Goal: Task Accomplishment & Management: Complete application form

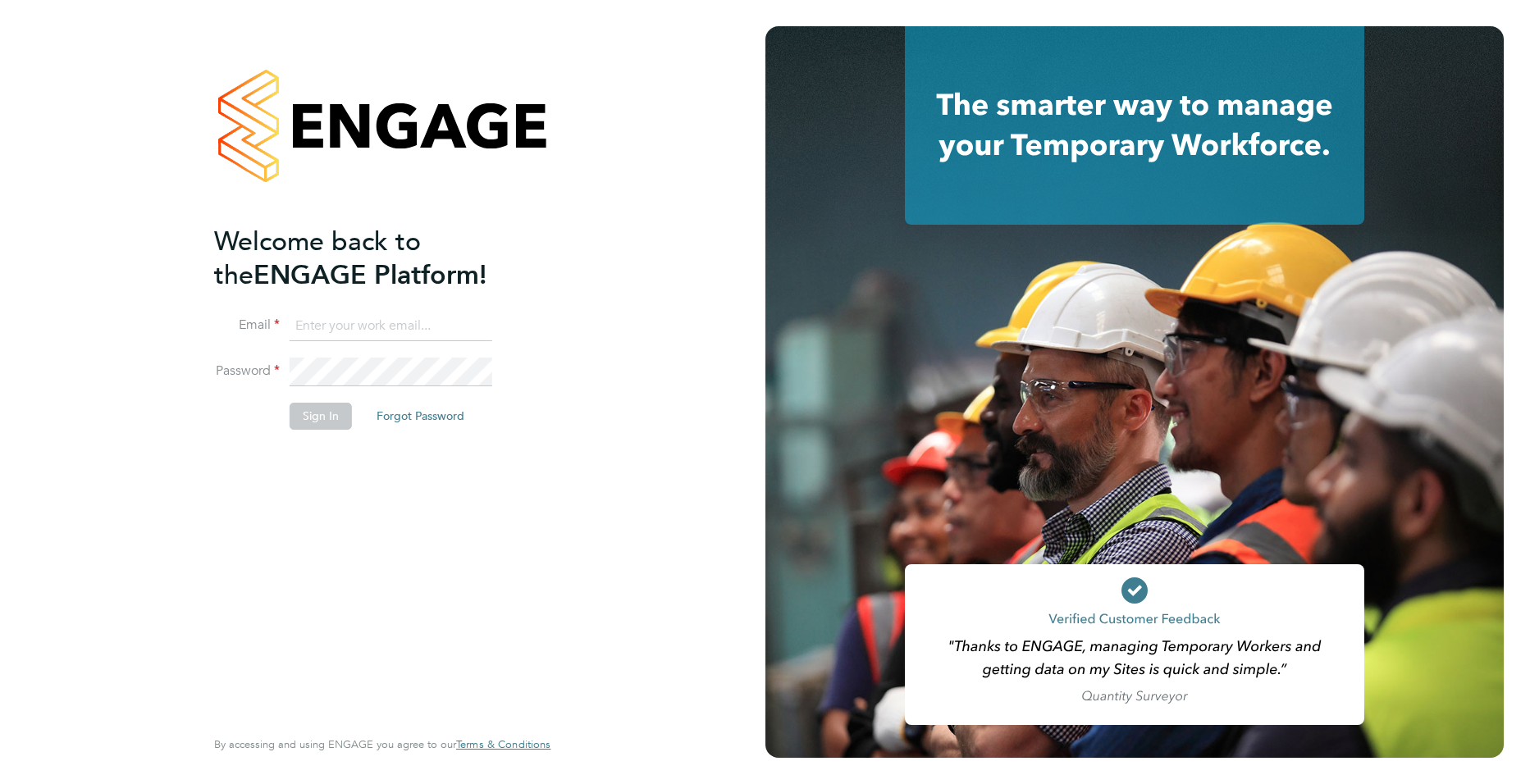
click at [342, 339] on input at bounding box center [391, 327] width 203 height 29
type input "joe.turner@huntereducation.co.uk"
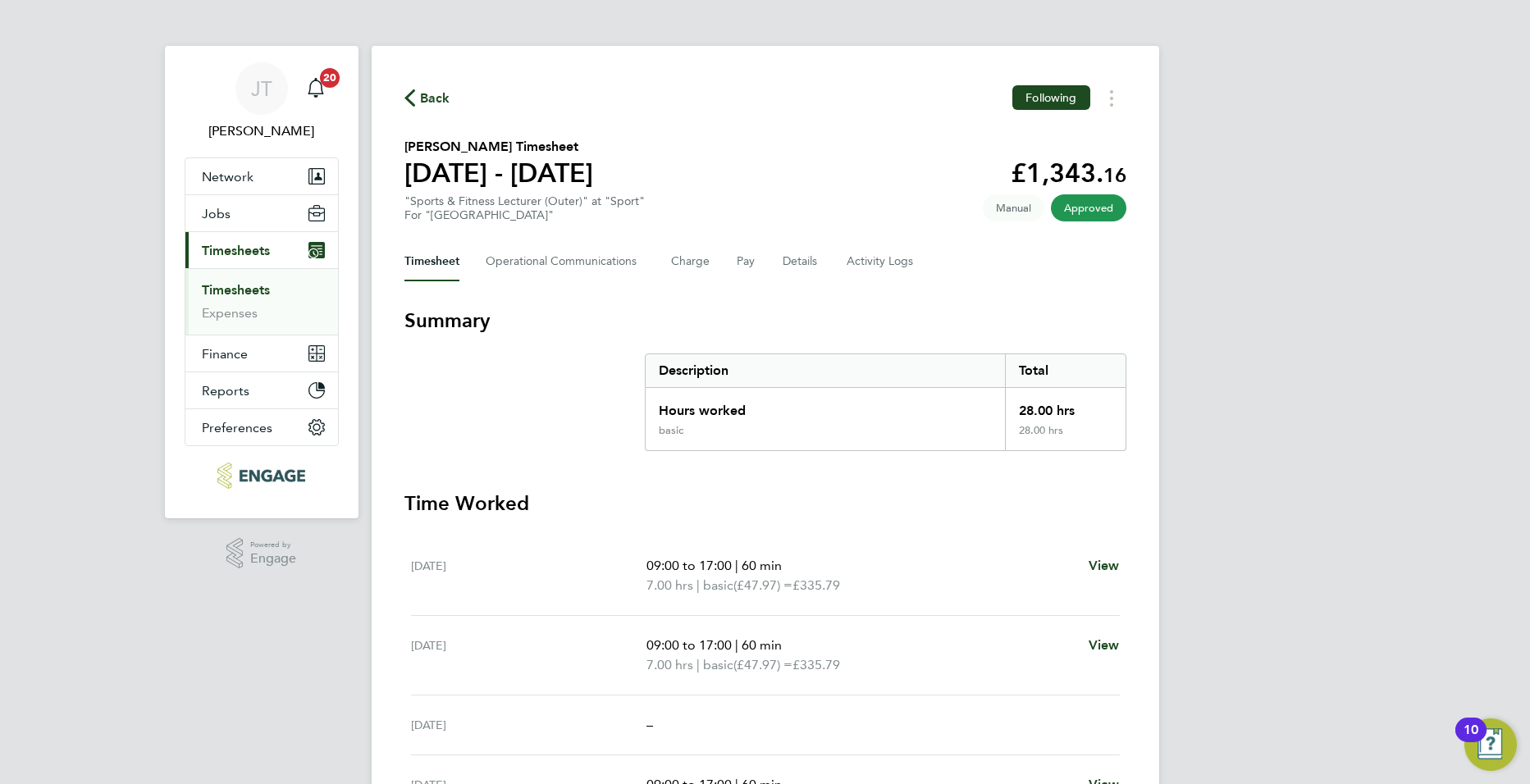
click at [233, 289] on link "Timesheets" at bounding box center [236, 290] width 68 height 16
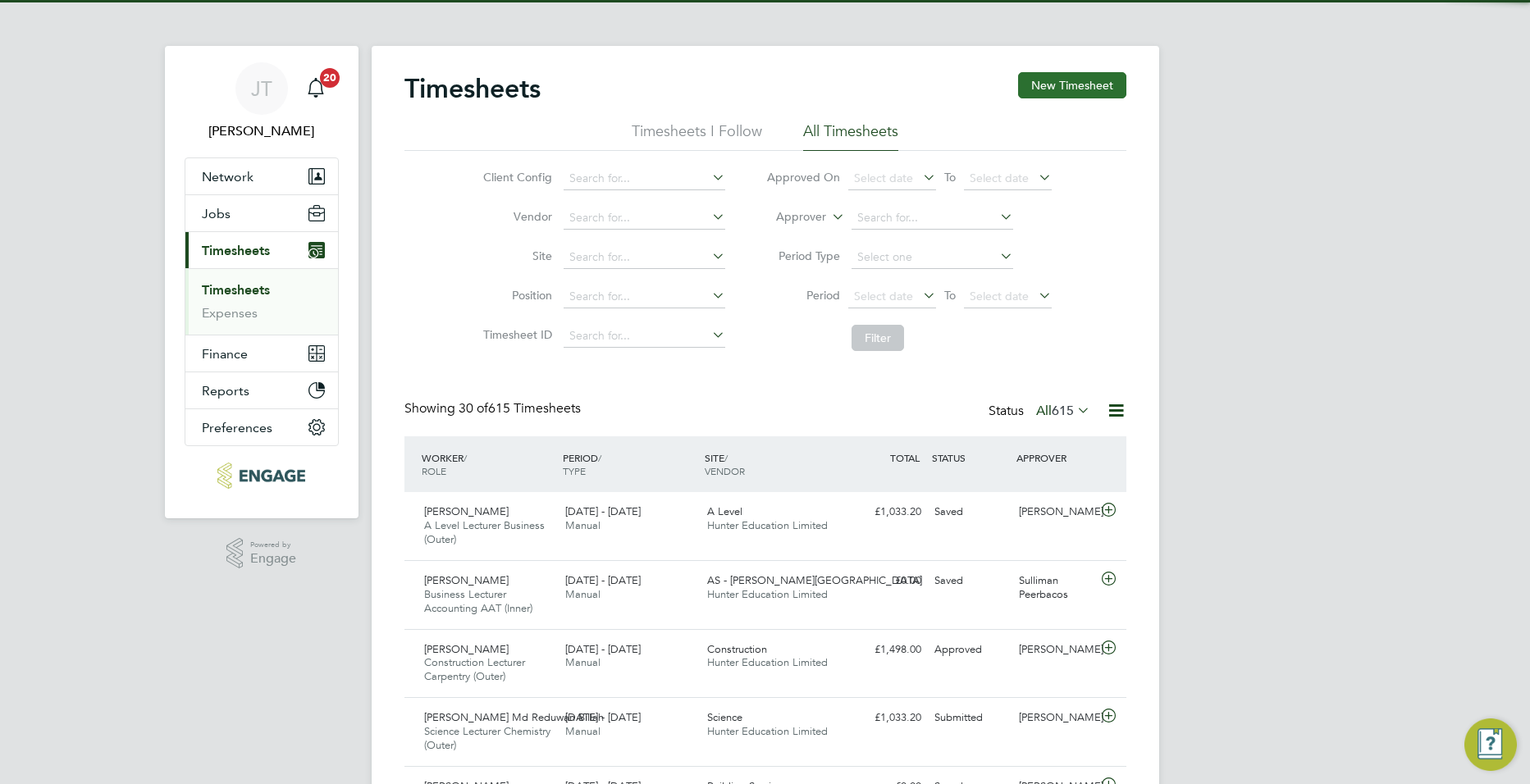
click at [1029, 82] on button "New Timesheet" at bounding box center [1072, 85] width 109 height 27
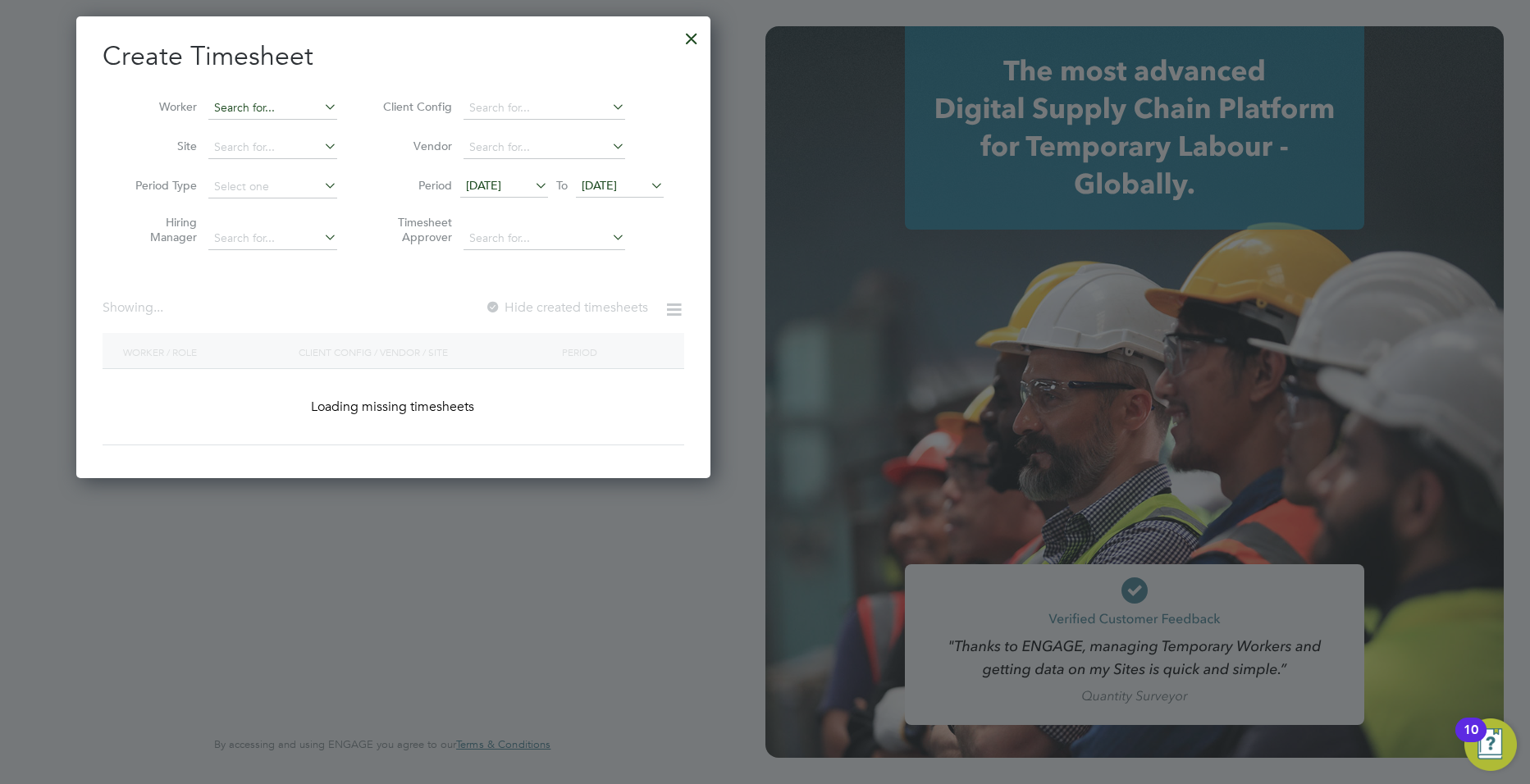
click at [283, 110] on input at bounding box center [272, 108] width 129 height 23
type input "rebecca"
click at [697, 42] on div at bounding box center [691, 34] width 29 height 29
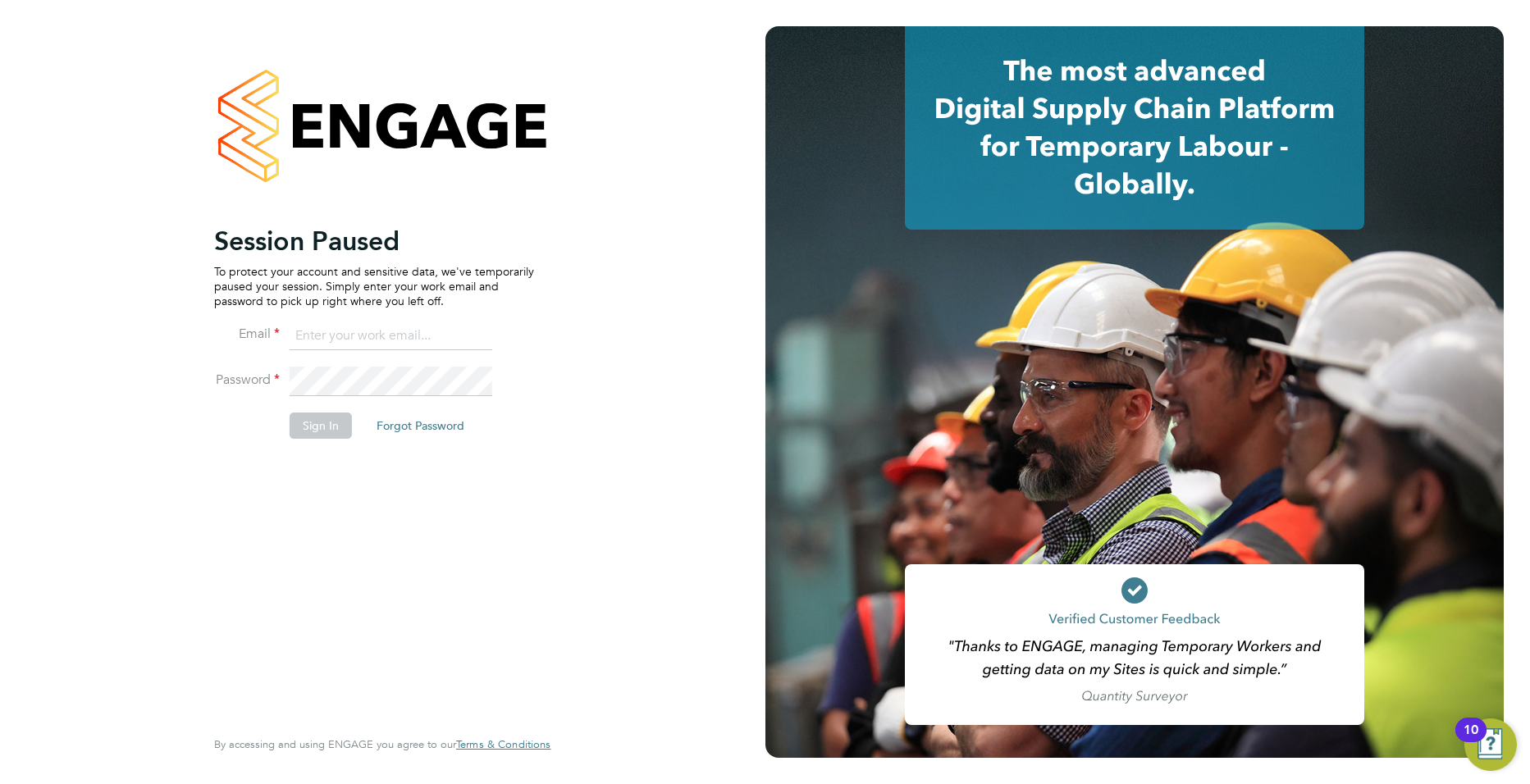
click at [361, 323] on input at bounding box center [391, 336] width 203 height 29
type input "joe.turner@huntereducation.co.uk"
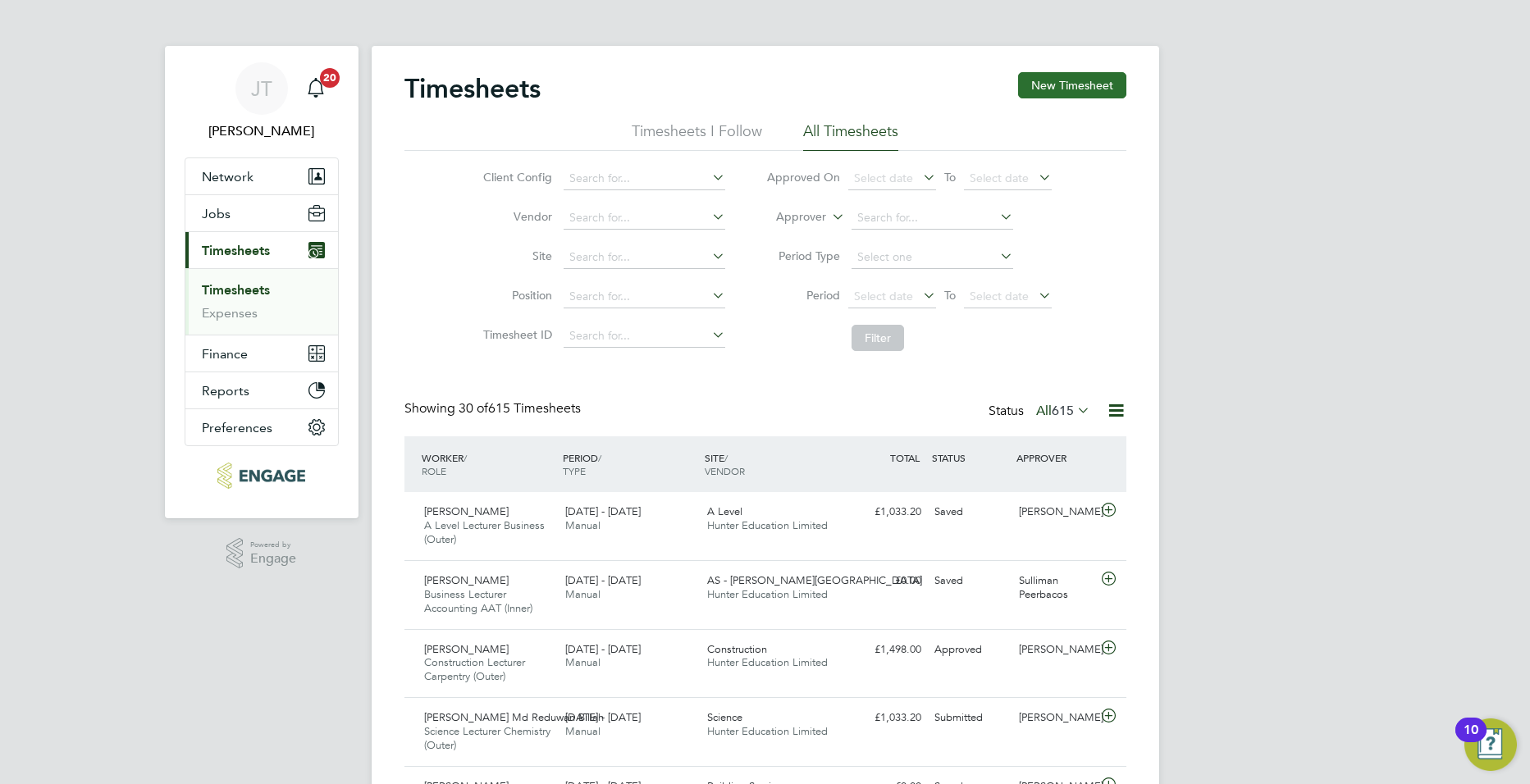
click at [1059, 88] on button "New Timesheet" at bounding box center [1072, 85] width 109 height 27
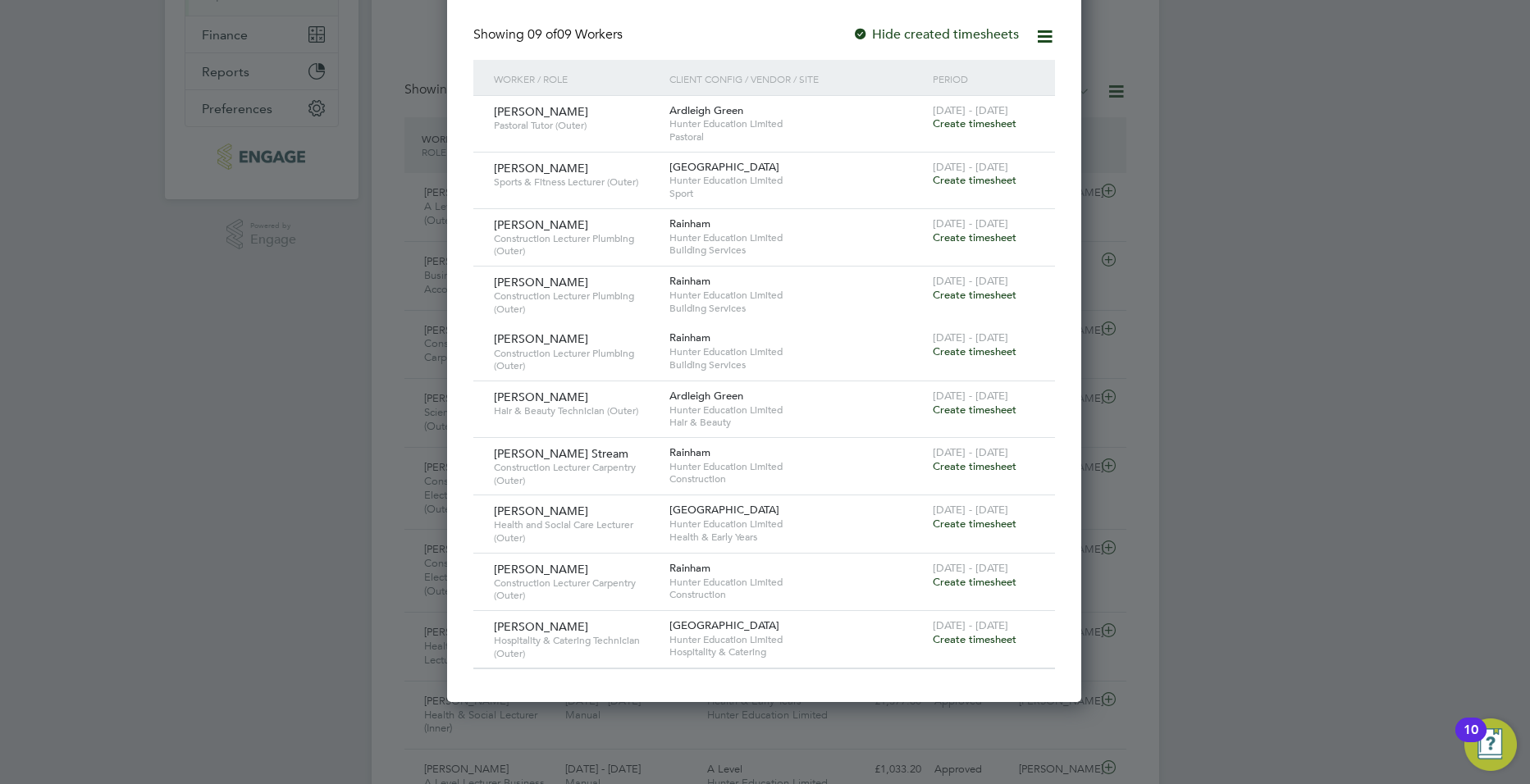
click at [983, 404] on span "Create timesheet" at bounding box center [974, 409] width 84 height 14
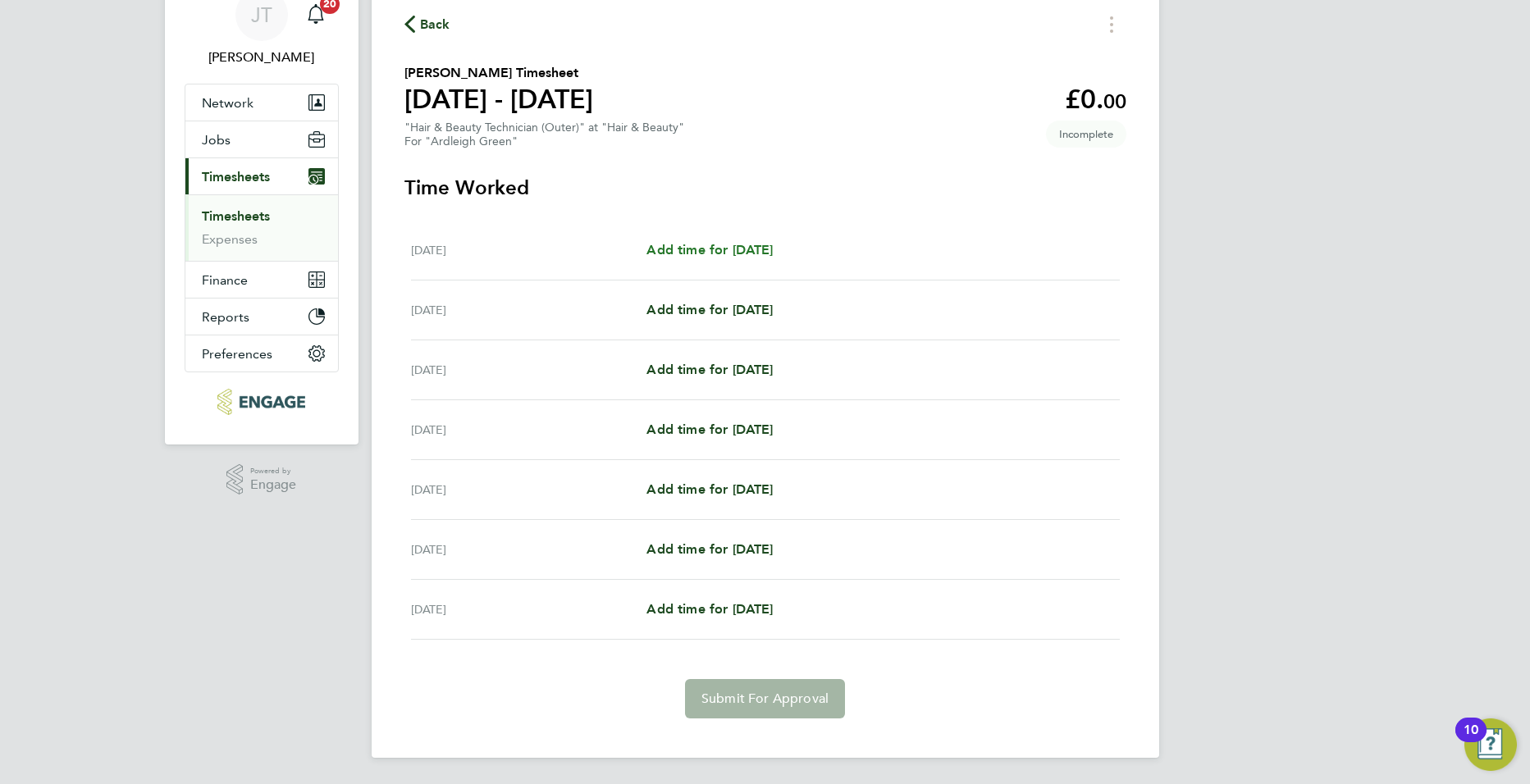
click at [711, 242] on span "Add time for Mon 22 Sep" at bounding box center [709, 249] width 126 height 16
select select "60"
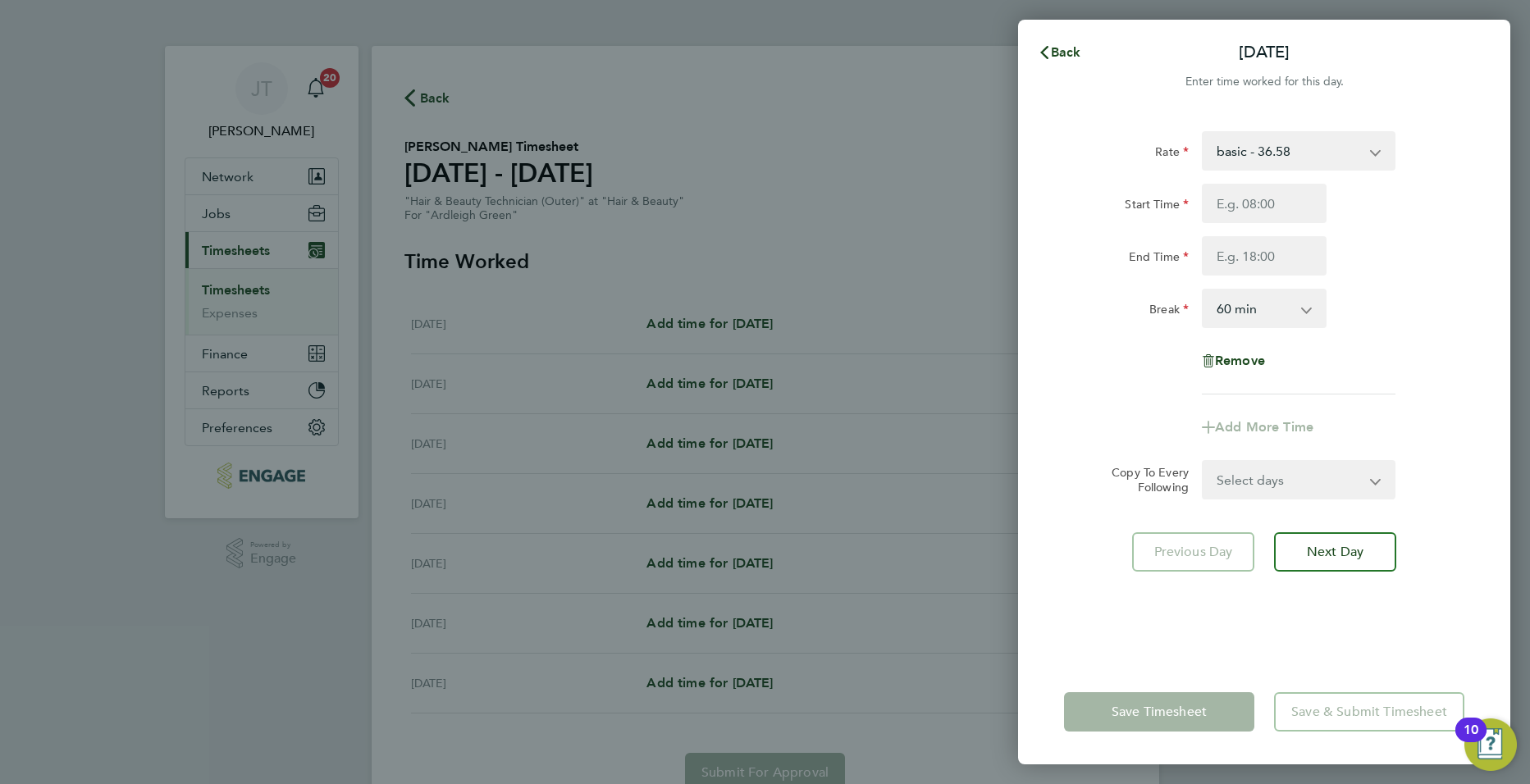
click at [1282, 169] on div "basic - 36.58" at bounding box center [1298, 151] width 193 height 40
click at [1284, 159] on select "basic - 36.58" at bounding box center [1288, 150] width 170 height 36
click at [1376, 244] on div "End Time" at bounding box center [1264, 256] width 413 height 40
click at [1292, 310] on select "0 min 15 min 30 min 45 min 60 min 75 min 90 min" at bounding box center [1254, 307] width 101 height 36
click at [1203, 290] on select "0 min 15 min 30 min 45 min 60 min 75 min 90 min" at bounding box center [1254, 307] width 101 height 36
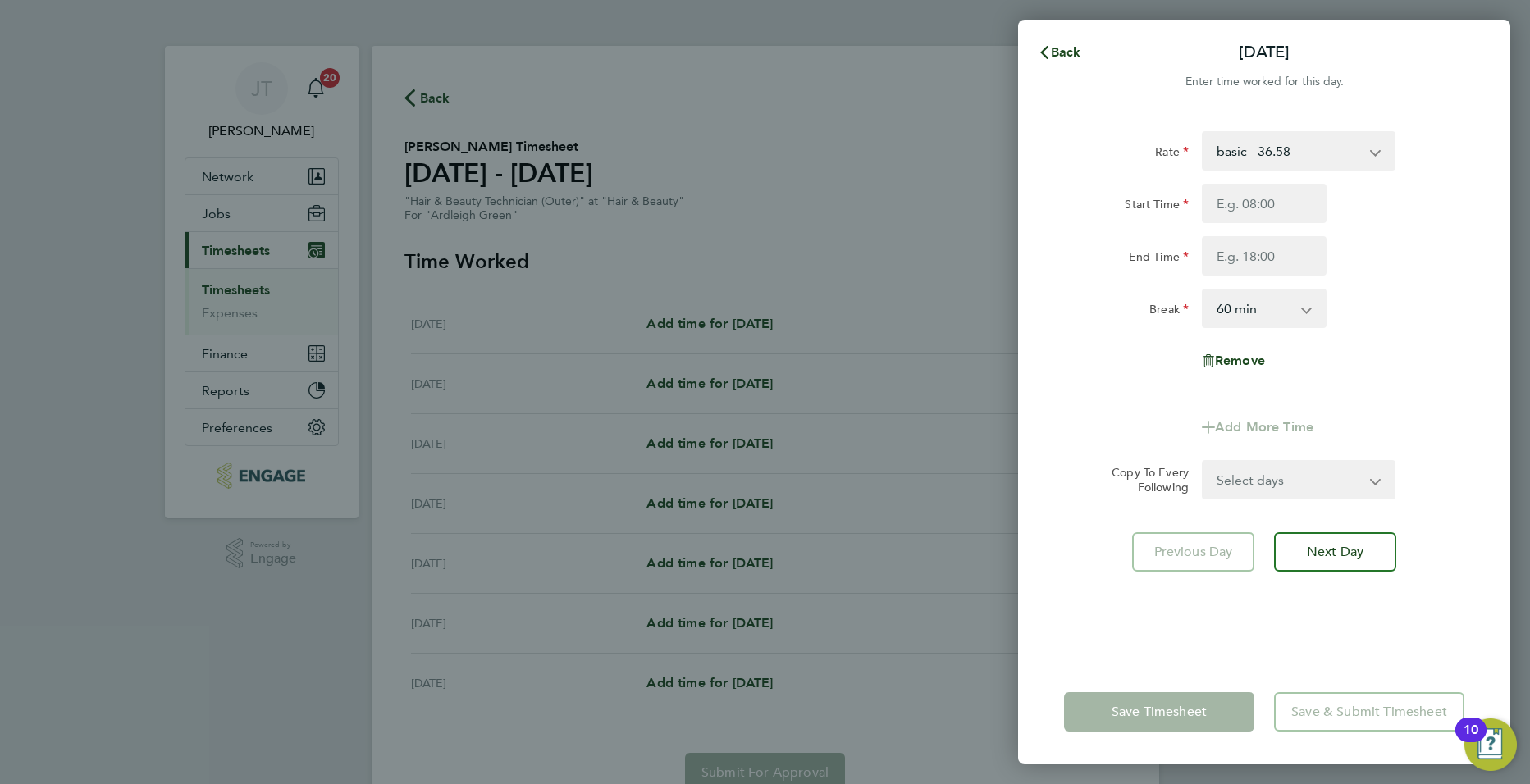
drag, startPoint x: 1433, startPoint y: 313, endPoint x: 914, endPoint y: 350, distance: 520.3
click at [1422, 313] on div "Break 0 min 15 min 30 min 45 min 60 min 75 min 90 min" at bounding box center [1264, 308] width 413 height 40
click at [1049, 54] on icon "button" at bounding box center [1044, 52] width 13 height 13
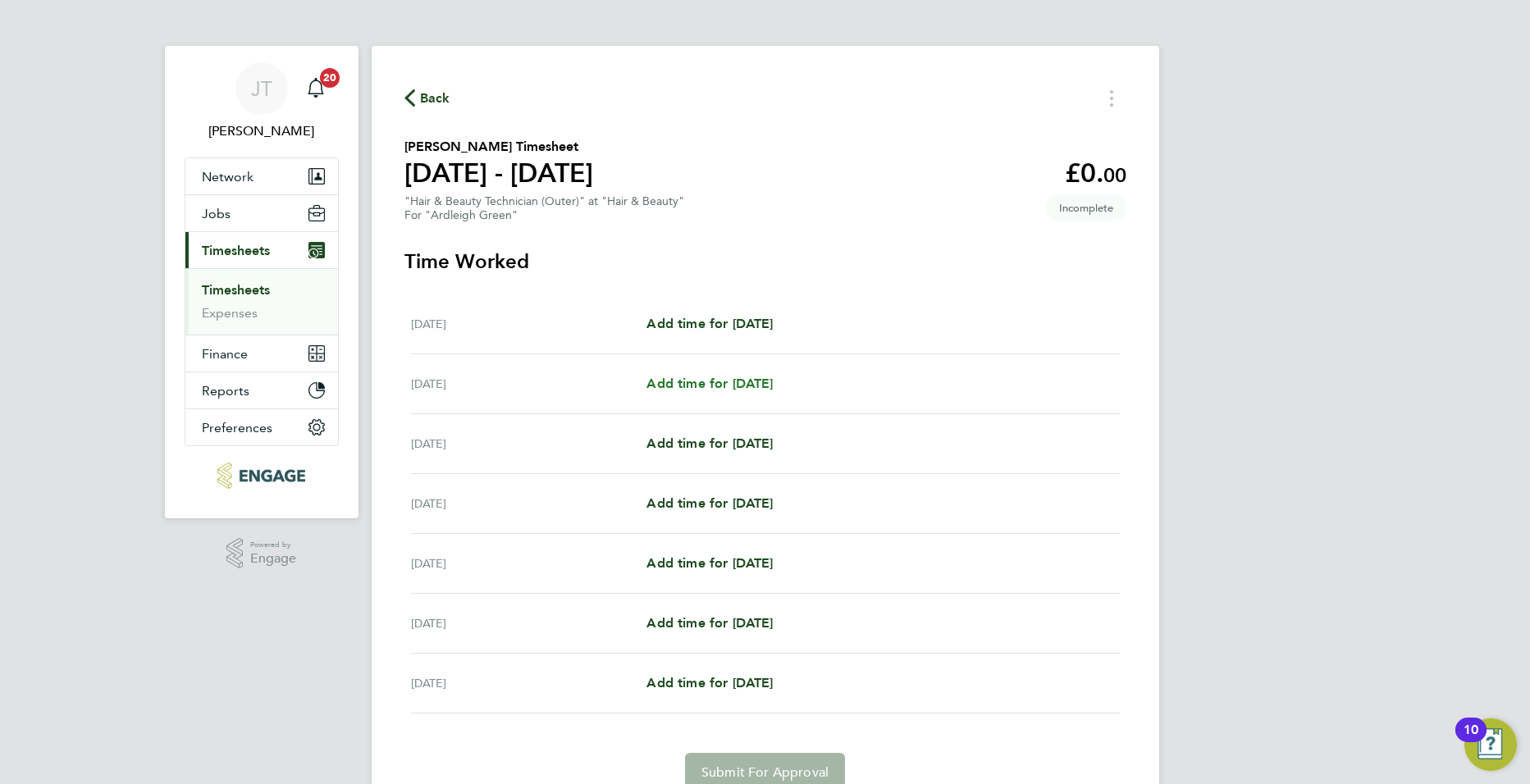
click at [739, 389] on span "Add time for Tue 23 Sep" at bounding box center [709, 383] width 126 height 16
select select "60"
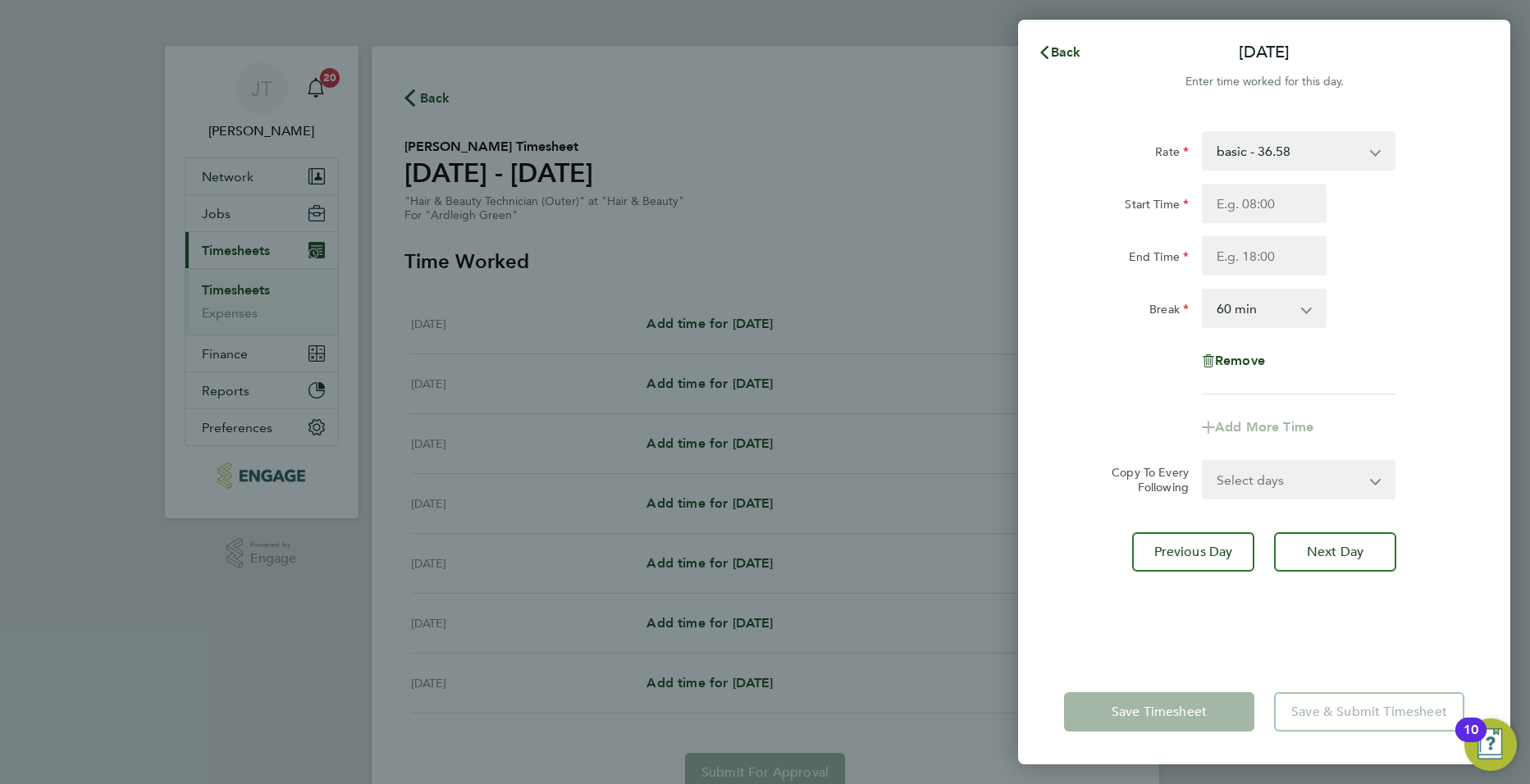
click at [1287, 471] on select "Select days Day Weekday (Mon-Fri) Weekend (Sat-Sun) Wednesday Thursday Friday S…" at bounding box center [1289, 479] width 172 height 36
click at [1382, 369] on div "Remove" at bounding box center [1264, 361] width 413 height 40
click at [1276, 467] on select "Select days Day Weekday (Mon-Fri) Weekend (Sat-Sun) Wednesday Thursday Friday S…" at bounding box center [1289, 479] width 172 height 36
select select "DAY"
click at [1203, 462] on select "Select days Day Weekday (Mon-Fri) Weekend (Sat-Sun) Wednesday Thursday Friday S…" at bounding box center [1289, 479] width 172 height 36
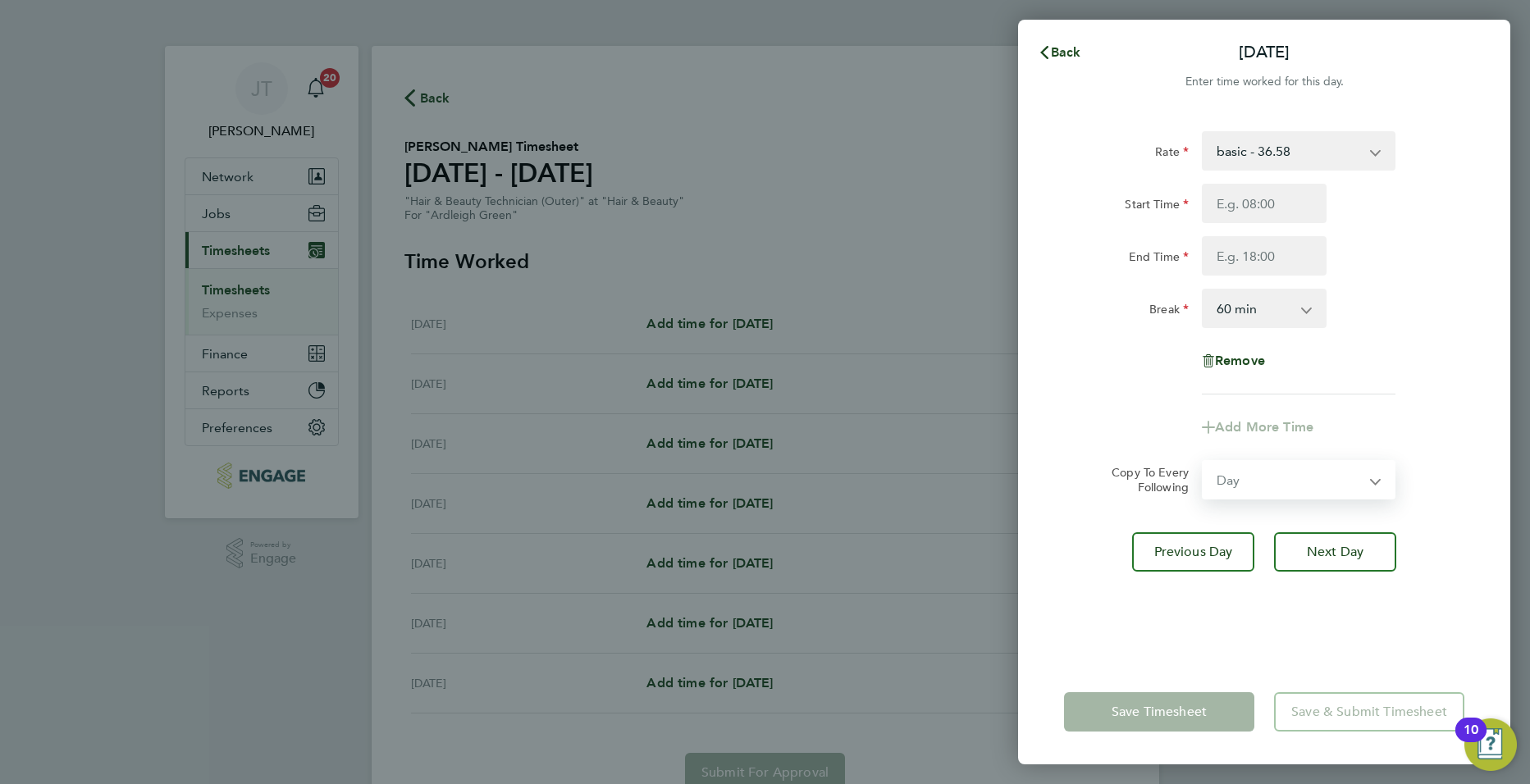
select select "2025-09-28"
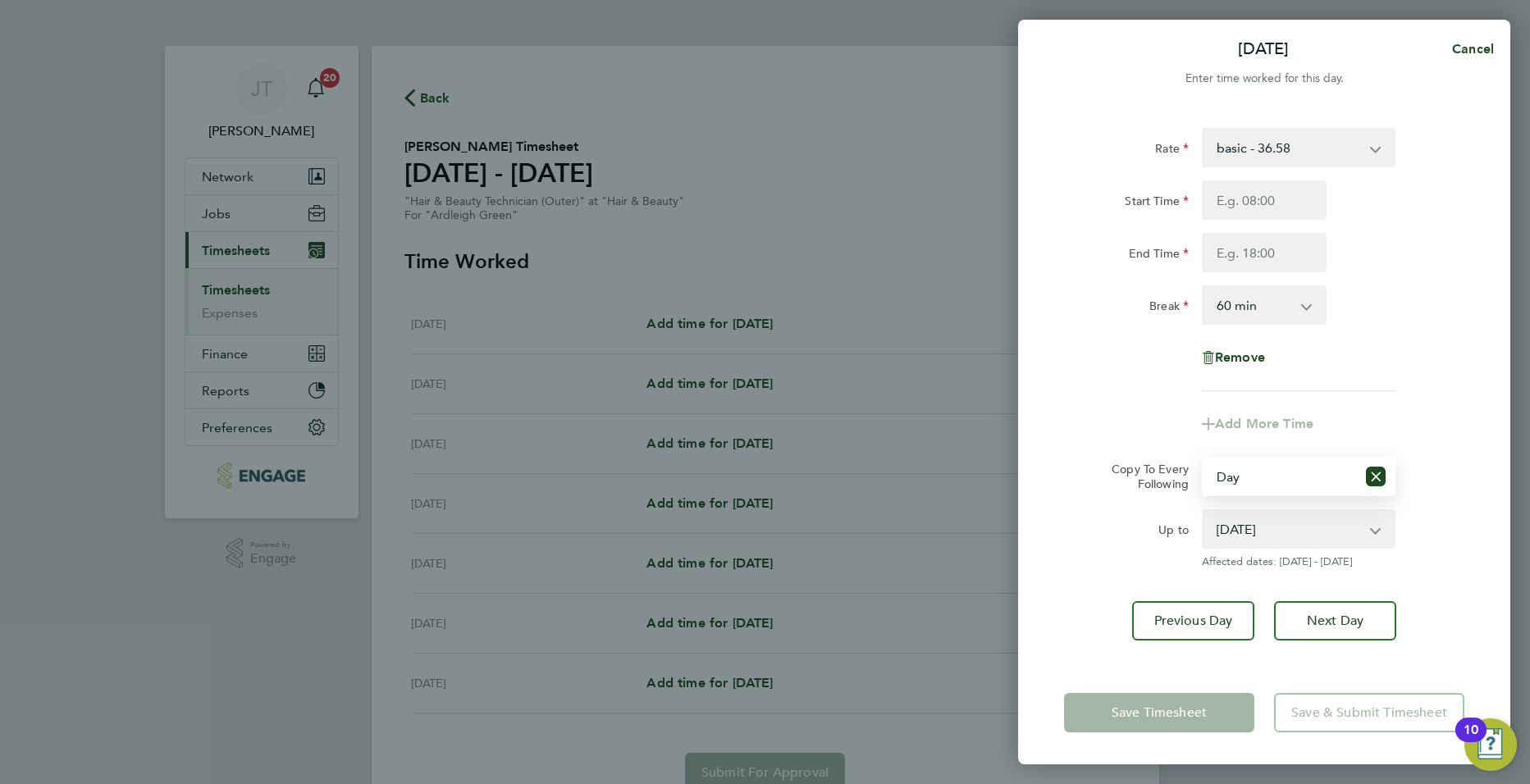
scroll to position [4, 0]
click at [1250, 536] on select "24 Sep 2025 25 Sep 2025 26 Sep 2025 27 Sep 2025 28 Sep 2025" at bounding box center [1288, 527] width 170 height 36
click at [1412, 312] on div "Break 0 min 15 min 30 min 45 min 60 min 75 min 90 min" at bounding box center [1264, 304] width 413 height 40
click at [1324, 616] on span "Next Day" at bounding box center [1335, 620] width 56 height 17
select select "0: null"
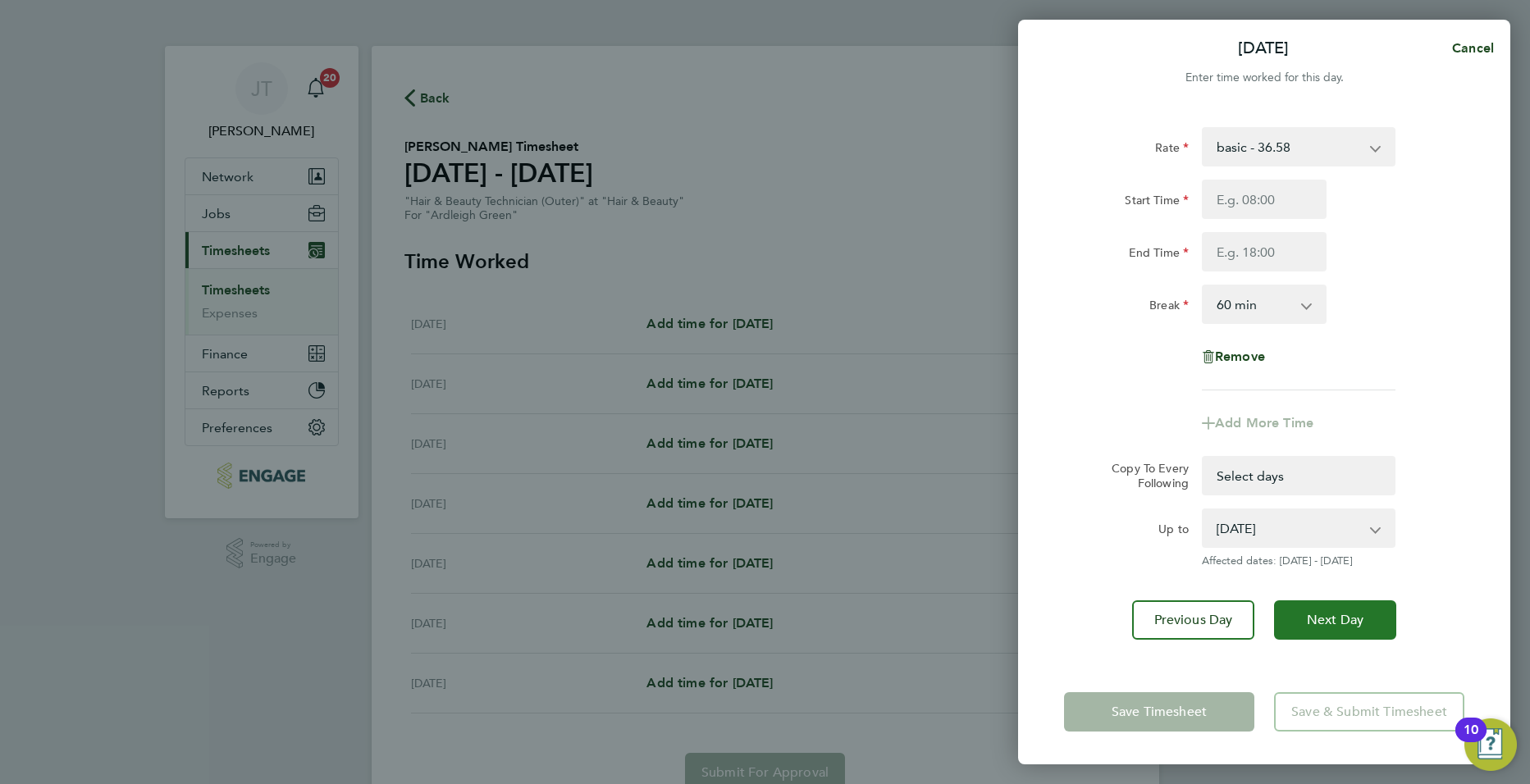
select select "60"
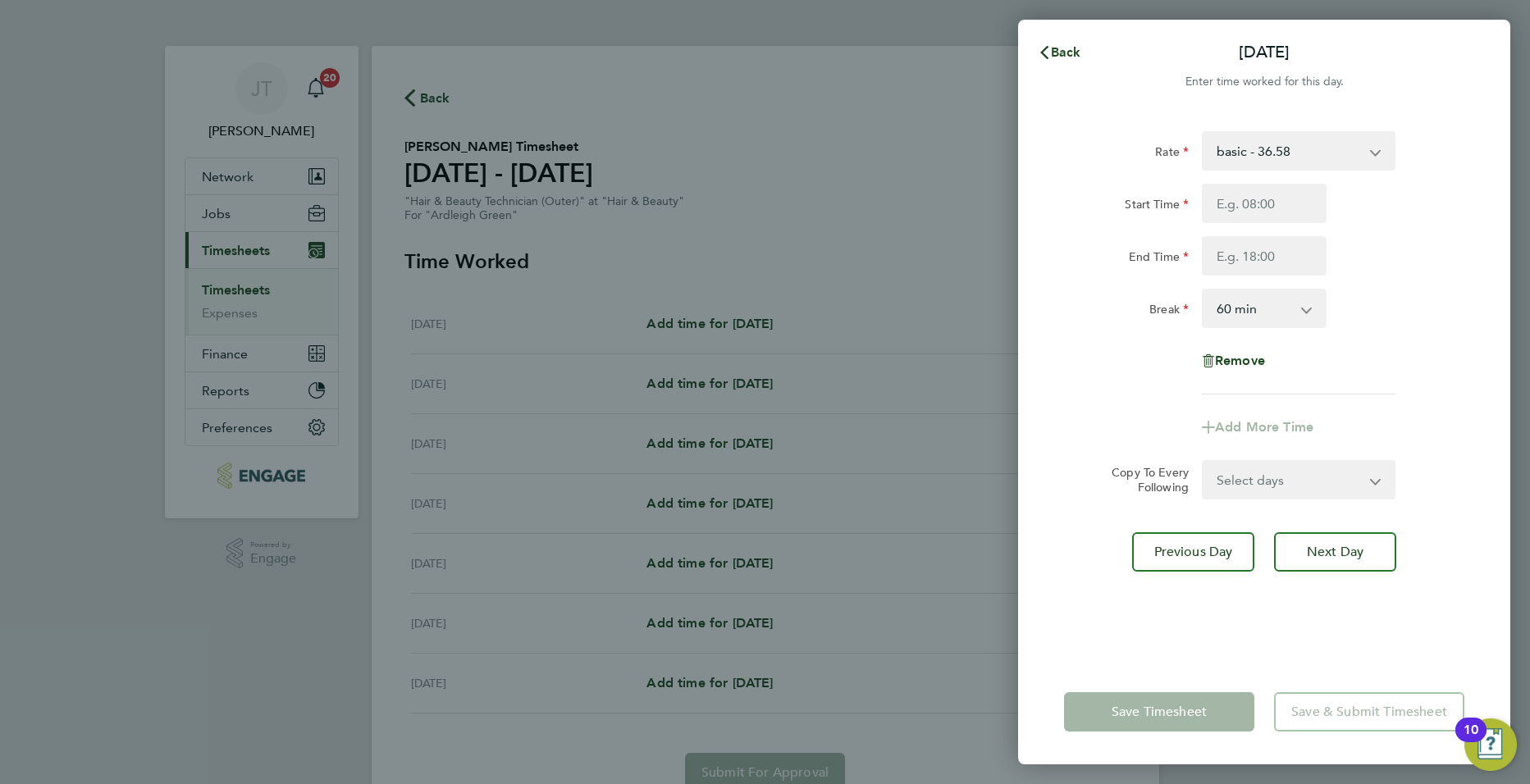
click at [1324, 582] on div "Rate basic - 36.58 Start Time End Time Break 0 min 15 min 30 min 45 min 60 min …" at bounding box center [1264, 385] width 493 height 548
click at [1325, 561] on button "Next Day" at bounding box center [1335, 551] width 122 height 40
select select "60"
click at [1263, 491] on select "Select days Day Weekend (Sat-Sun) Friday Saturday Sunday" at bounding box center [1289, 479] width 172 height 36
select select "DAY"
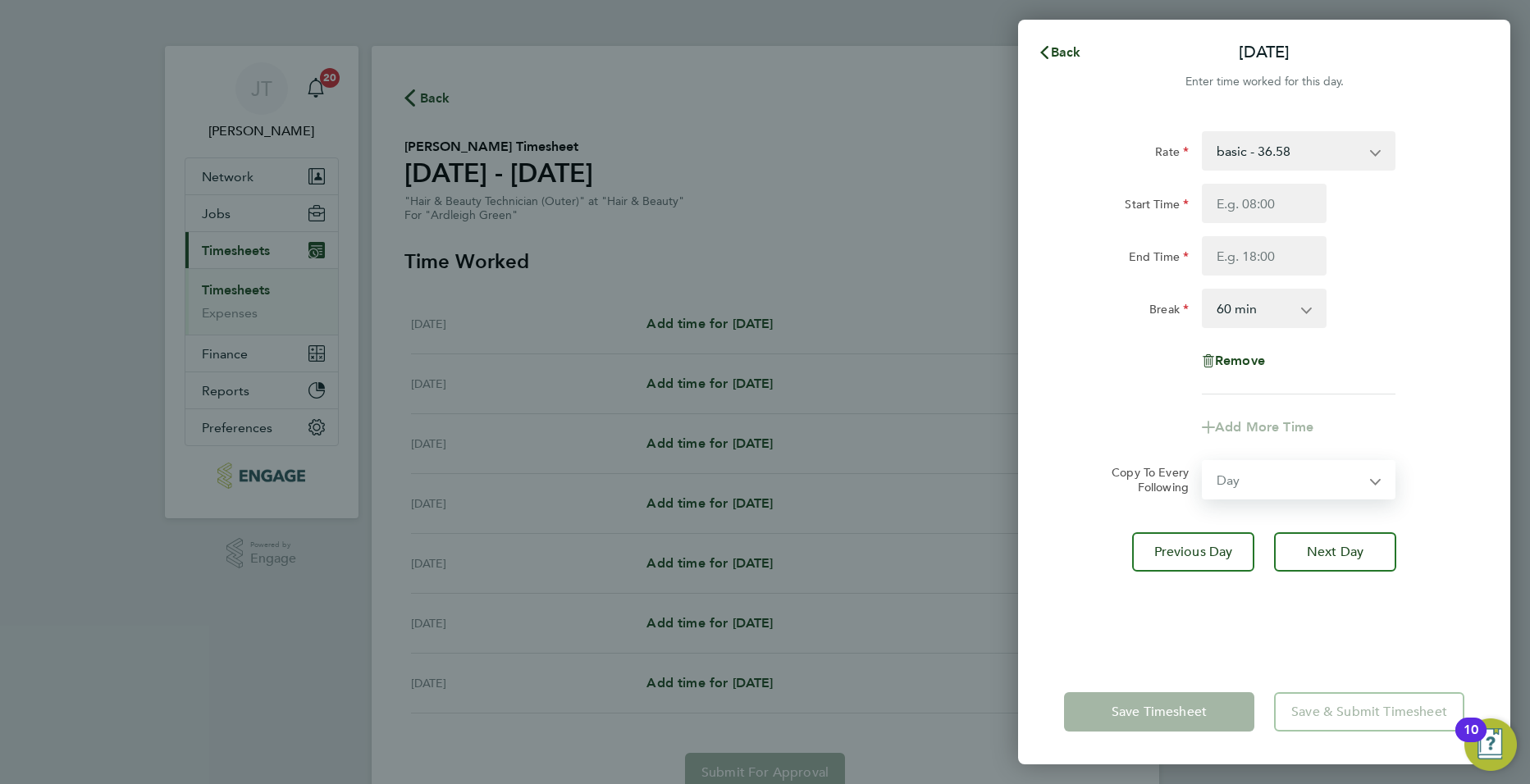
click at [1203, 462] on select "Select days Day Weekend (Sat-Sun) Friday Saturday Sunday" at bounding box center [1289, 479] width 172 height 36
select select "2025-09-28"
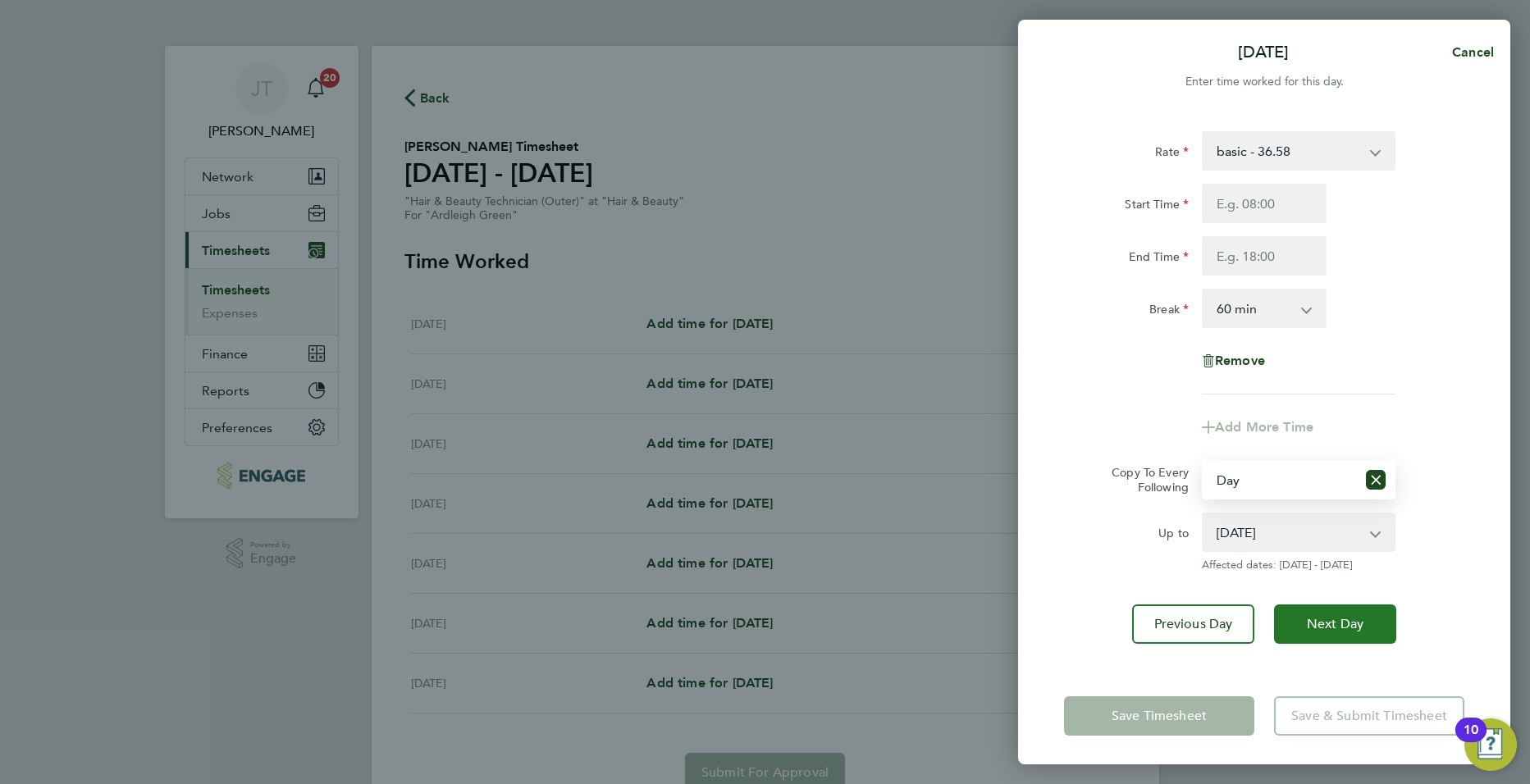
click at [1318, 622] on span "Next Day" at bounding box center [1335, 624] width 56 height 17
select select "0: null"
select select "60"
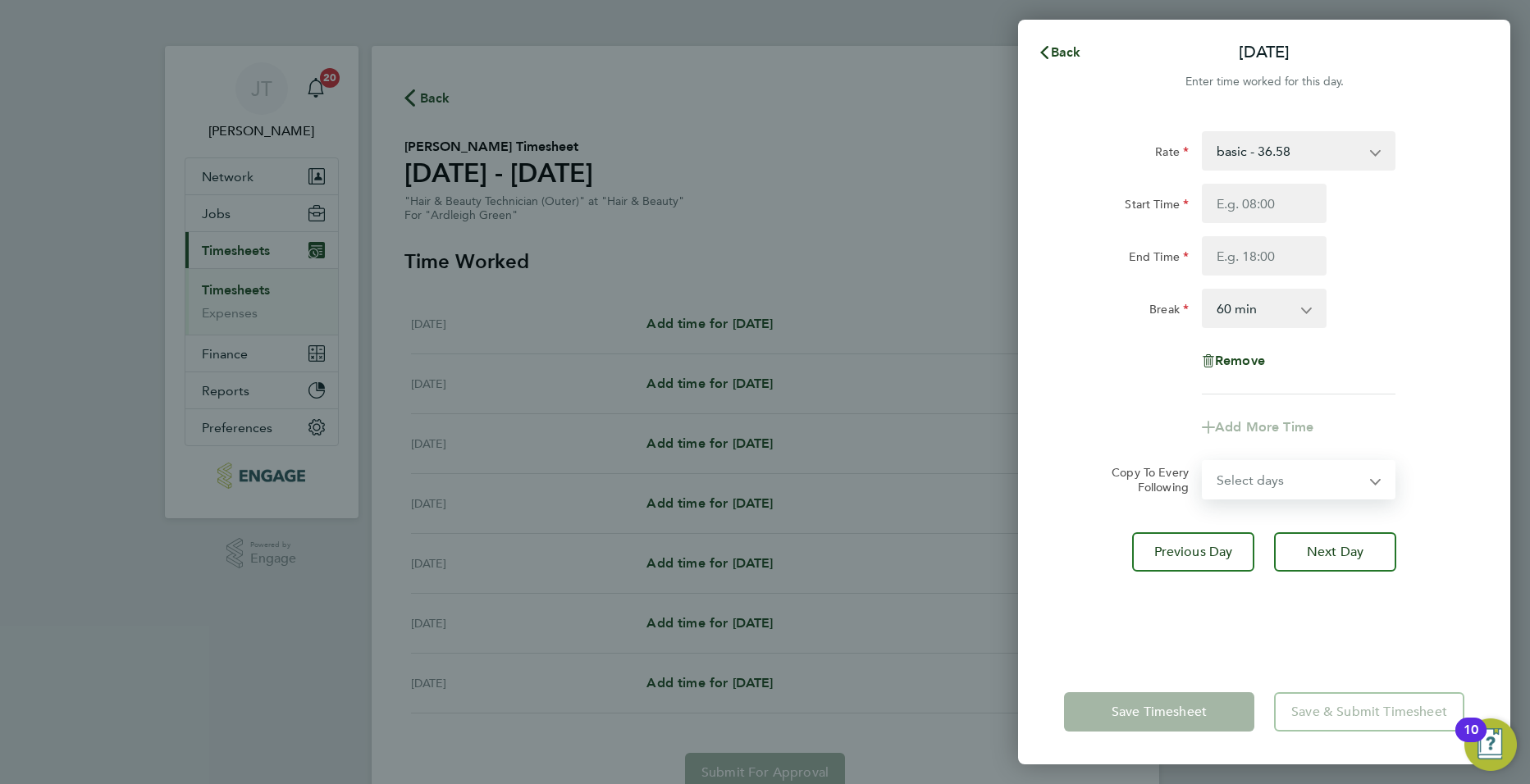
drag, startPoint x: 1286, startPoint y: 491, endPoint x: 1281, endPoint y: 500, distance: 10.3
click at [1286, 491] on select "Select days Day Weekend (Sat-Sun) Saturday Sunday" at bounding box center [1289, 479] width 172 height 36
select select "DAY"
click at [1203, 462] on select "Select days Day Weekend (Sat-Sun) Saturday Sunday" at bounding box center [1289, 479] width 172 height 36
select select "2025-09-28"
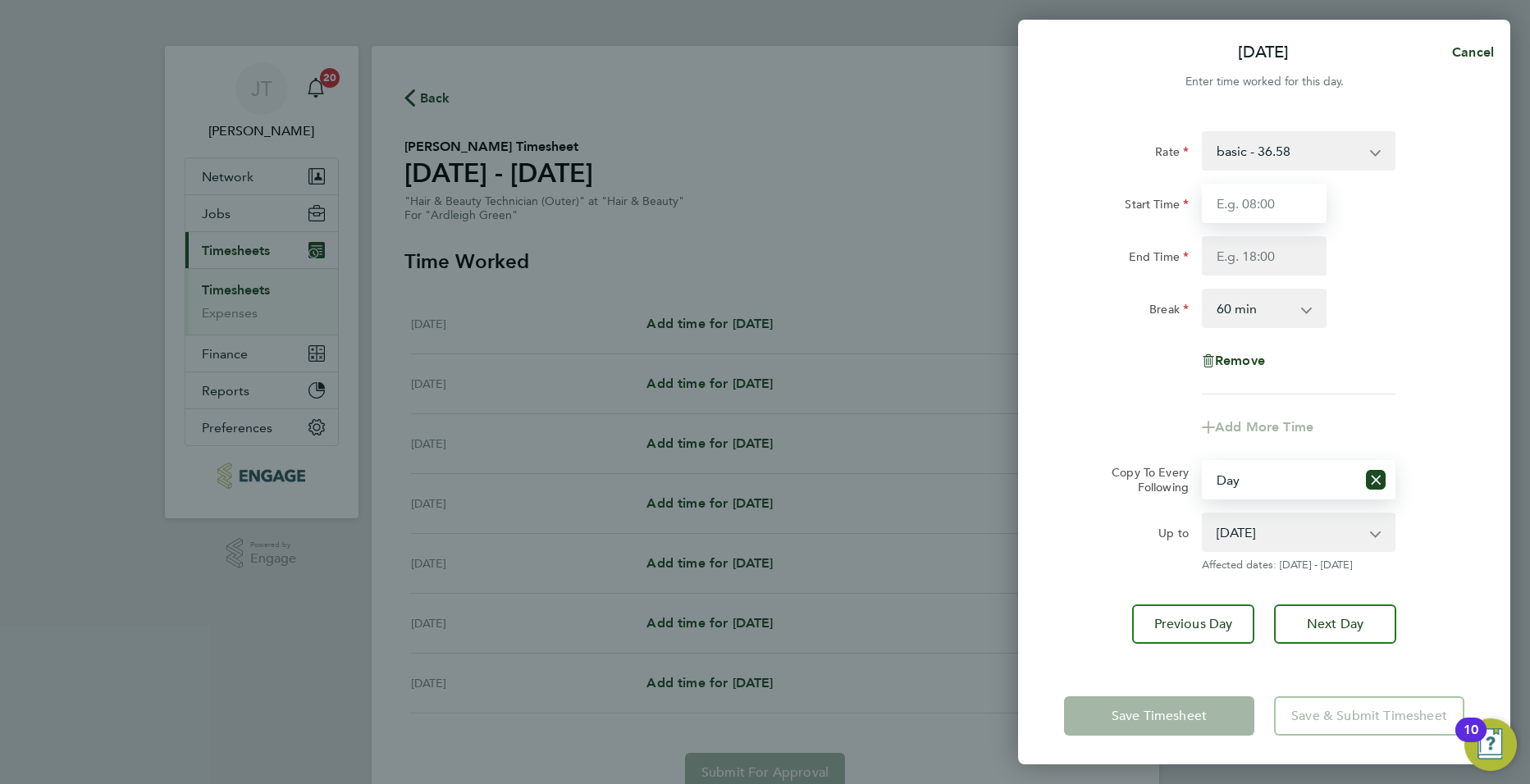
click at [1243, 218] on input "Start Time" at bounding box center [1263, 203] width 124 height 40
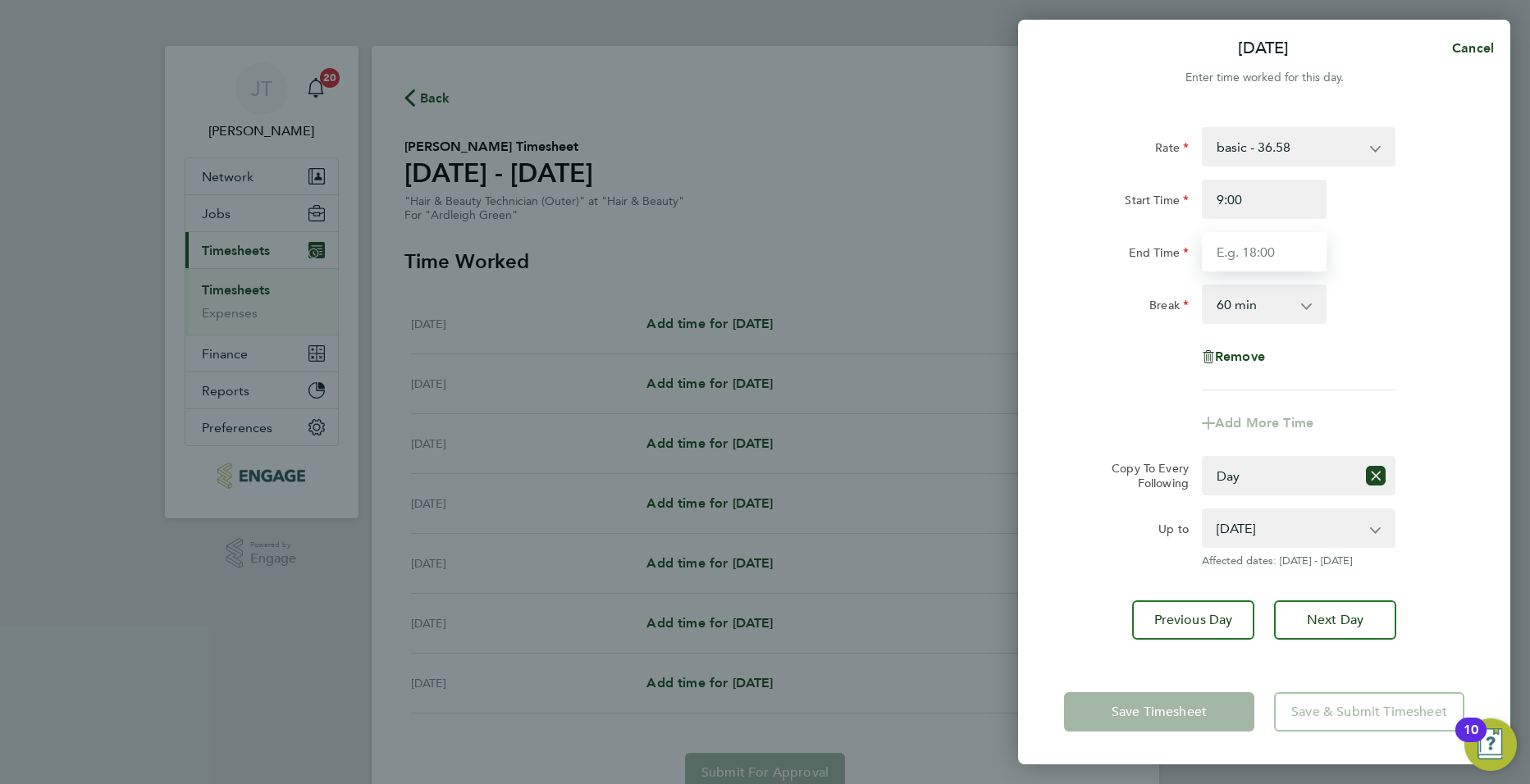
type input "09:00"
click at [1233, 261] on input "End Time" at bounding box center [1263, 251] width 124 height 40
type input "17:00"
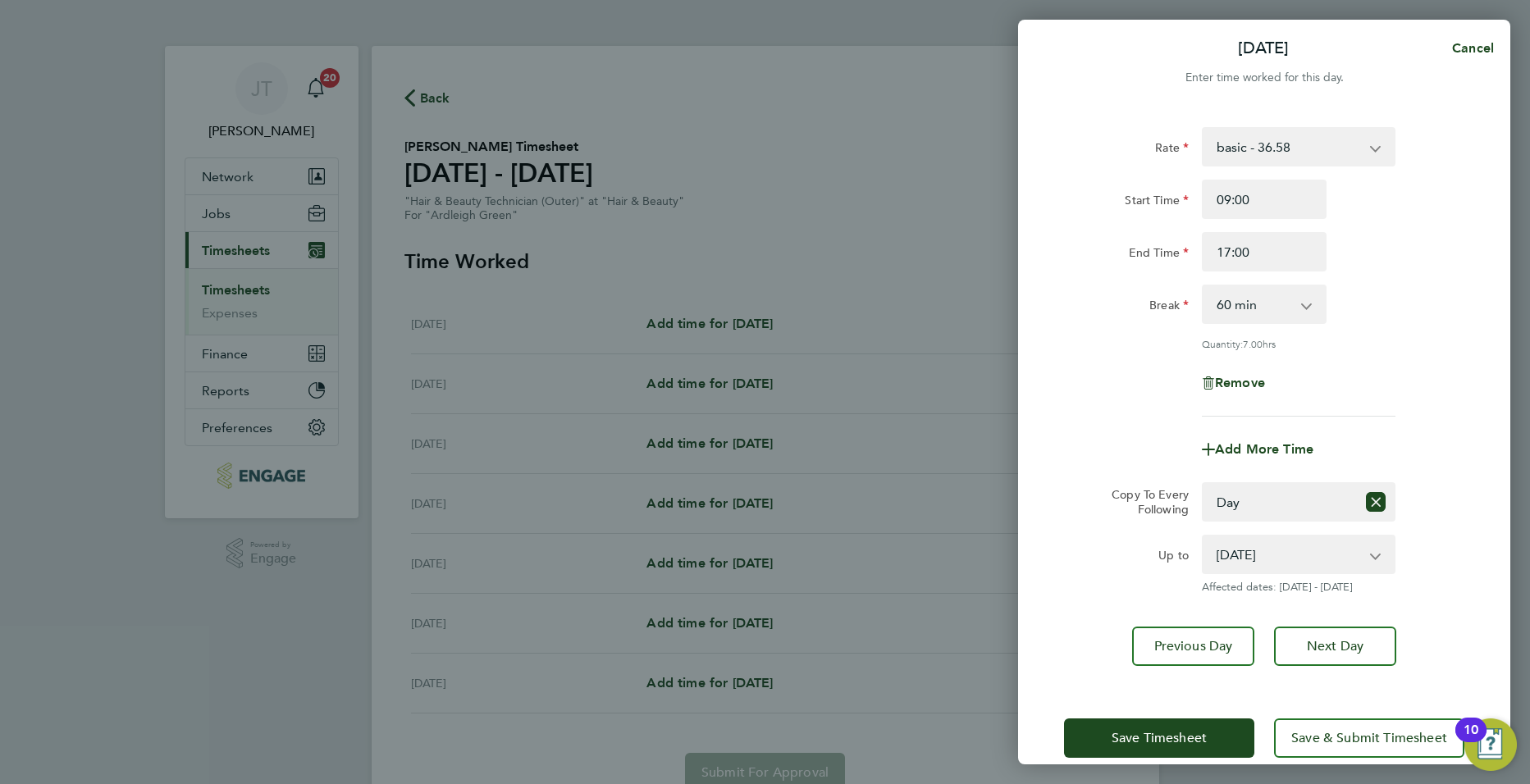
drag, startPoint x: 1029, startPoint y: 327, endPoint x: 1246, endPoint y: 516, distance: 287.8
click at [1033, 328] on div "Rate basic - 36.58 Start Time 09:00 End Time 17:00 Break 0 min 15 min 30 min 45…" at bounding box center [1264, 397] width 493 height 578
click at [1215, 650] on span "Previous Day" at bounding box center [1194, 646] width 79 height 17
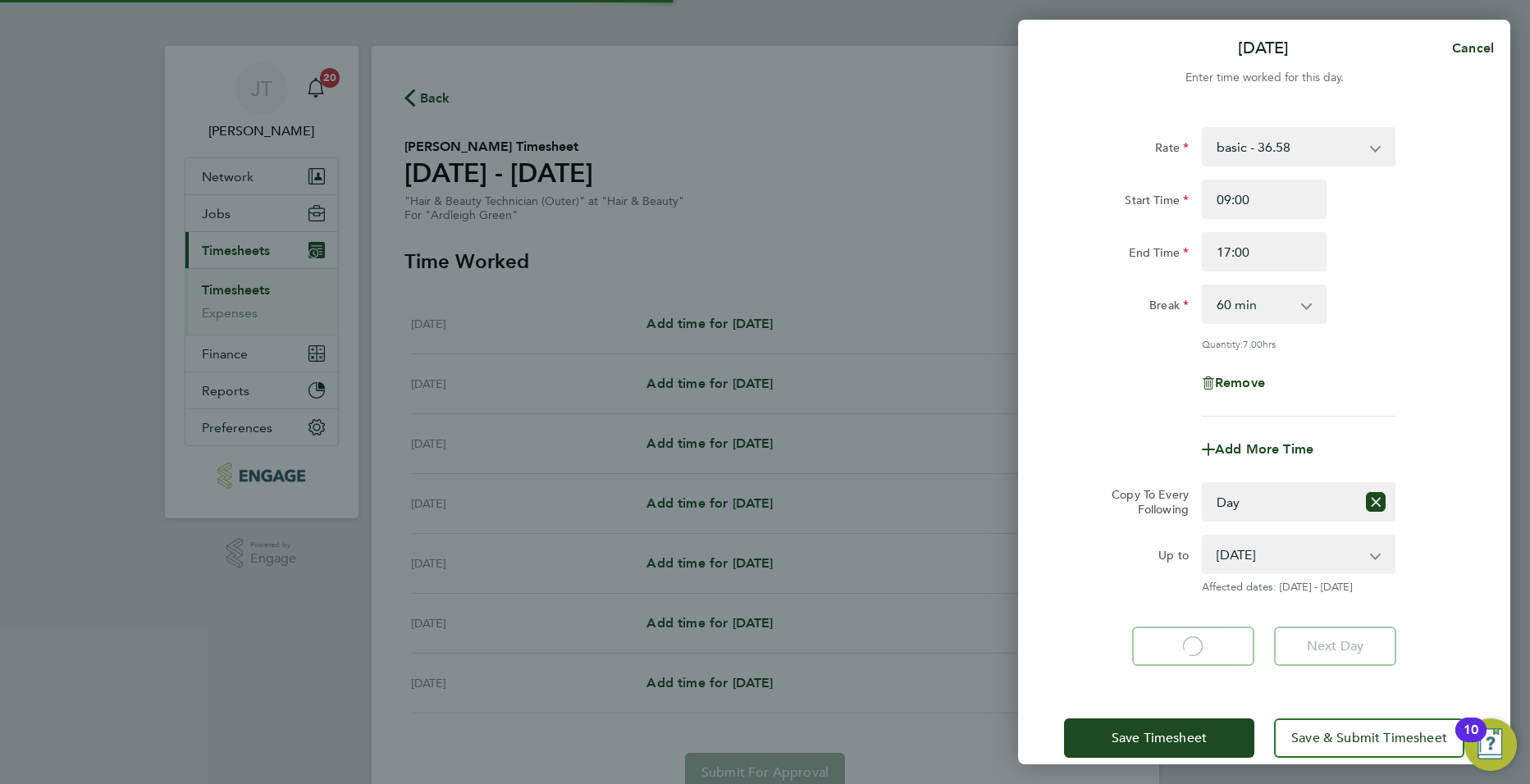
select select "60"
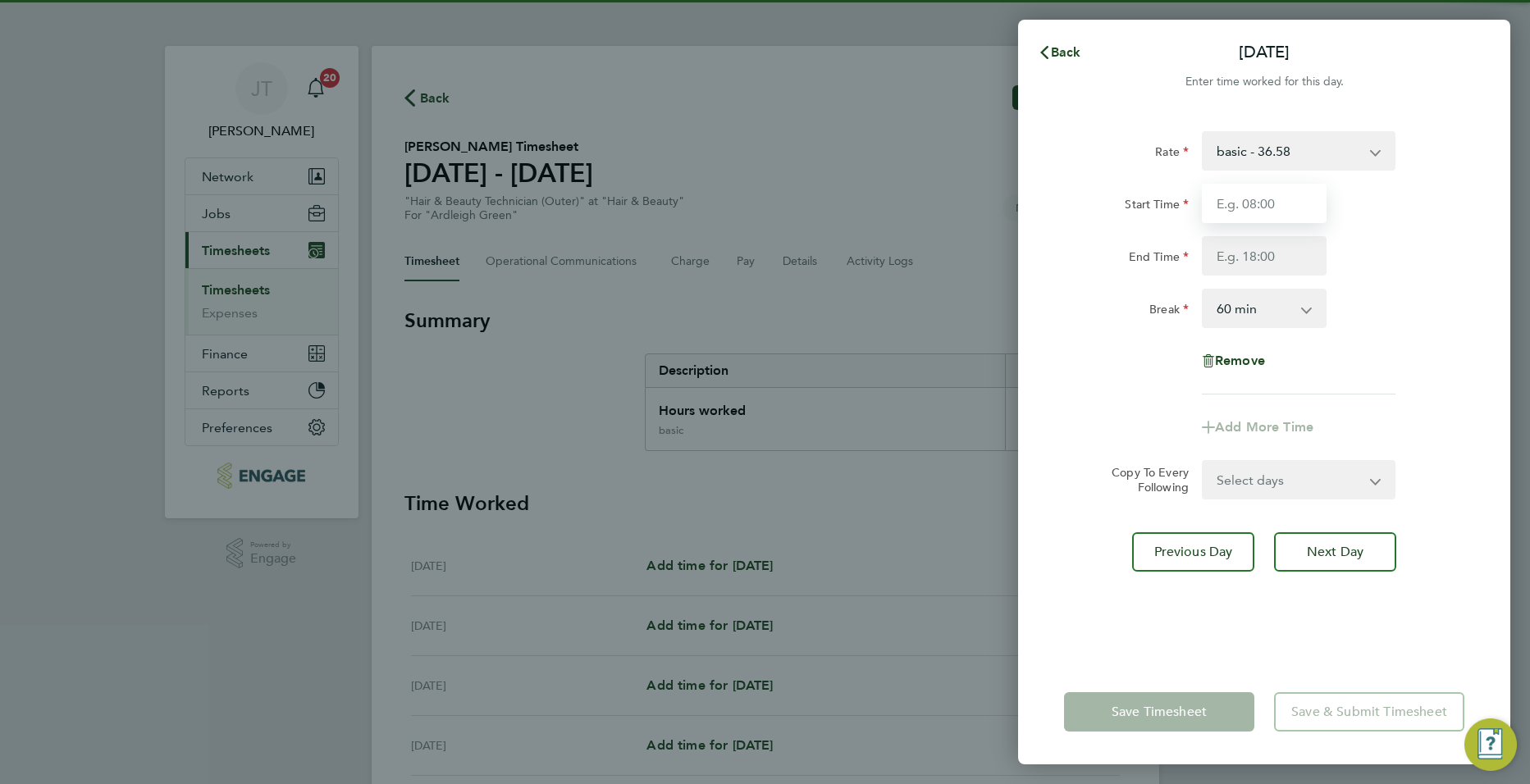
click at [1254, 202] on input "Start Time" at bounding box center [1263, 203] width 124 height 40
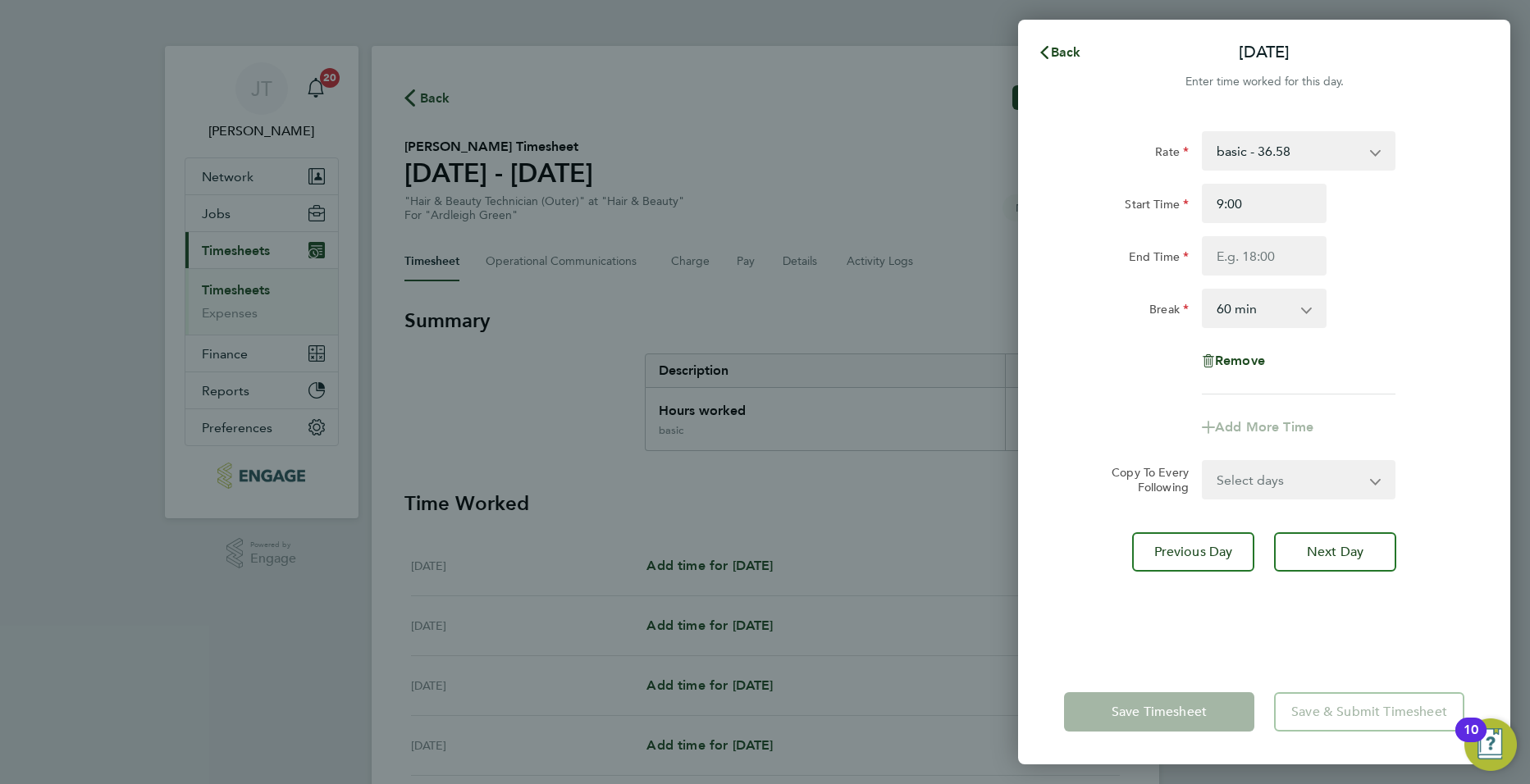
type input "09:00"
click at [1221, 279] on div "Rate basic - 36.58 Start Time 09:00 End Time Break 0 min 15 min 30 min 45 min 6…" at bounding box center [1264, 263] width 400 height 263
click at [1223, 270] on input "End Time" at bounding box center [1263, 256] width 124 height 40
type input "17:00"
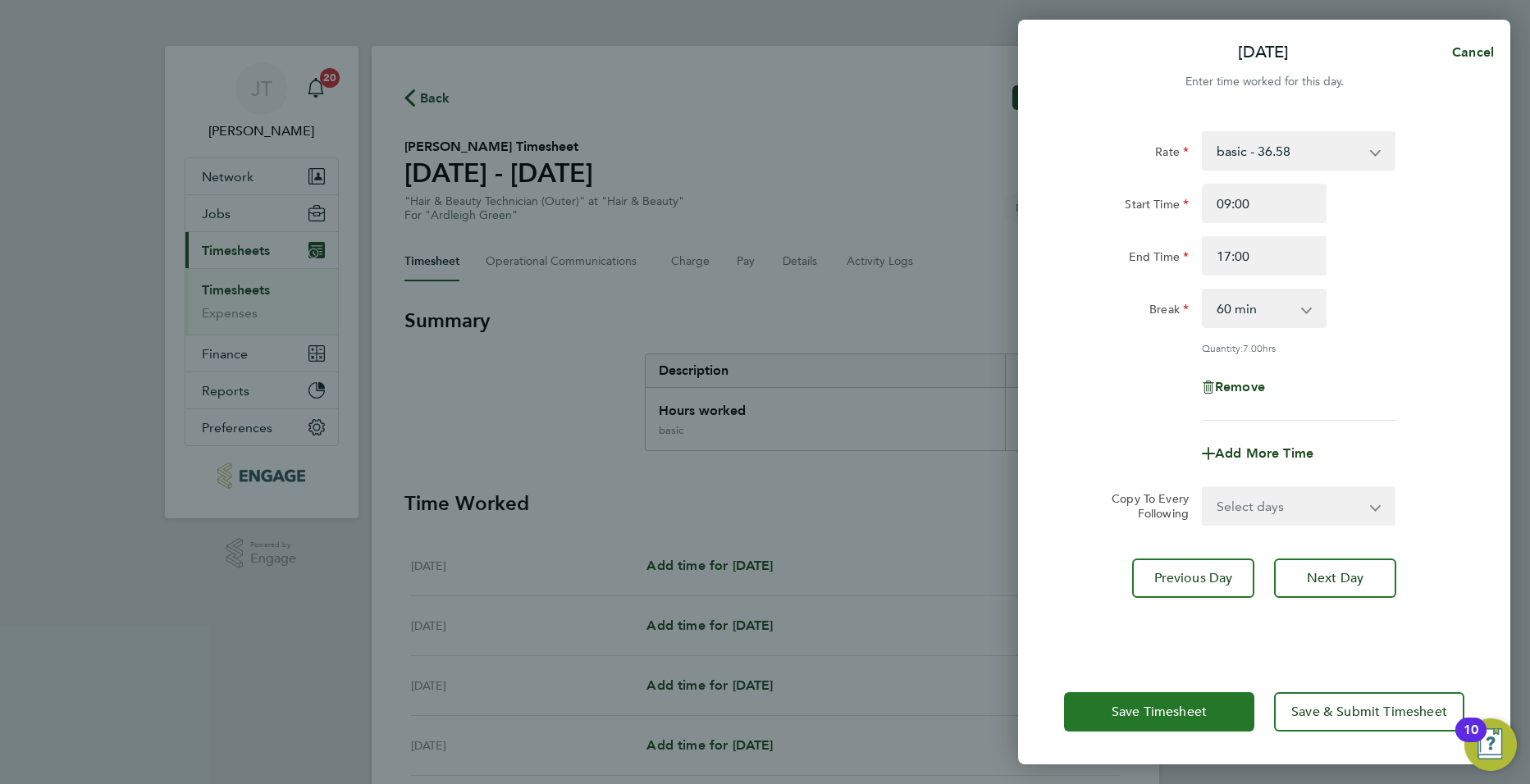
click at [1222, 708] on button "Save Timesheet" at bounding box center [1159, 711] width 191 height 40
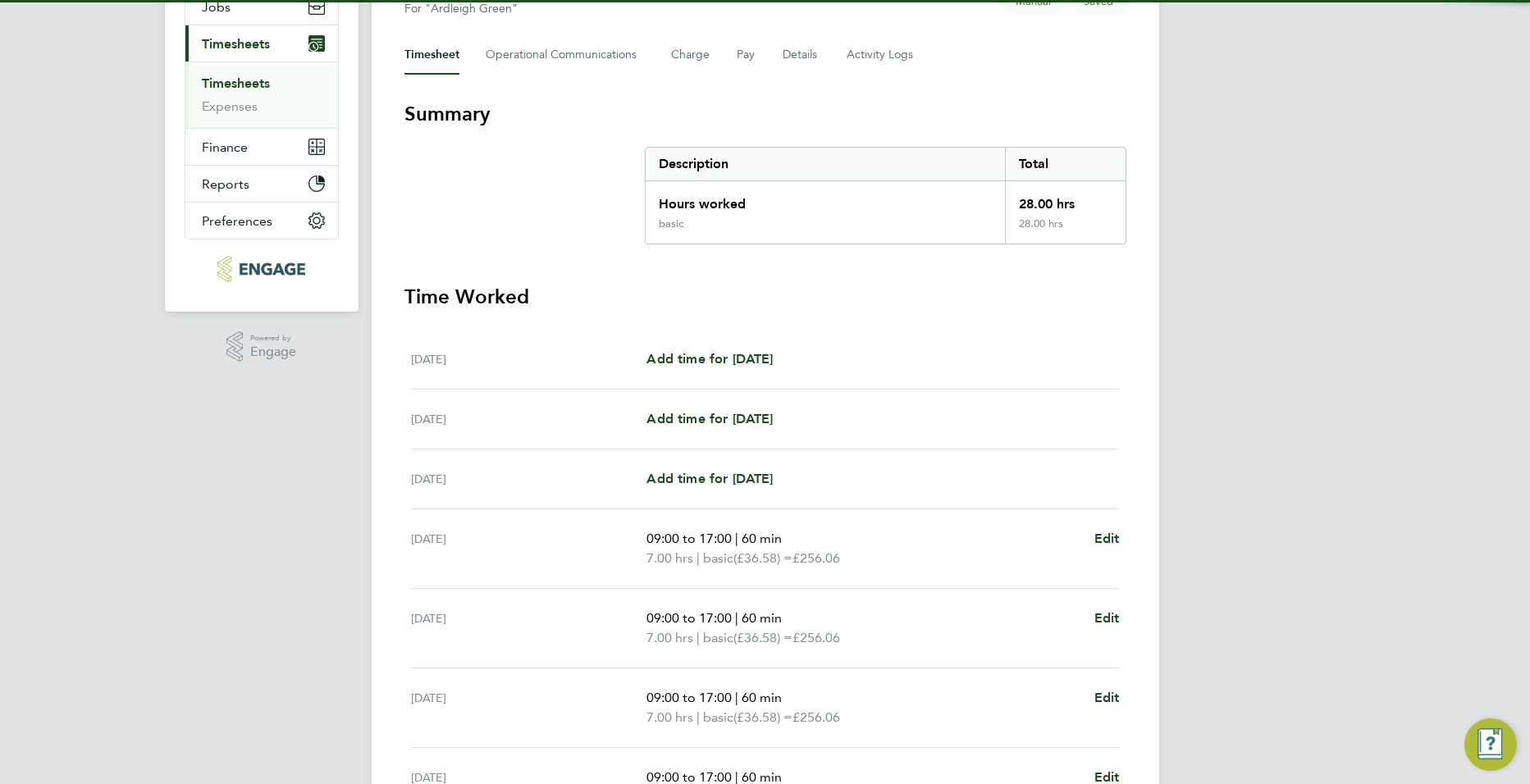
scroll to position [395, 0]
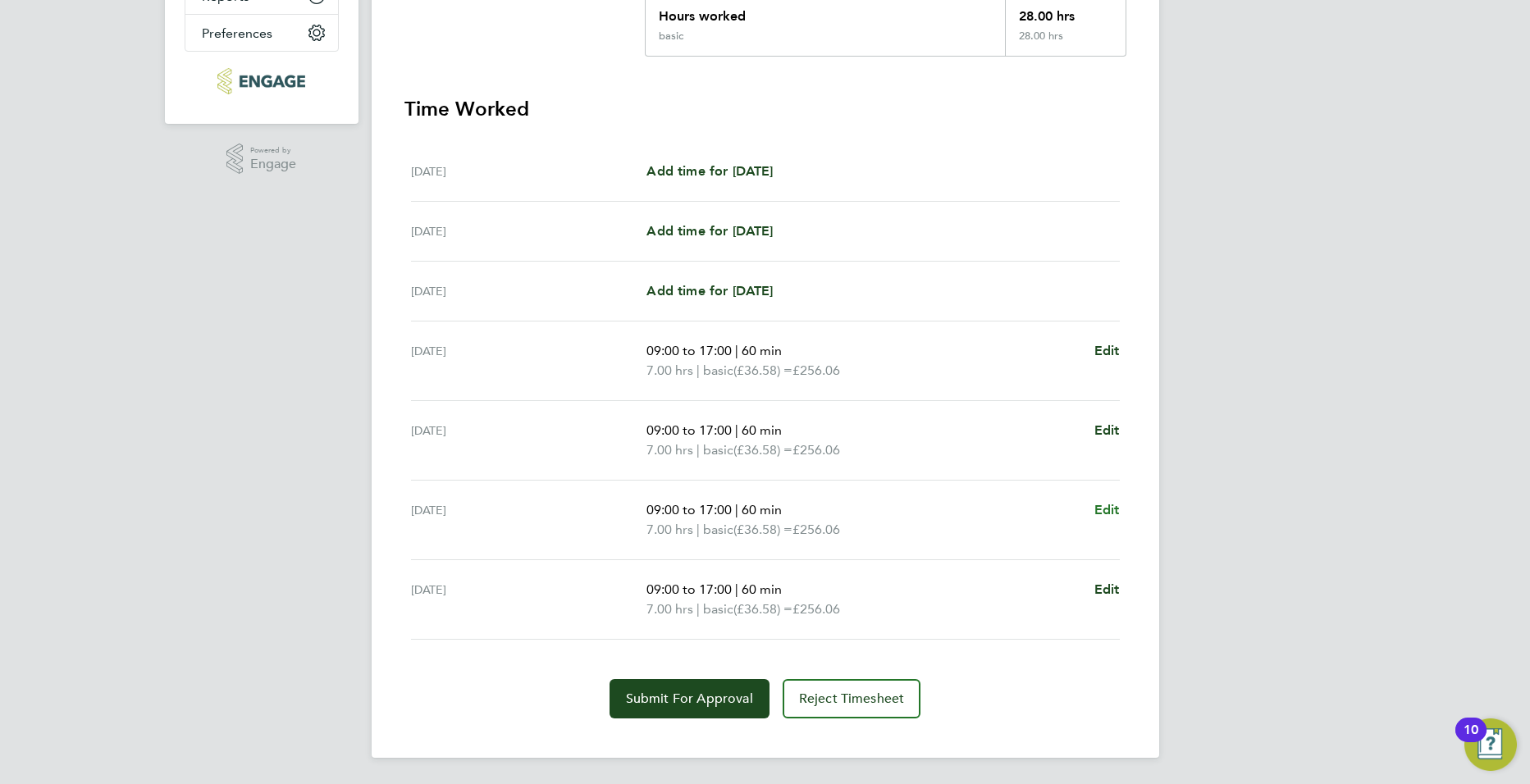
click at [1096, 507] on span "Edit" at bounding box center [1107, 509] width 26 height 16
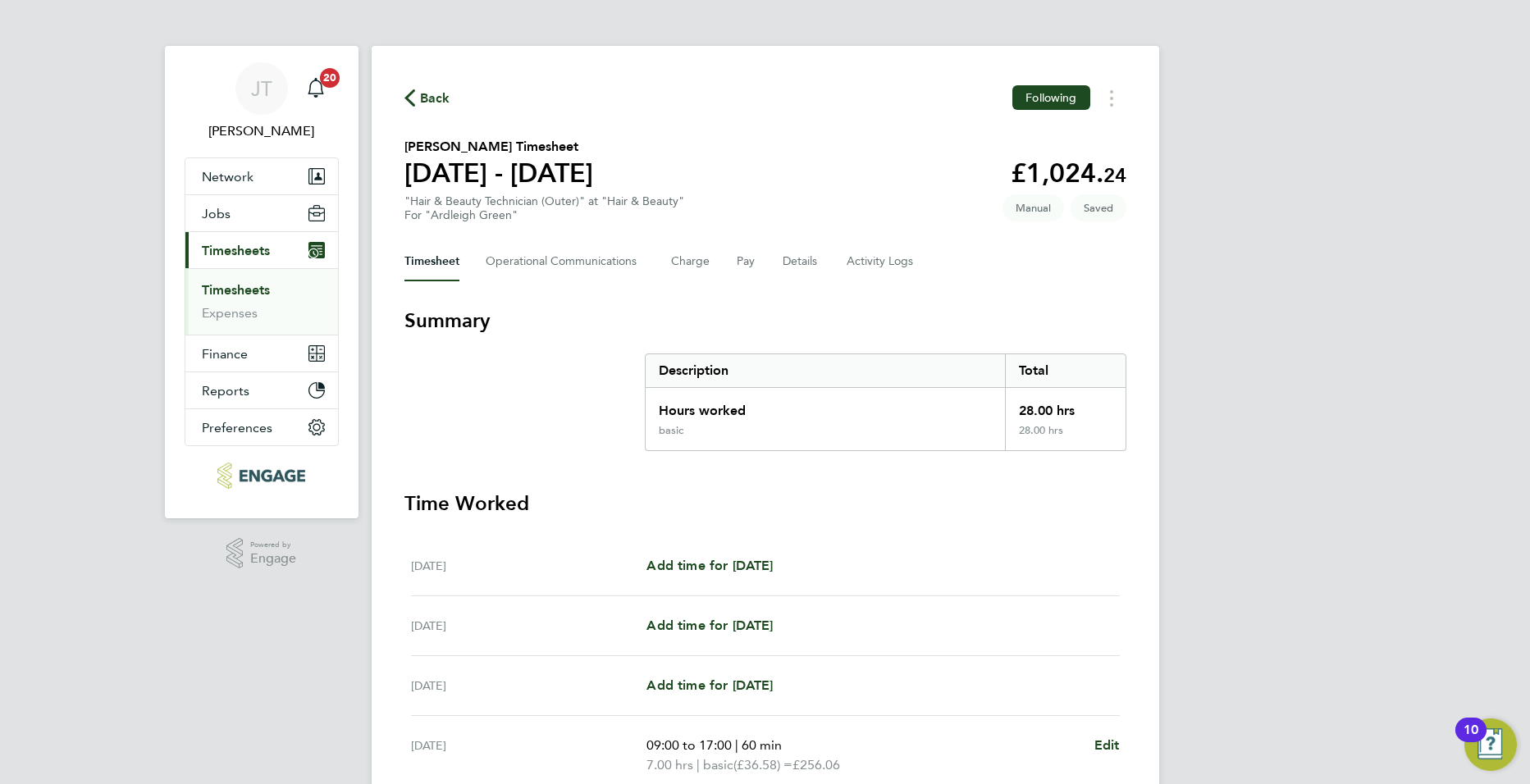
select select "60"
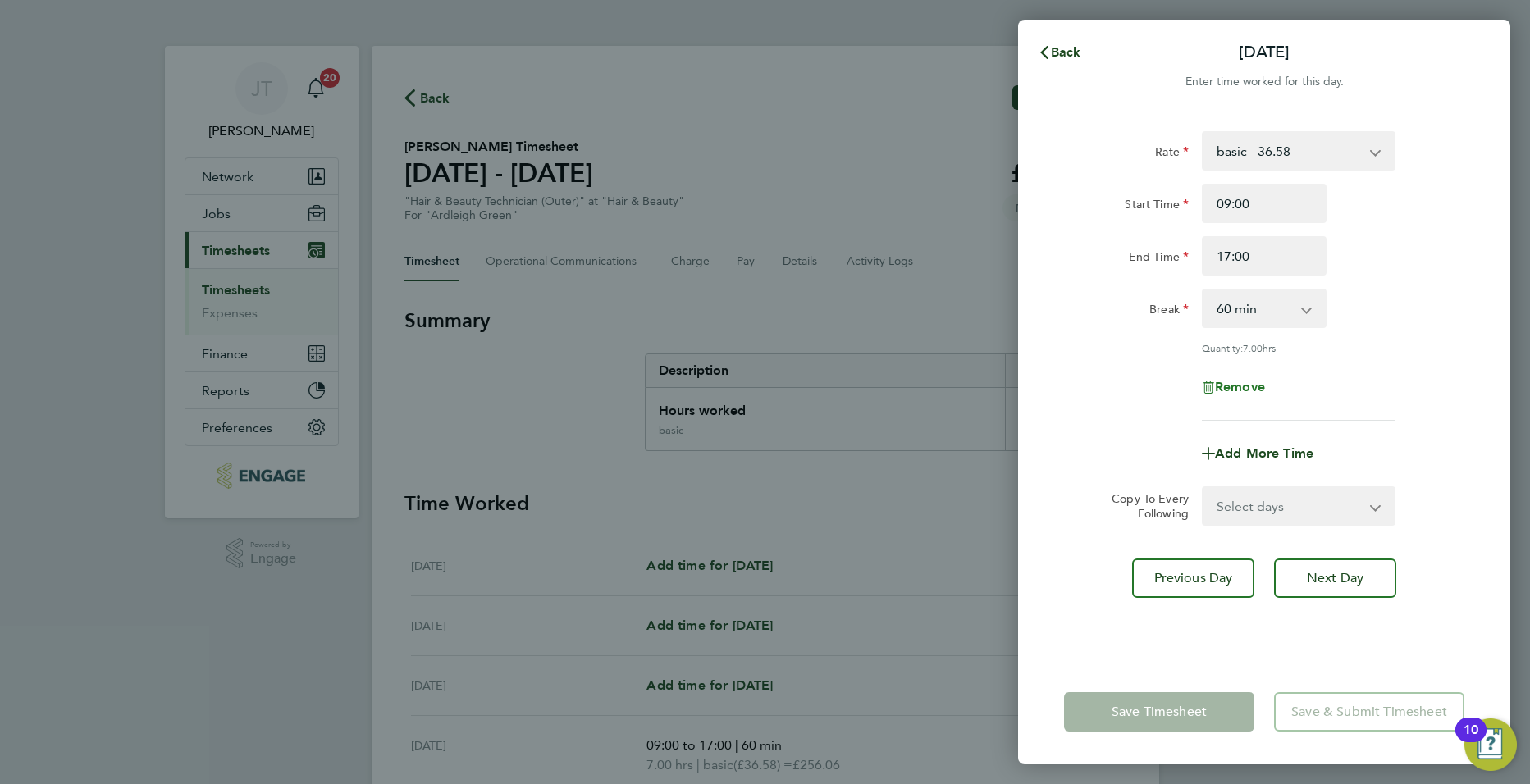
click at [1260, 390] on span "Remove" at bounding box center [1240, 386] width 50 height 16
select select "null"
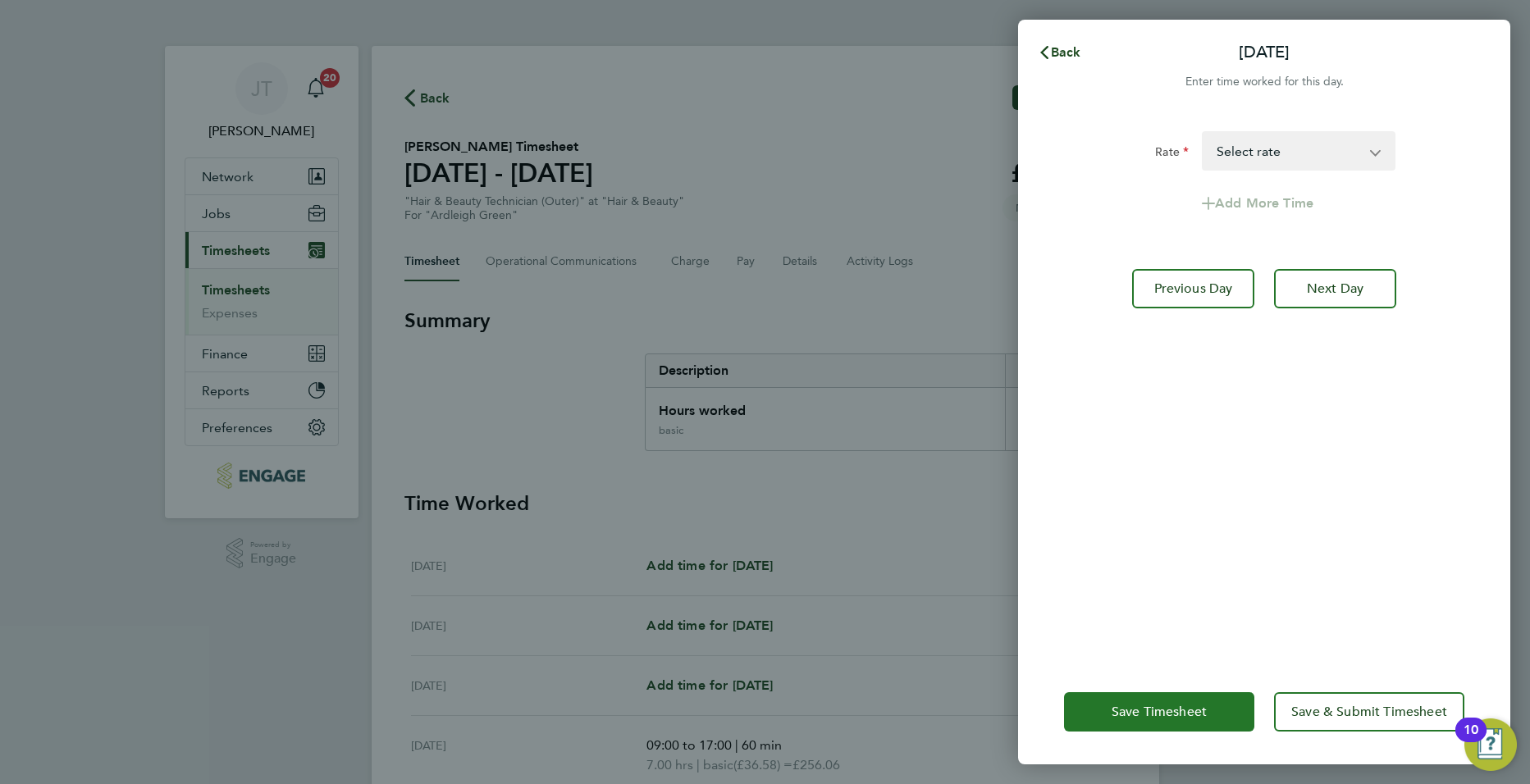
click at [1167, 692] on button "Save Timesheet" at bounding box center [1159, 711] width 191 height 40
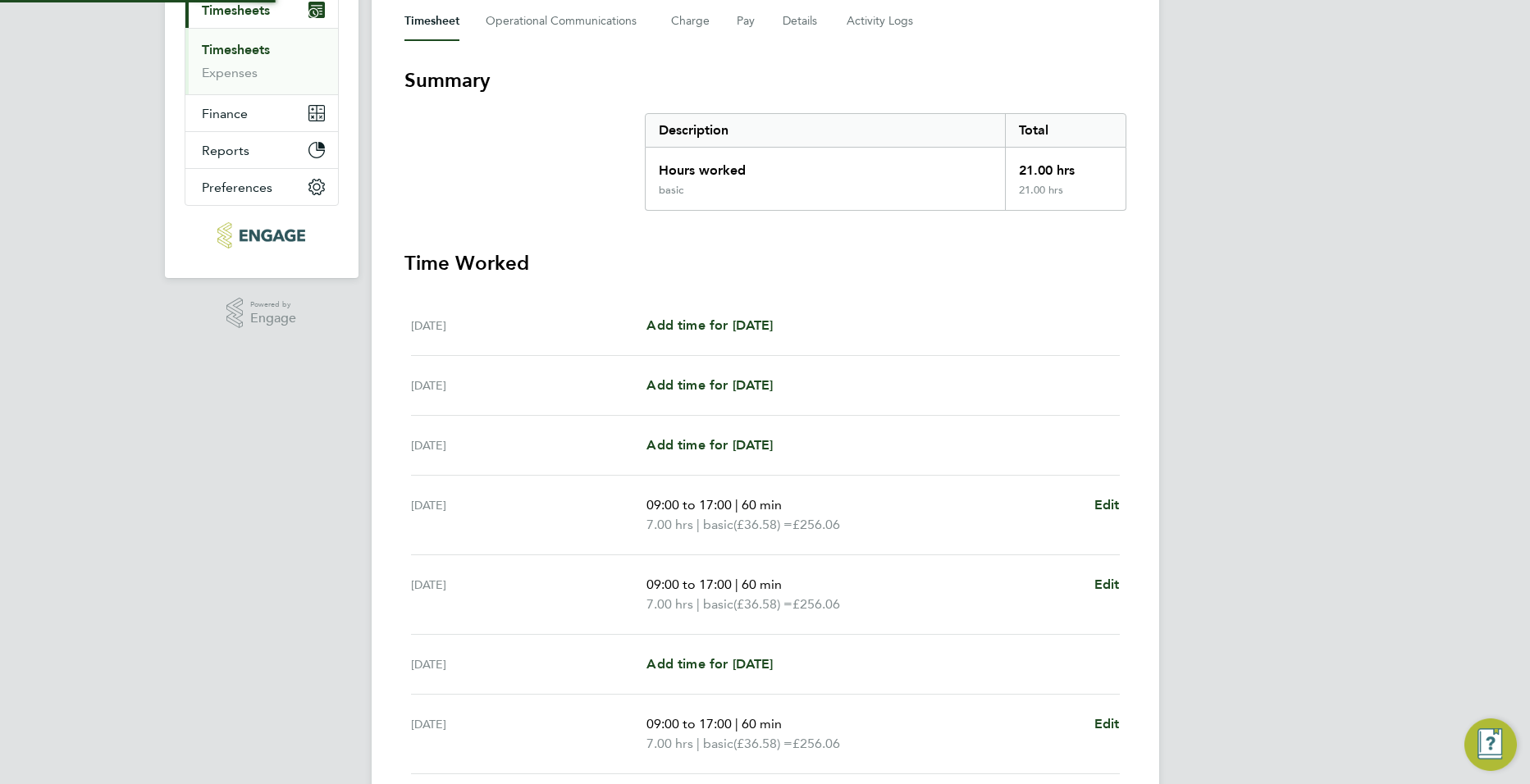
scroll to position [375, 0]
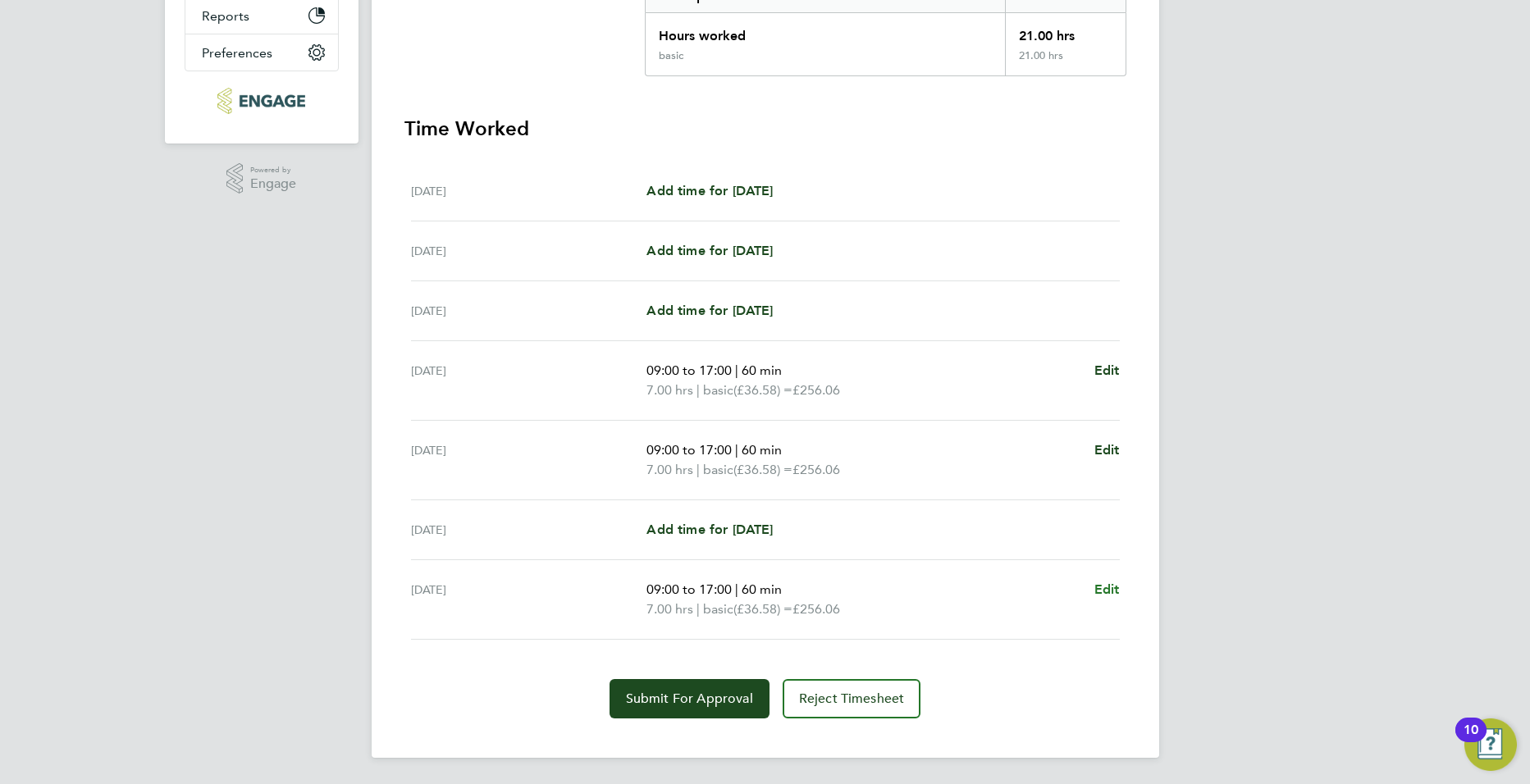
click at [1110, 594] on span "Edit" at bounding box center [1107, 589] width 26 height 16
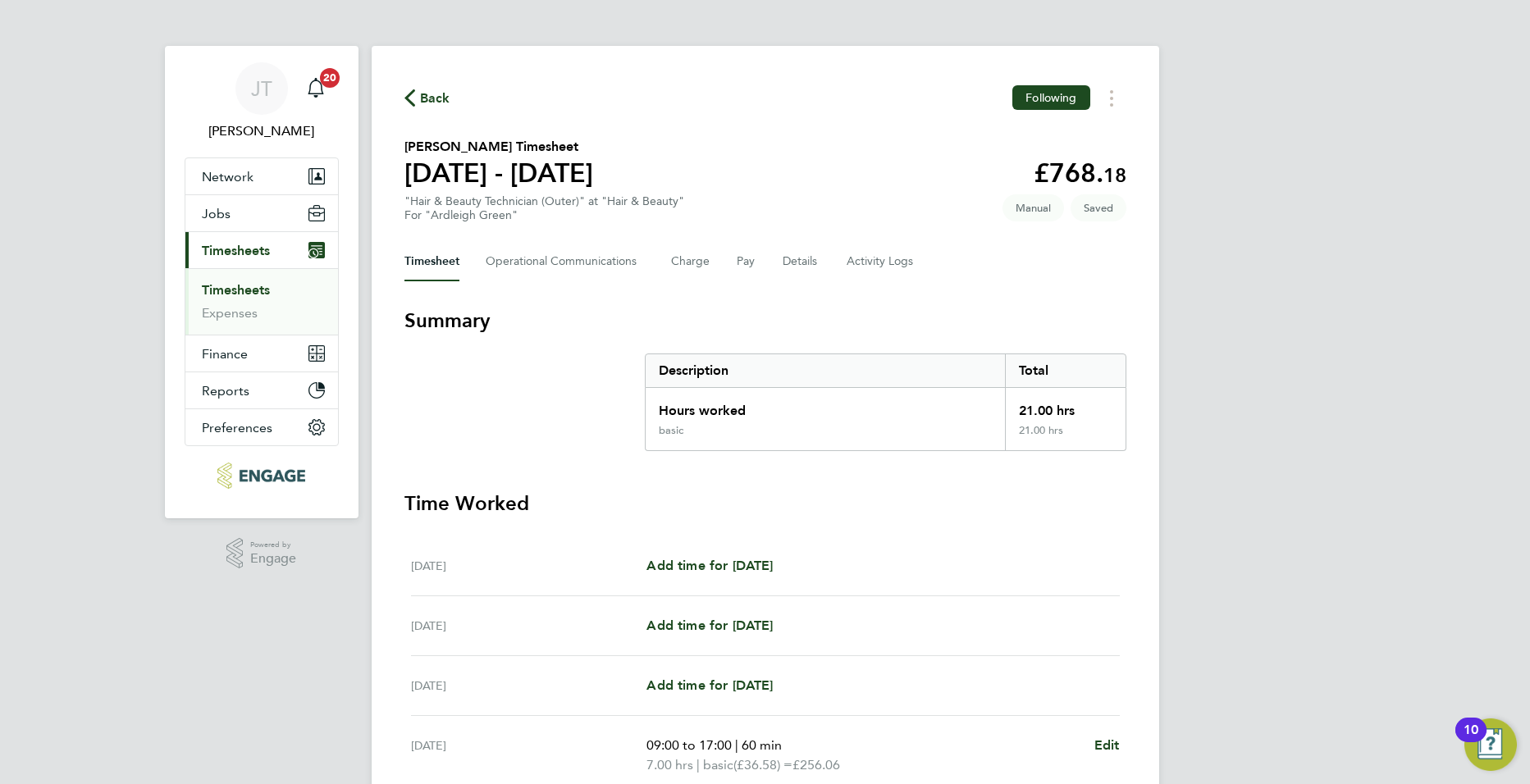
select select "60"
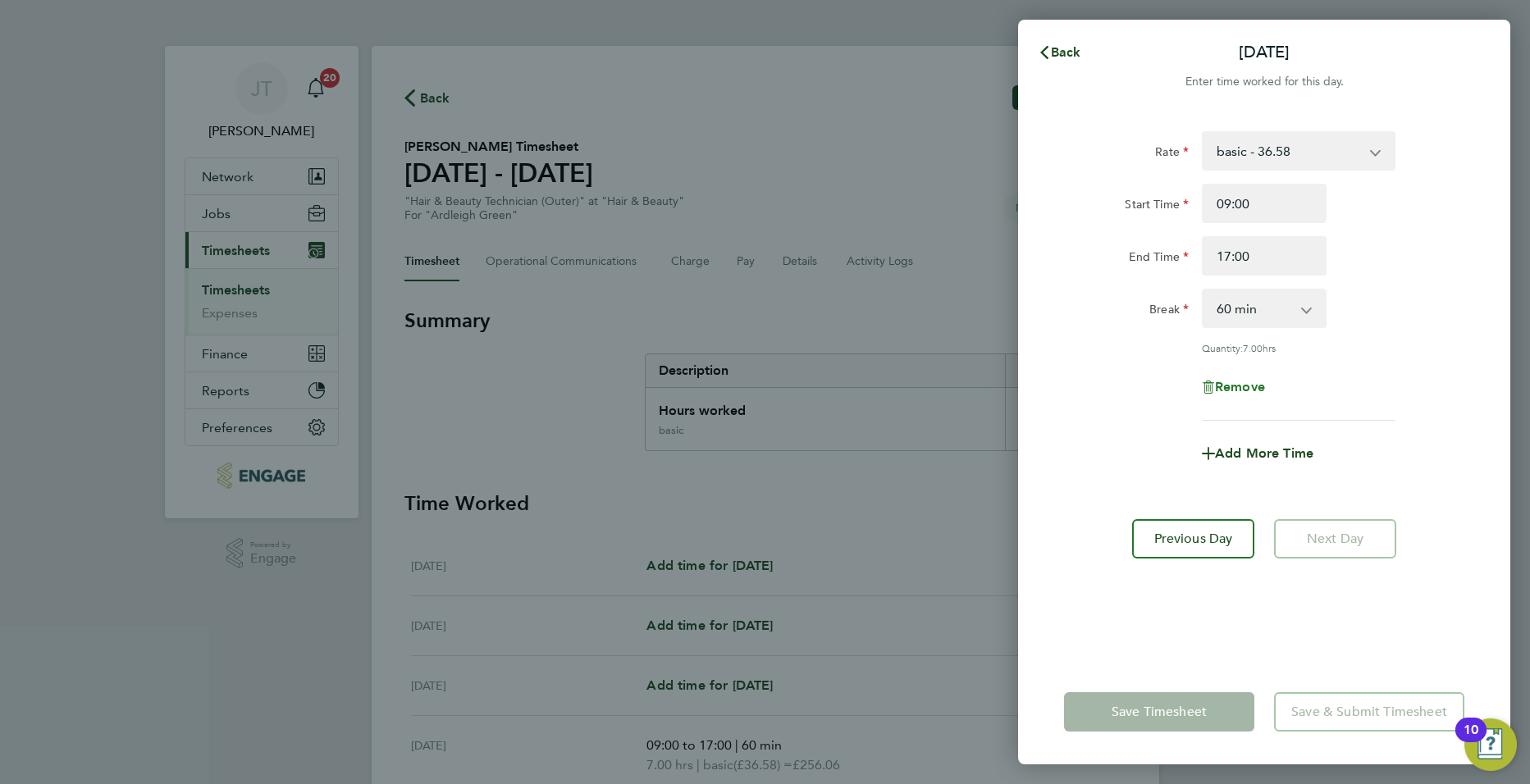
click at [1242, 379] on span "Remove" at bounding box center [1240, 386] width 50 height 16
select select "null"
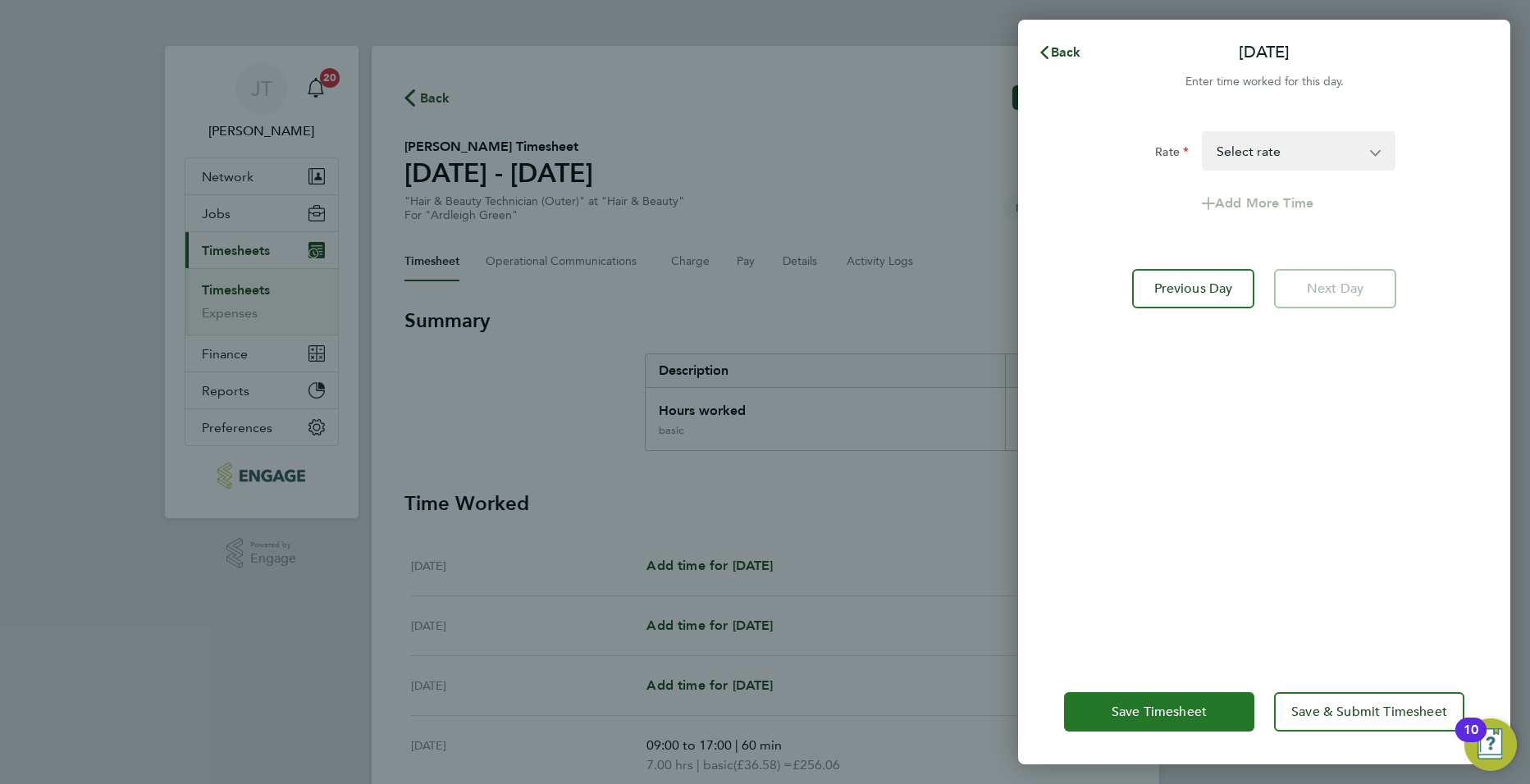
click at [1171, 711] on span "Save Timesheet" at bounding box center [1158, 712] width 95 height 17
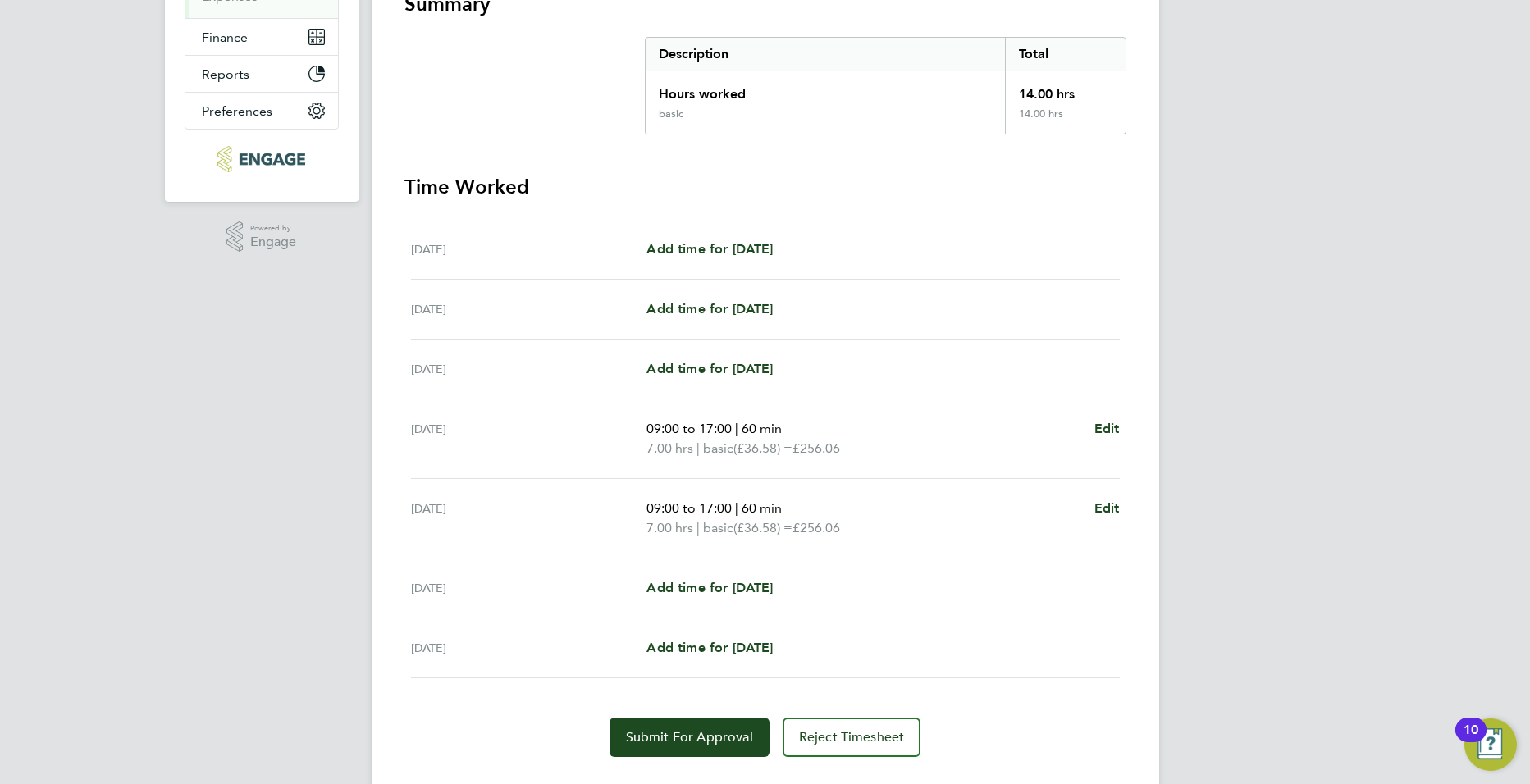
scroll to position [354, 0]
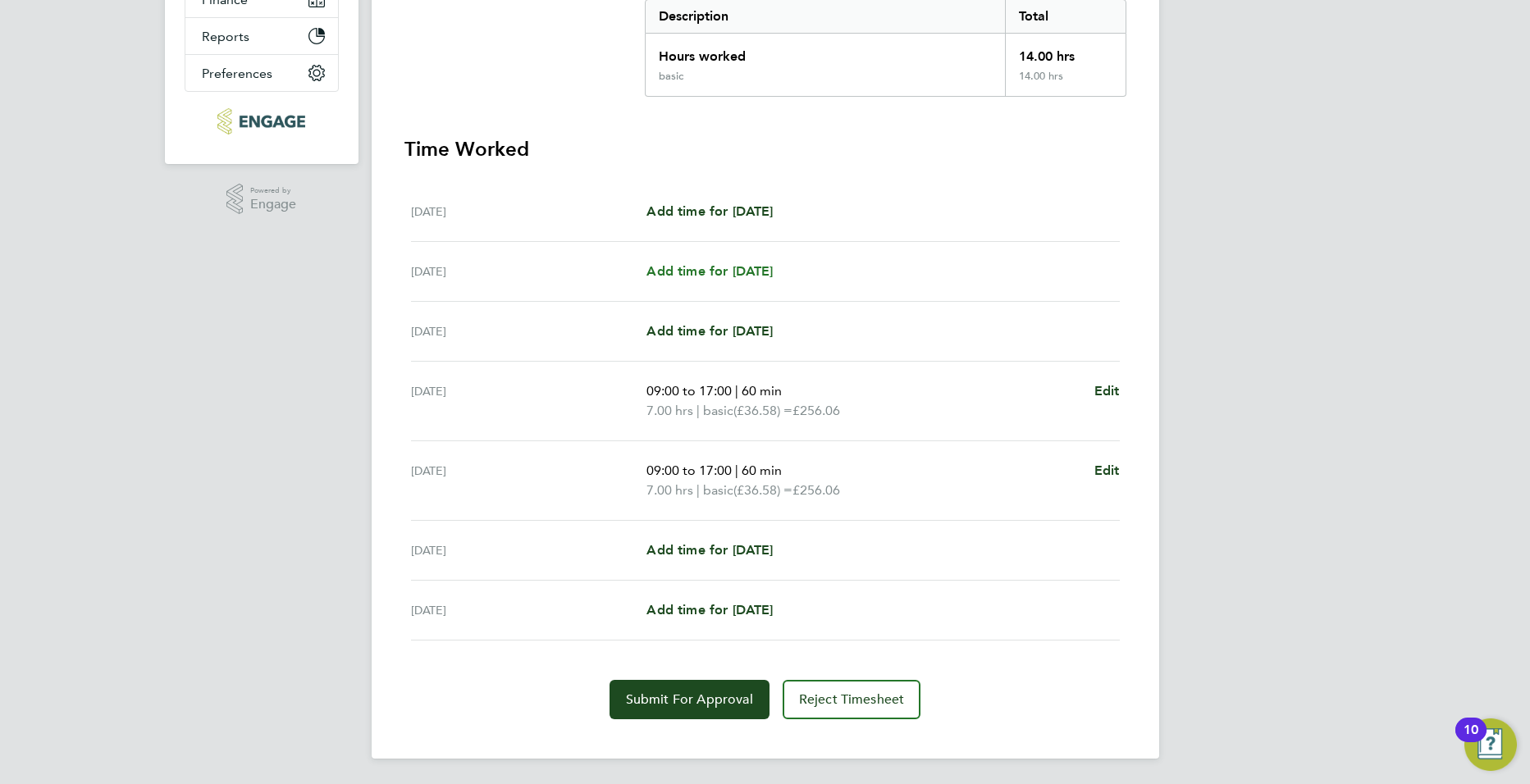
click at [714, 275] on span "Add time for Tue 23 Sep" at bounding box center [709, 271] width 126 height 16
select select "60"
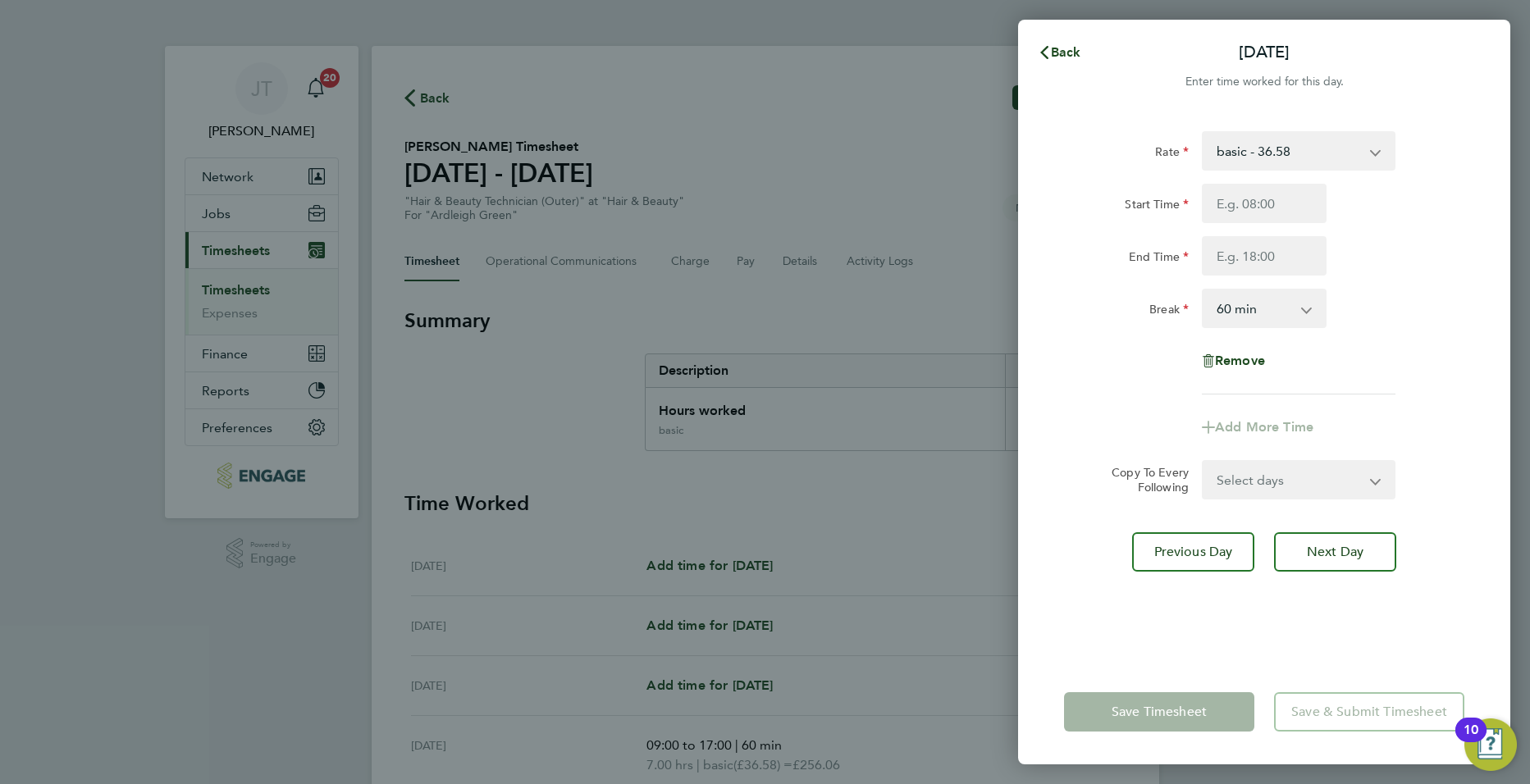
click at [1339, 484] on select "Select days Day Weekday (Mon-Fri) Weekend (Sat-Sun) Wednesday Thursday Friday S…" at bounding box center [1289, 479] width 172 height 36
select select "DAY"
click at [1203, 462] on select "Select days Day Weekday (Mon-Fri) Weekend (Sat-Sun) Wednesday Thursday Friday S…" at bounding box center [1289, 479] width 172 height 36
select select "2025-09-28"
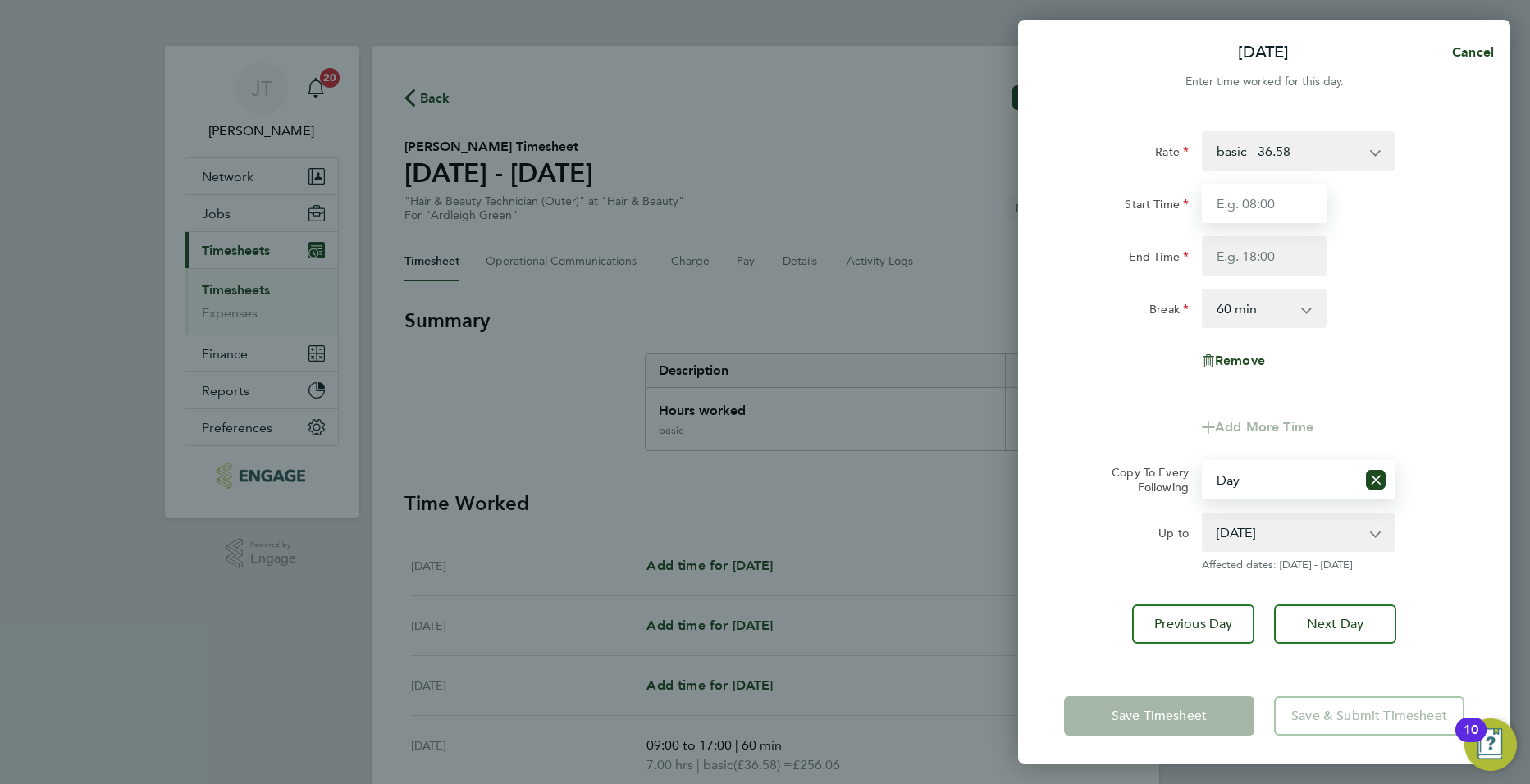
click at [1247, 195] on input "Start Time" at bounding box center [1263, 203] width 124 height 40
type input "09:00"
drag, startPoint x: 1193, startPoint y: 266, endPoint x: 1240, endPoint y: 261, distance: 47.3
click at [1194, 266] on div "End Time" at bounding box center [1127, 256] width 138 height 40
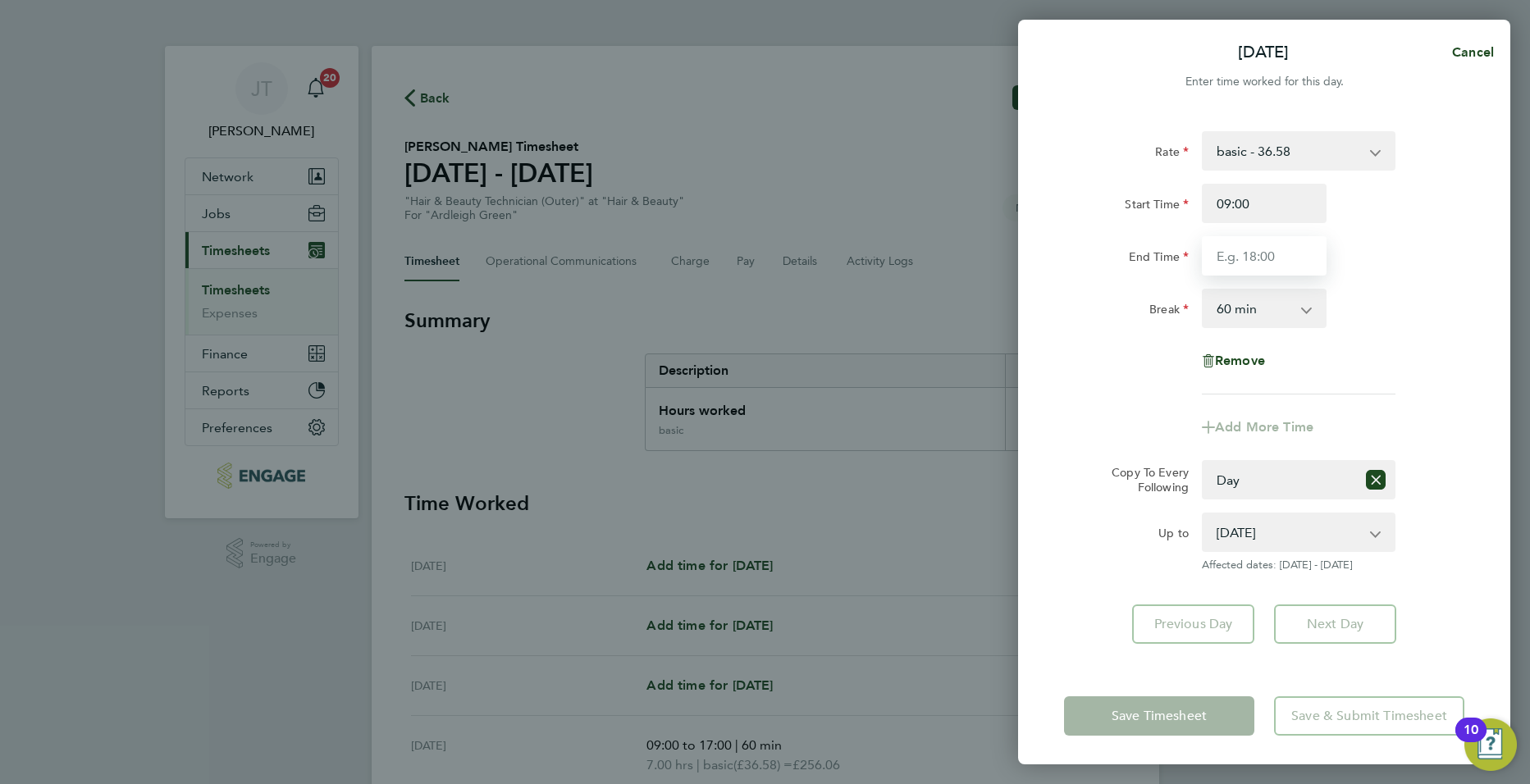
click at [1240, 261] on input "End Time" at bounding box center [1263, 256] width 124 height 40
type input "17:00"
click at [1096, 378] on div "Remove" at bounding box center [1264, 361] width 413 height 40
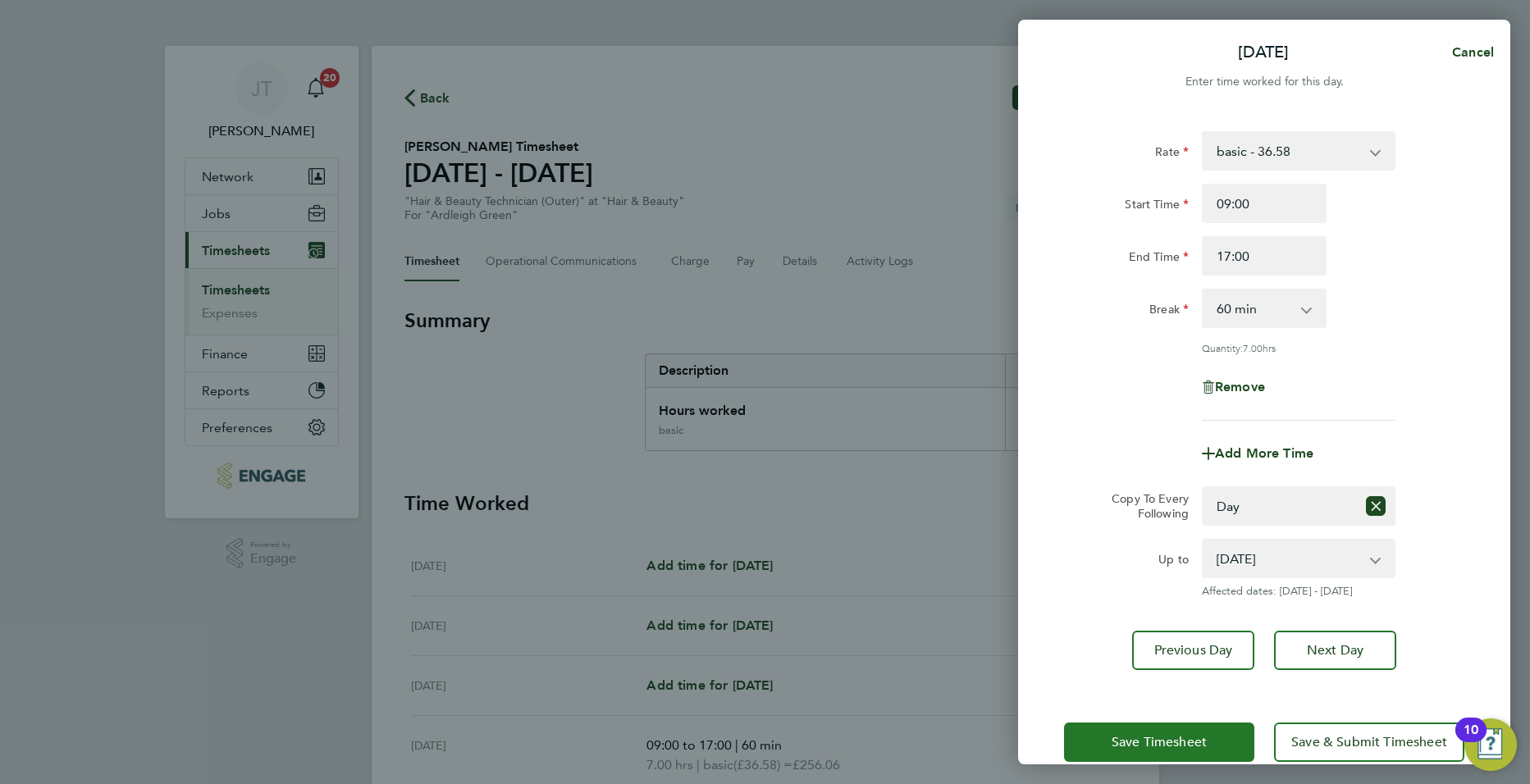
click at [1167, 736] on span "Save Timesheet" at bounding box center [1158, 743] width 95 height 17
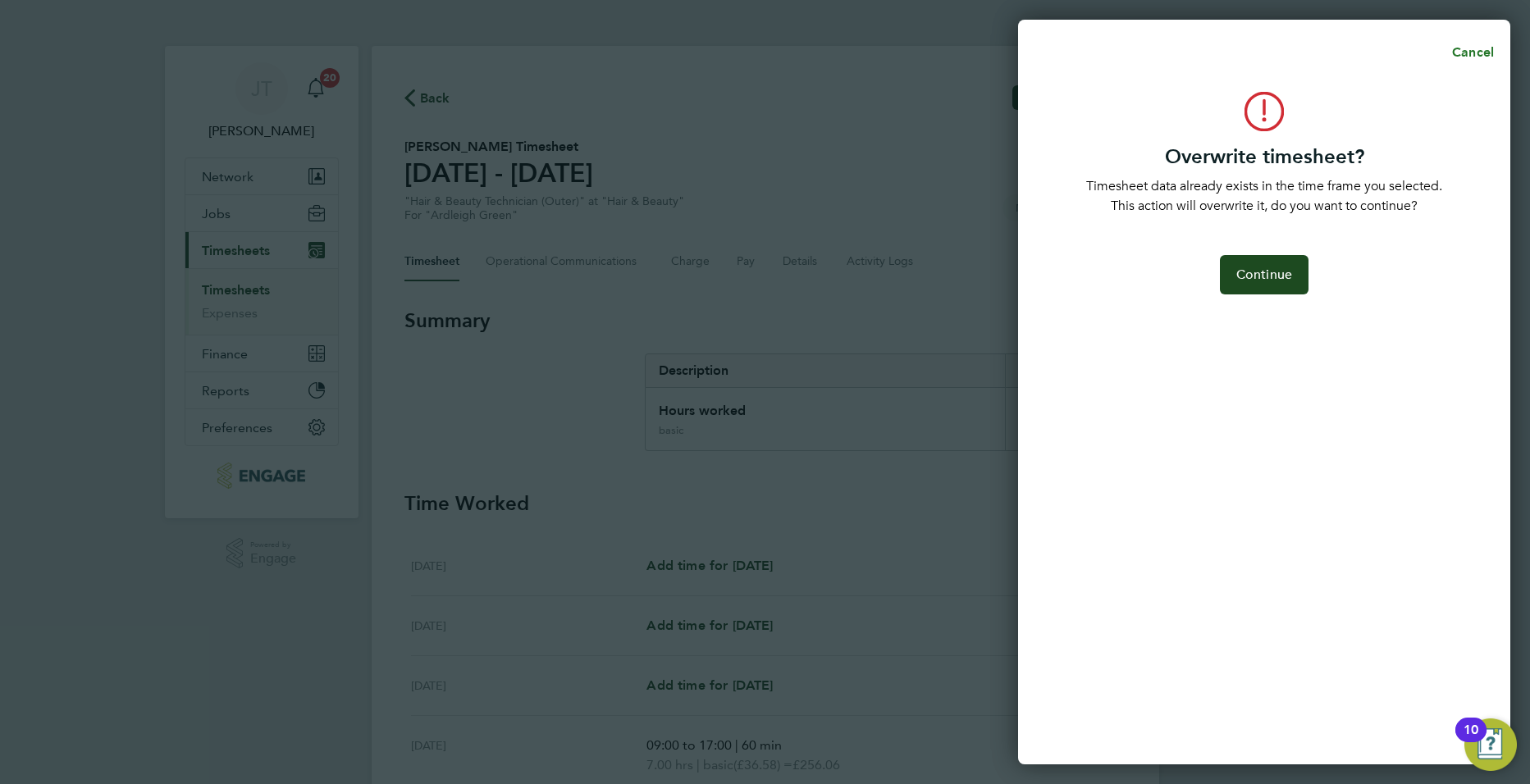
click at [1480, 45] on span "Cancel" at bounding box center [1470, 52] width 47 height 16
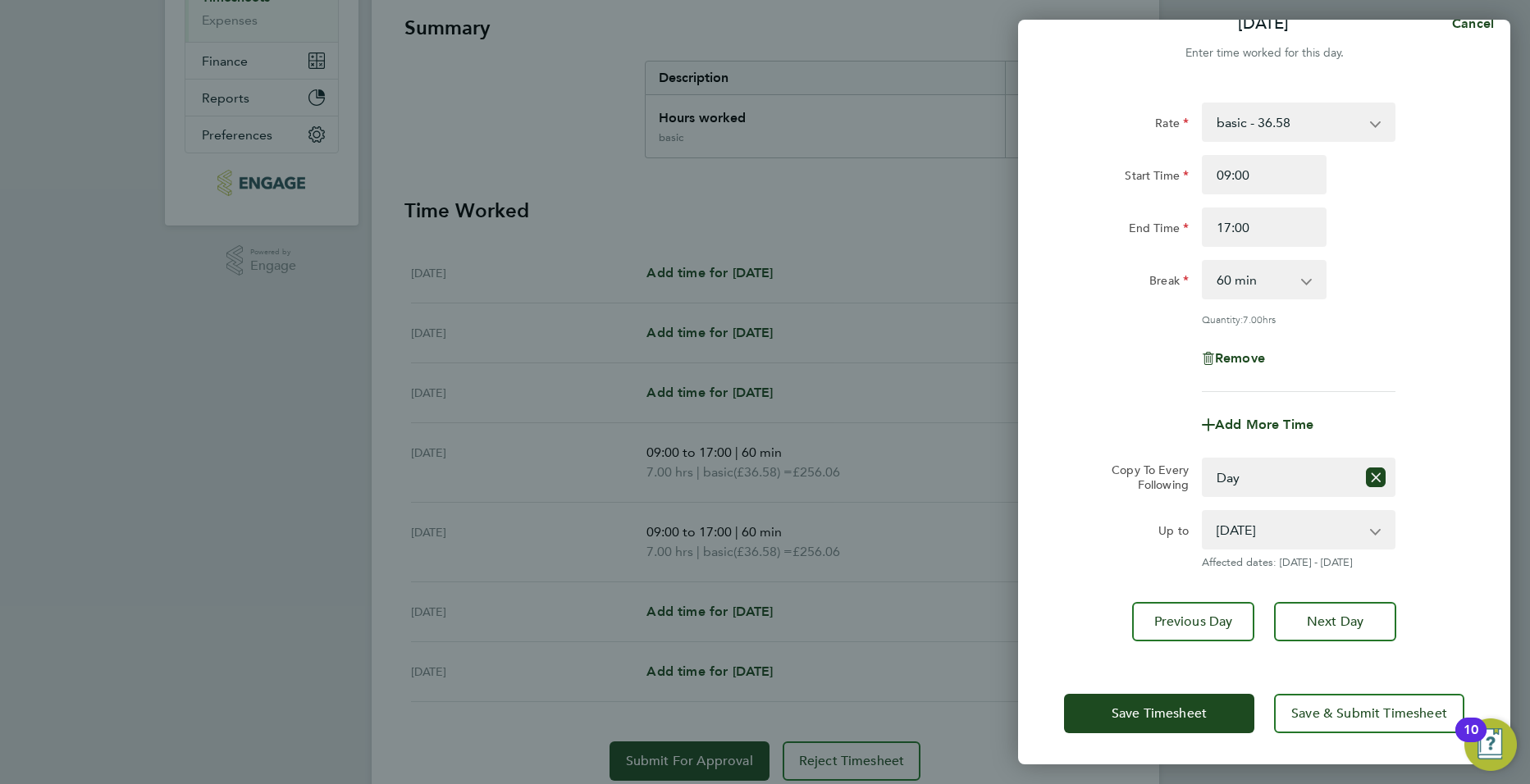
scroll to position [302, 0]
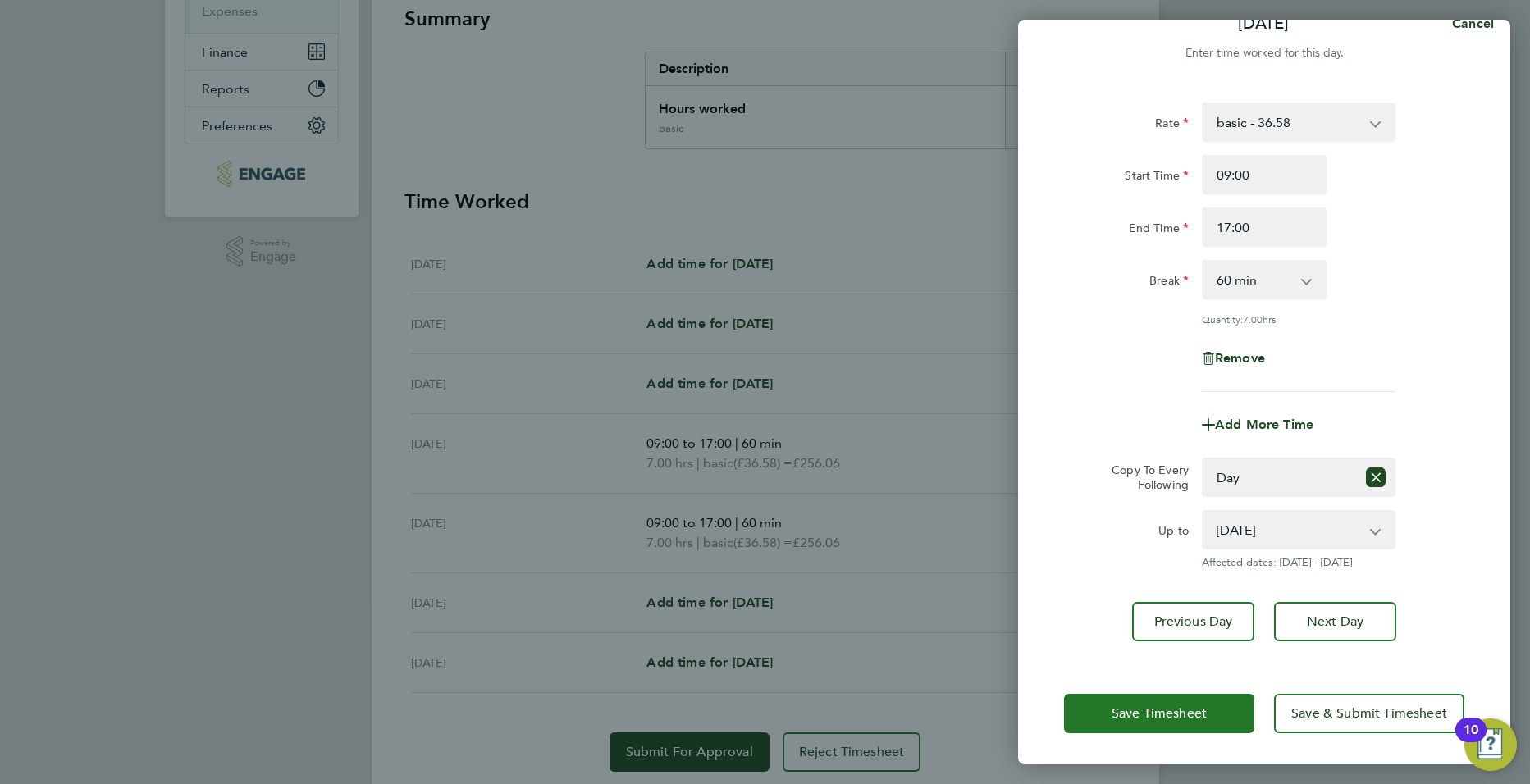
click at [1197, 714] on span "Save Timesheet" at bounding box center [1158, 713] width 95 height 17
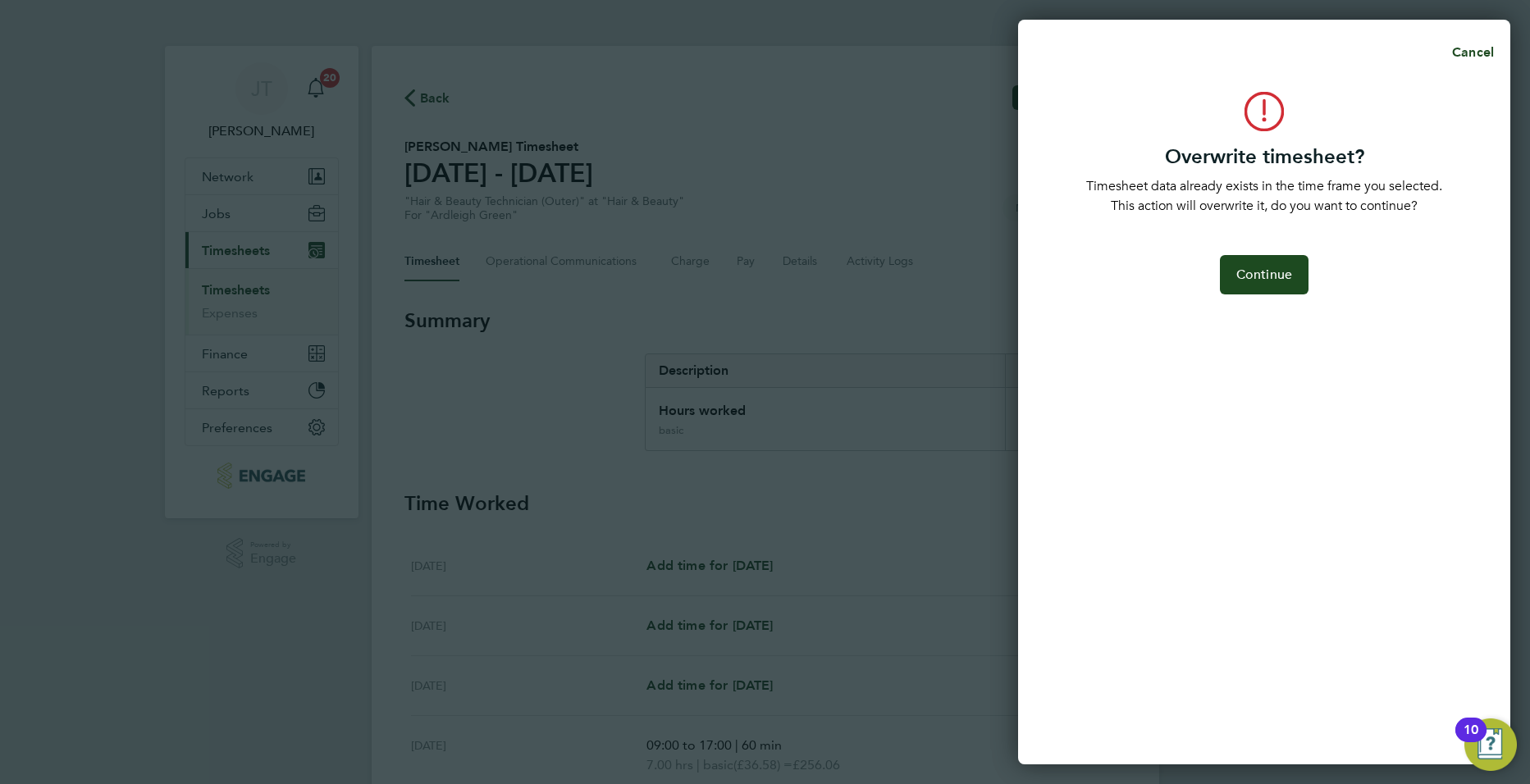
scroll to position [0, 0]
click at [1268, 283] on button "Continue" at bounding box center [1264, 274] width 88 height 40
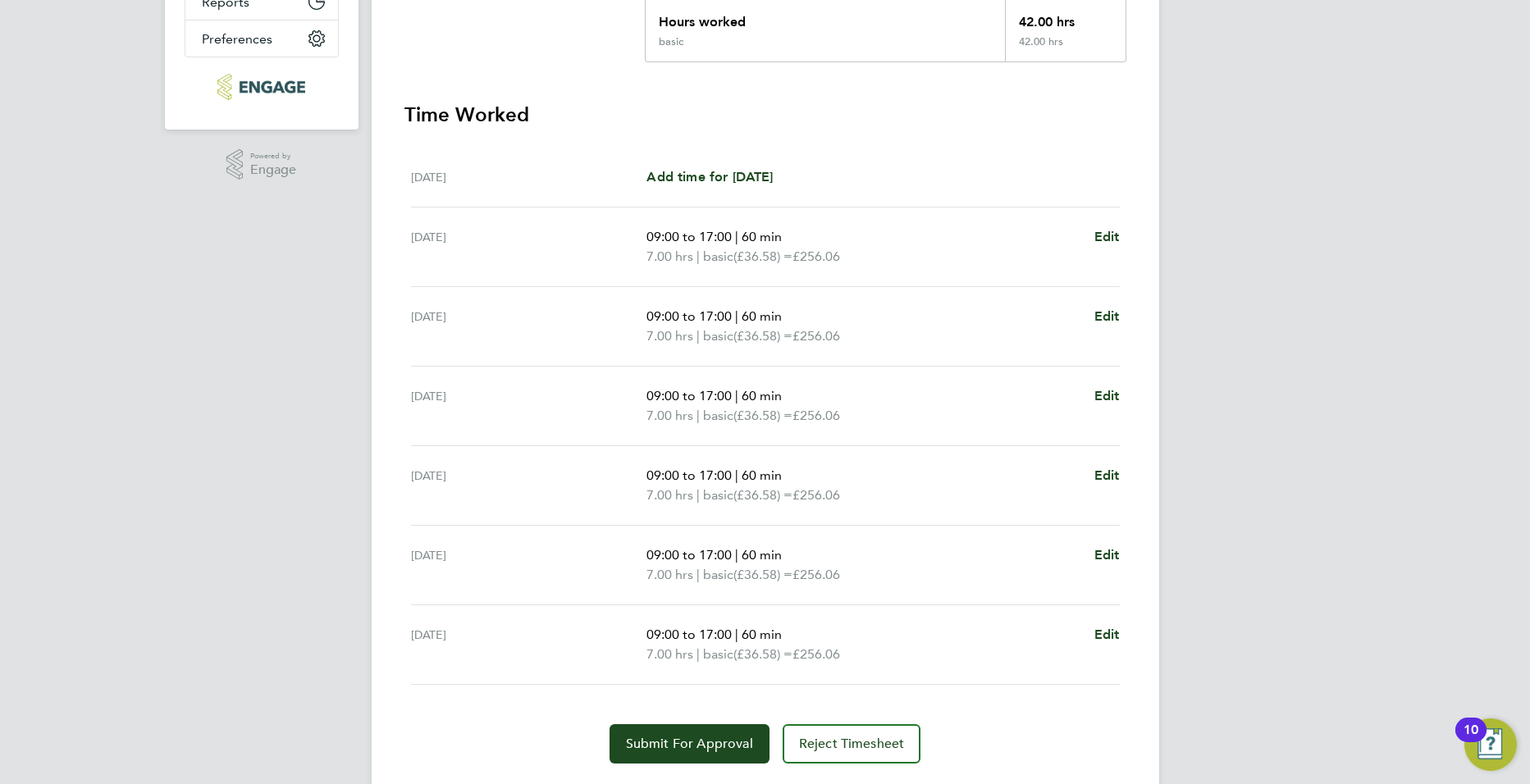
scroll to position [371, 0]
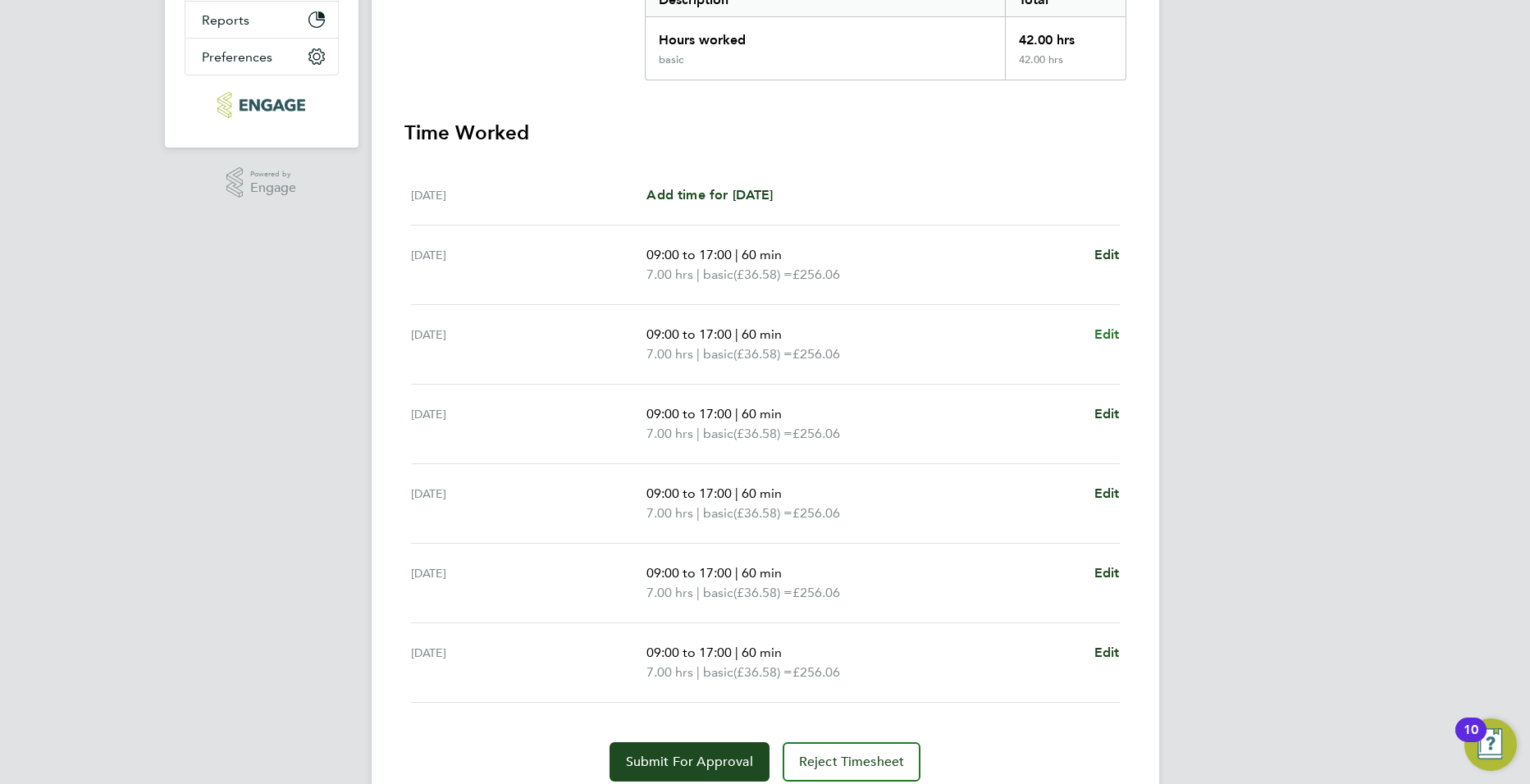
click at [1113, 333] on span "Edit" at bounding box center [1107, 334] width 26 height 16
select select "60"
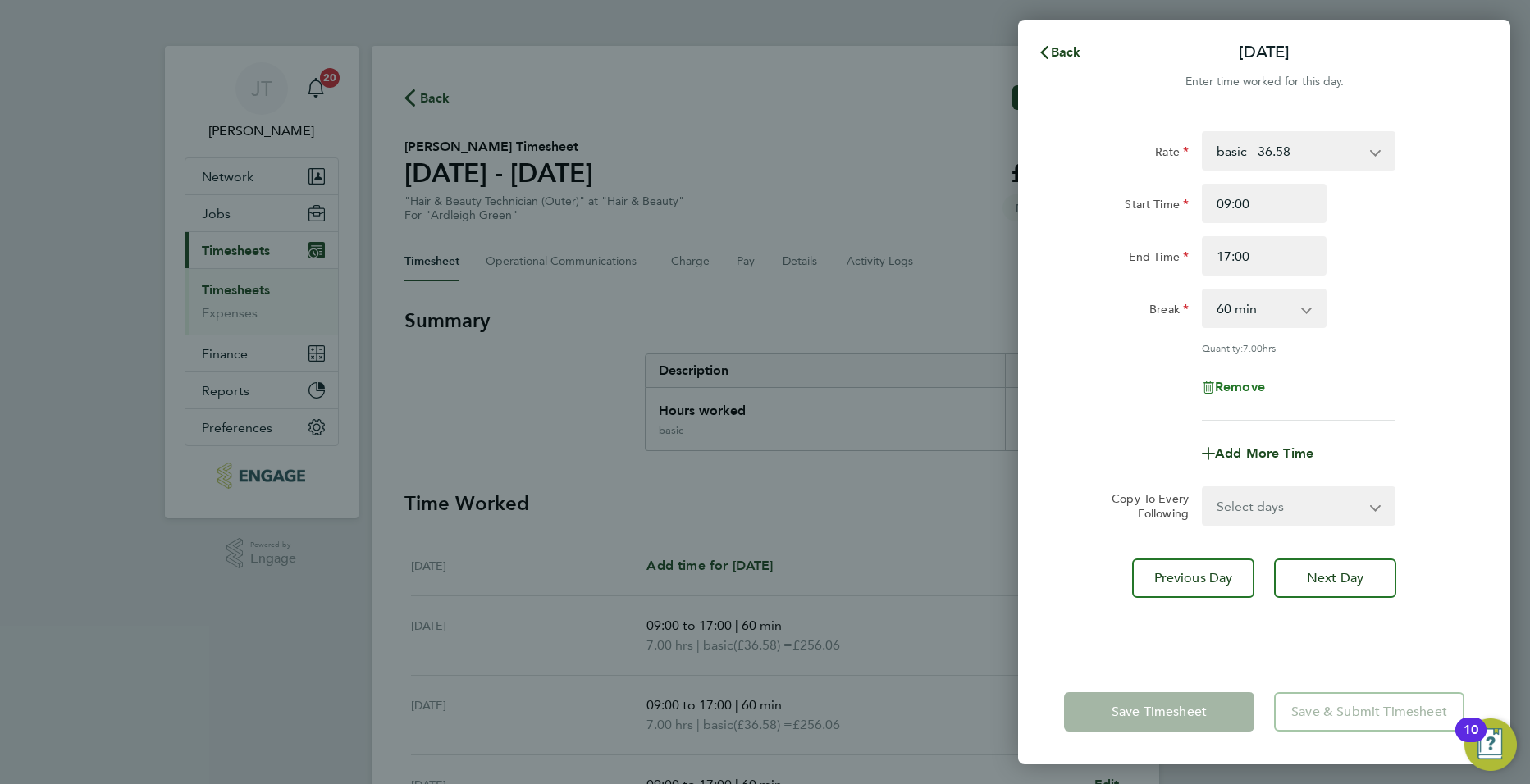
click at [1246, 380] on span "Remove" at bounding box center [1240, 386] width 50 height 16
select select "null"
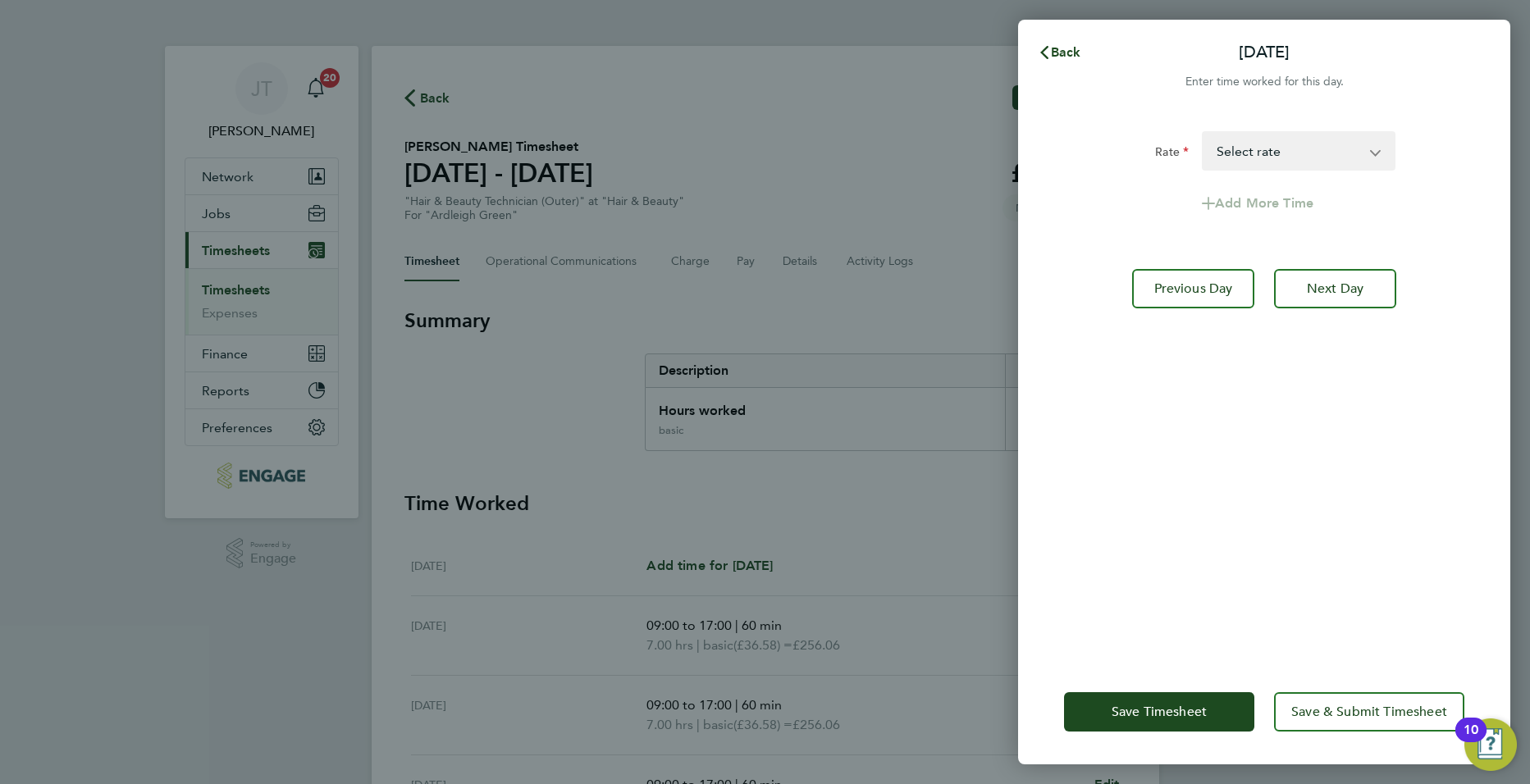
click at [1135, 689] on div "Save Timesheet Save & Submit Timesheet" at bounding box center [1264, 711] width 493 height 105
click at [1133, 706] on span "Save Timesheet" at bounding box center [1158, 712] width 95 height 17
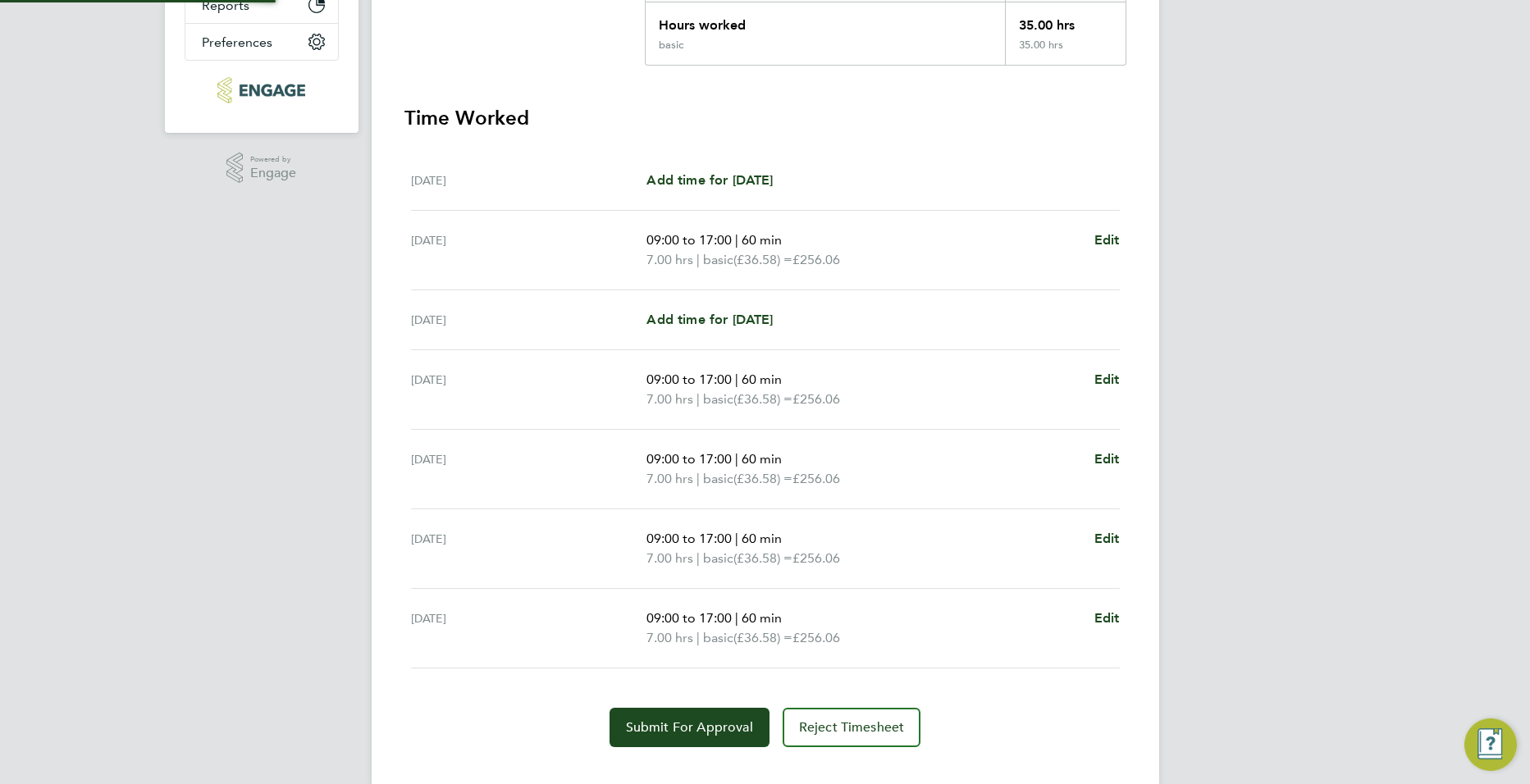
scroll to position [414, 0]
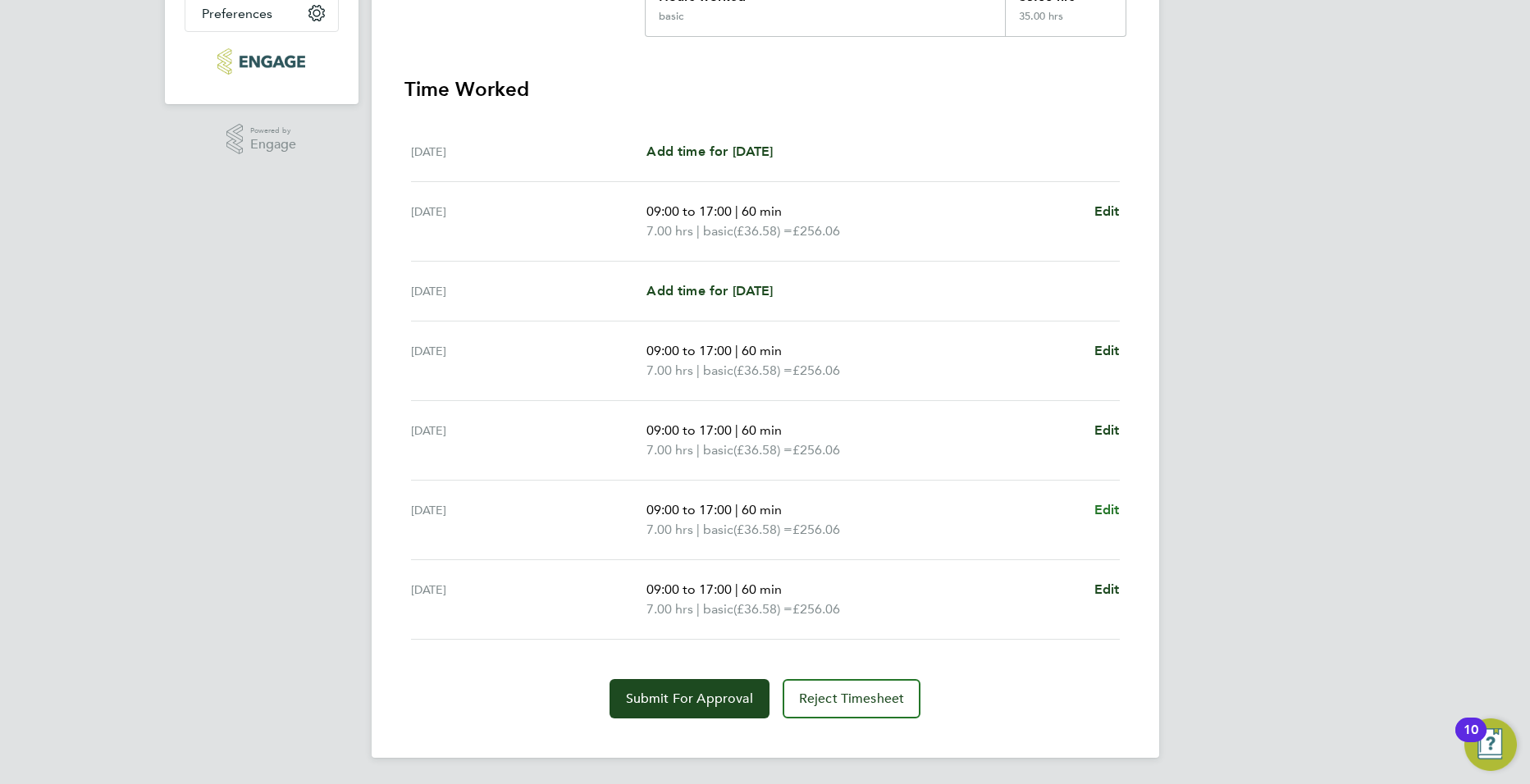
click at [1101, 513] on span "Edit" at bounding box center [1107, 509] width 26 height 16
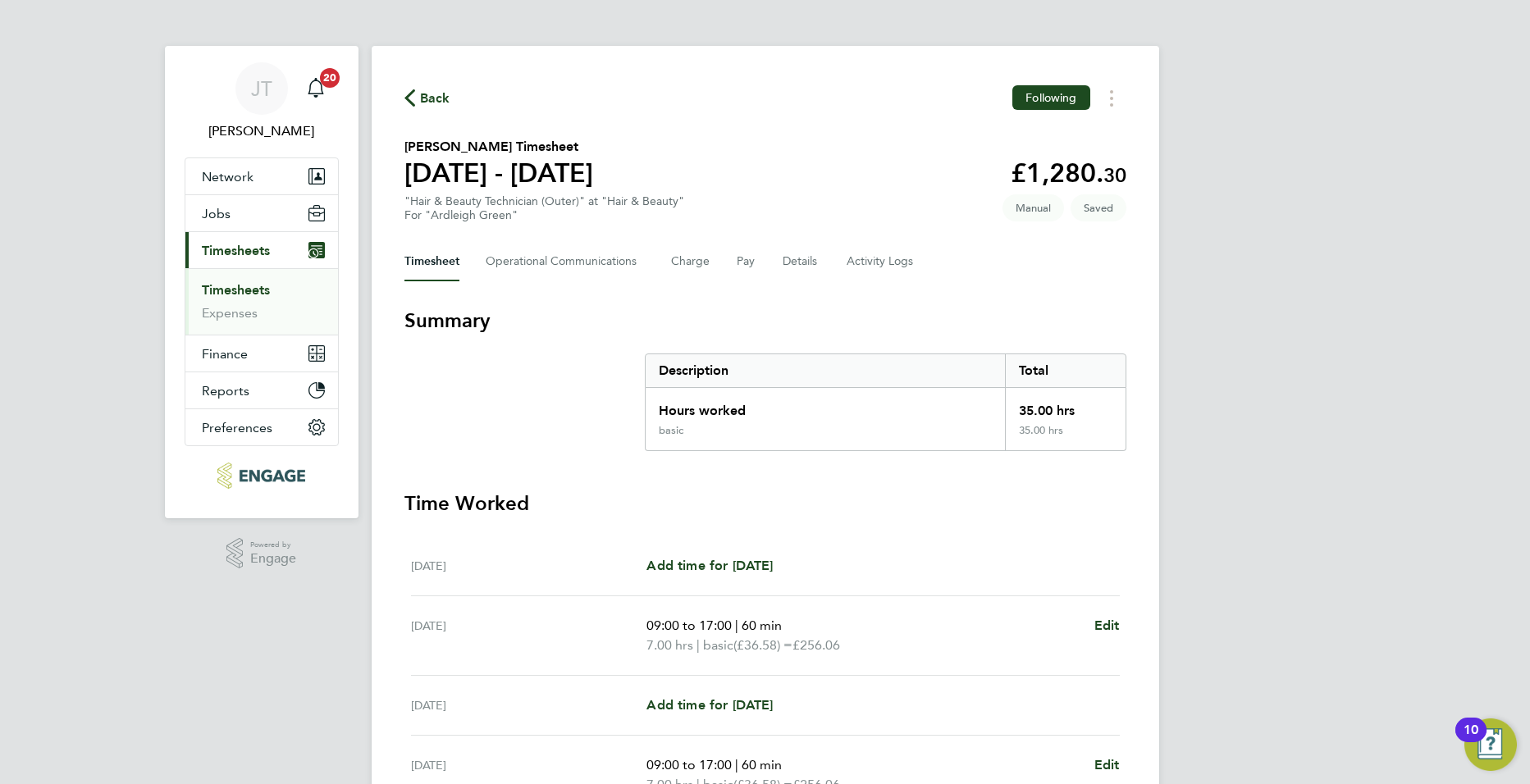
select select "60"
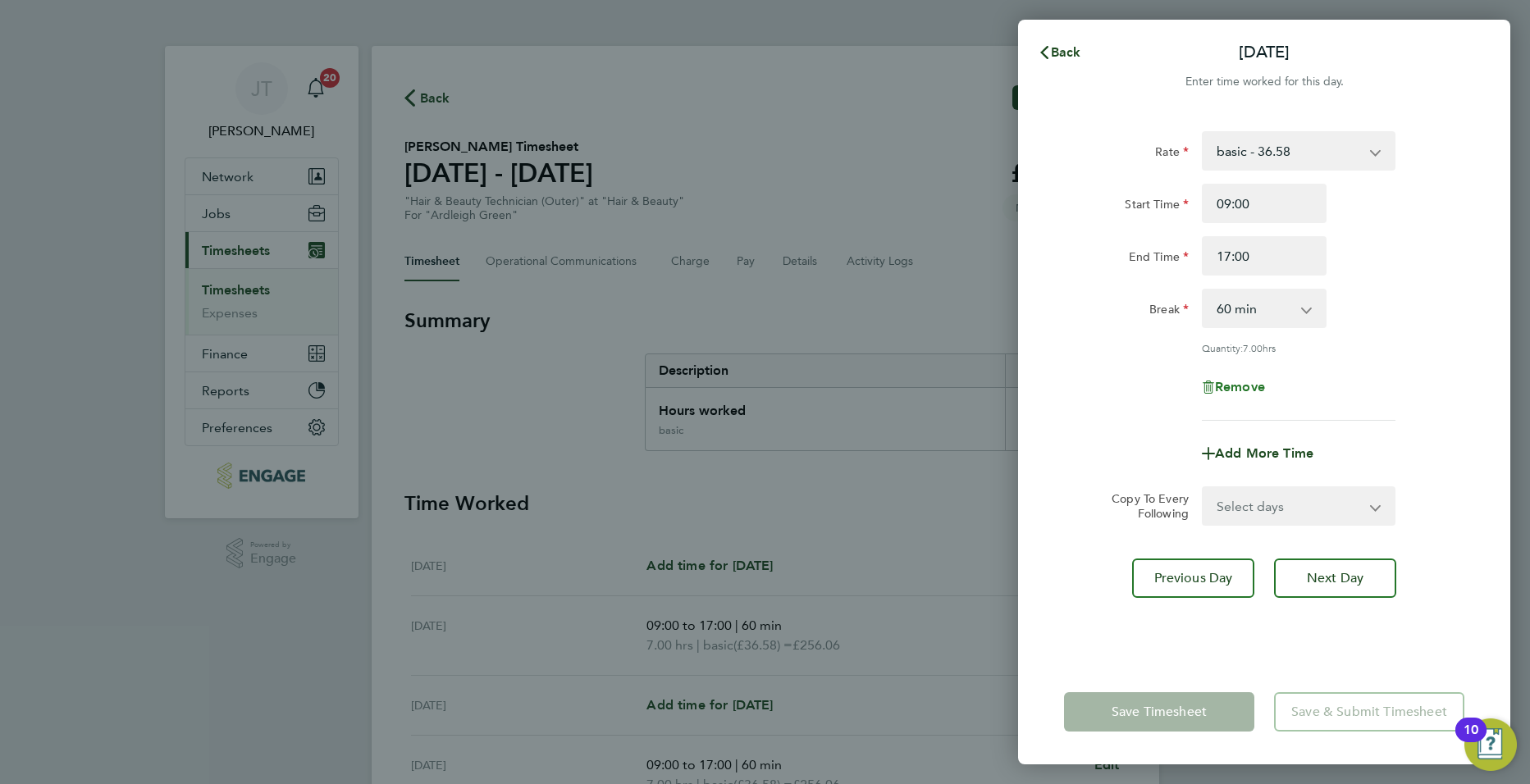
click at [1240, 384] on span "Remove" at bounding box center [1240, 386] width 50 height 16
select select "null"
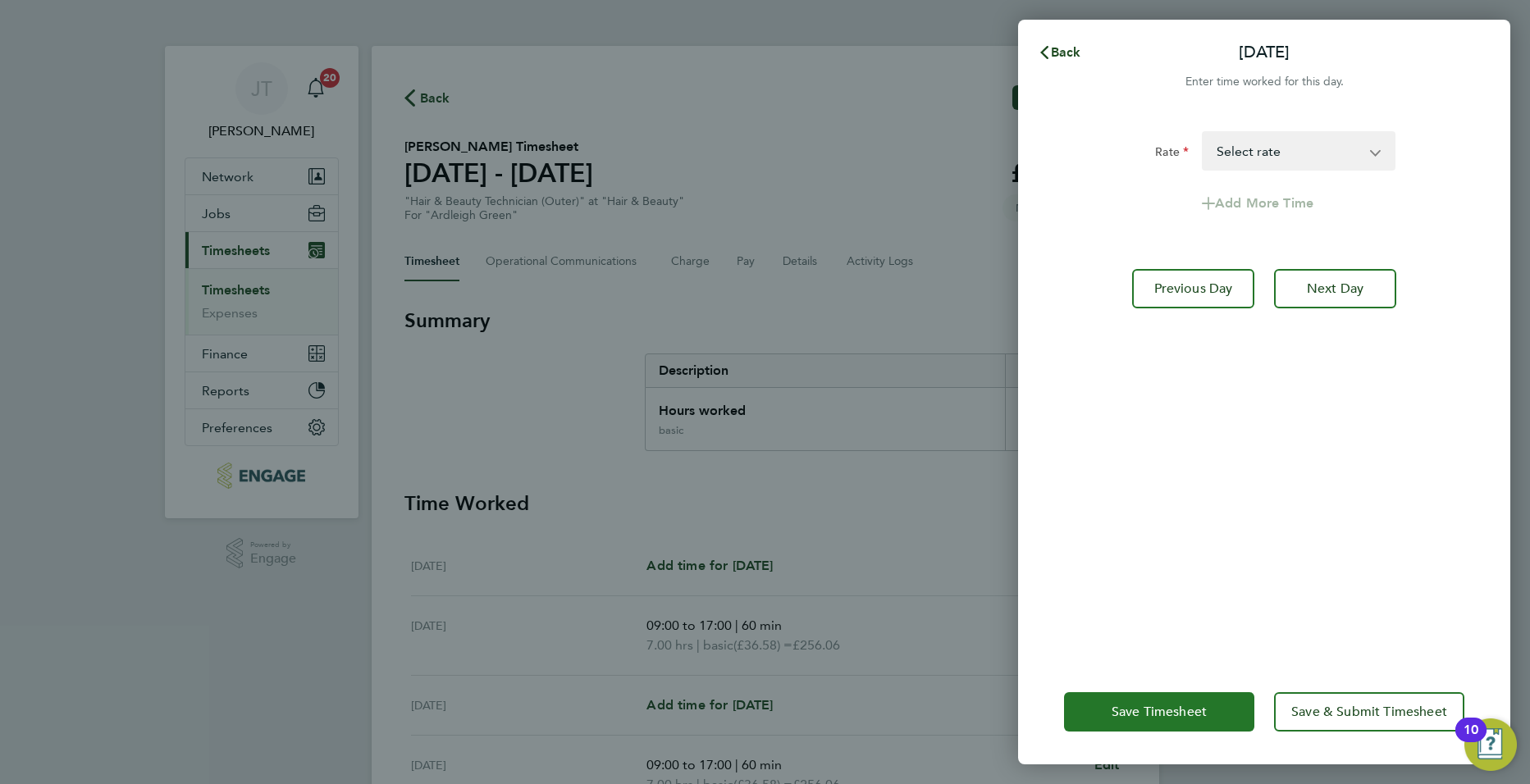
click at [1134, 715] on span "Save Timesheet" at bounding box center [1158, 712] width 95 height 17
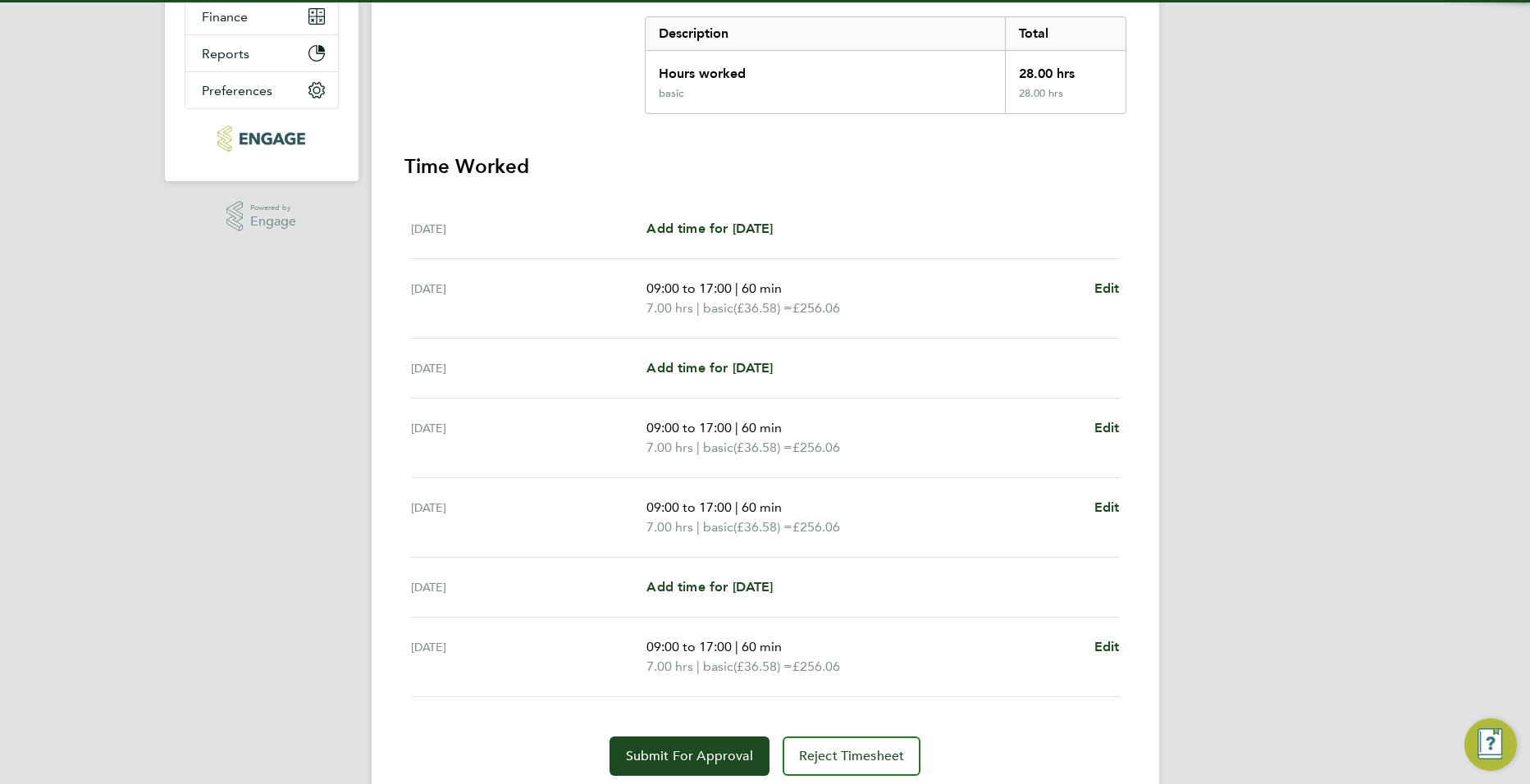
scroll to position [395, 0]
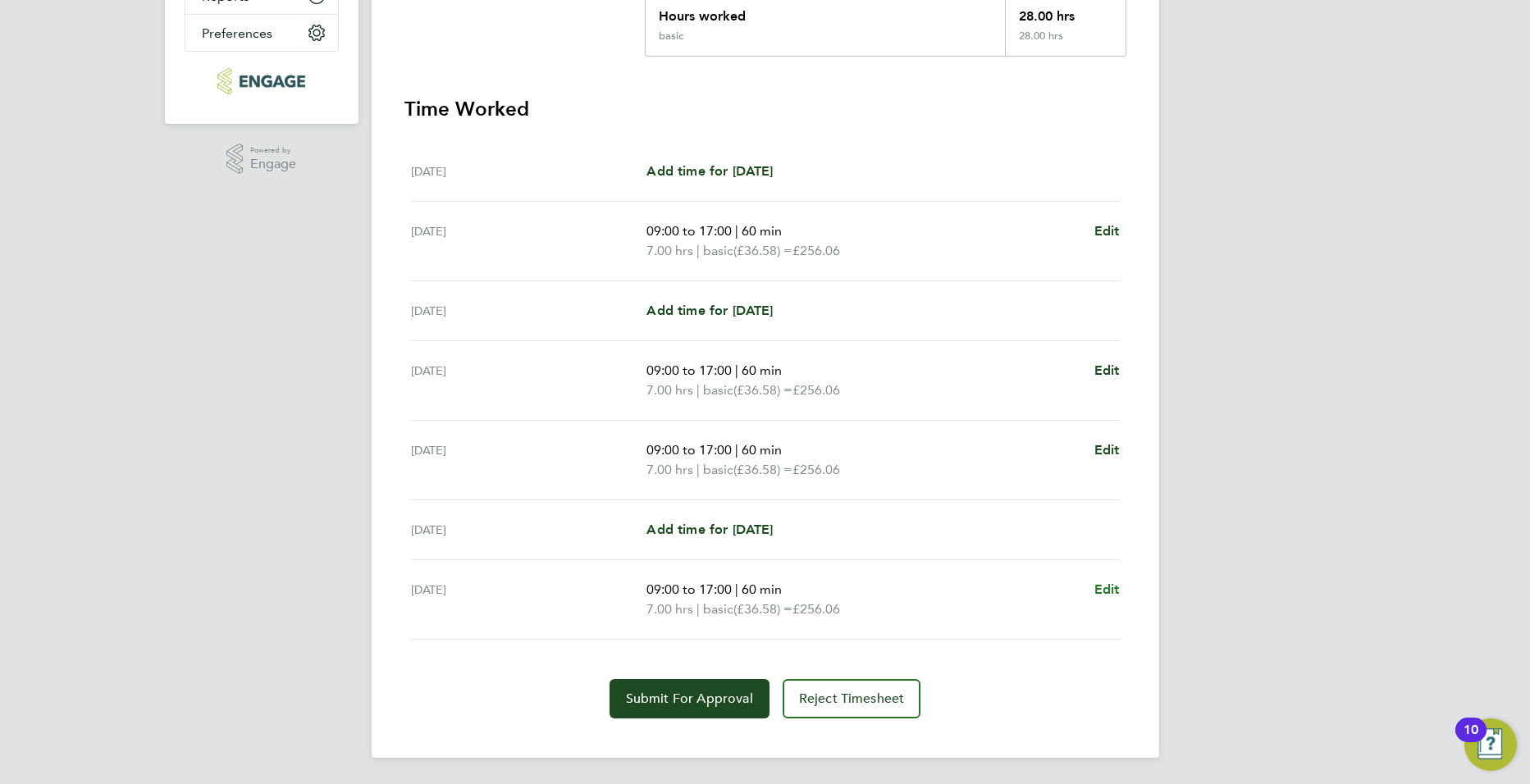
click at [1114, 588] on span "Edit" at bounding box center [1107, 589] width 26 height 16
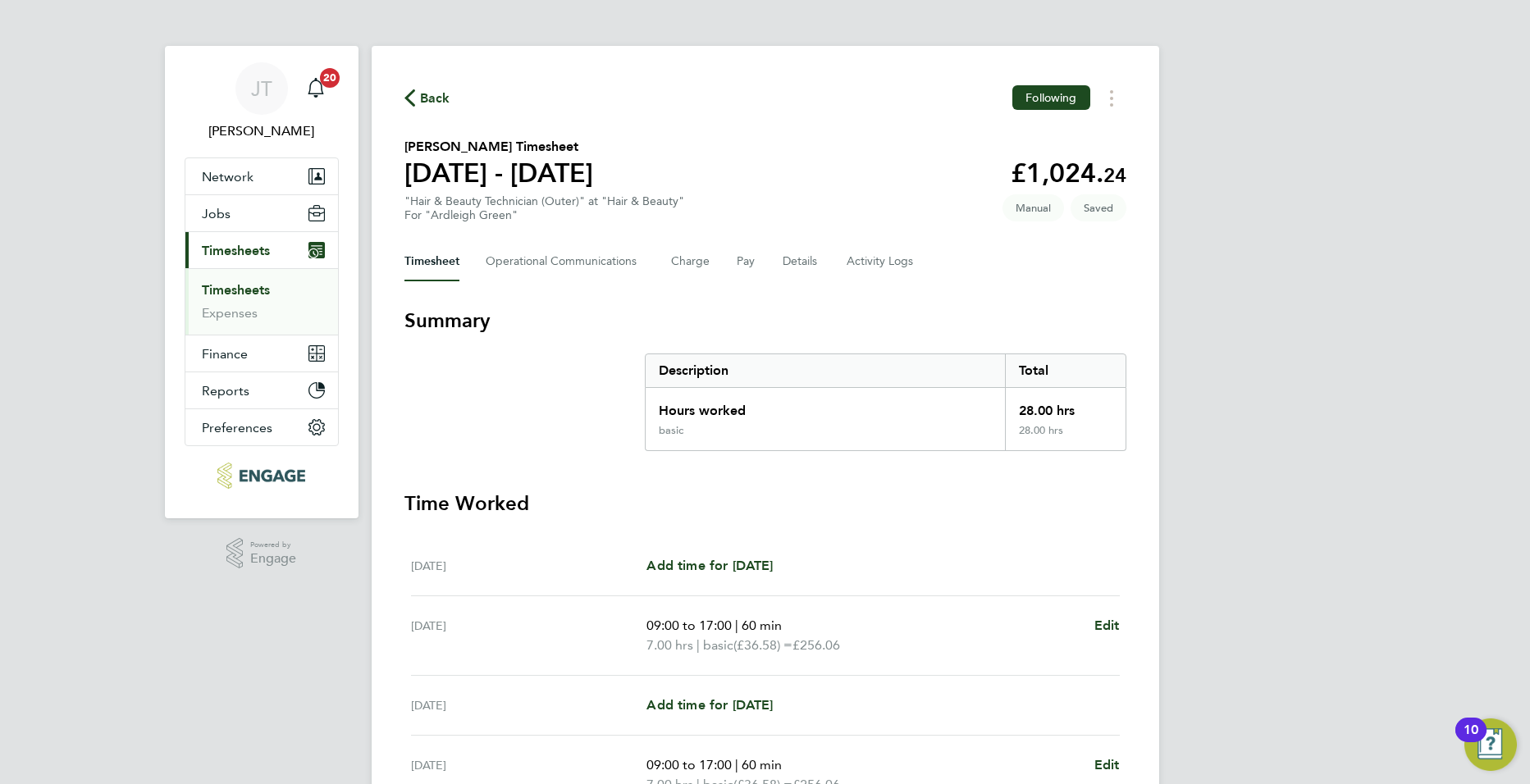
select select "60"
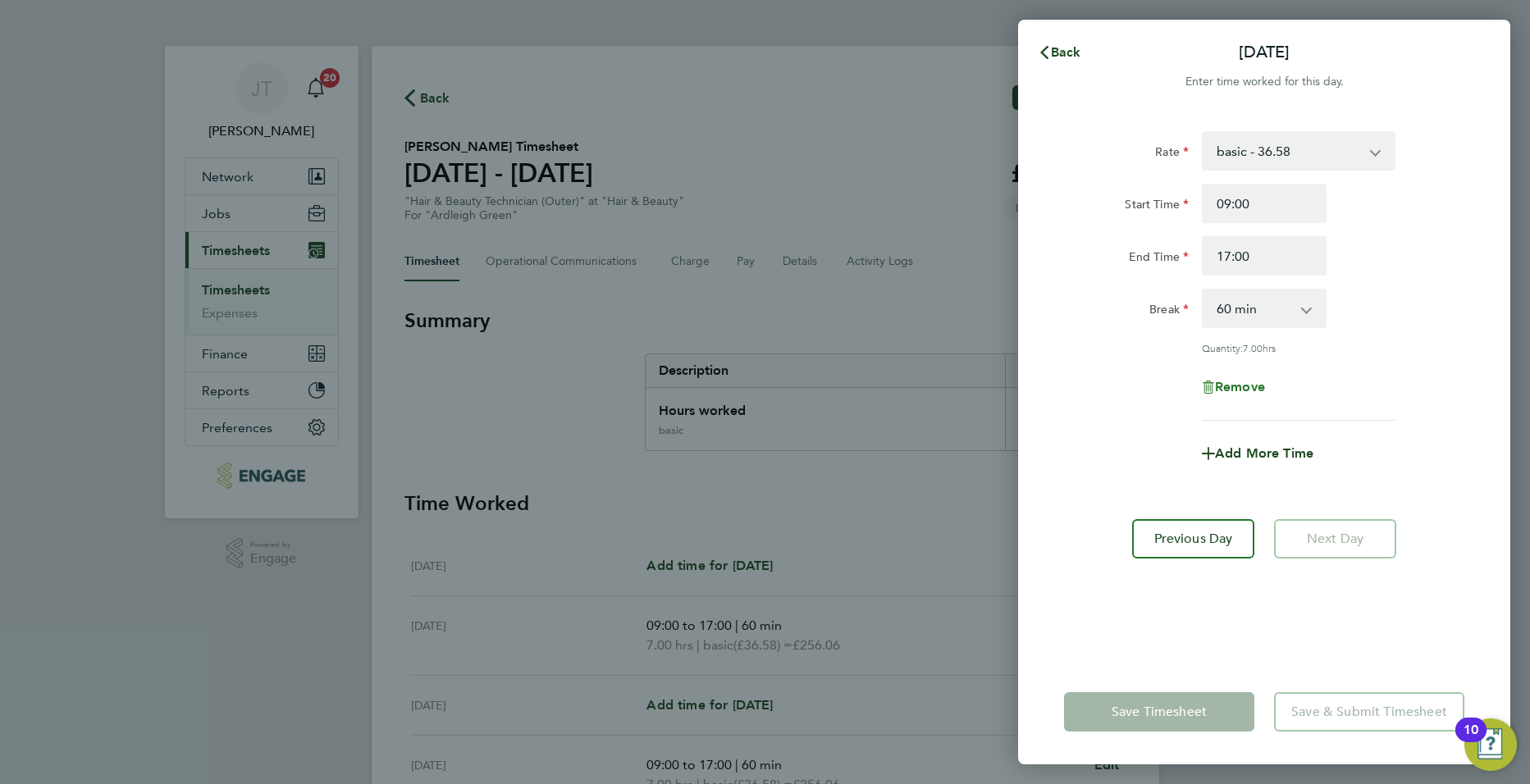
click at [1223, 383] on span "Remove" at bounding box center [1240, 386] width 50 height 16
select select "null"
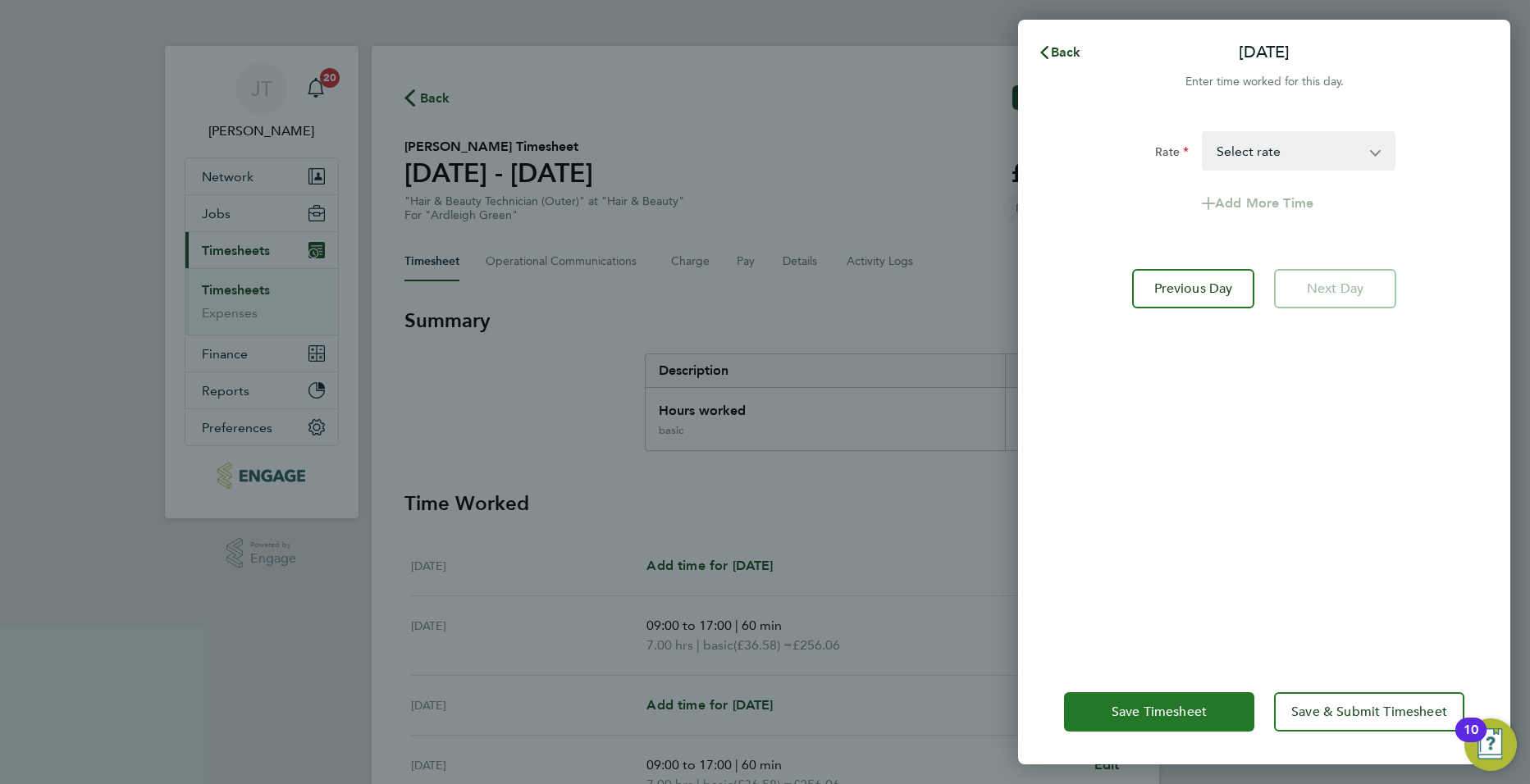
click at [1177, 709] on span "Save Timesheet" at bounding box center [1158, 712] width 95 height 17
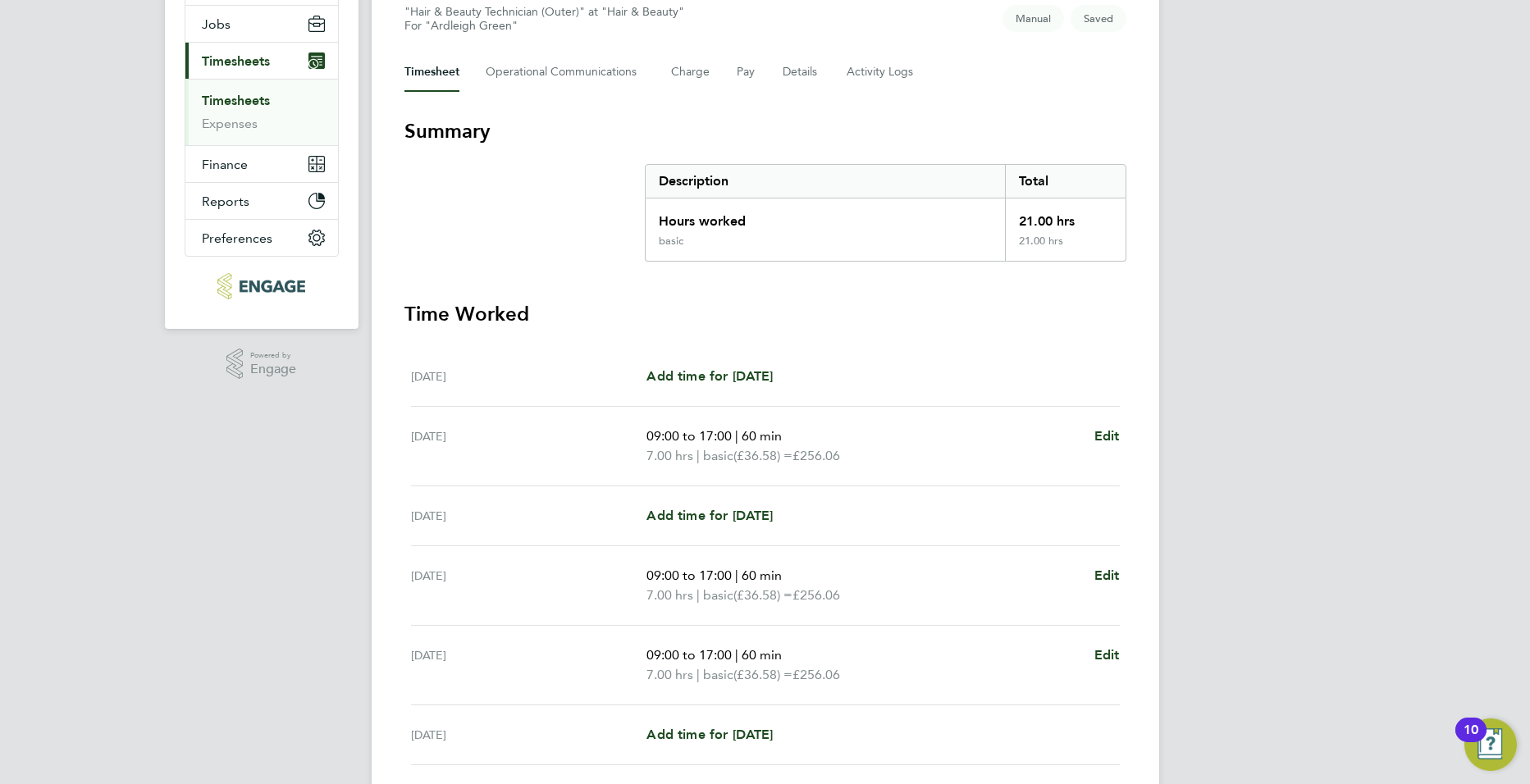
scroll to position [375, 0]
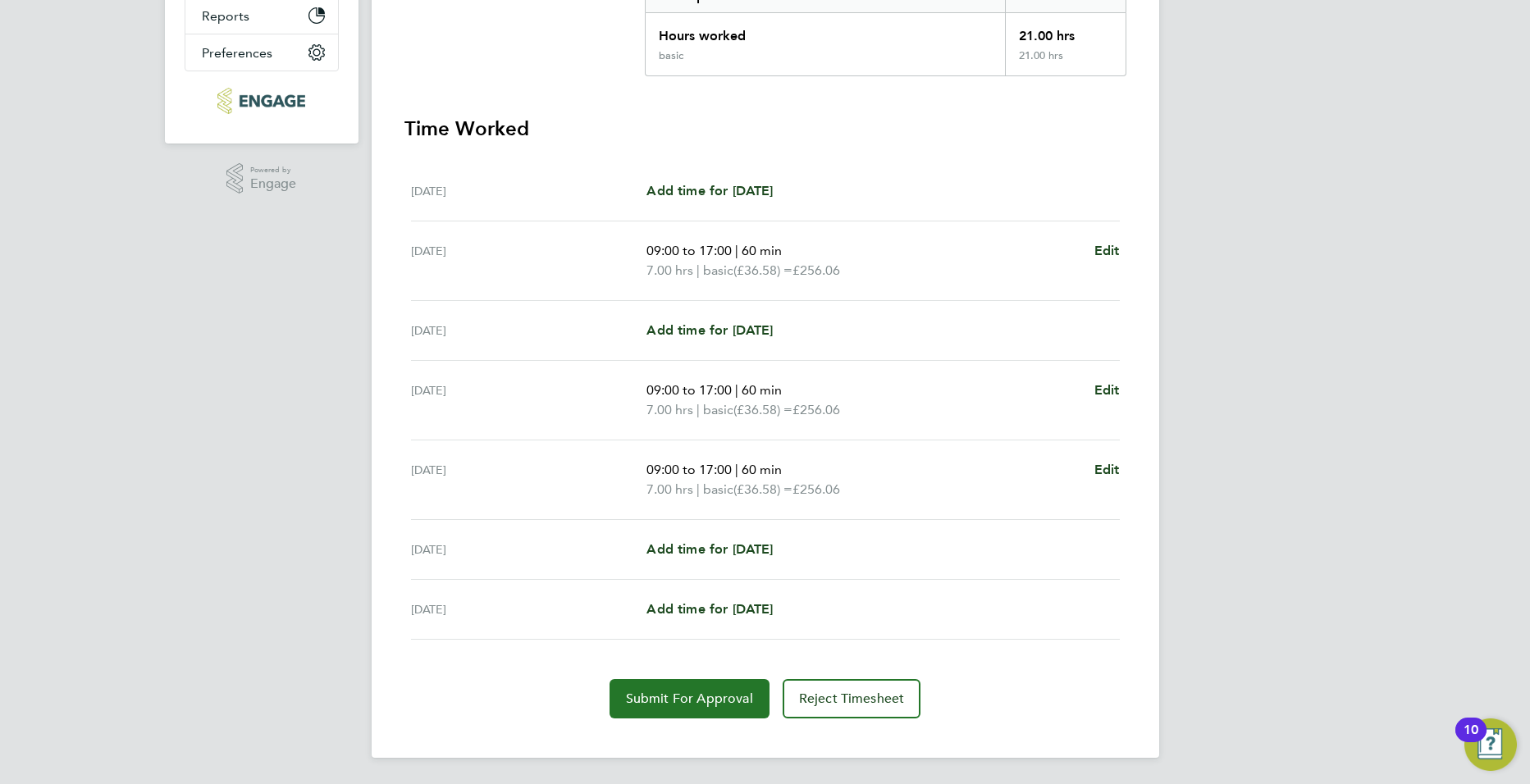
click at [669, 691] on span "Submit For Approval" at bounding box center [690, 698] width 127 height 17
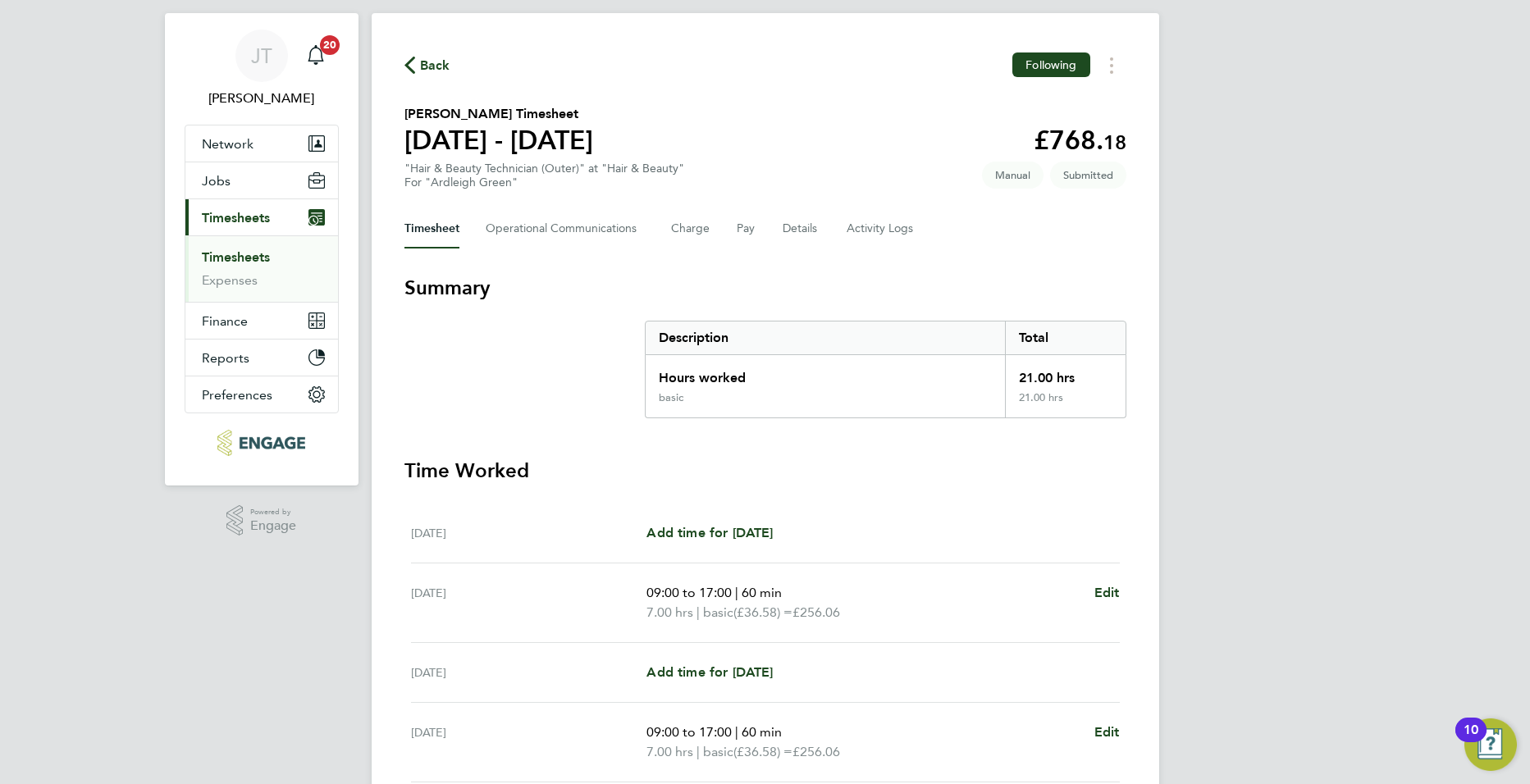
scroll to position [0, 0]
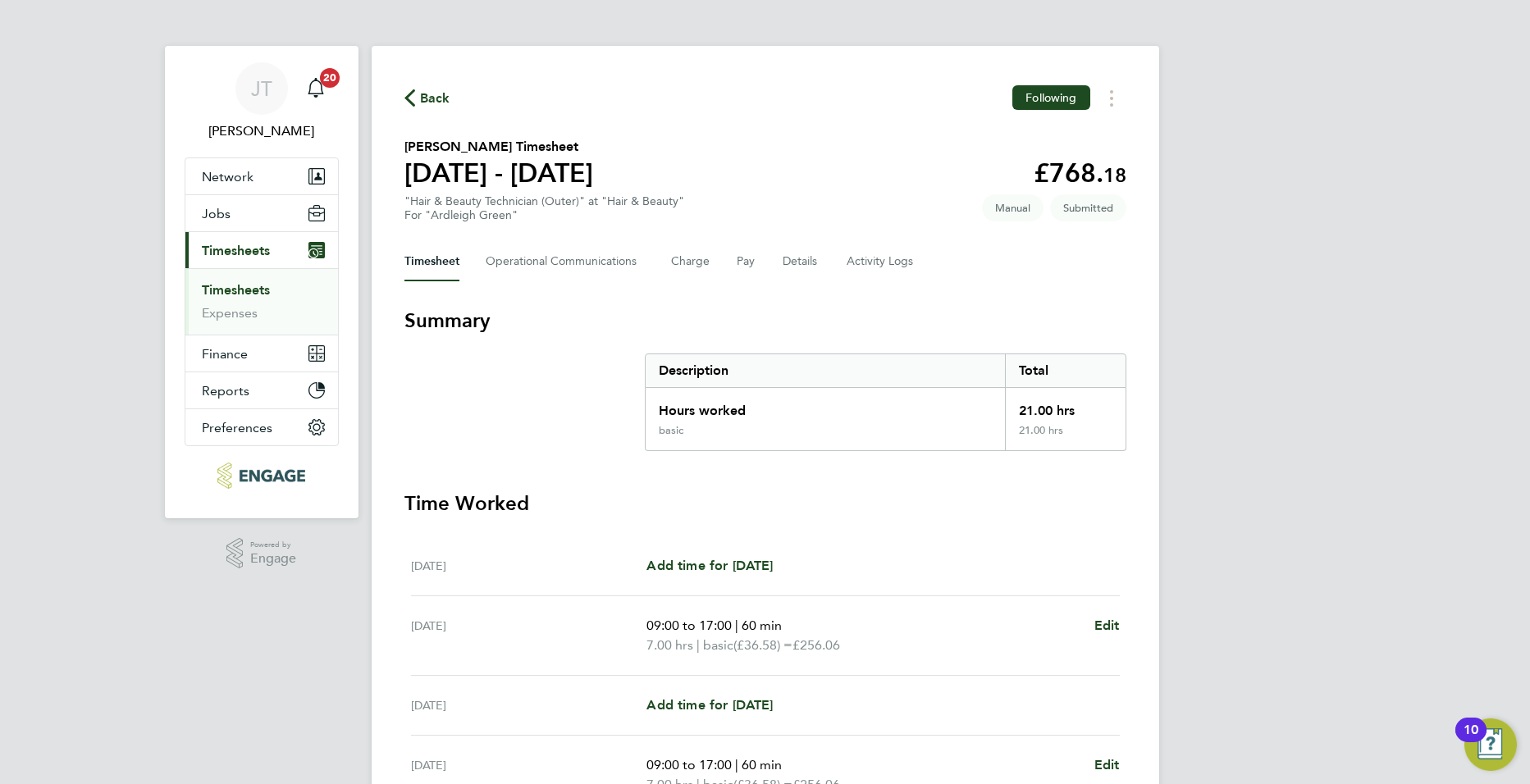
click at [280, 254] on button "Current page: Timesheets" at bounding box center [261, 249] width 153 height 36
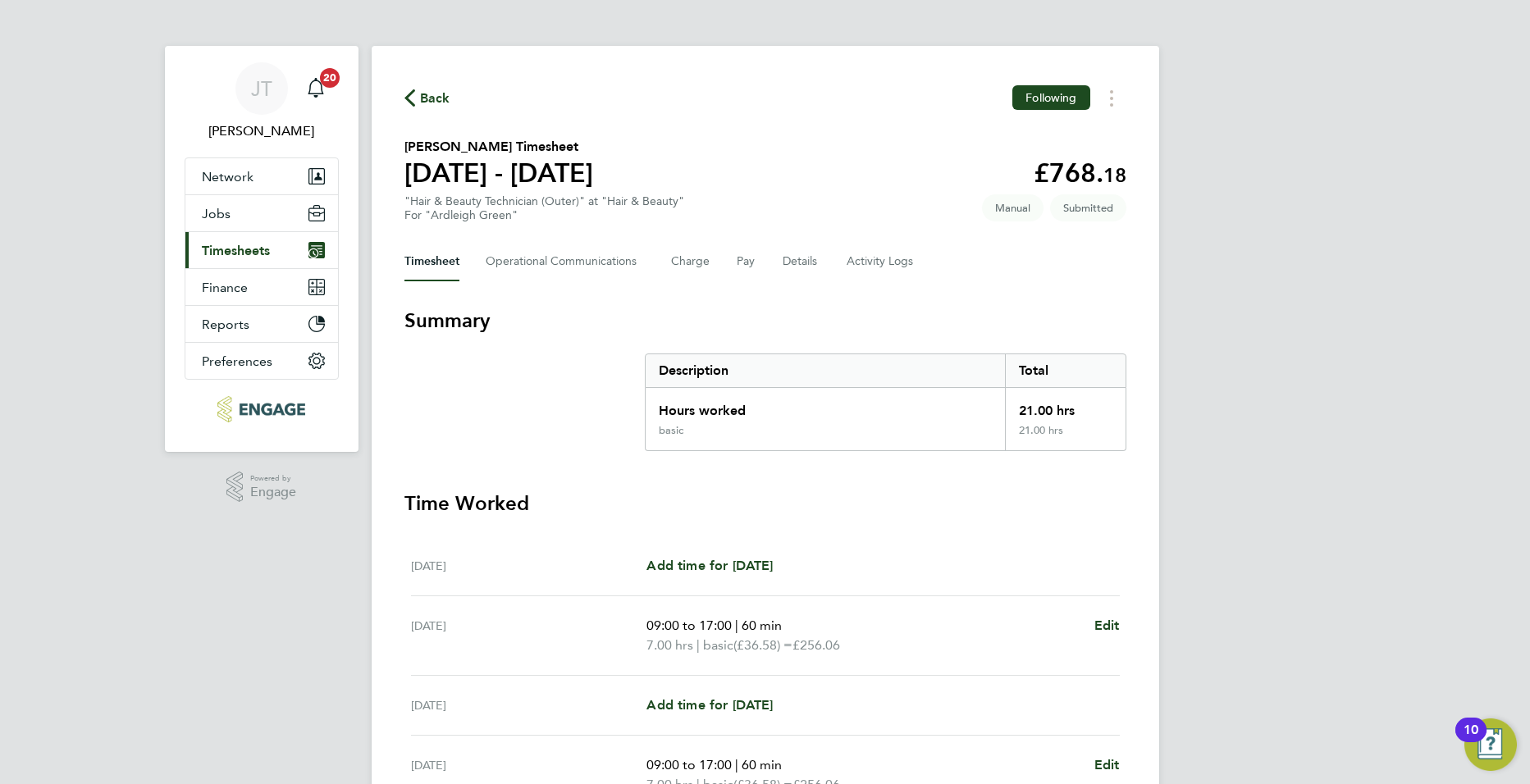
click at [268, 259] on button "Current page: Timesheets" at bounding box center [261, 249] width 153 height 36
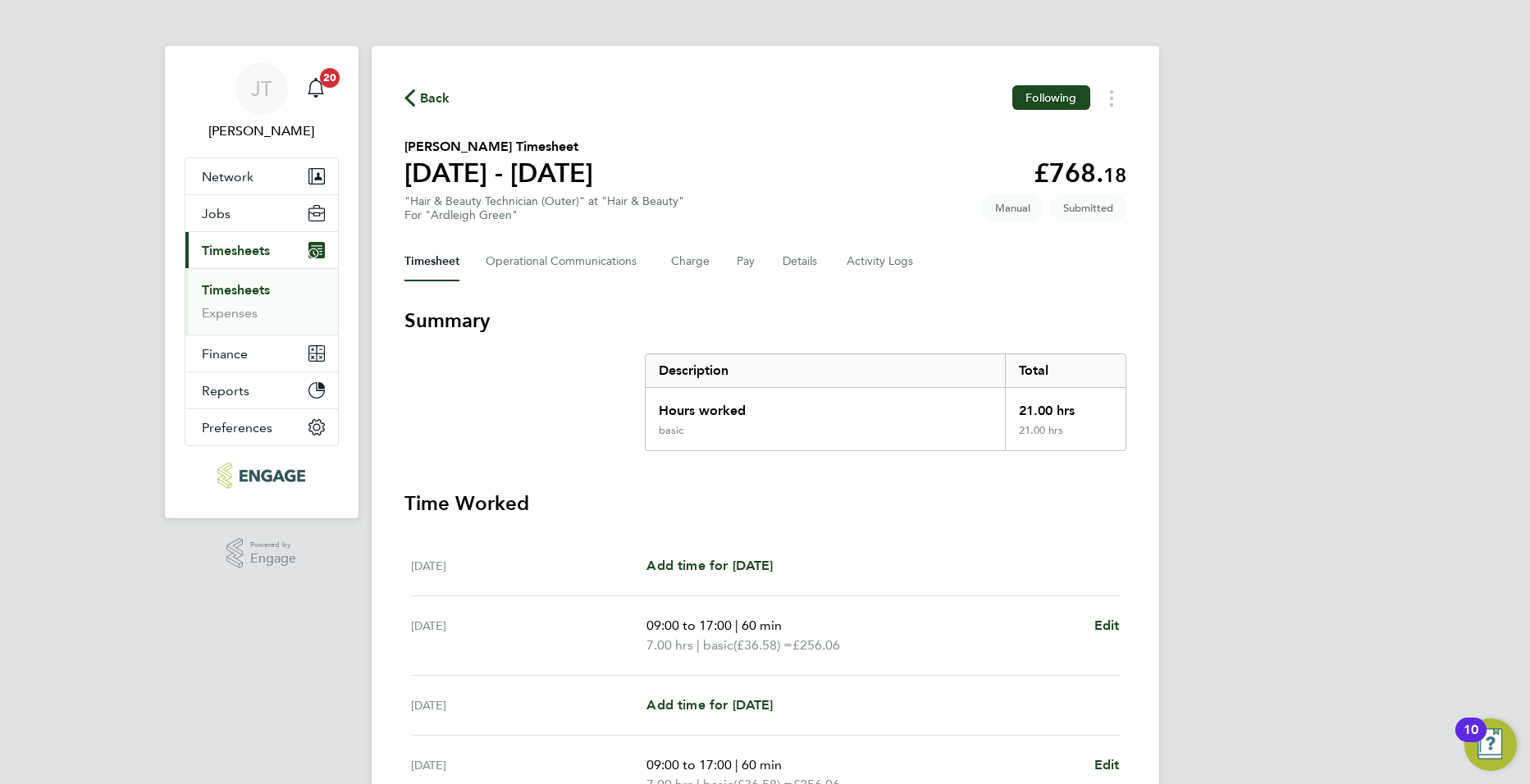
click at [242, 289] on link "Timesheets" at bounding box center [236, 290] width 68 height 16
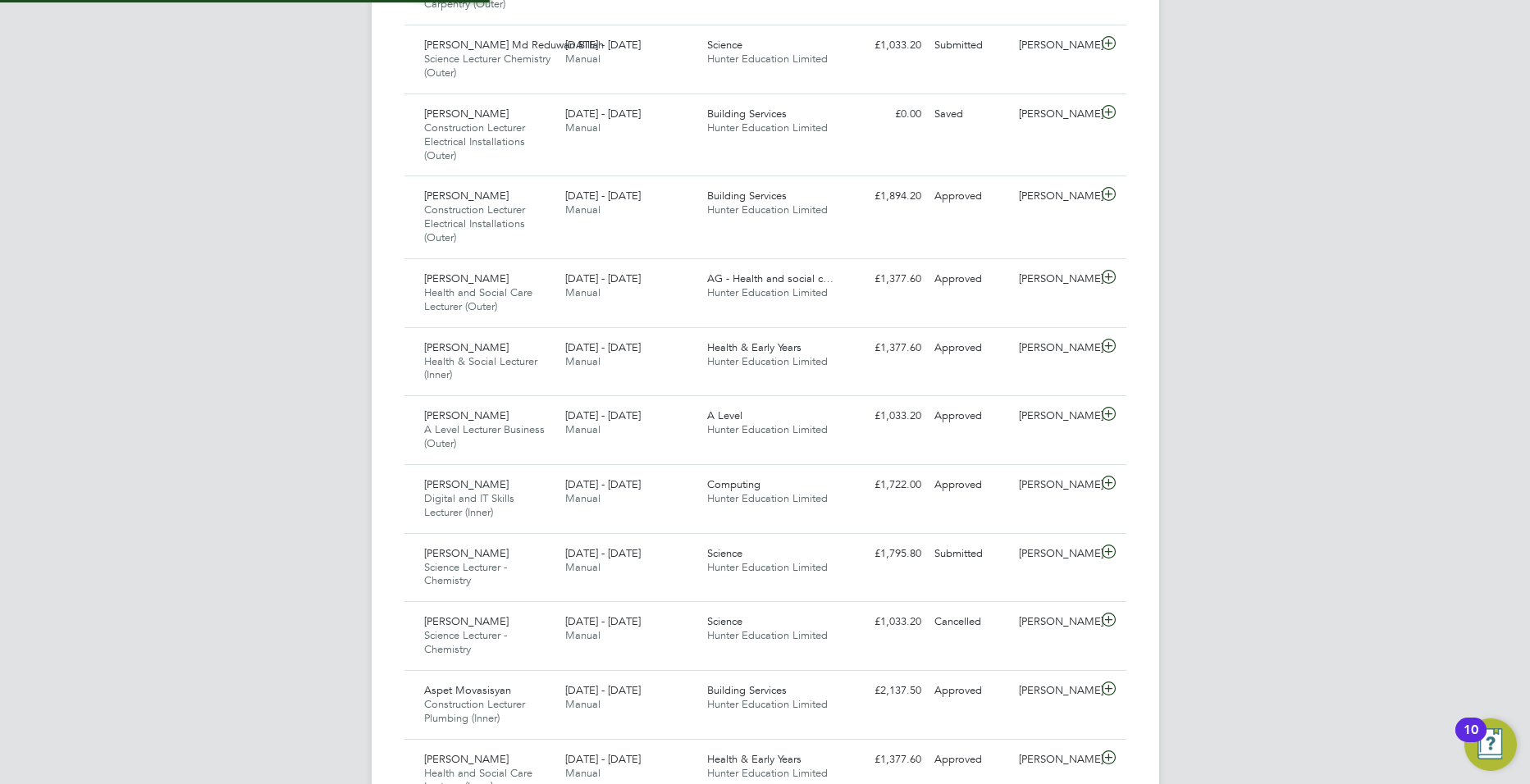
scroll to position [8, 8]
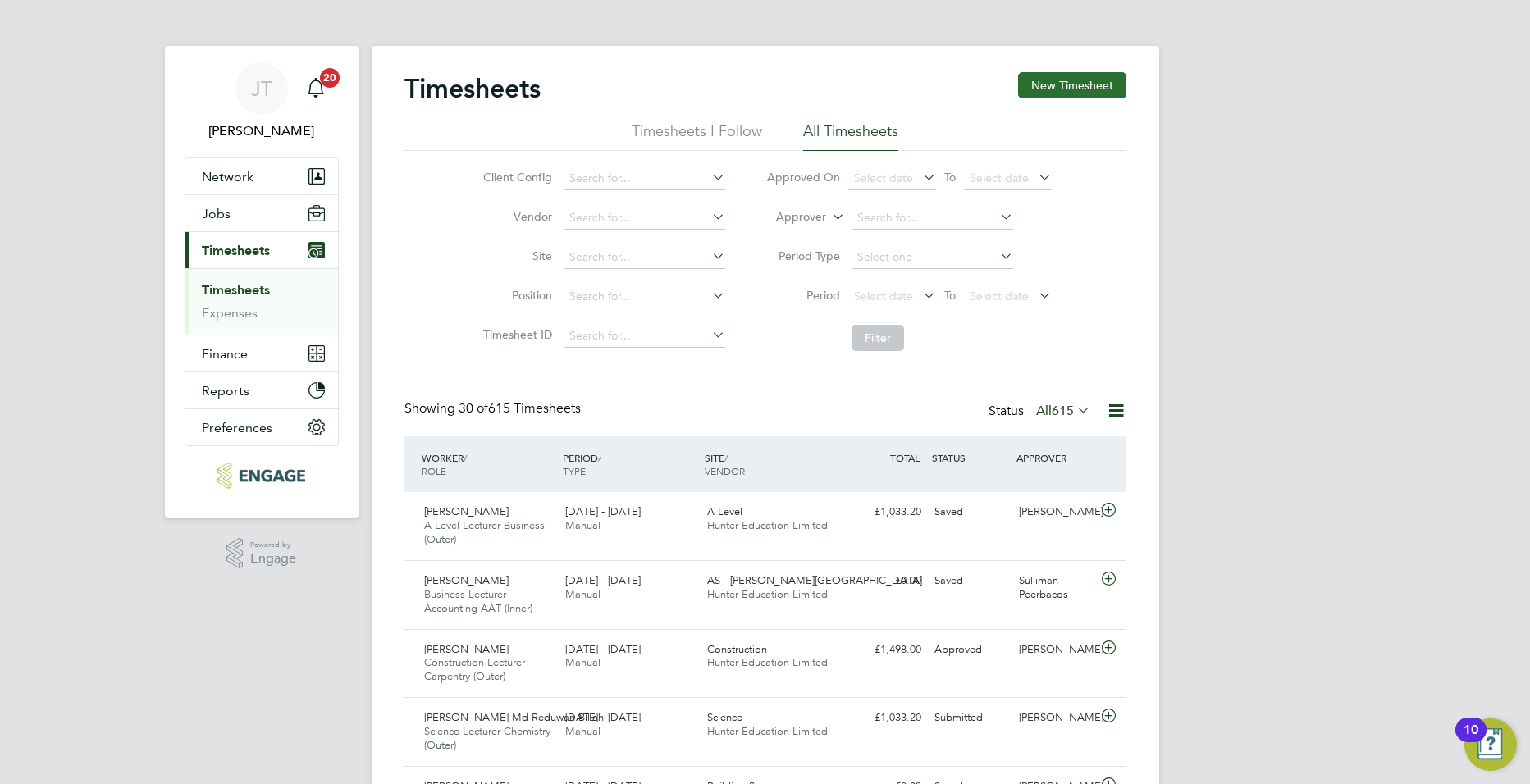
click at [1038, 82] on button "New Timesheet" at bounding box center [1072, 85] width 109 height 27
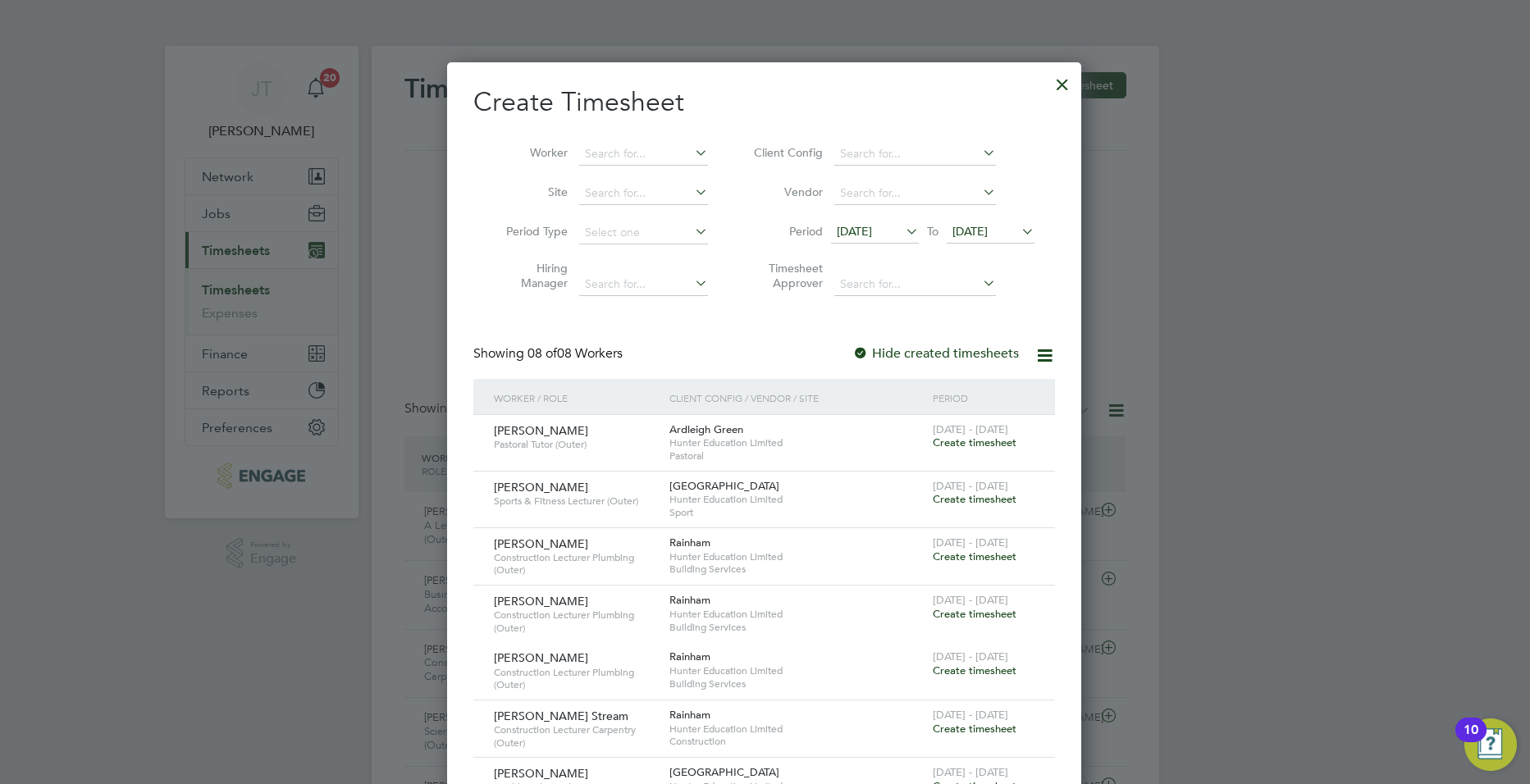
click at [980, 502] on span "Create timesheet" at bounding box center [974, 499] width 84 height 14
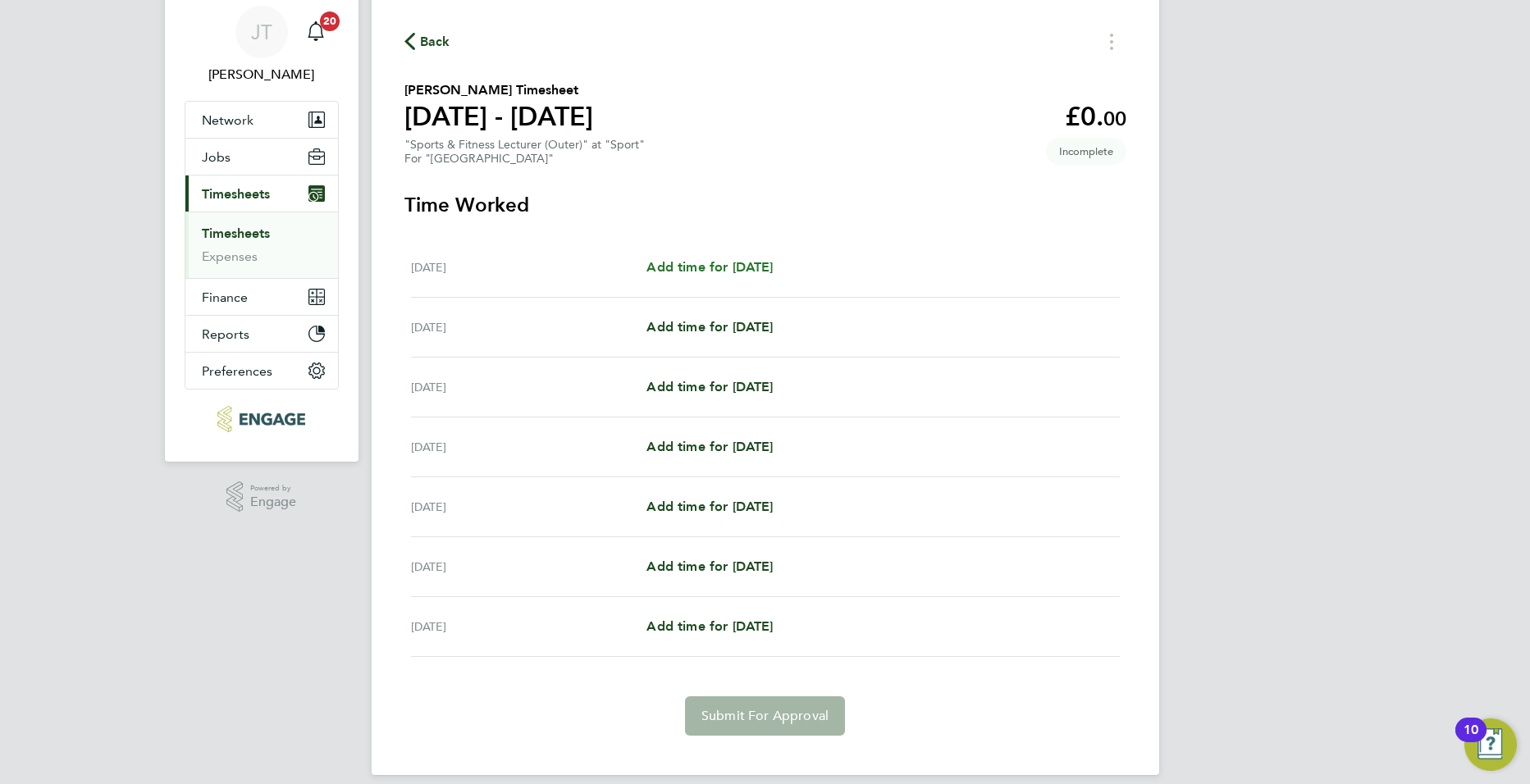
click at [720, 258] on link "Add time for Mon 22 Sep" at bounding box center [709, 267] width 126 height 19
select select "60"
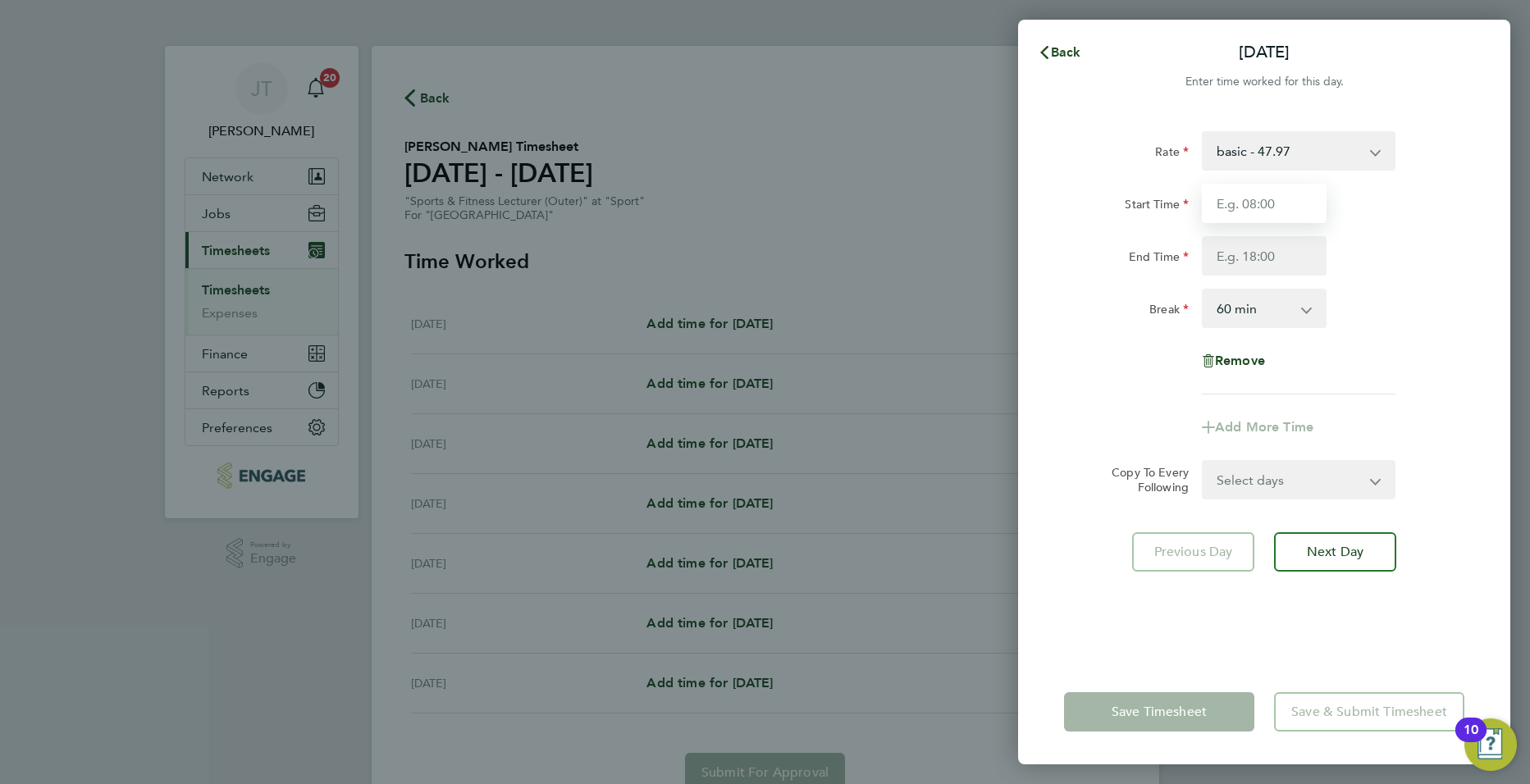
click at [1242, 201] on input "Start Time" at bounding box center [1263, 203] width 124 height 40
type input "09:00"
click at [1240, 259] on input "End Time" at bounding box center [1263, 256] width 124 height 40
type input "17:00"
click at [940, 455] on div "Mon 22 Sep Cancel Enter time worked for this day. Rate basic - 47.97 Start Time…" at bounding box center [765, 392] width 1530 height 784
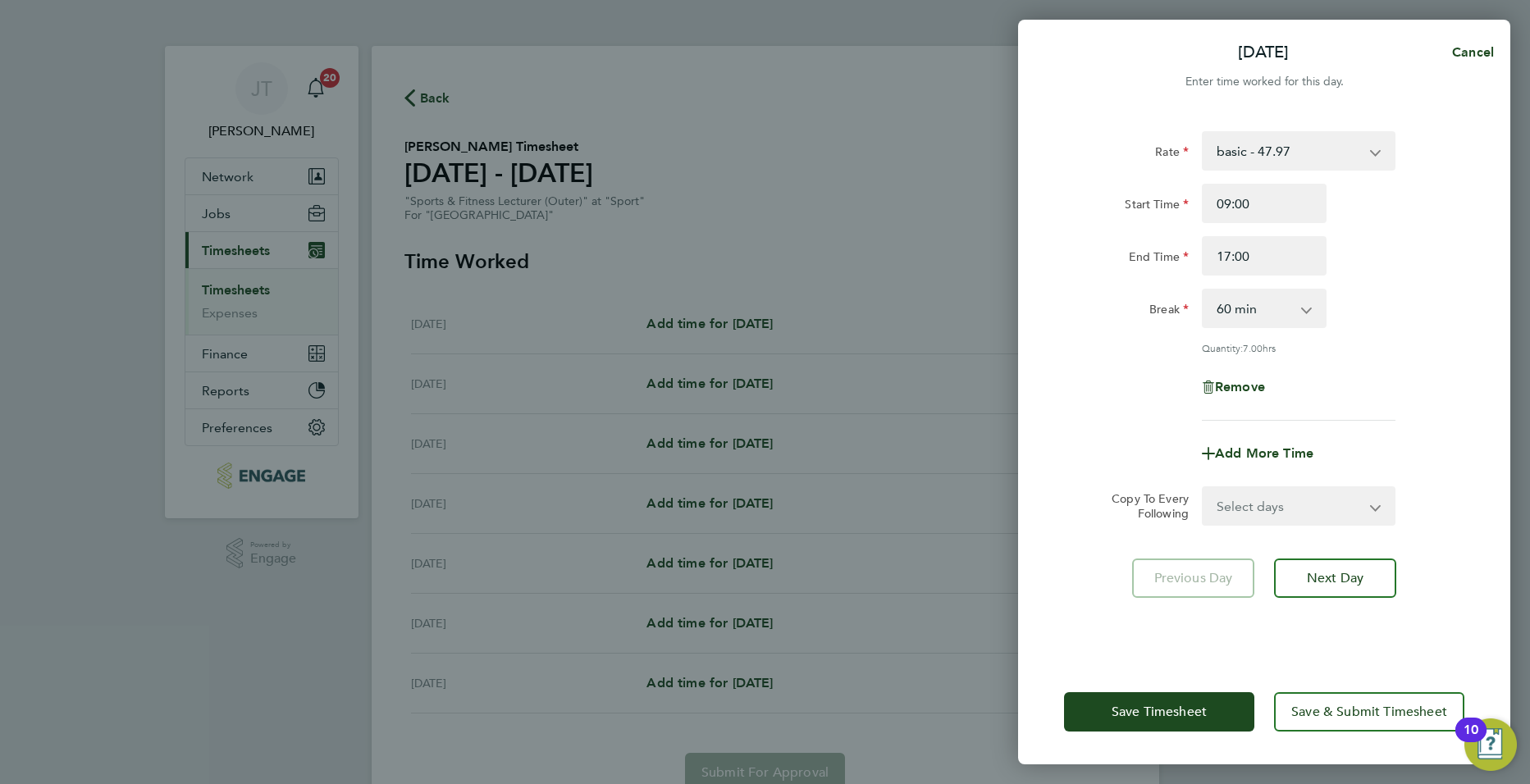
click at [1278, 509] on select "Select days Day Weekday (Mon-Fri) Weekend (Sat-Sun) Tuesday Wednesday Thursday …" at bounding box center [1289, 505] width 172 height 36
select select "DAY"
click at [1203, 488] on select "Select days Day Weekday (Mon-Fri) Weekend (Sat-Sun) Tuesday Wednesday Thursday …" at bounding box center [1289, 505] width 172 height 36
select select "2025-09-28"
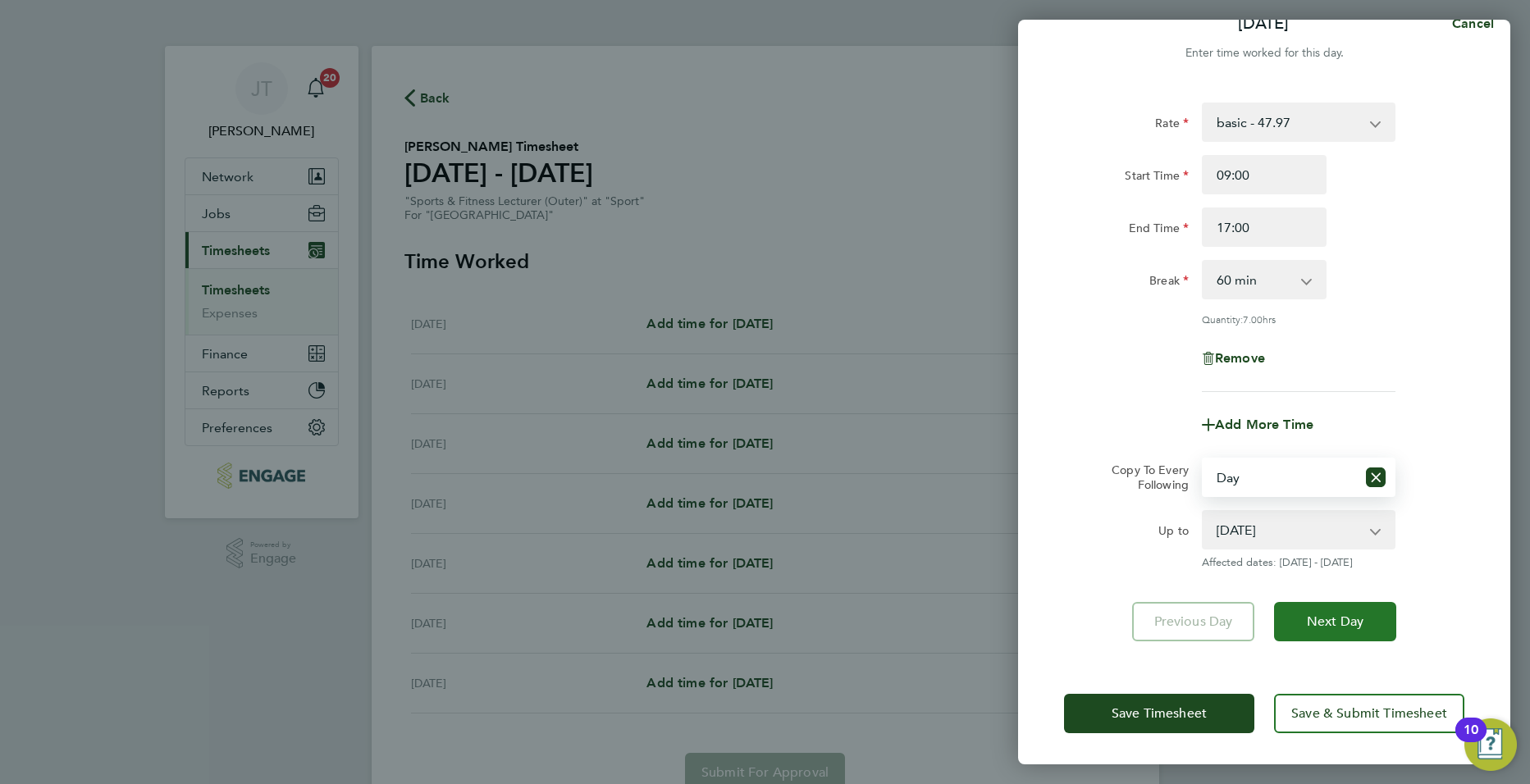
click at [1332, 630] on button "Next Day" at bounding box center [1335, 621] width 122 height 40
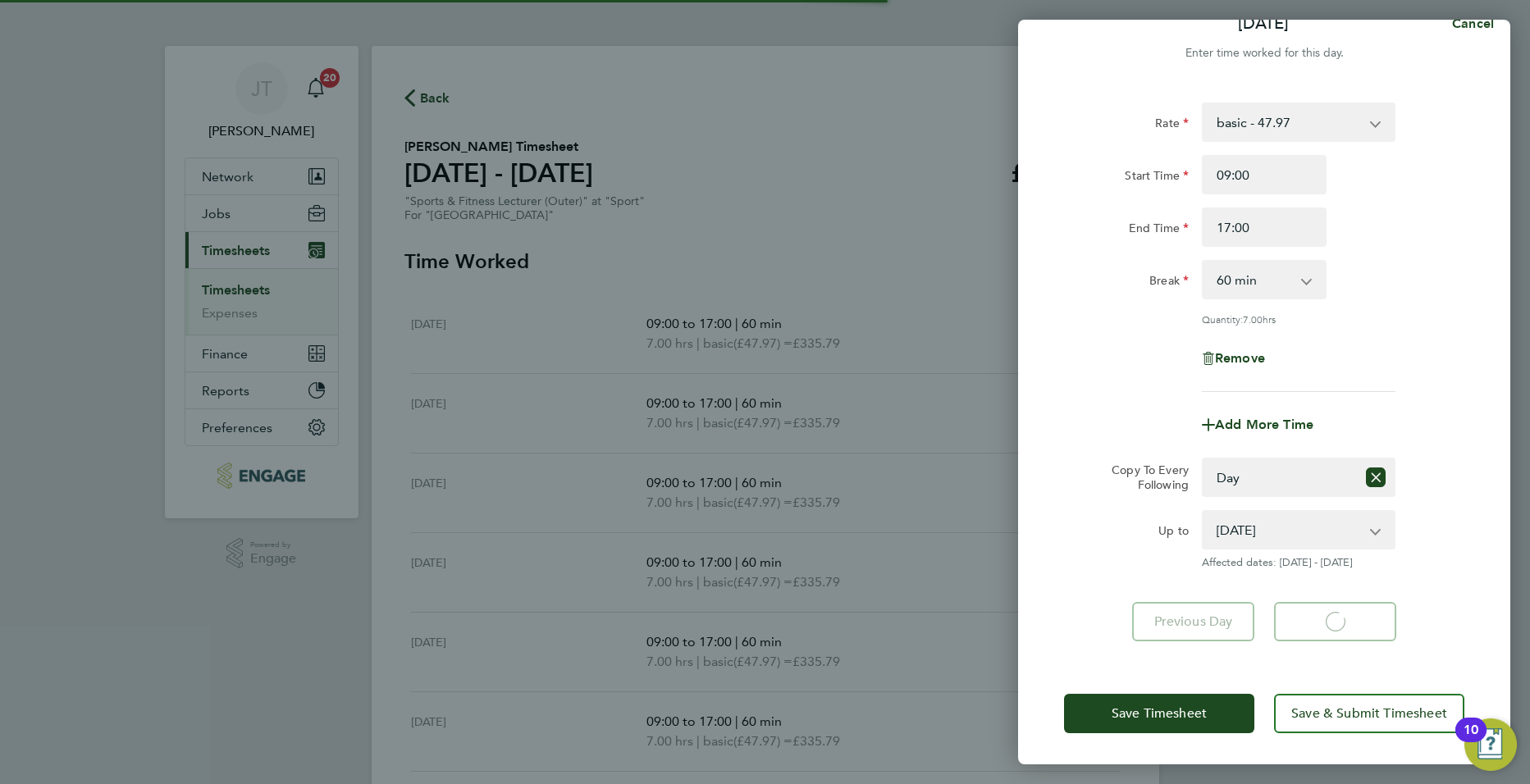
select select "60"
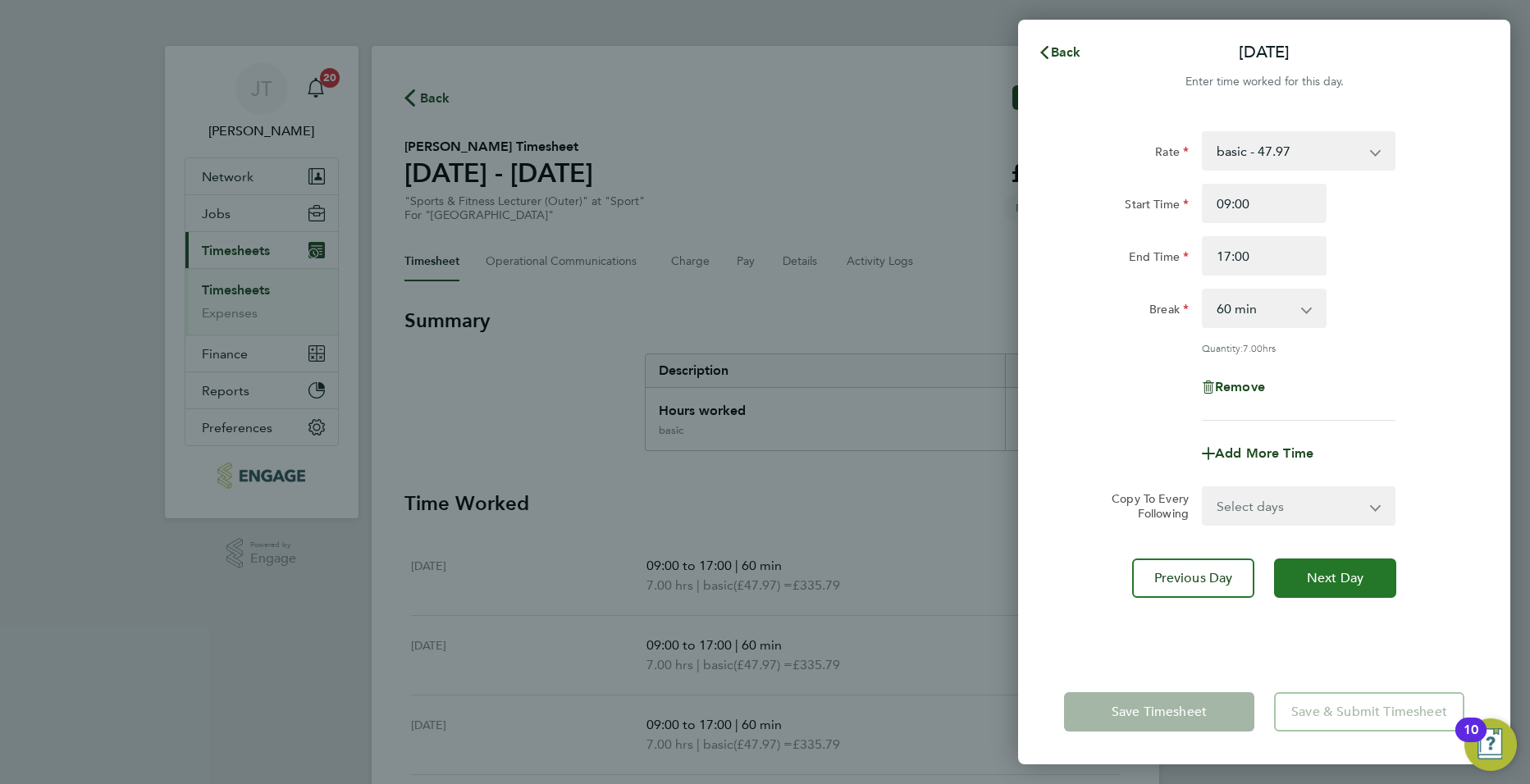
click at [1329, 579] on span "Next Day" at bounding box center [1335, 578] width 56 height 17
select select "60"
click at [1329, 579] on span "Next Day" at bounding box center [1335, 578] width 56 height 17
select select "60"
click at [1308, 529] on div "Rate basic - 47.97 Start Time 09:00 End Time 17:00 Break 0 min 15 min 30 min 45…" at bounding box center [1264, 385] width 493 height 548
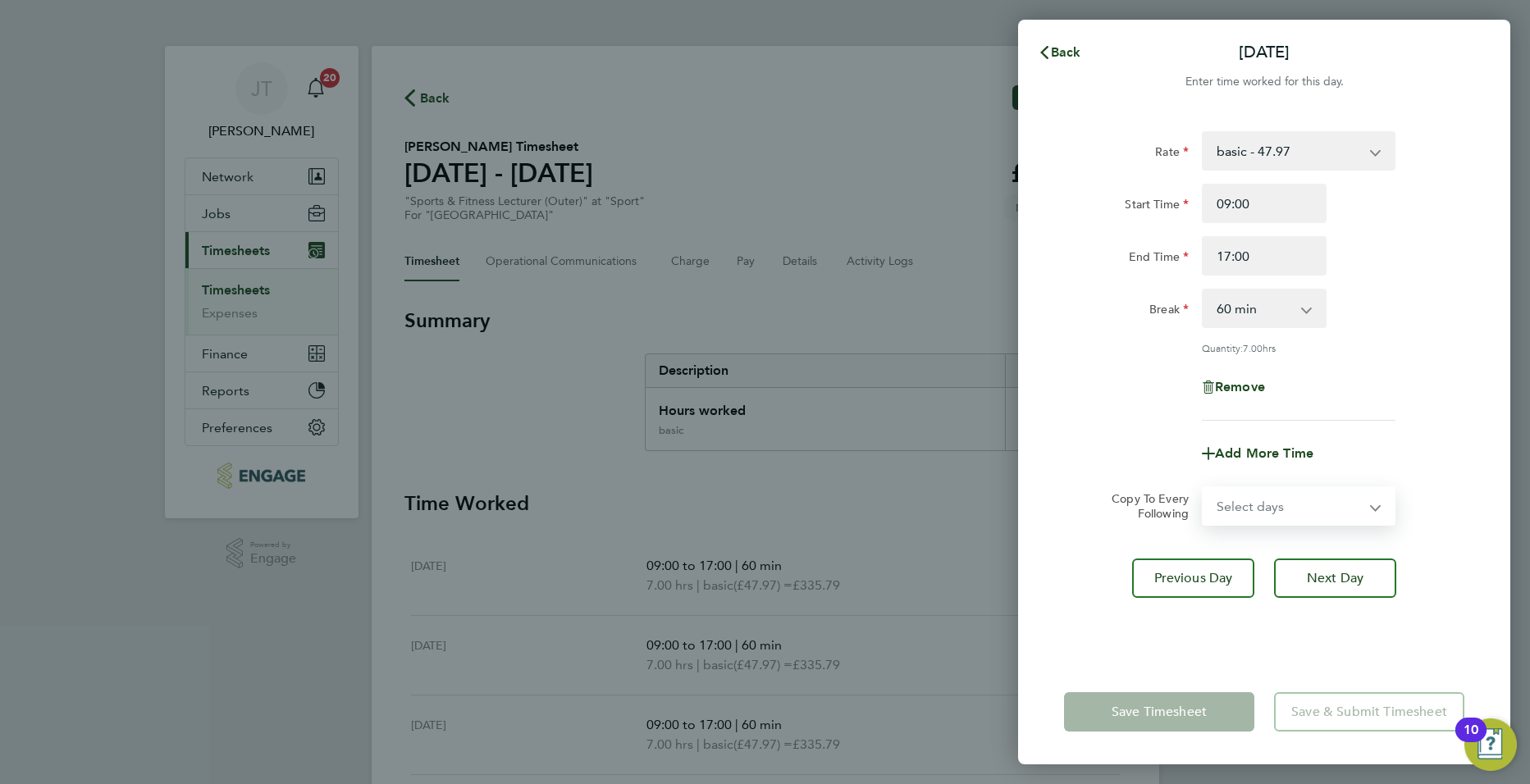
drag, startPoint x: 1292, startPoint y: 509, endPoint x: 1277, endPoint y: 506, distance: 15.3
click at [1292, 509] on select "Select days Day Weekend (Sat-Sun) Friday Saturday Sunday" at bounding box center [1289, 505] width 172 height 36
select select "DAY"
click at [1203, 488] on select "Select days Day Weekend (Sat-Sun) Friday Saturday Sunday" at bounding box center [1289, 505] width 172 height 36
select select "2025-09-28"
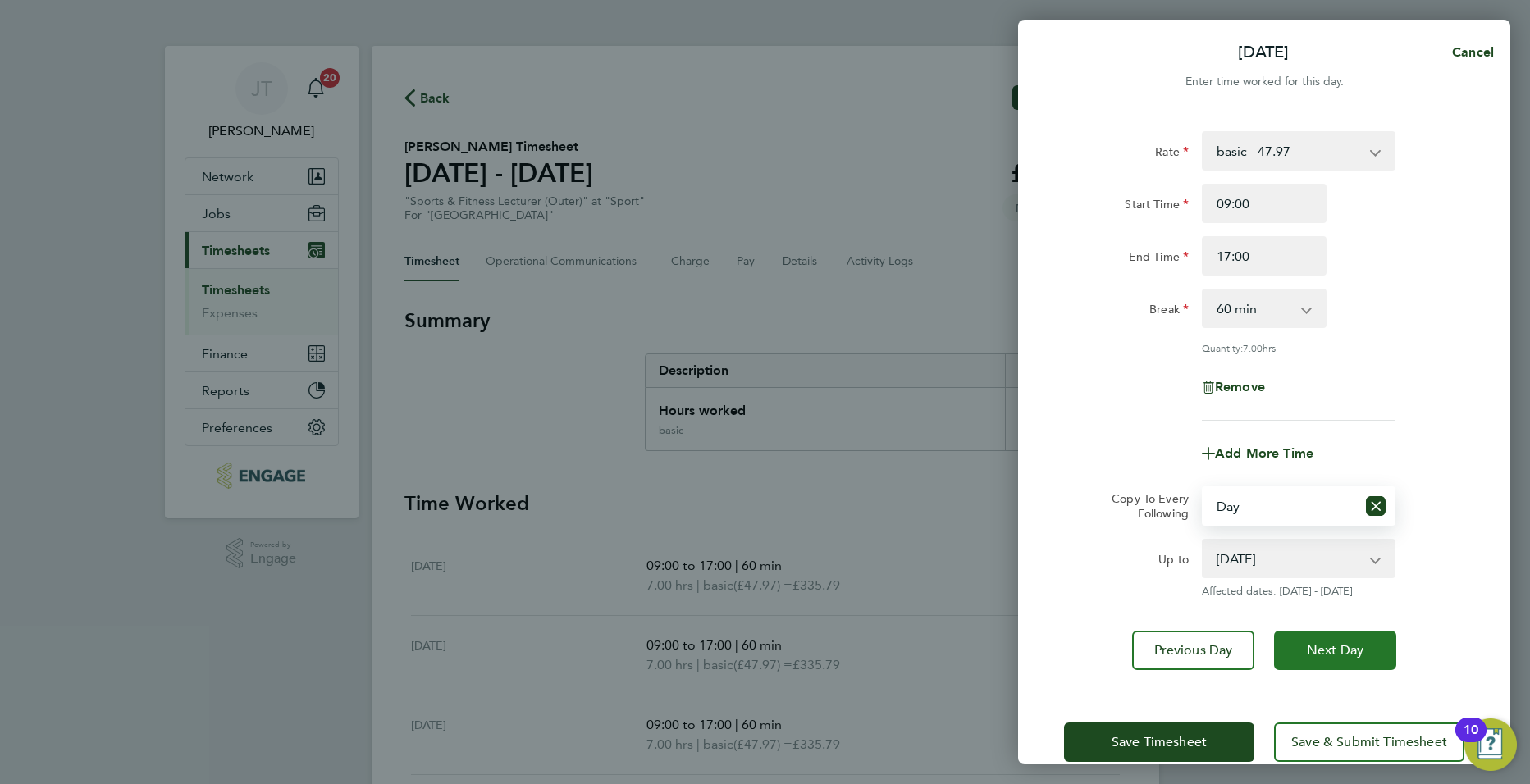
click at [1342, 642] on span "Next Day" at bounding box center [1335, 651] width 56 height 17
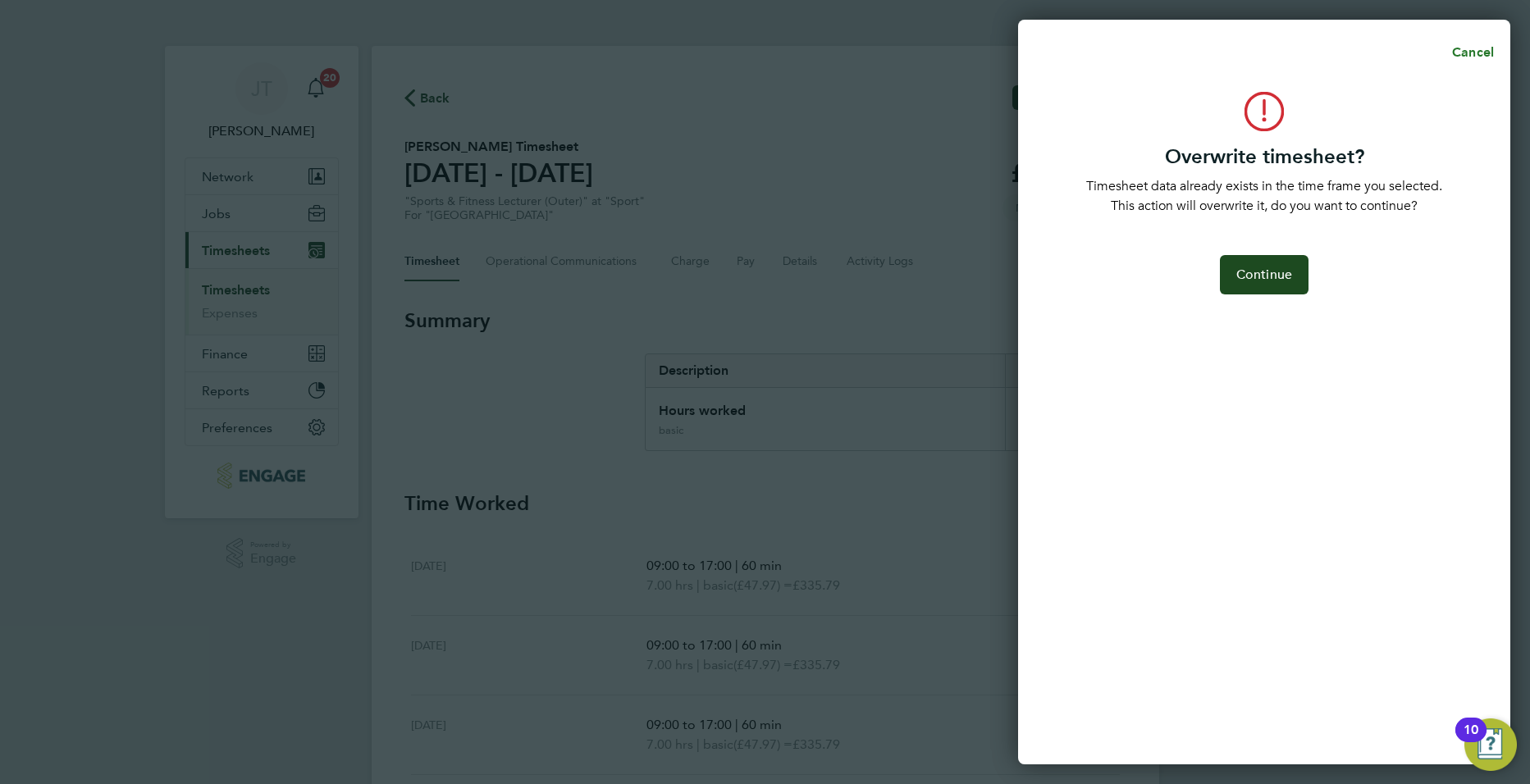
click at [1480, 52] on span "Cancel" at bounding box center [1470, 52] width 47 height 16
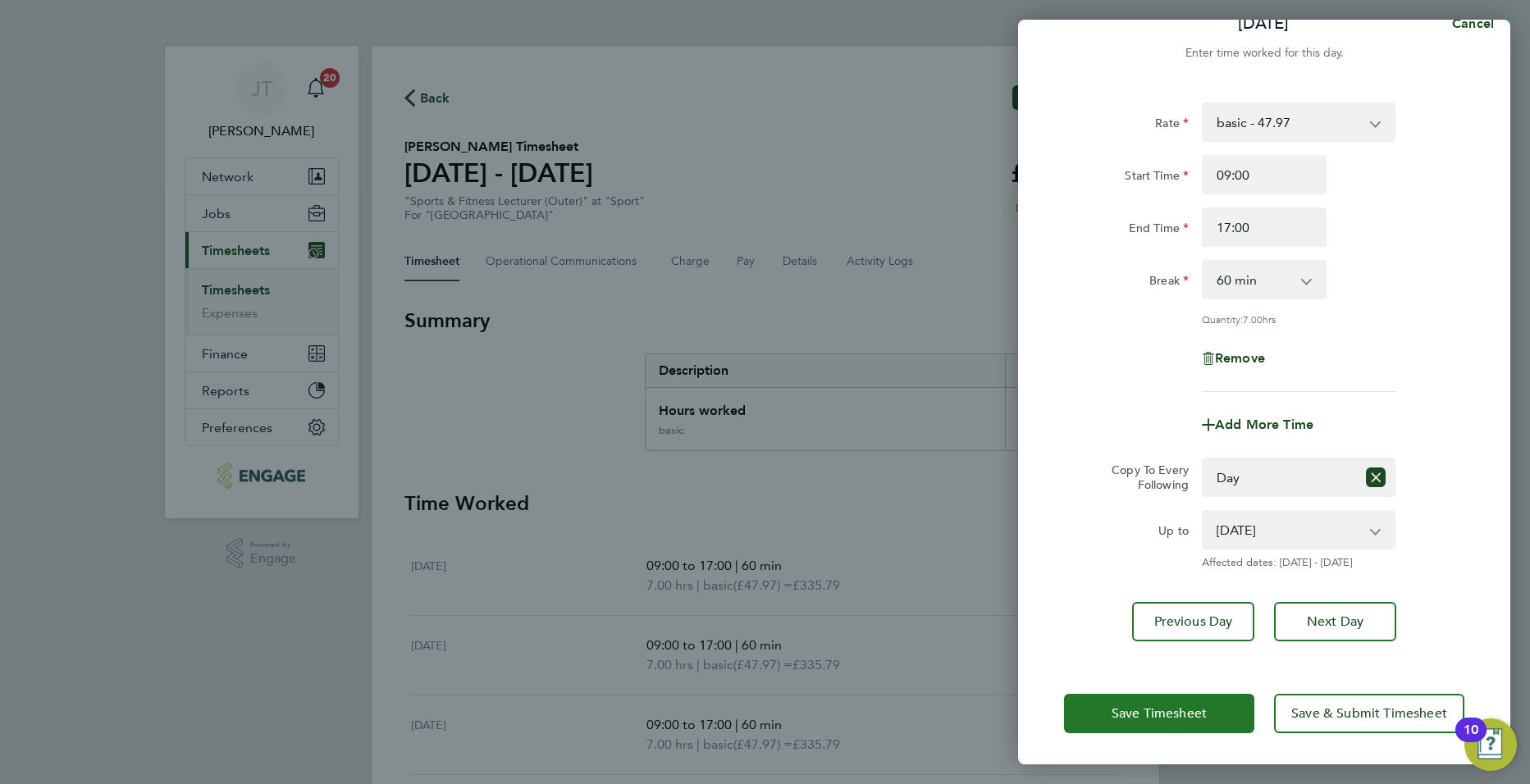
click at [1169, 711] on span "Save Timesheet" at bounding box center [1158, 713] width 95 height 17
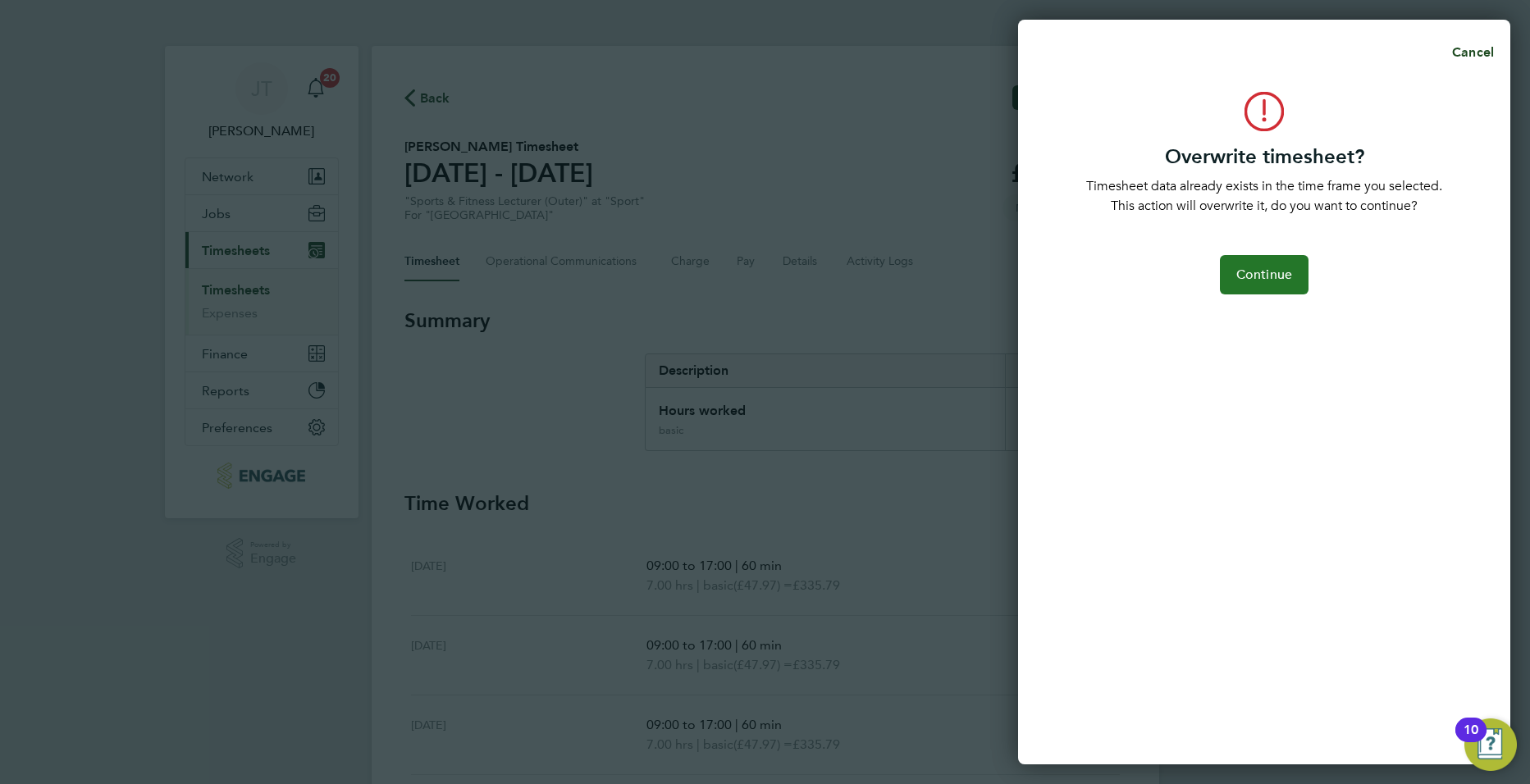
click at [1292, 257] on button "Continue" at bounding box center [1264, 274] width 88 height 40
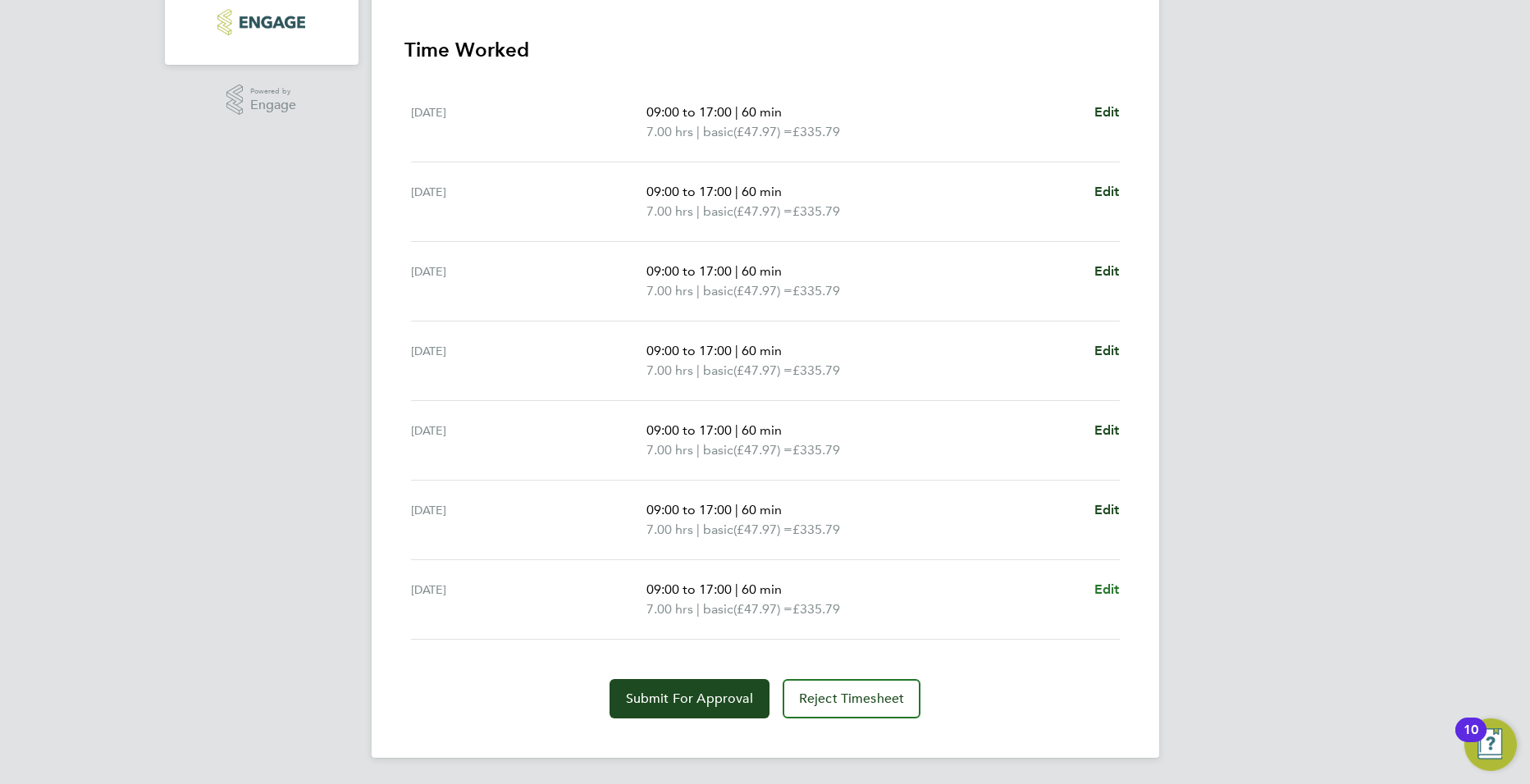
click at [1104, 582] on span "Edit" at bounding box center [1107, 589] width 26 height 16
select select "60"
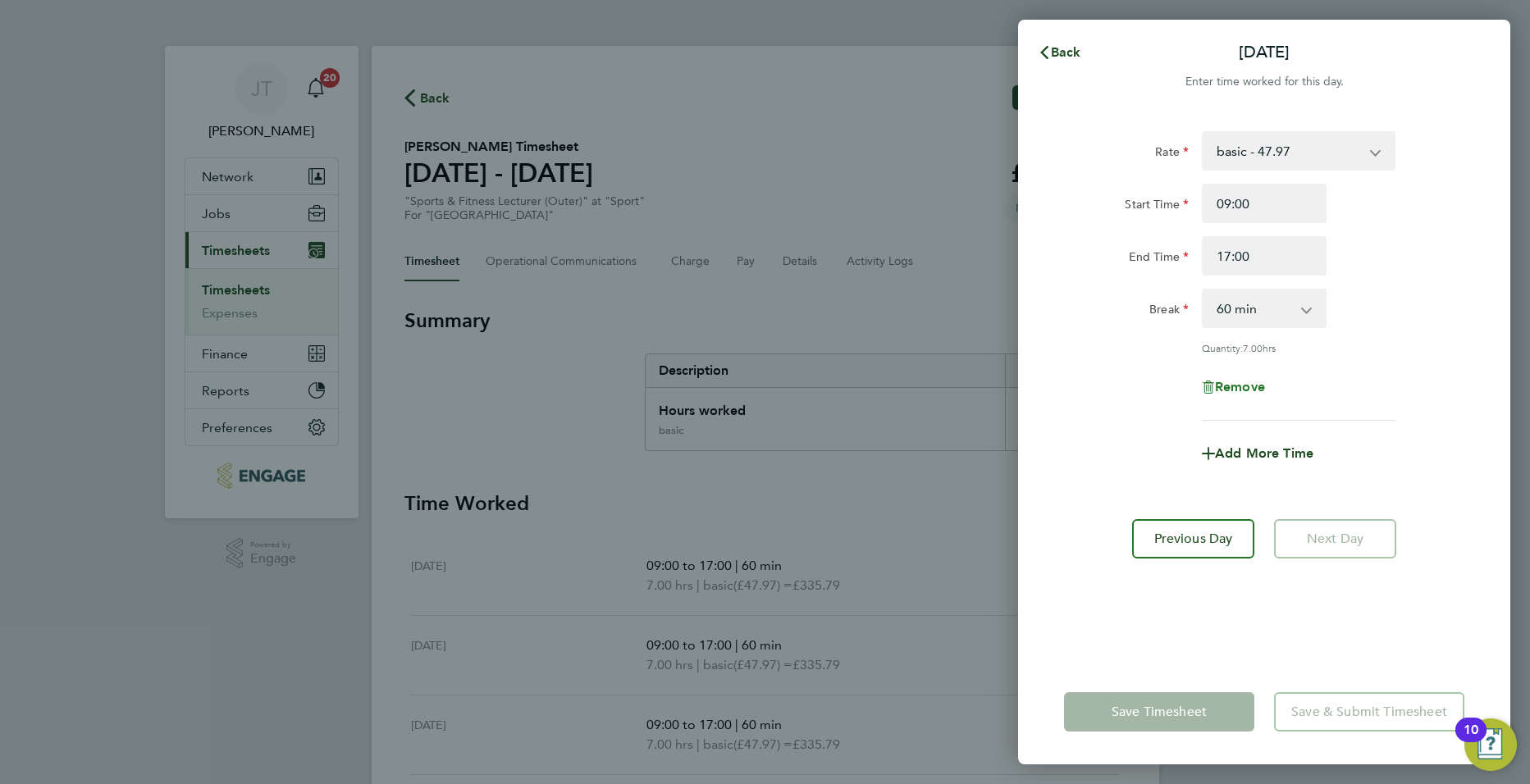
click at [1231, 385] on span "Remove" at bounding box center [1240, 386] width 50 height 16
select select "null"
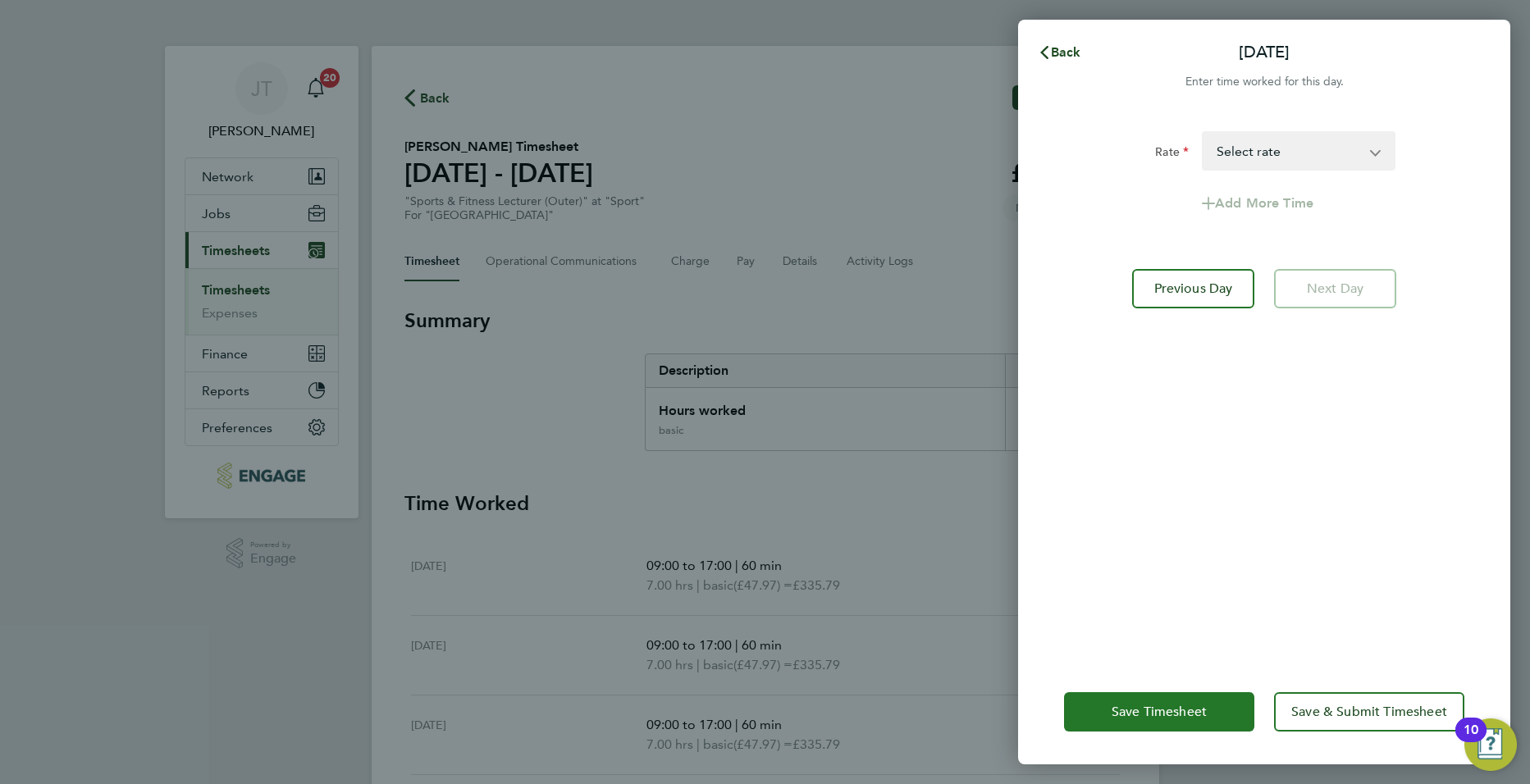
click at [1105, 713] on button "Save Timesheet" at bounding box center [1159, 711] width 191 height 40
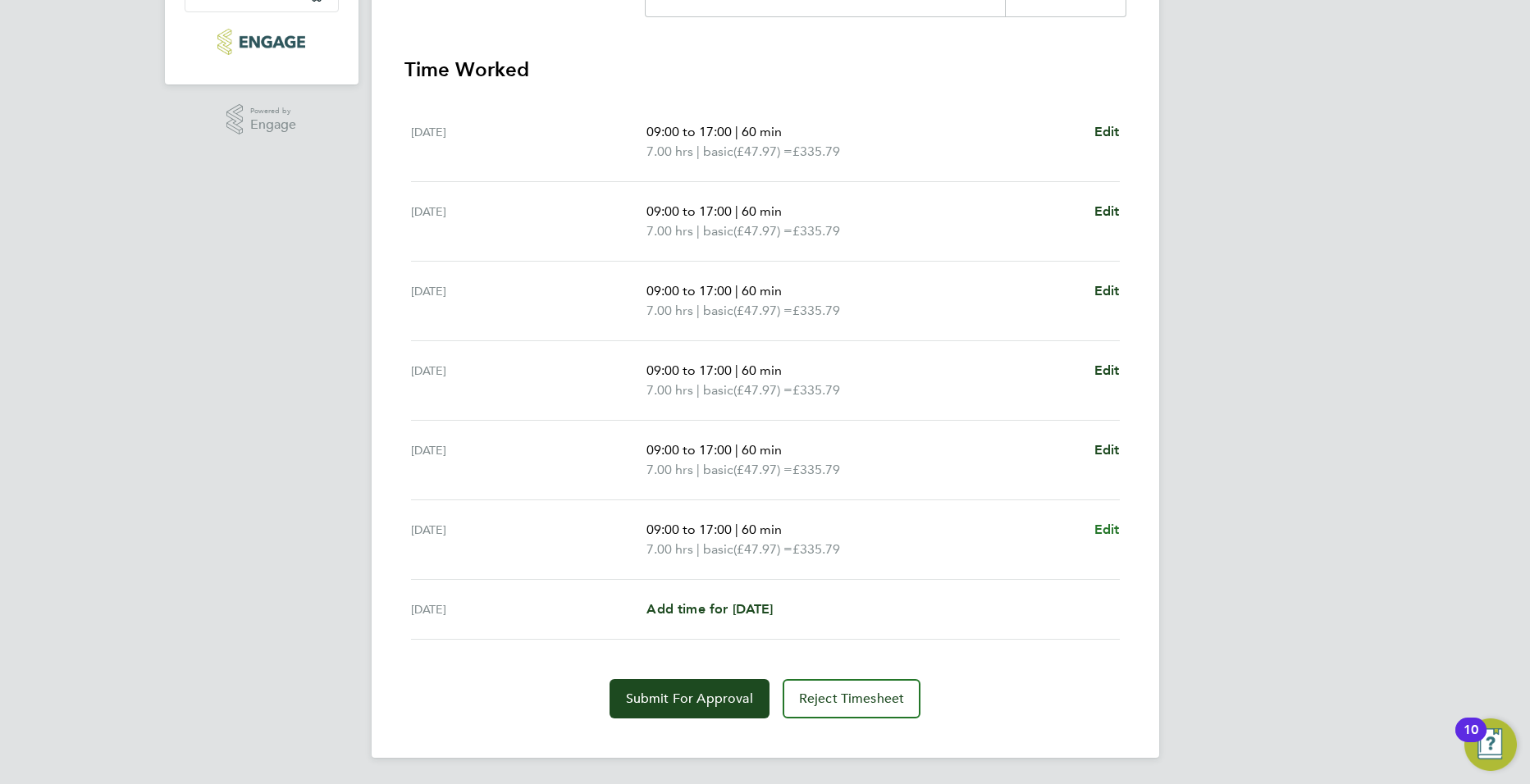
drag, startPoint x: 1104, startPoint y: 542, endPoint x: 1107, endPoint y: 532, distance: 10.4
click at [1104, 540] on app-form-button "Edit" at bounding box center [1107, 539] width 26 height 40
click at [1108, 531] on span "Edit" at bounding box center [1107, 529] width 26 height 16
select select "60"
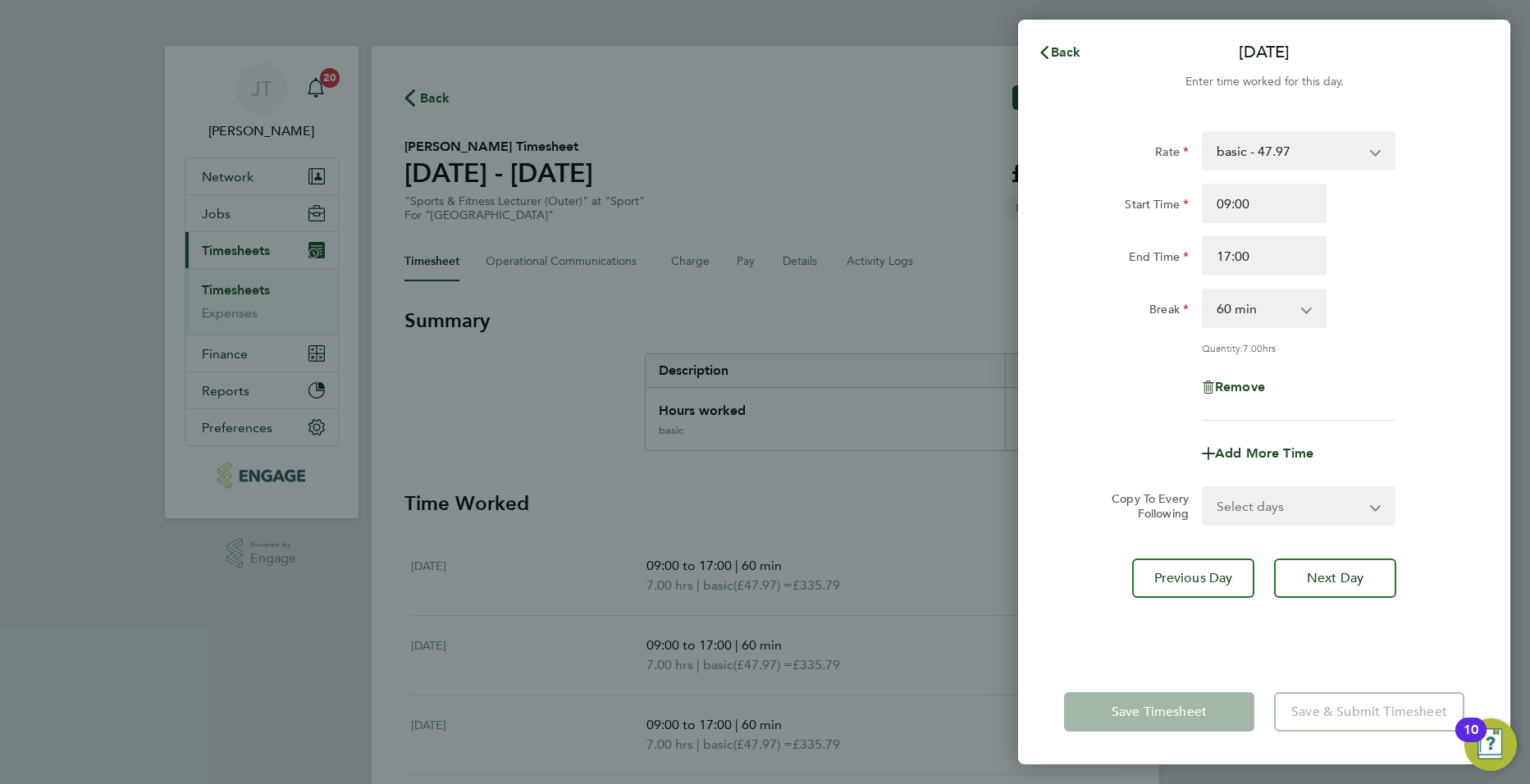
click at [1234, 376] on div "Remove" at bounding box center [1264, 386] width 138 height 40
click at [1232, 384] on span "Remove" at bounding box center [1240, 386] width 50 height 16
select select "null"
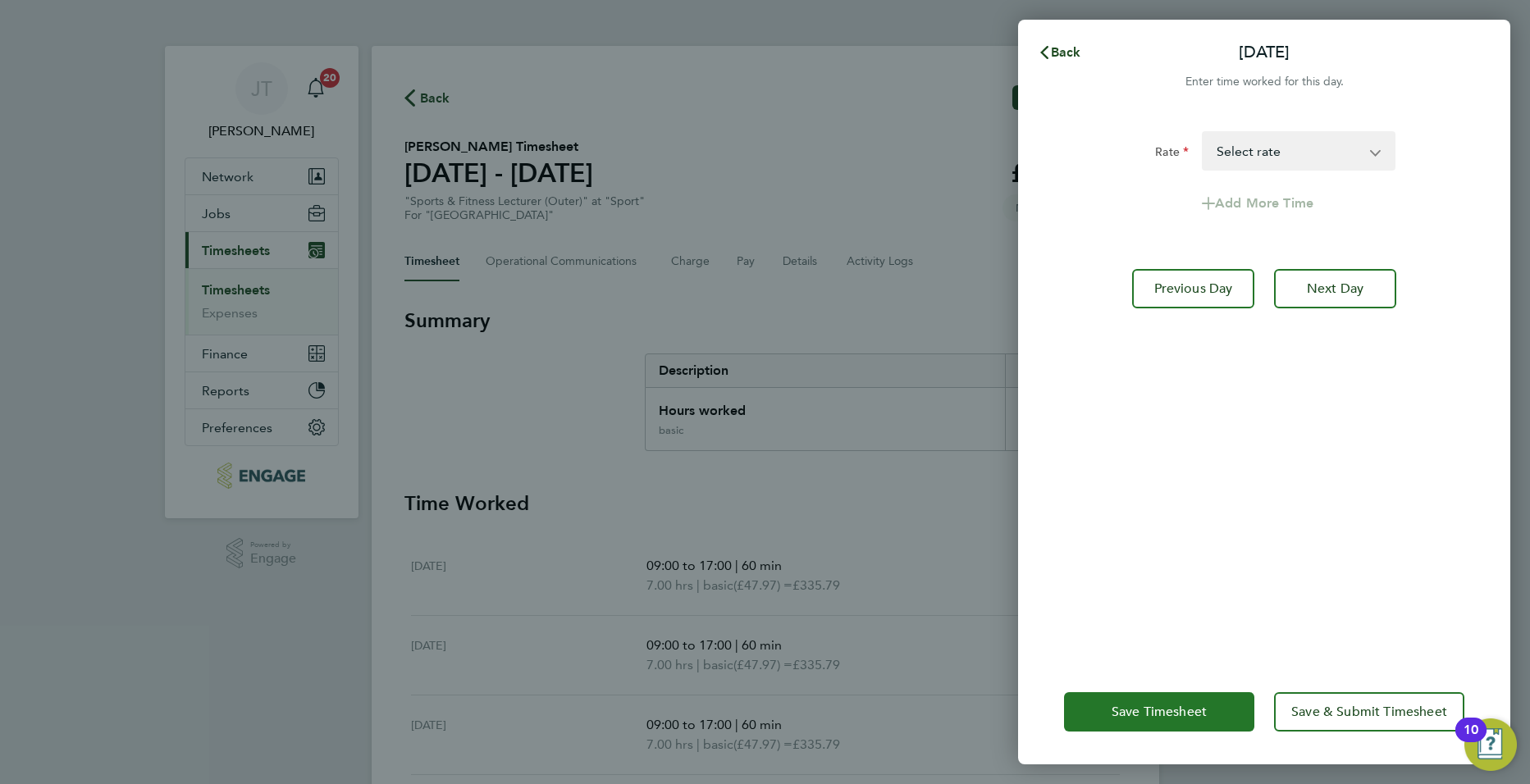
click at [1180, 705] on span "Save Timesheet" at bounding box center [1158, 712] width 95 height 17
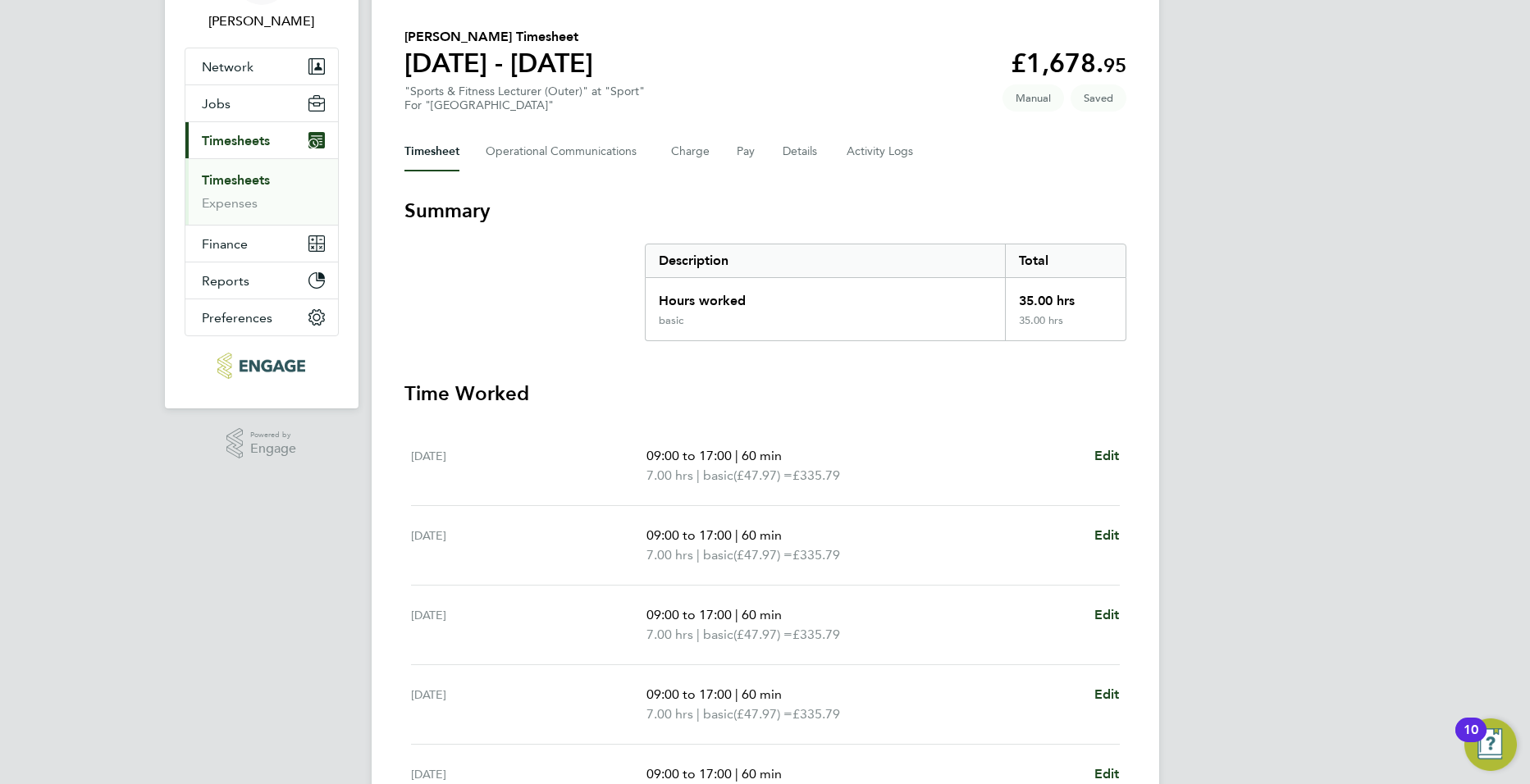
scroll to position [414, 0]
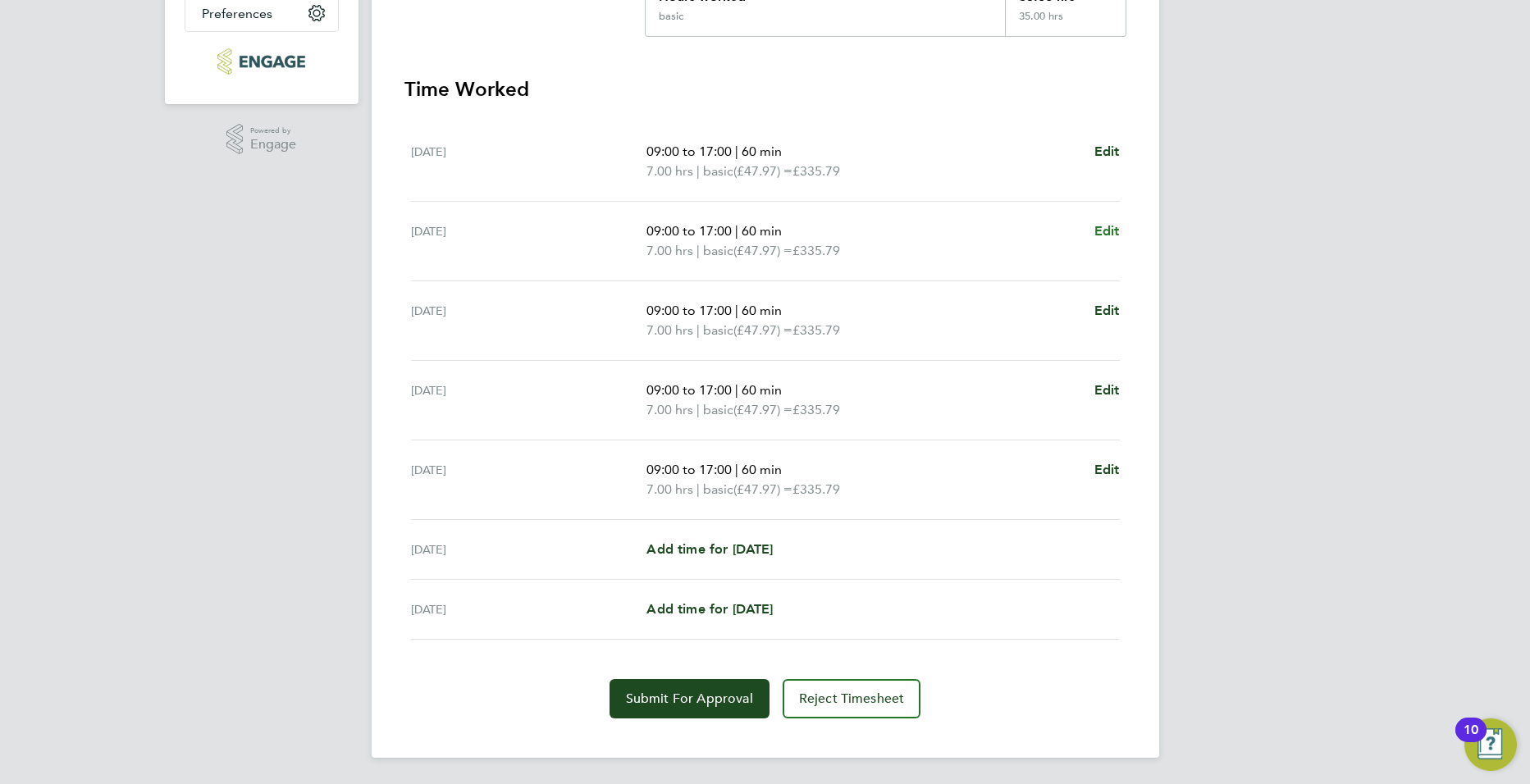
click at [1112, 234] on span "Edit" at bounding box center [1107, 230] width 26 height 16
select select "60"
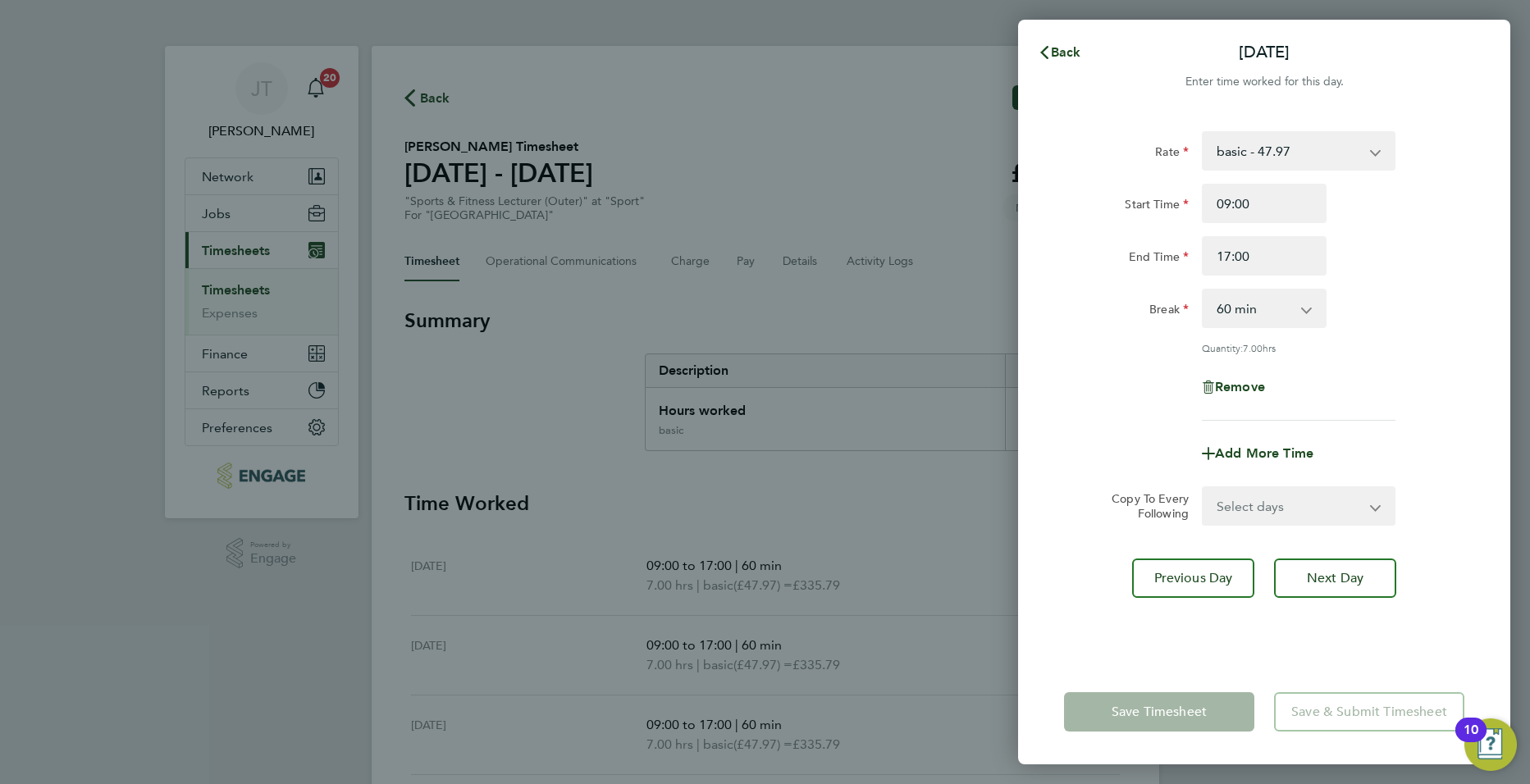
click at [1246, 511] on select "Select days Day Weekday (Mon-Fri) Weekend (Sat-Sun) Wednesday Thursday Friday S…" at bounding box center [1289, 505] width 172 height 36
click at [1241, 369] on div "Remove" at bounding box center [1264, 386] width 138 height 40
click at [1239, 379] on span "Remove" at bounding box center [1240, 386] width 50 height 16
select select "null"
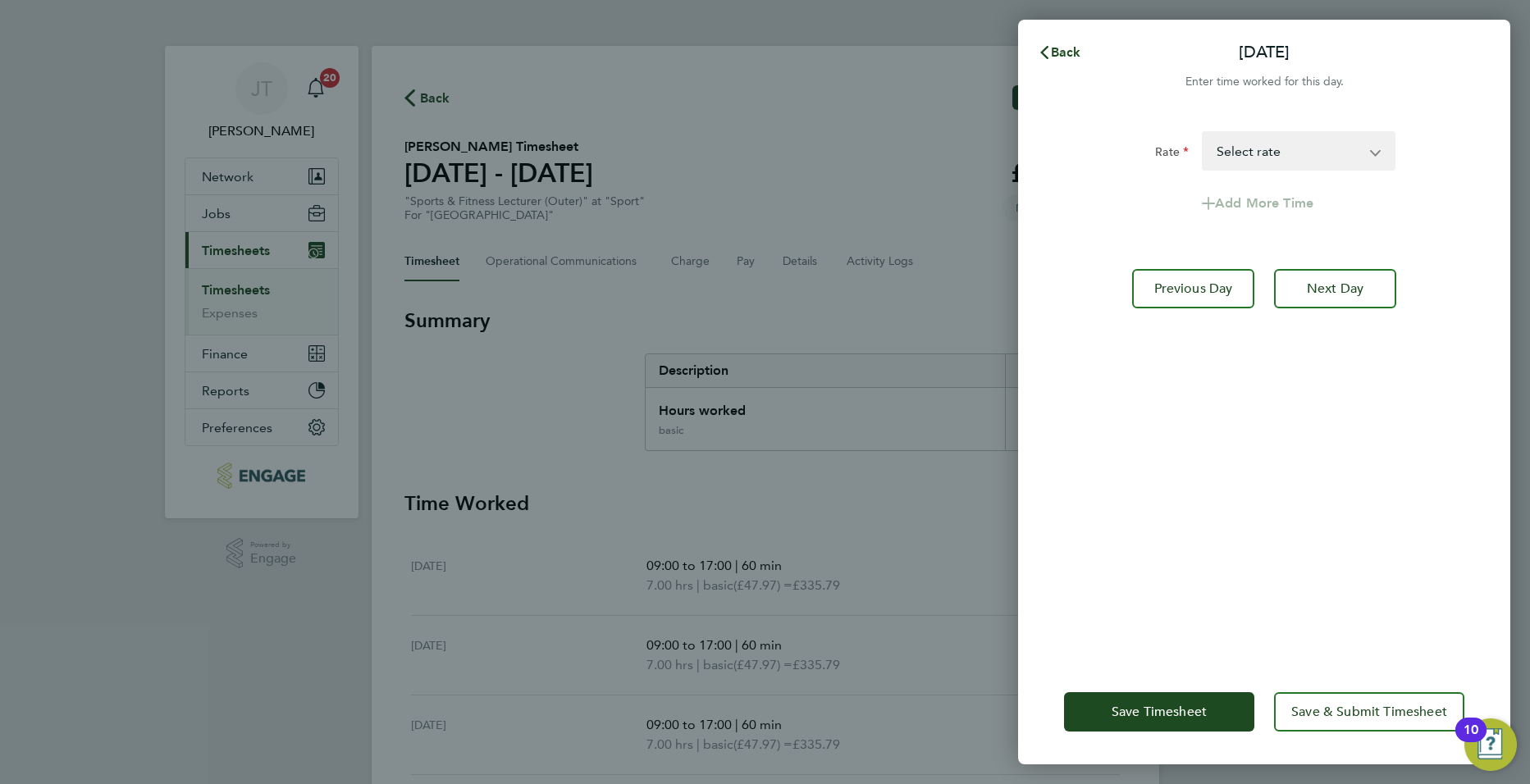
click at [1246, 171] on app-timesheet-line-form-group "Rate basic - 47.97 Select rate Add More Time" at bounding box center [1264, 178] width 400 height 92
click at [1244, 155] on select "basic - 47.97 Select rate" at bounding box center [1288, 150] width 170 height 36
drag, startPoint x: 891, startPoint y: 198, endPoint x: 991, endPoint y: 161, distance: 106.6
click at [892, 198] on div "Back Tue 23 Sep Enter time worked for this day. Rate basic - 47.97 Select rate …" at bounding box center [765, 392] width 1530 height 784
click at [1237, 152] on select "basic - 47.97 Select rate" at bounding box center [1288, 150] width 170 height 36
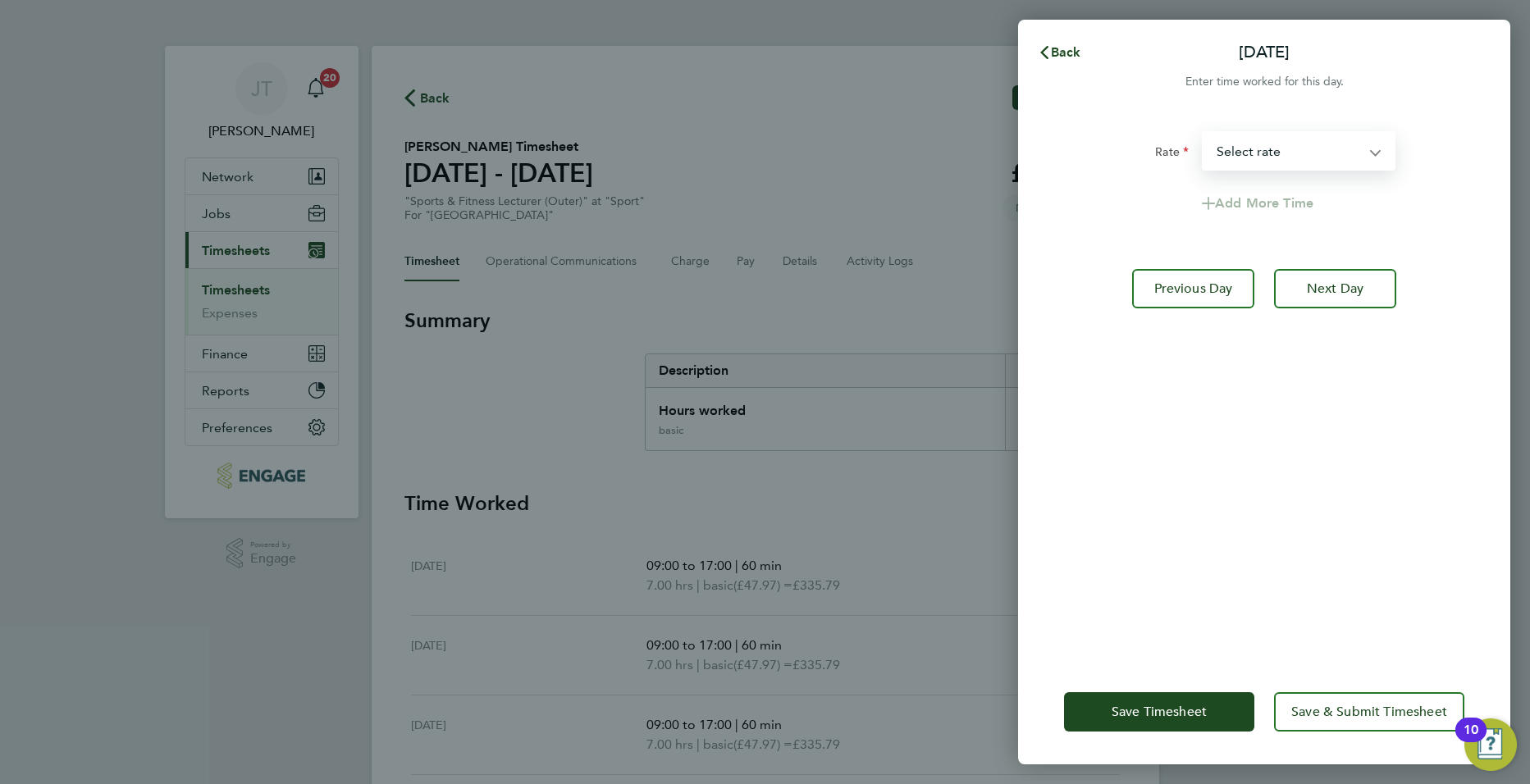
drag, startPoint x: 1137, startPoint y: 183, endPoint x: 1061, endPoint y: 79, distance: 128.8
click at [1136, 181] on app-timesheet-line-form-group "Rate basic - 47.97 Select rate Add More Time" at bounding box center [1264, 178] width 400 height 92
click at [1047, 44] on svg-icon "button" at bounding box center [1044, 52] width 13 height 16
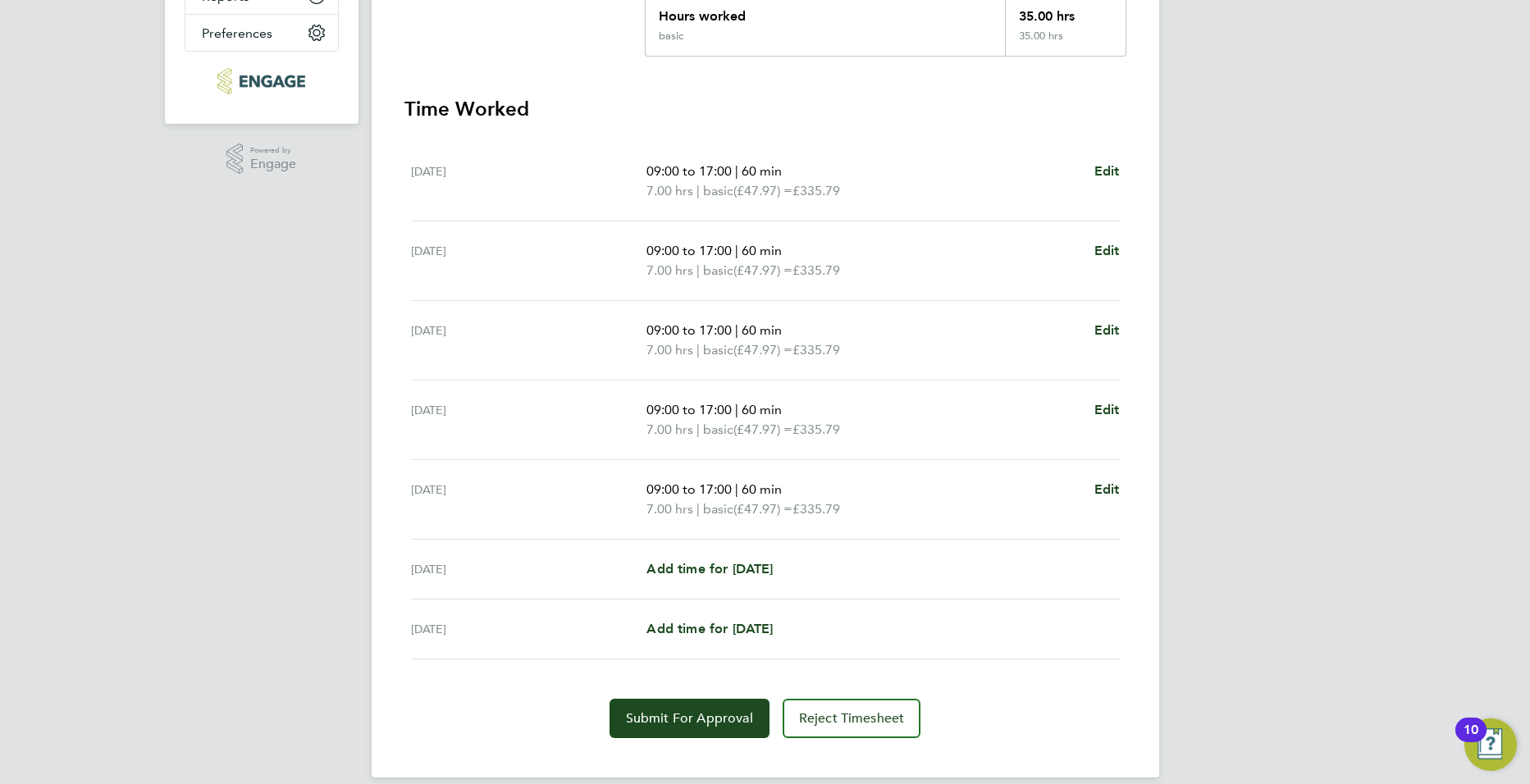
scroll to position [414, 0]
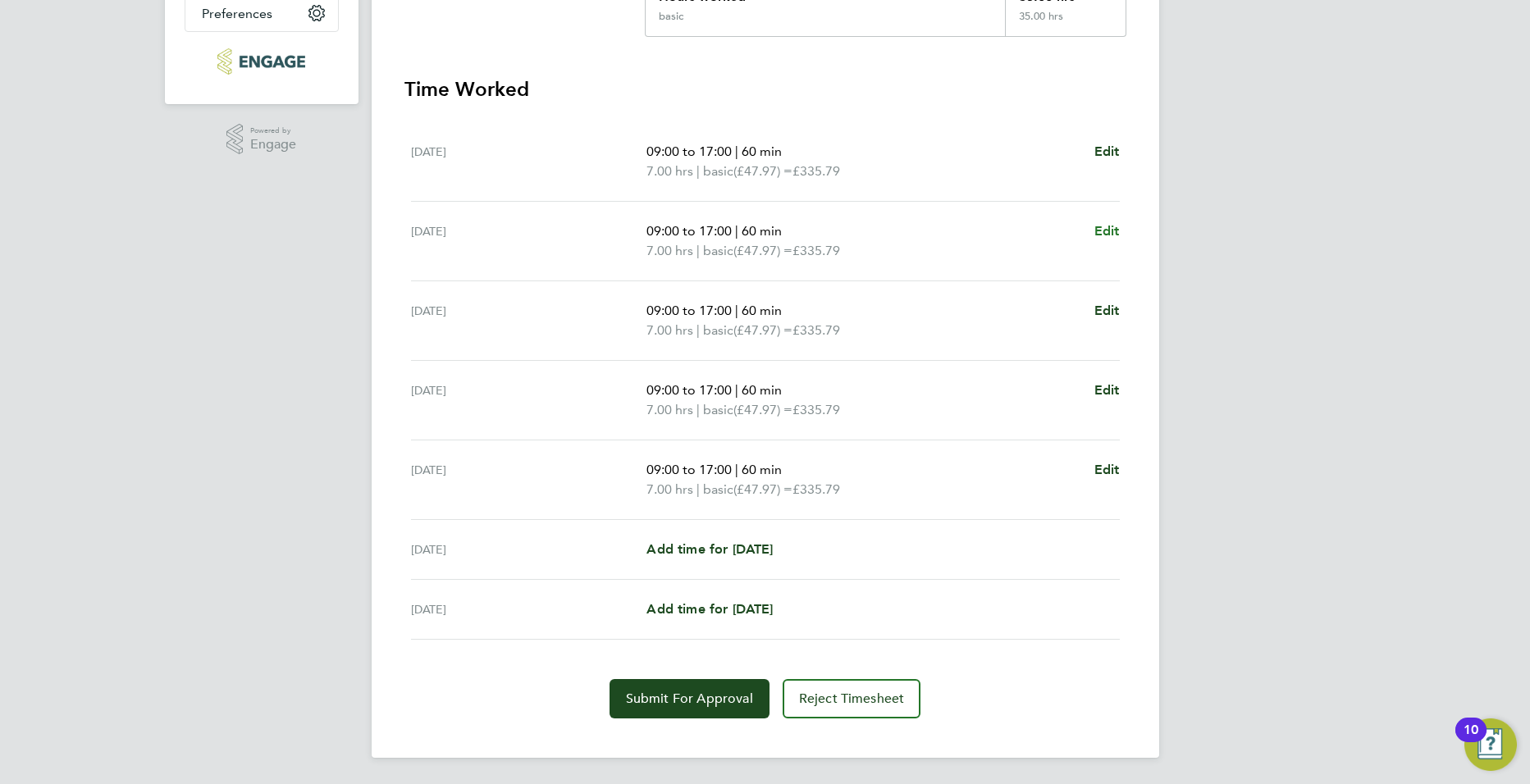
click at [1107, 225] on span "Edit" at bounding box center [1107, 230] width 26 height 16
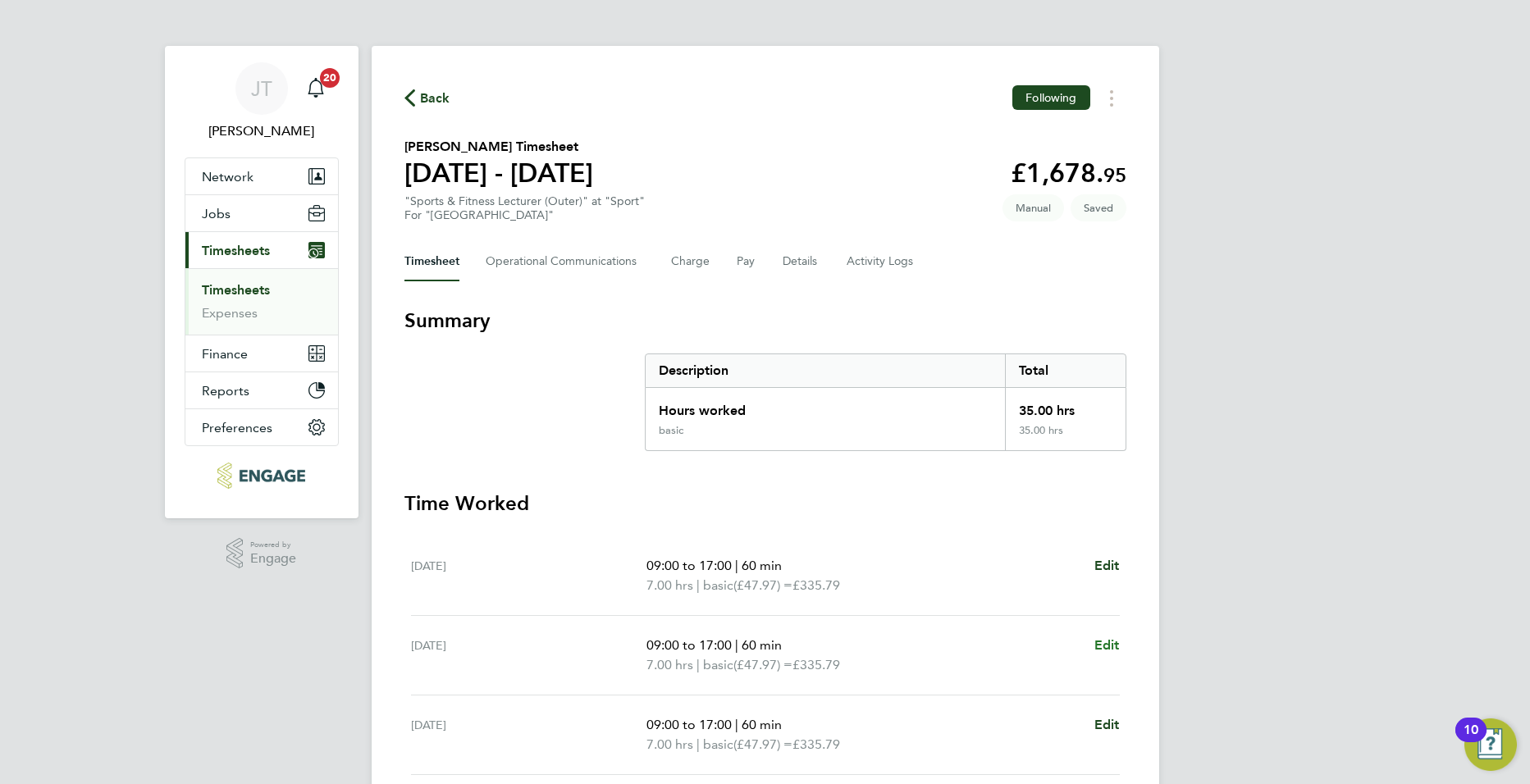
select select "60"
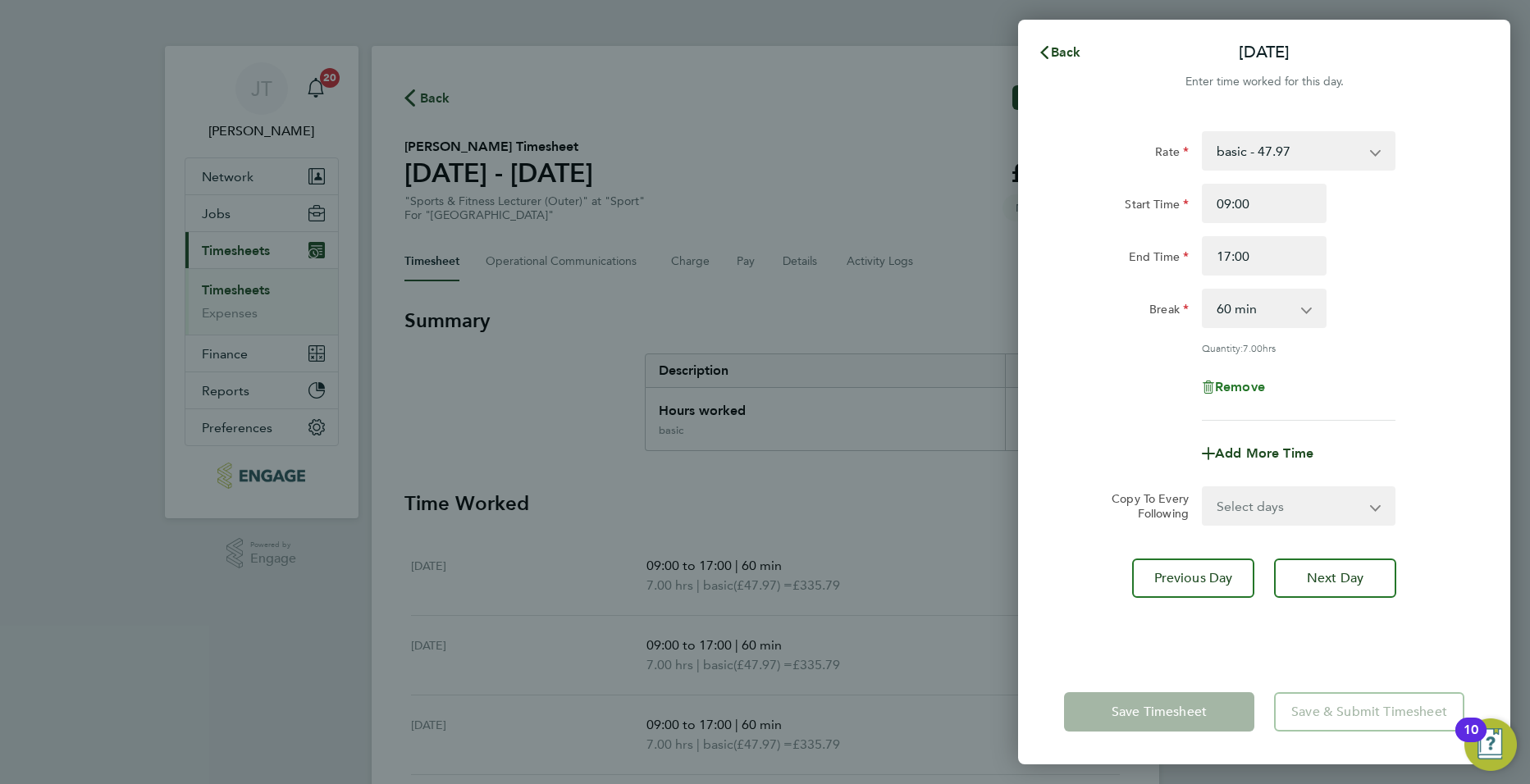
click at [1260, 386] on span "Remove" at bounding box center [1240, 386] width 50 height 16
select select "null"
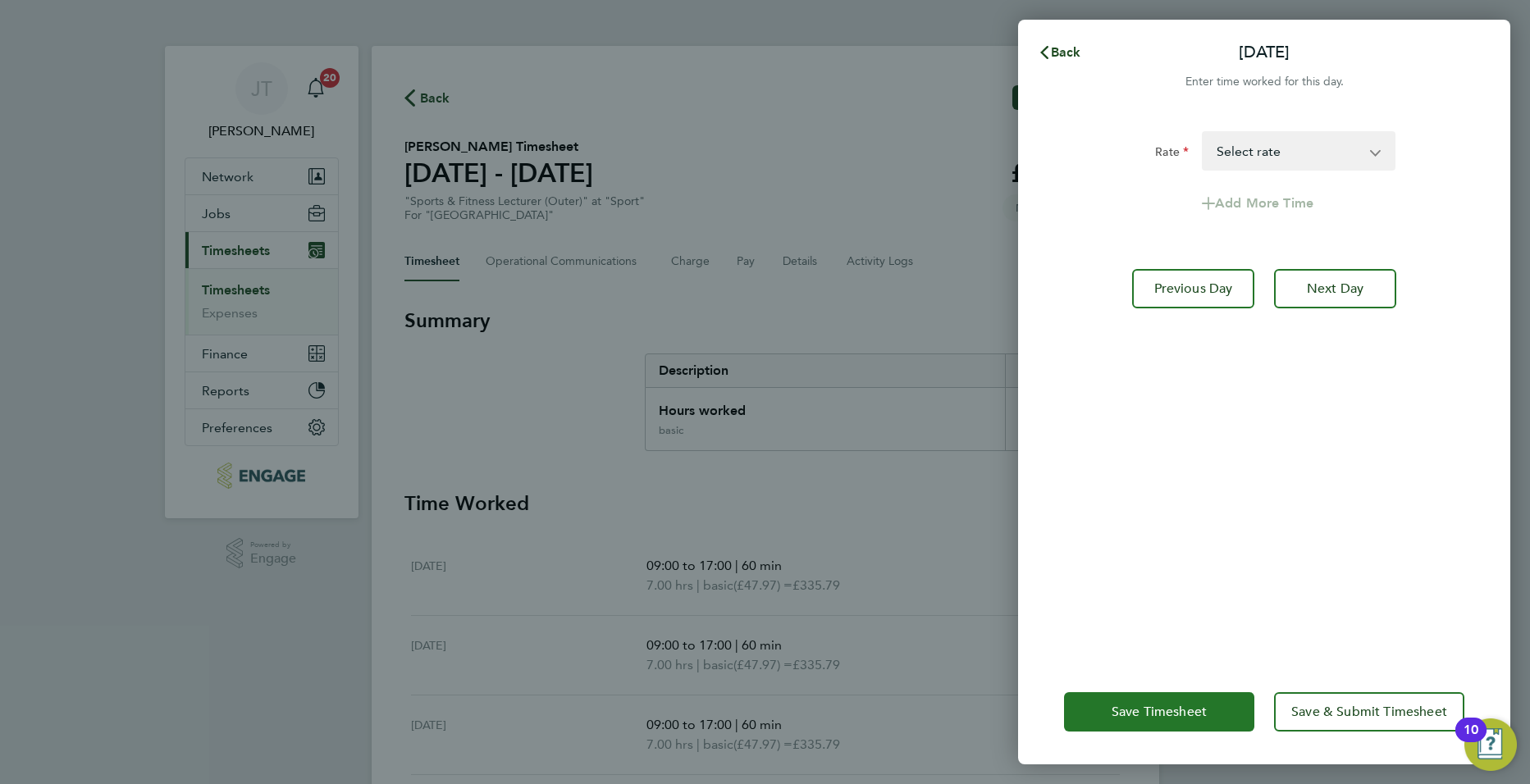
click at [1222, 710] on button "Save Timesheet" at bounding box center [1159, 711] width 191 height 40
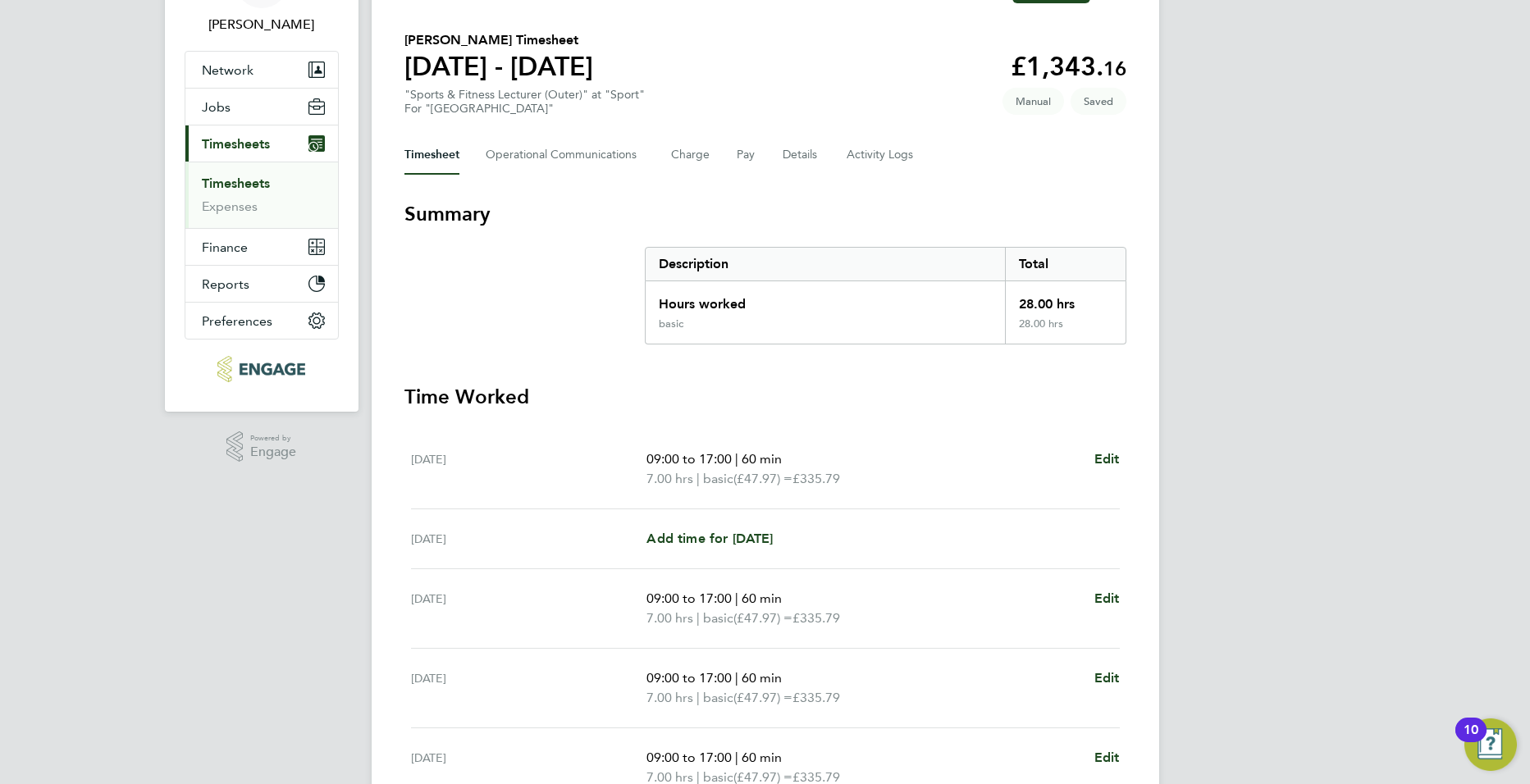
scroll to position [130, 0]
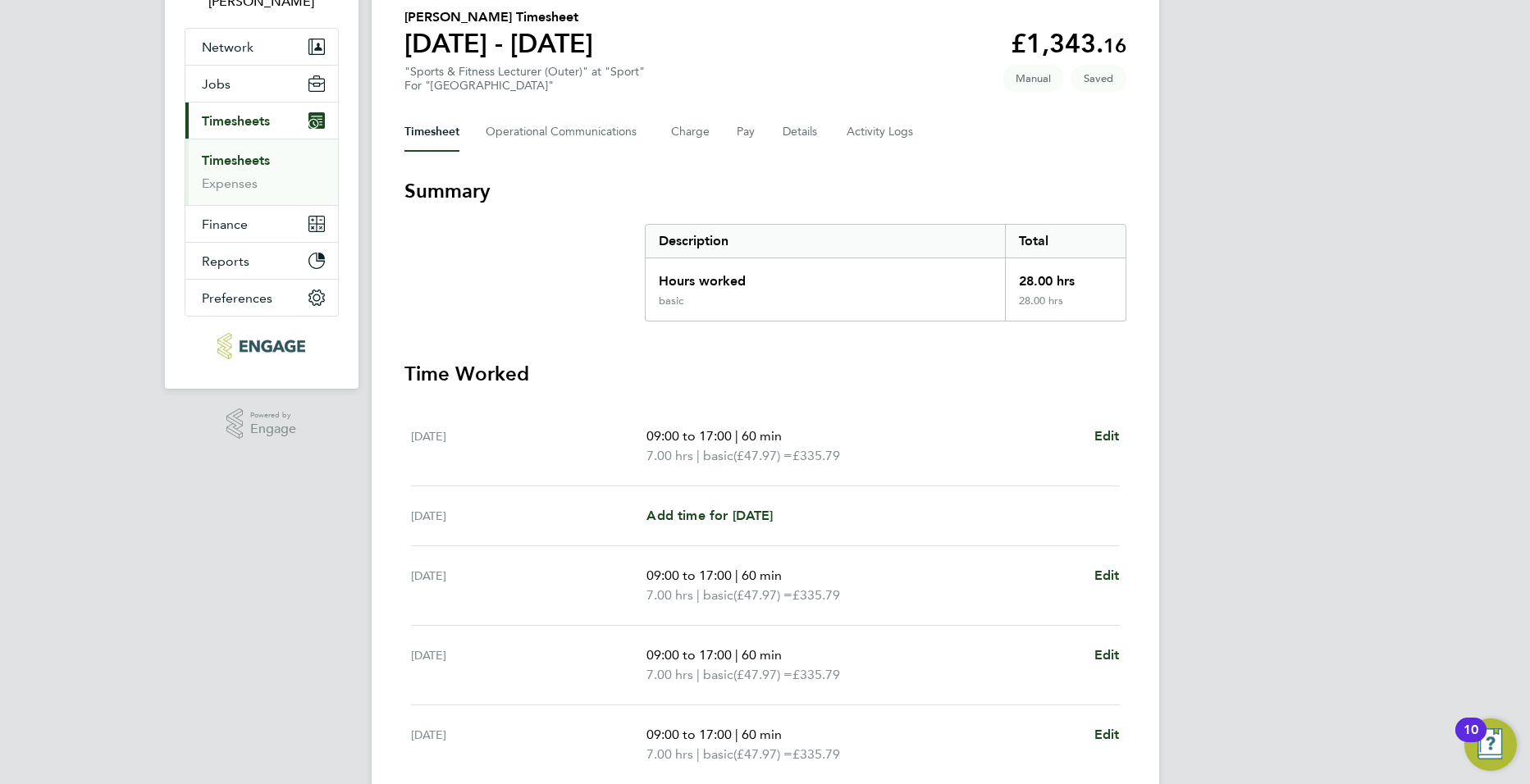
click at [1126, 576] on div "Back Following Ryan Karrer's Timesheet 22 - 28 Sept 2025 £1,343. 16 "Sports & F…" at bounding box center [765, 469] width 787 height 1106
click at [1101, 576] on span "Edit" at bounding box center [1107, 575] width 26 height 16
select select "60"
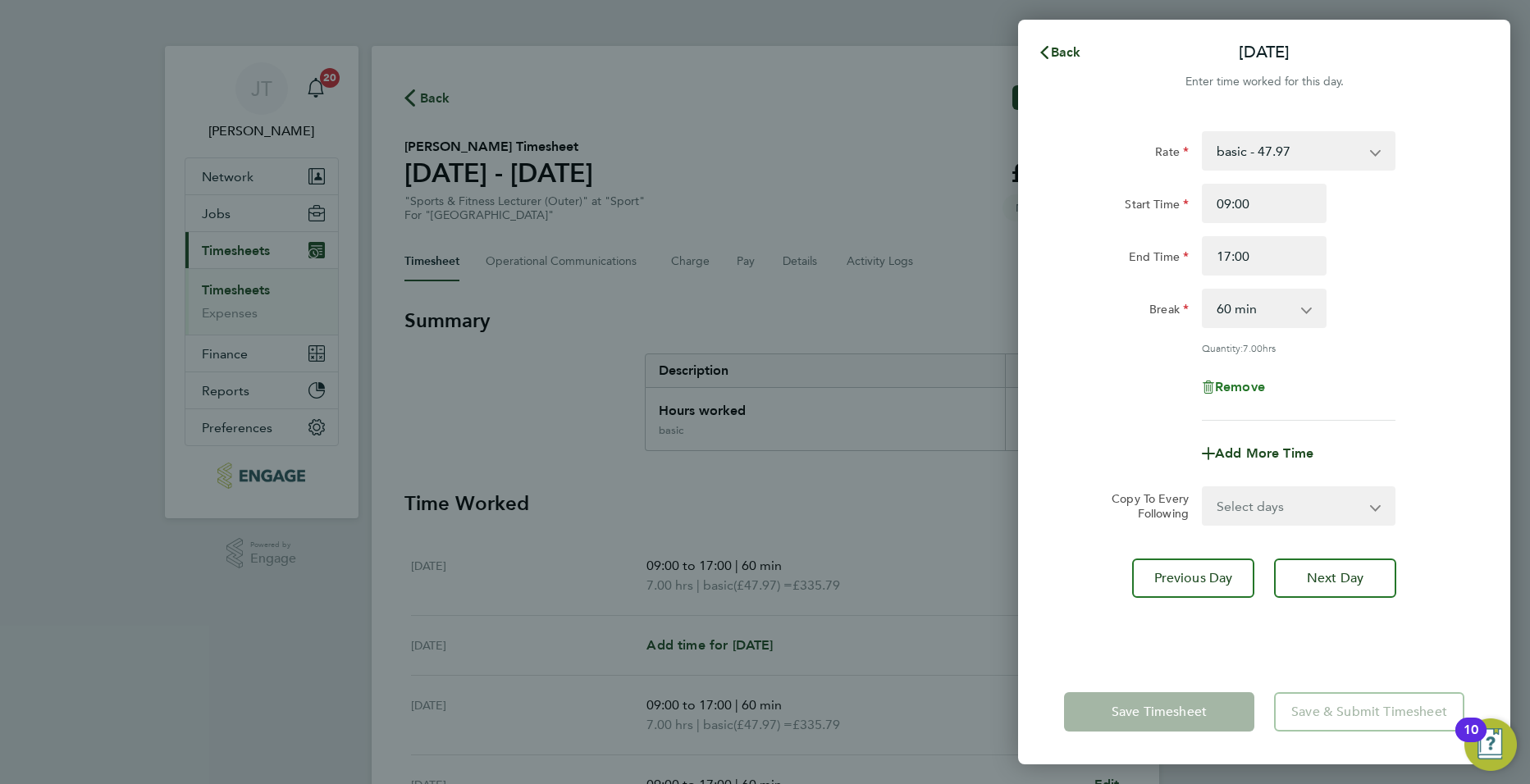
click at [1222, 387] on span "Remove" at bounding box center [1240, 386] width 50 height 16
select select "null"
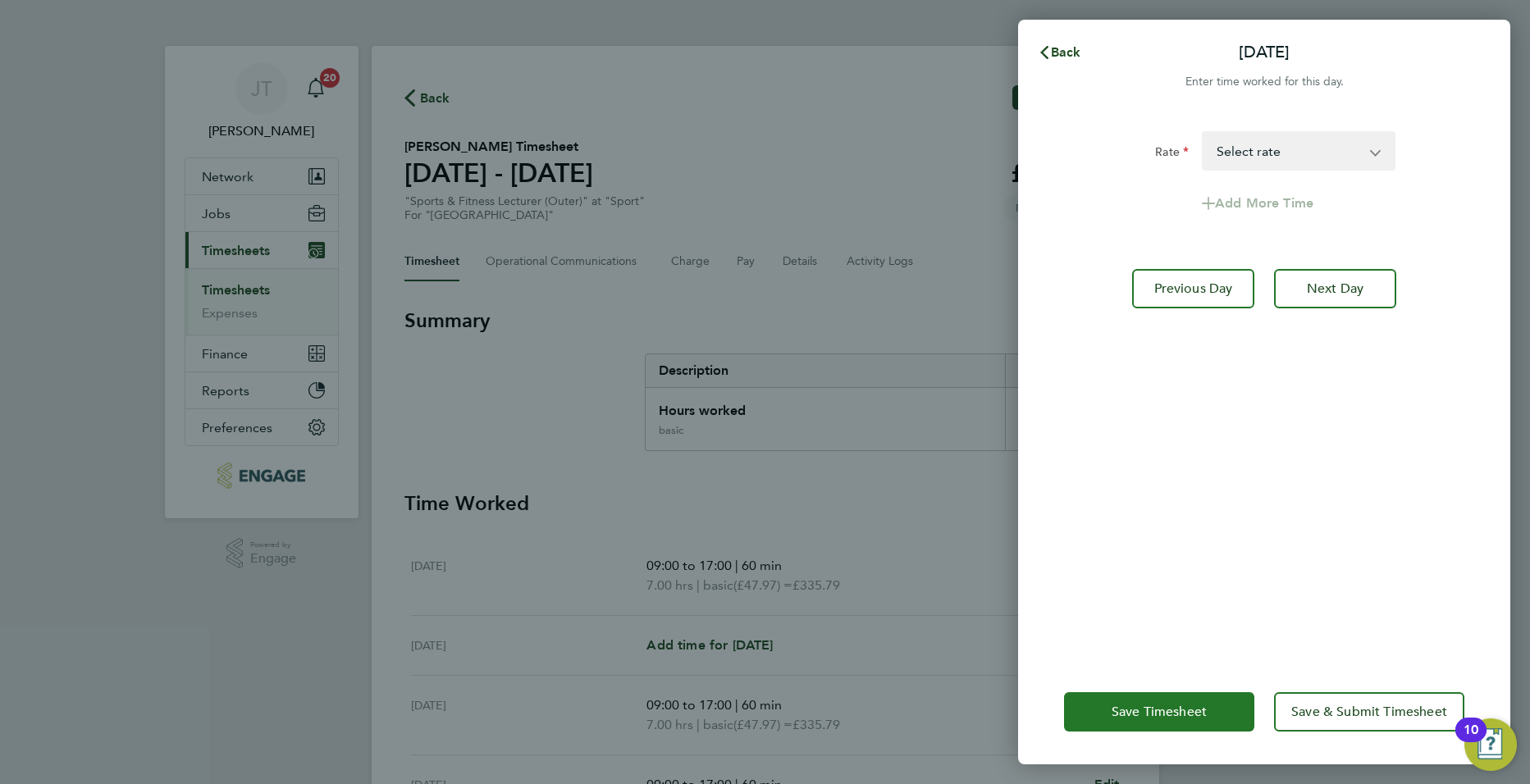
drag, startPoint x: 1150, startPoint y: 713, endPoint x: 1149, endPoint y: 704, distance: 9.1
click at [1150, 712] on span "Save Timesheet" at bounding box center [1158, 712] width 95 height 17
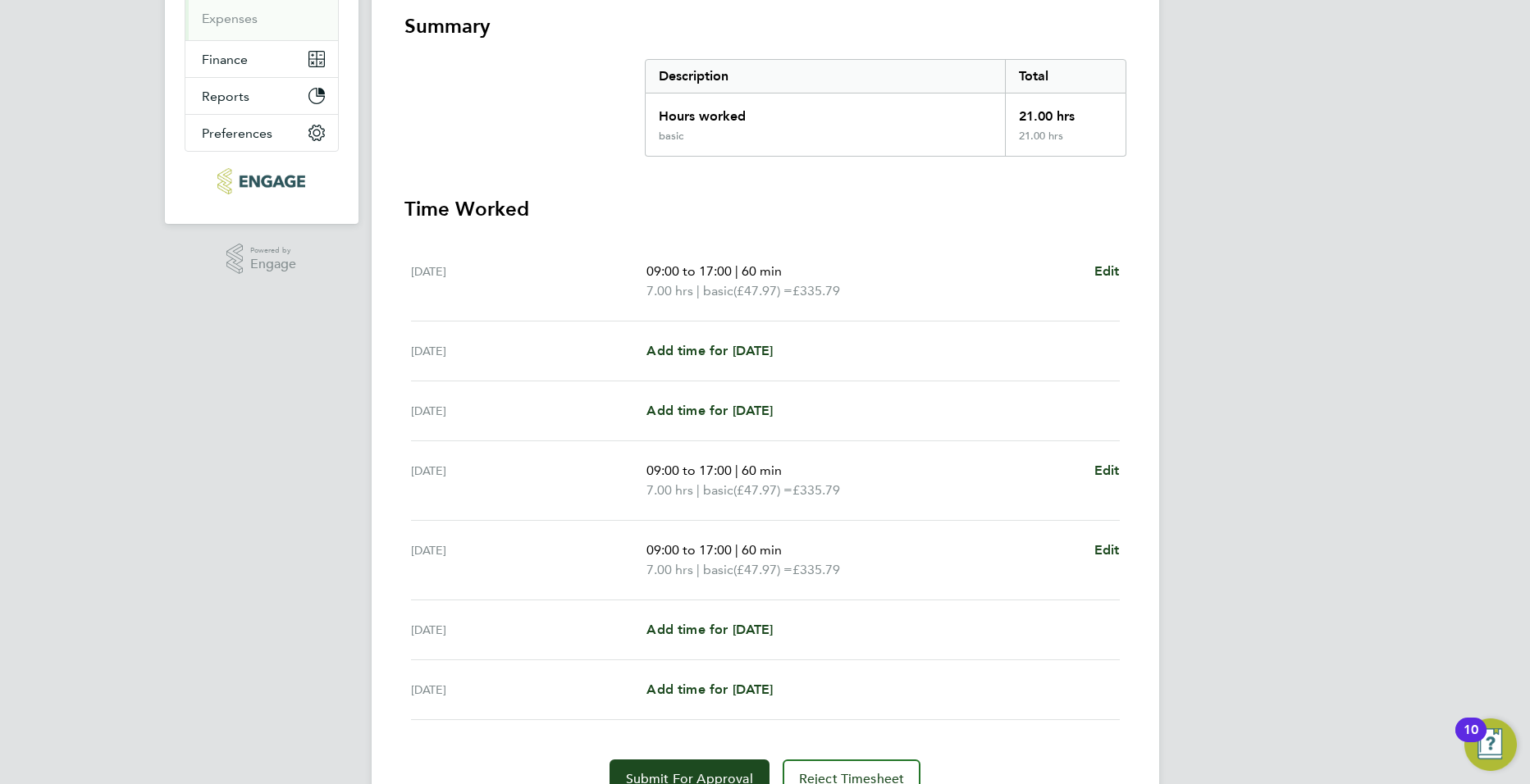
scroll to position [375, 0]
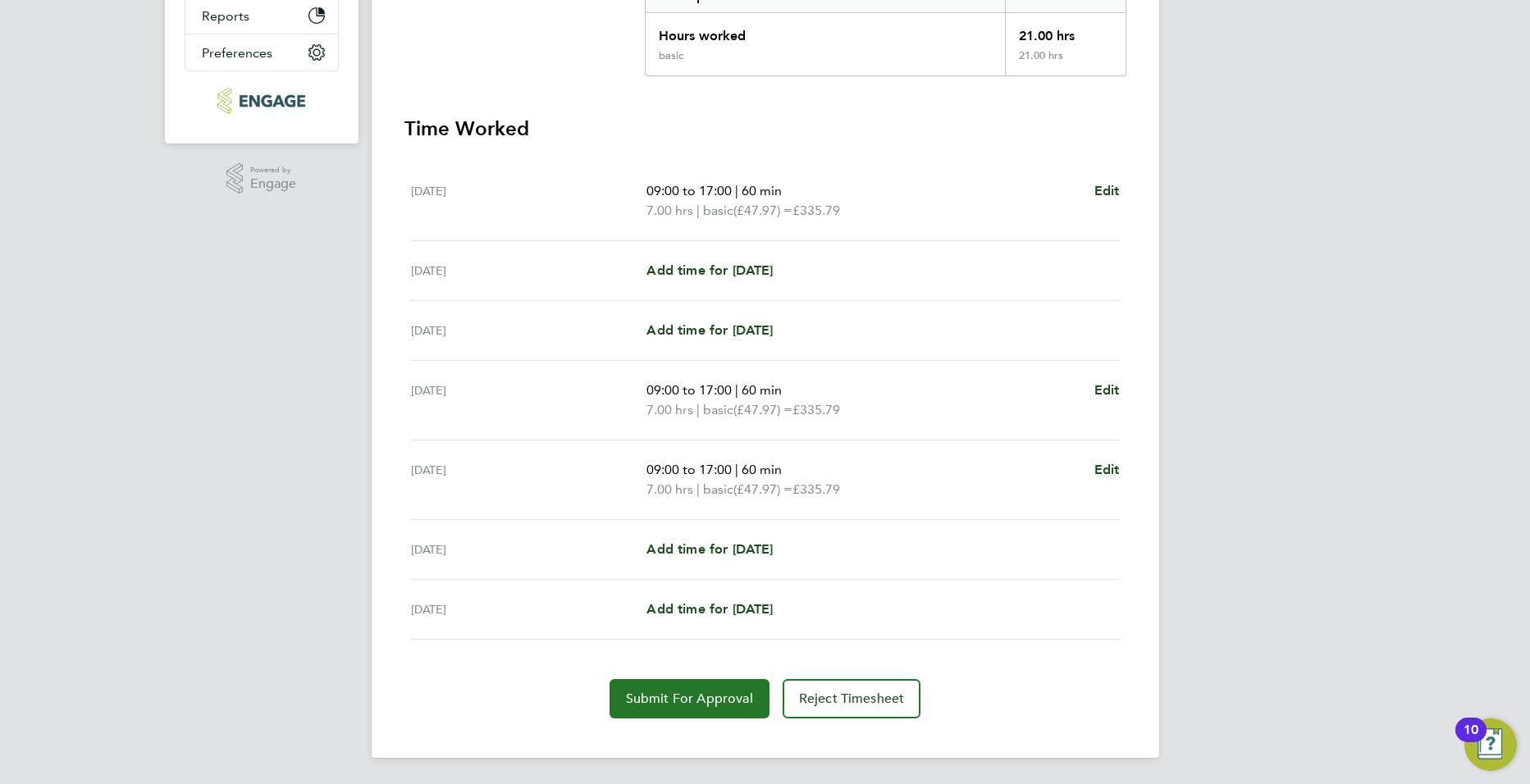
click at [661, 693] on span "Submit For Approval" at bounding box center [690, 698] width 127 height 17
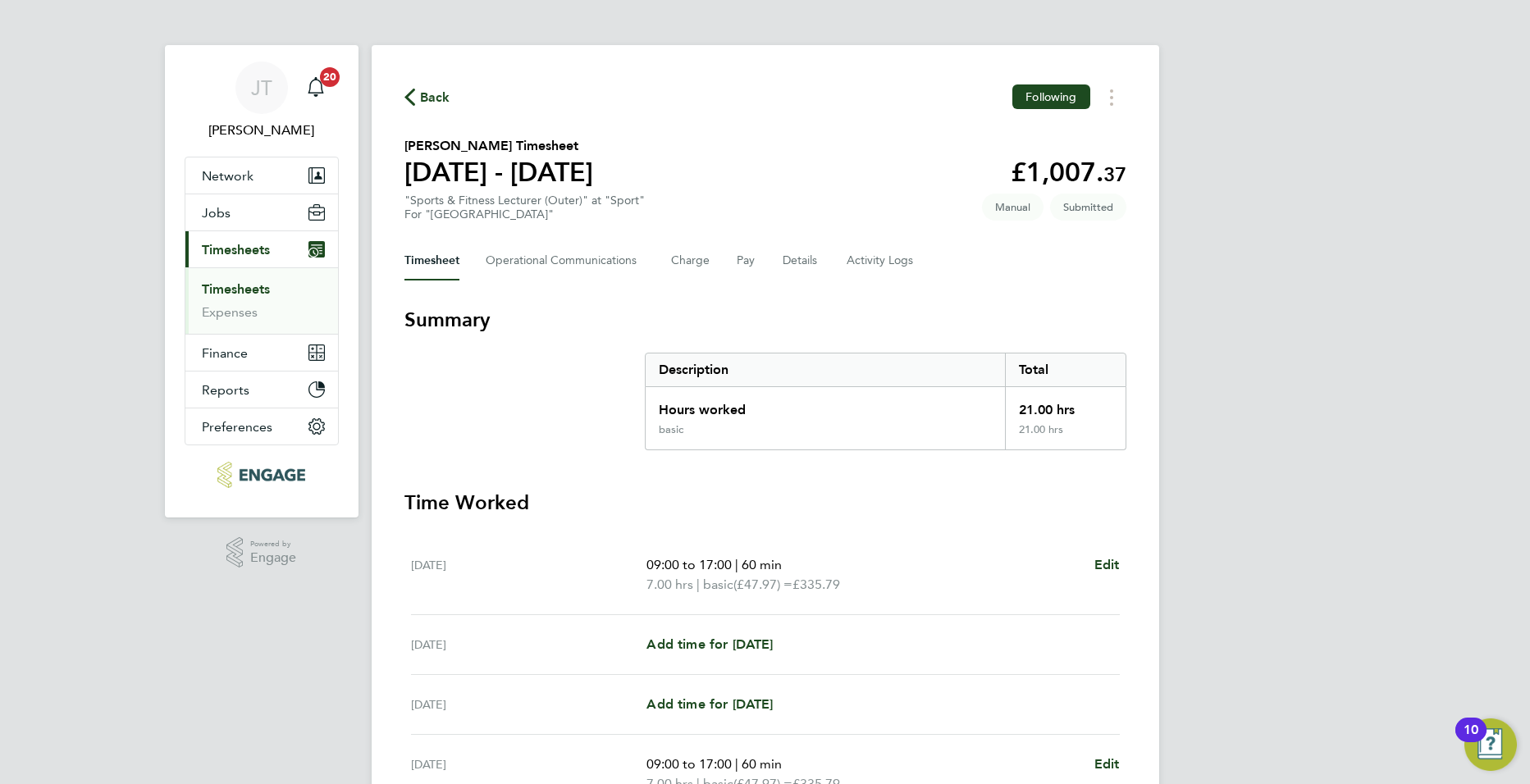
scroll to position [0, 0]
click at [238, 290] on link "Timesheets" at bounding box center [236, 290] width 68 height 16
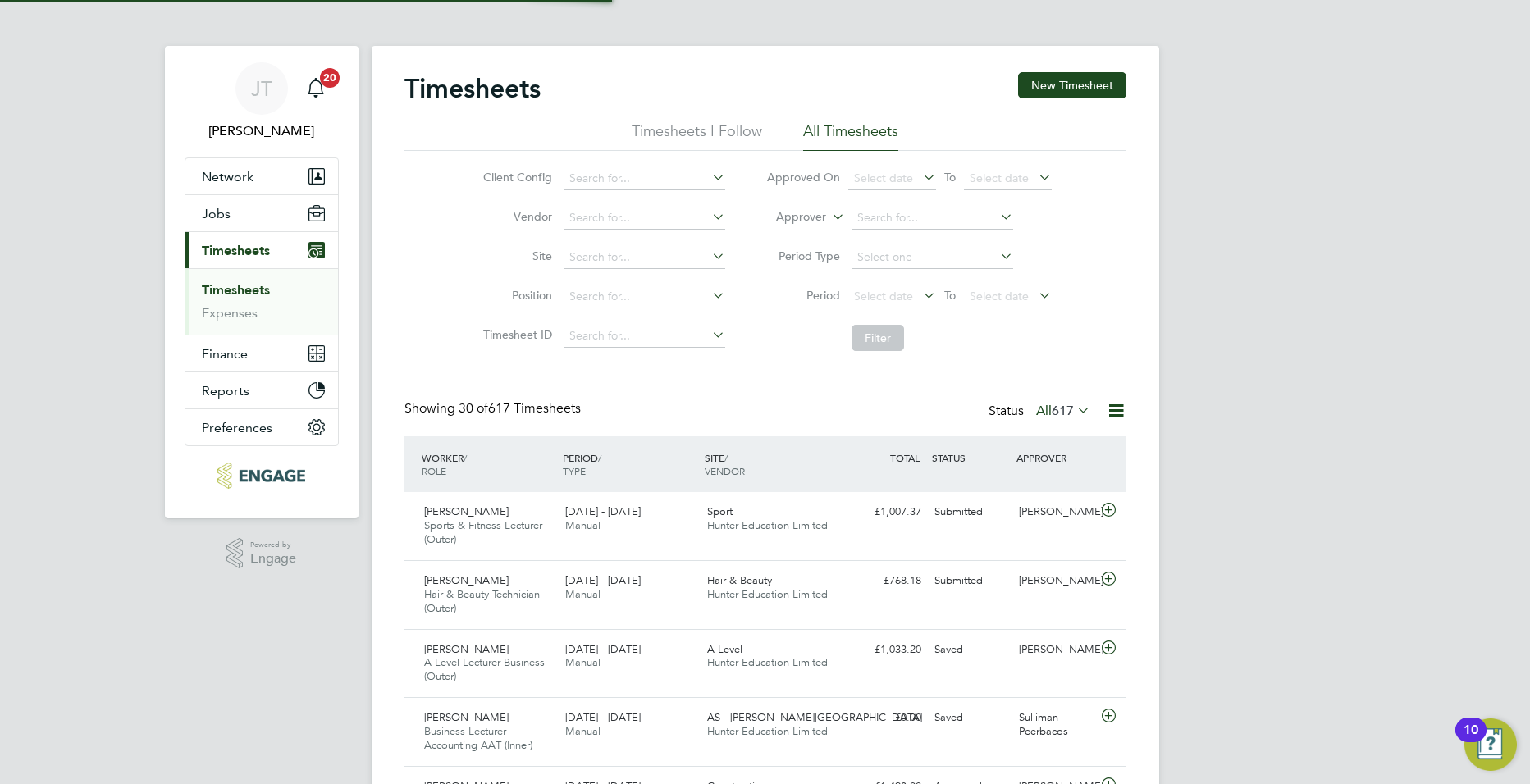
scroll to position [55, 143]
click at [596, 175] on input at bounding box center [644, 179] width 162 height 23
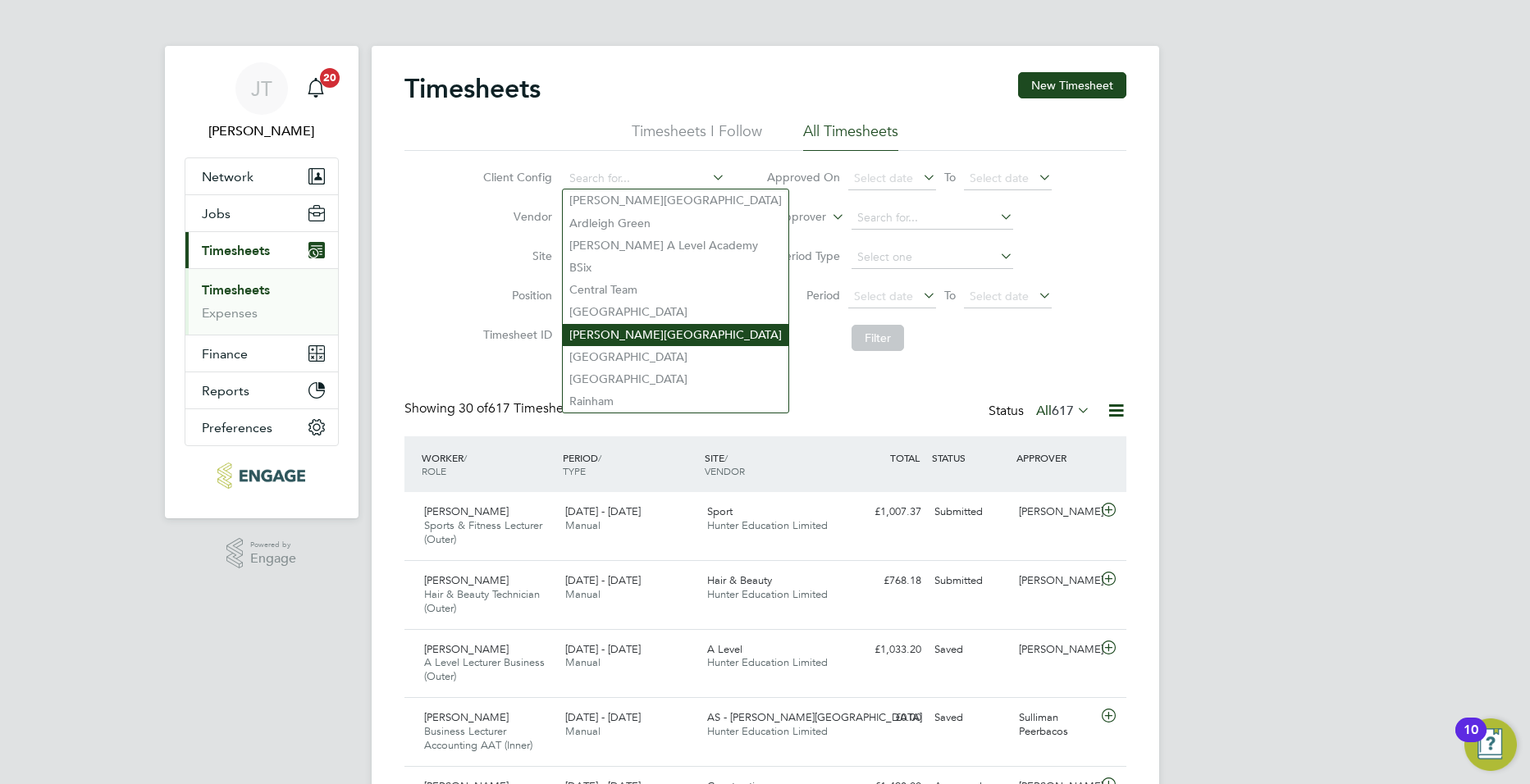
click at [663, 328] on li "[PERSON_NAME][GEOGRAPHIC_DATA]" at bounding box center [675, 335] width 226 height 22
type input "[PERSON_NAME][GEOGRAPHIC_DATA]"
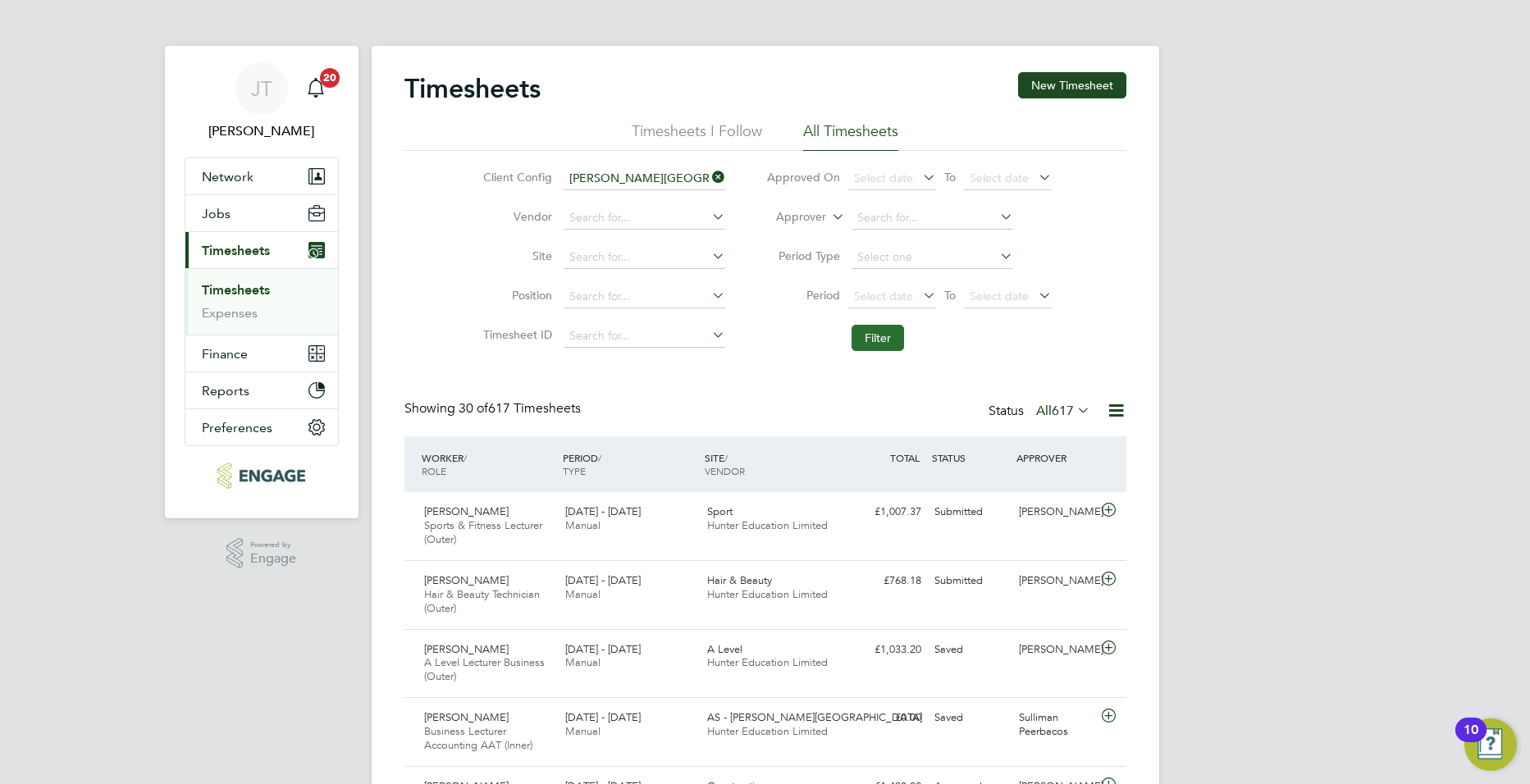
click at [893, 341] on button "Filter" at bounding box center [877, 338] width 52 height 27
click at [678, 139] on li "Timesheets I Follow" at bounding box center [697, 136] width 131 height 29
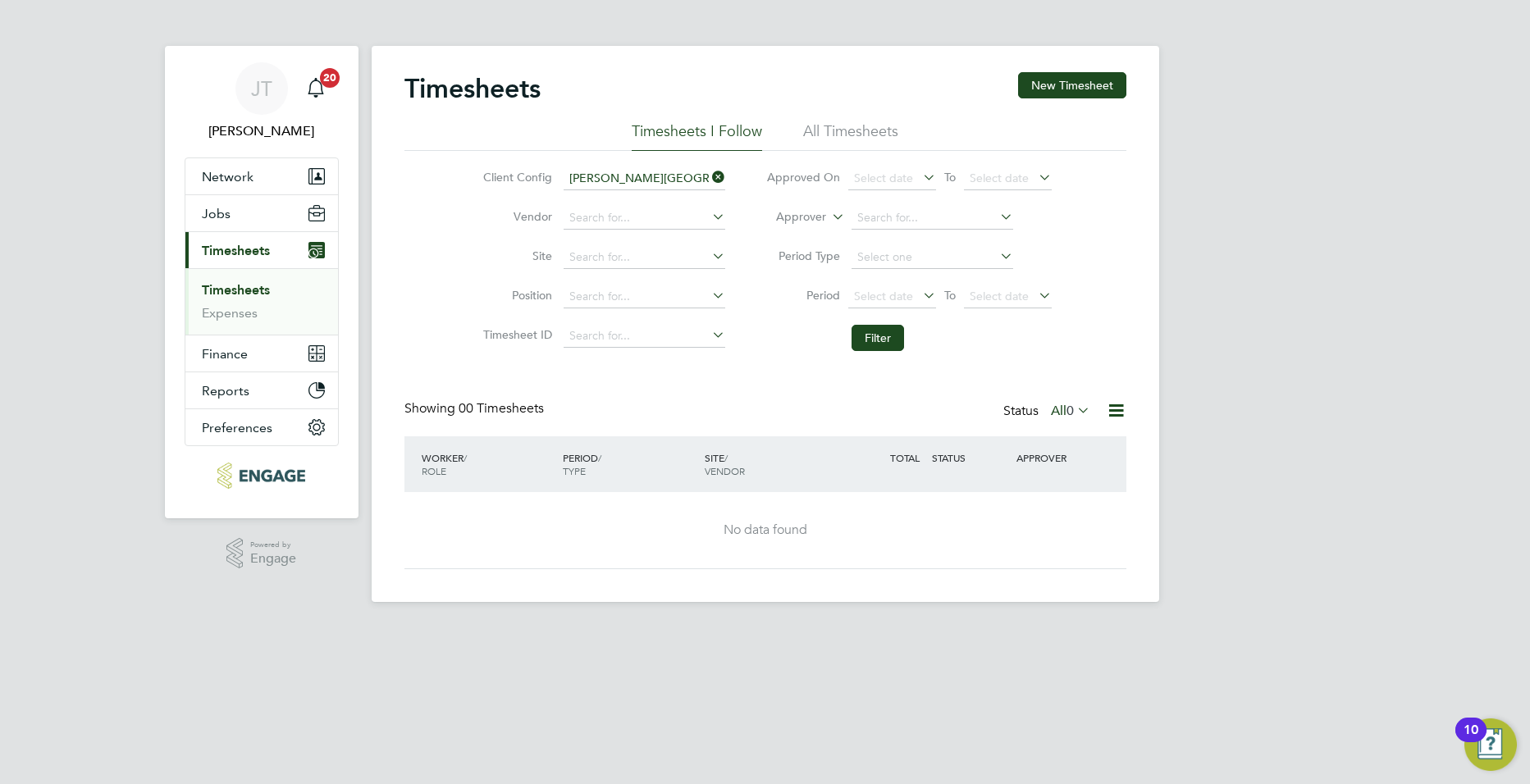
click at [880, 129] on li "All Timesheets" at bounding box center [850, 136] width 95 height 29
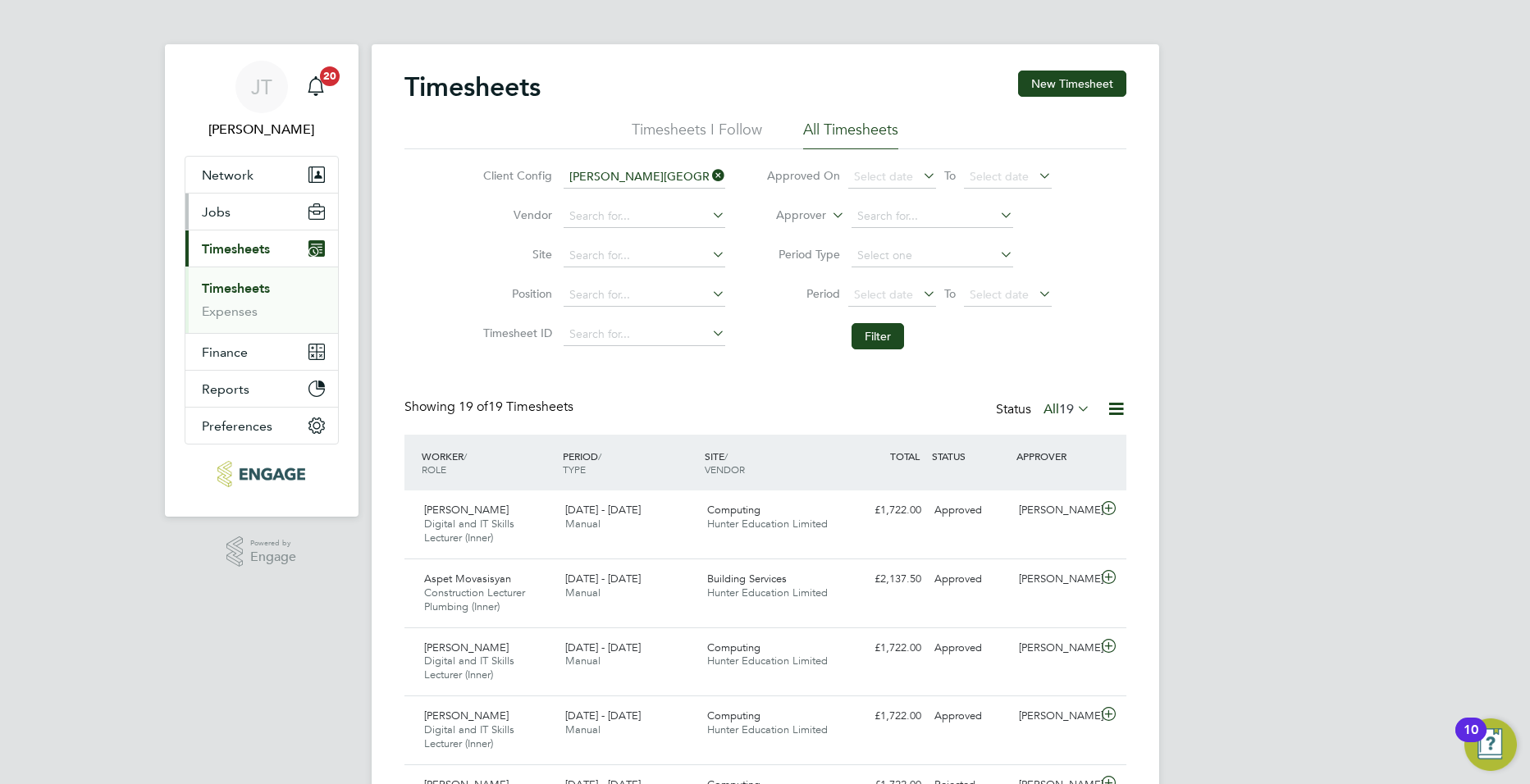
click at [247, 207] on button "Jobs" at bounding box center [261, 211] width 153 height 36
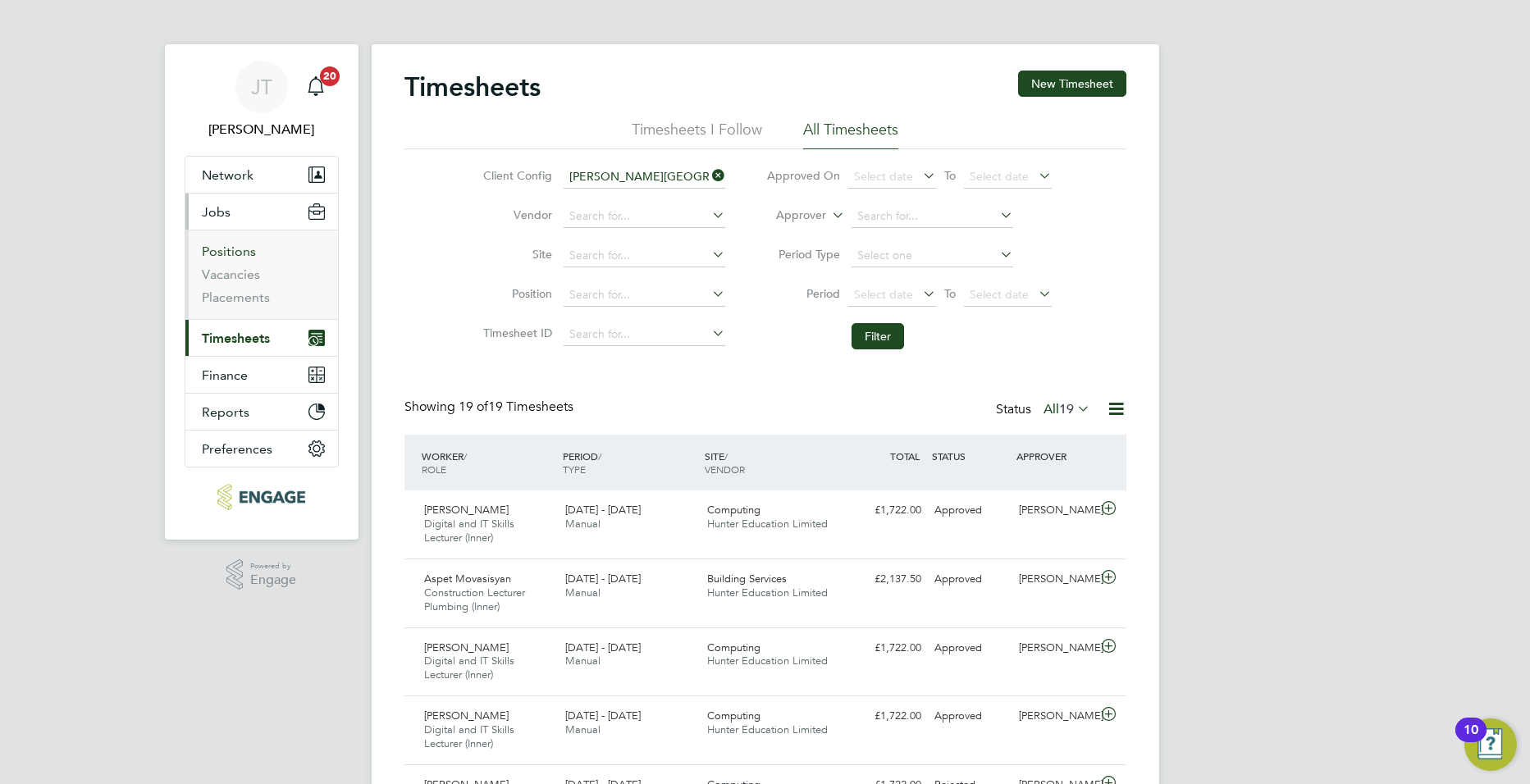
click at [241, 251] on link "Positions" at bounding box center [228, 251] width 54 height 16
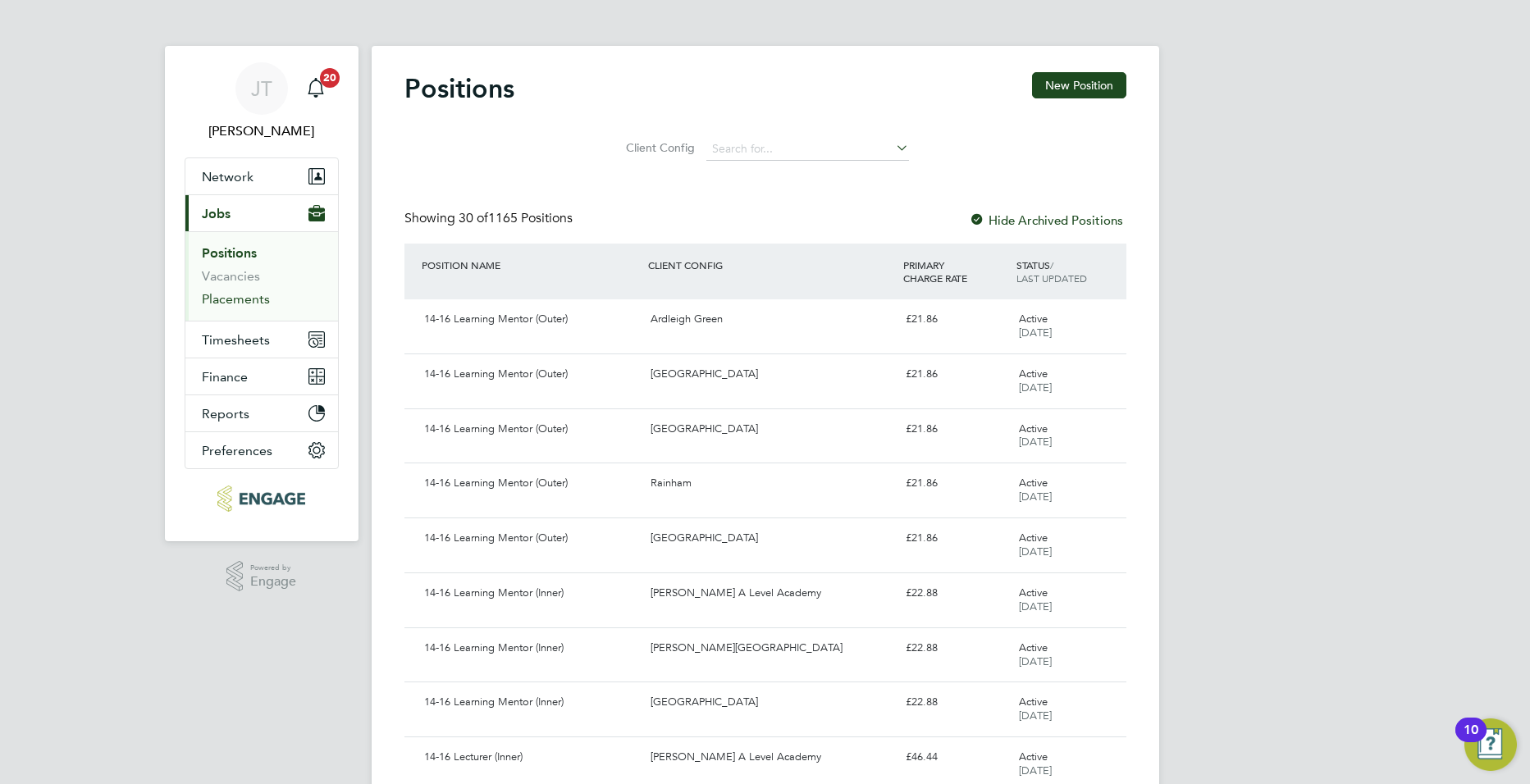
click at [246, 295] on link "Placements" at bounding box center [236, 298] width 68 height 16
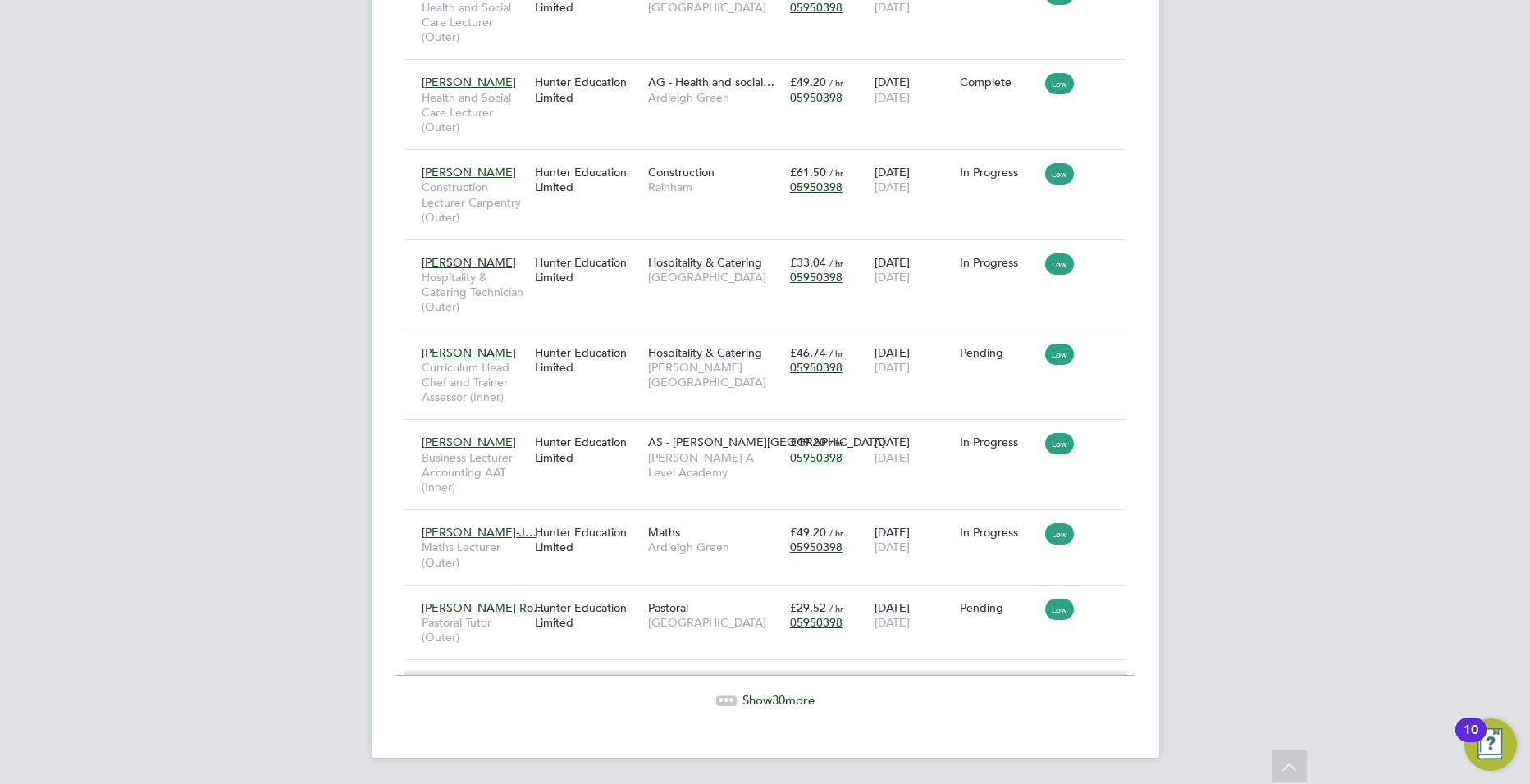
click at [750, 708] on div "Show 30 more" at bounding box center [765, 700] width 738 height 17
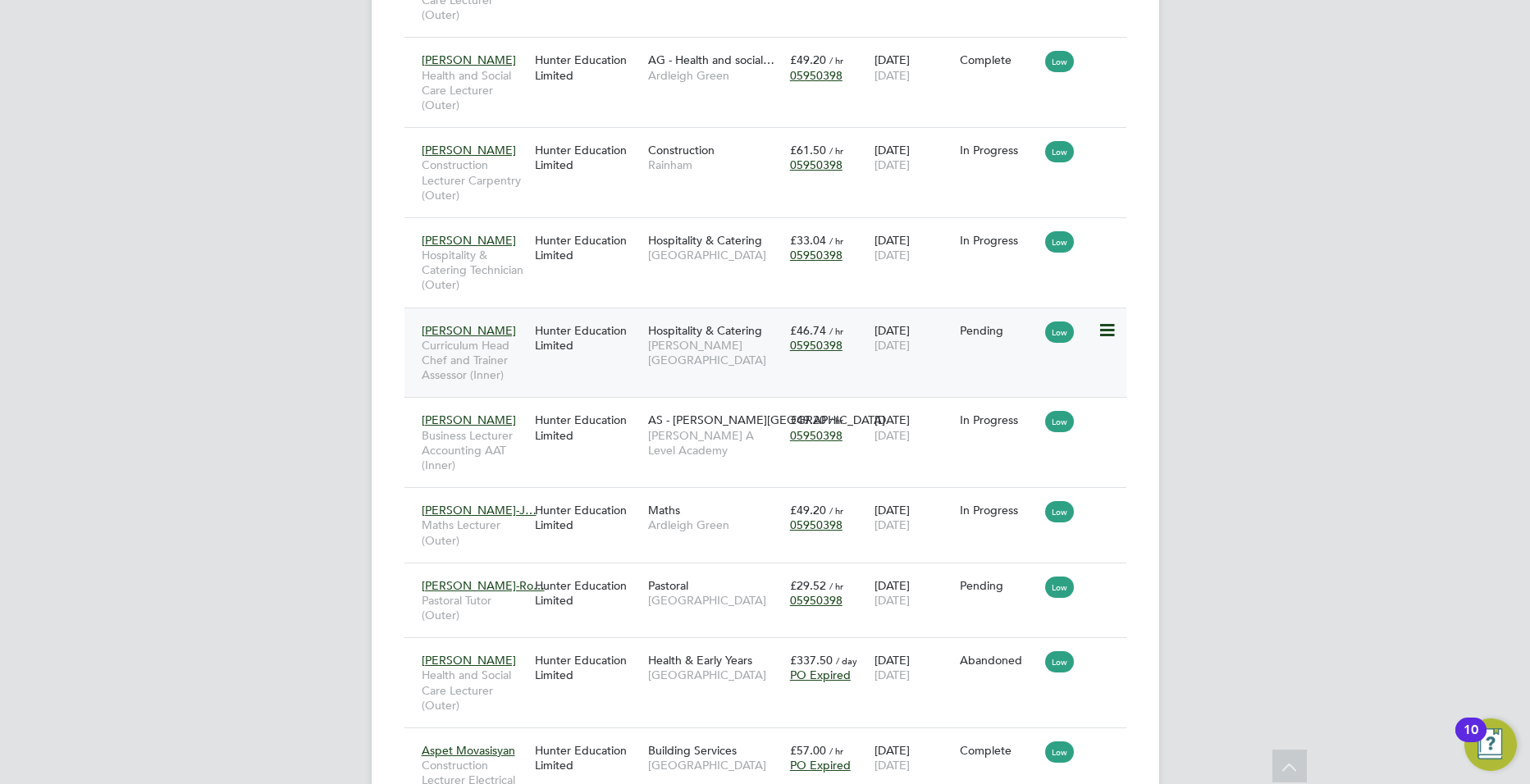
click at [1104, 329] on icon at bounding box center [1106, 329] width 17 height 19
click at [1096, 283] on div "Pallavi Burke Hospitality & Catering Technician (Outer) Hunter Education Limite…" at bounding box center [765, 262] width 722 height 90
click at [1099, 248] on icon at bounding box center [1106, 239] width 17 height 19
click at [1177, 277] on div "JT Joe Turner Notifications 20 Applications: Network Team Members Businesses Si…" at bounding box center [765, 405] width 1530 height 5547
click at [1095, 335] on div "Low" at bounding box center [1069, 330] width 56 height 31
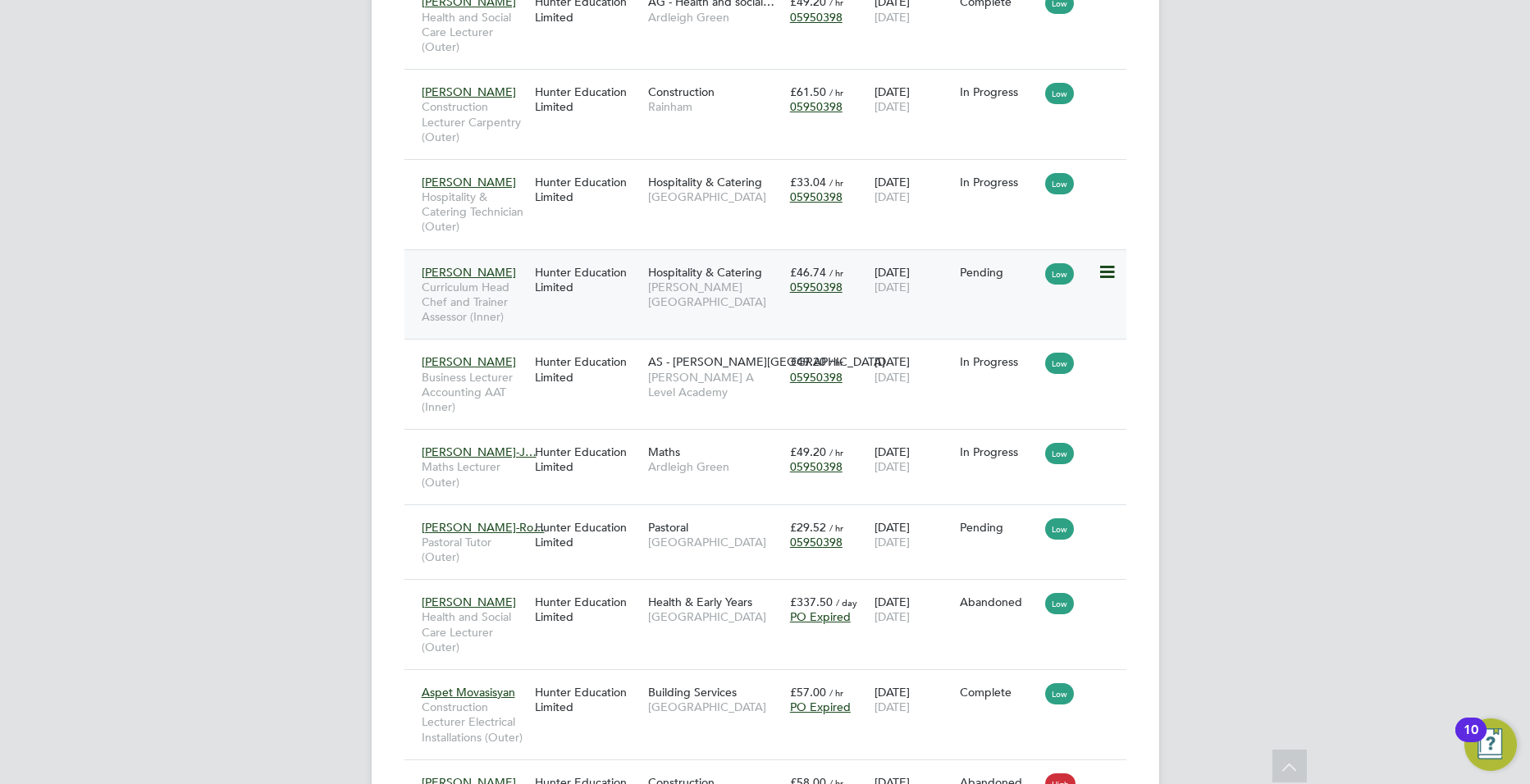
click at [1112, 272] on icon at bounding box center [1106, 271] width 17 height 19
click at [983, 377] on li "Start" at bounding box center [1031, 374] width 168 height 23
type input "Katie Stafford"
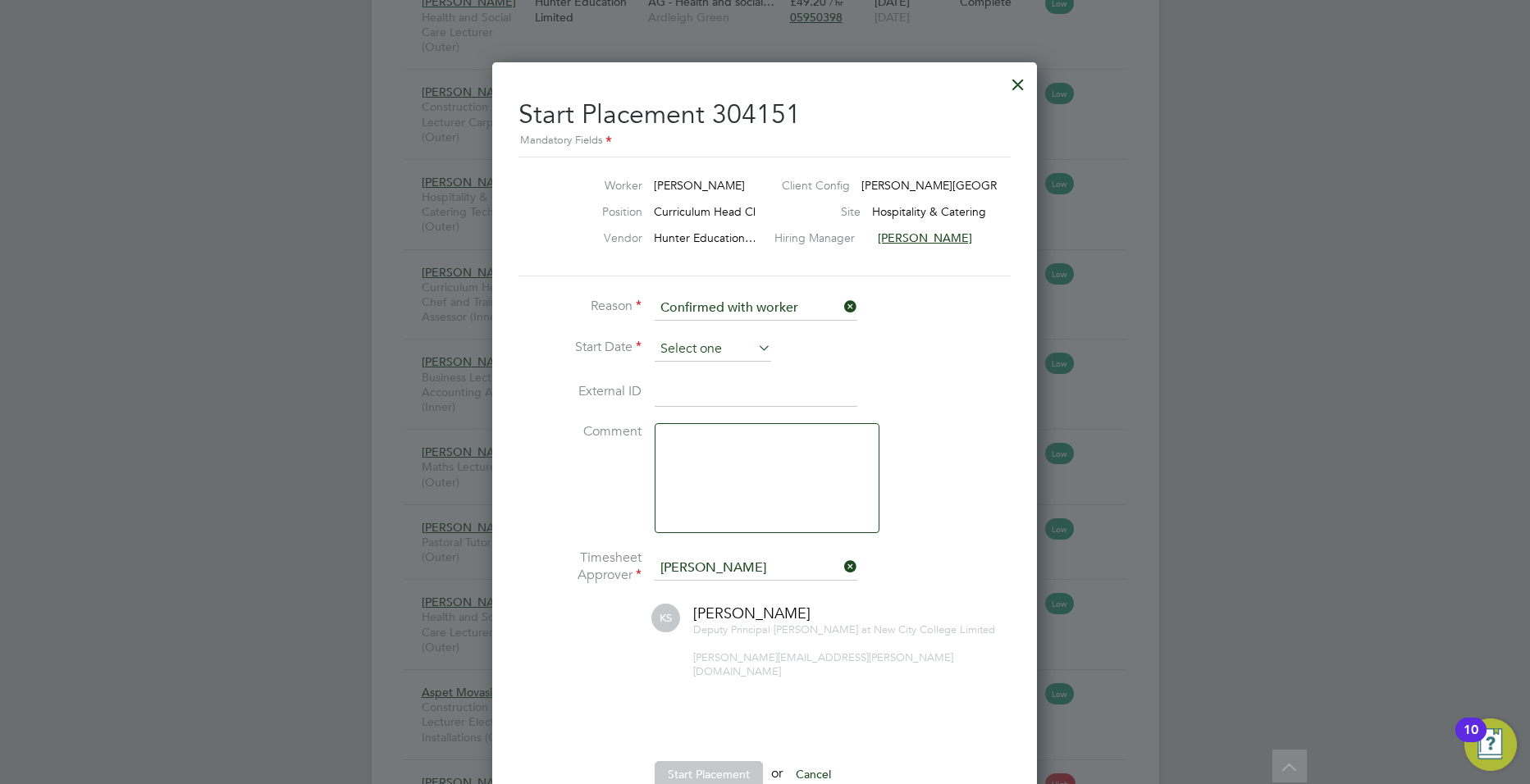
click at [681, 342] on input at bounding box center [713, 349] width 117 height 25
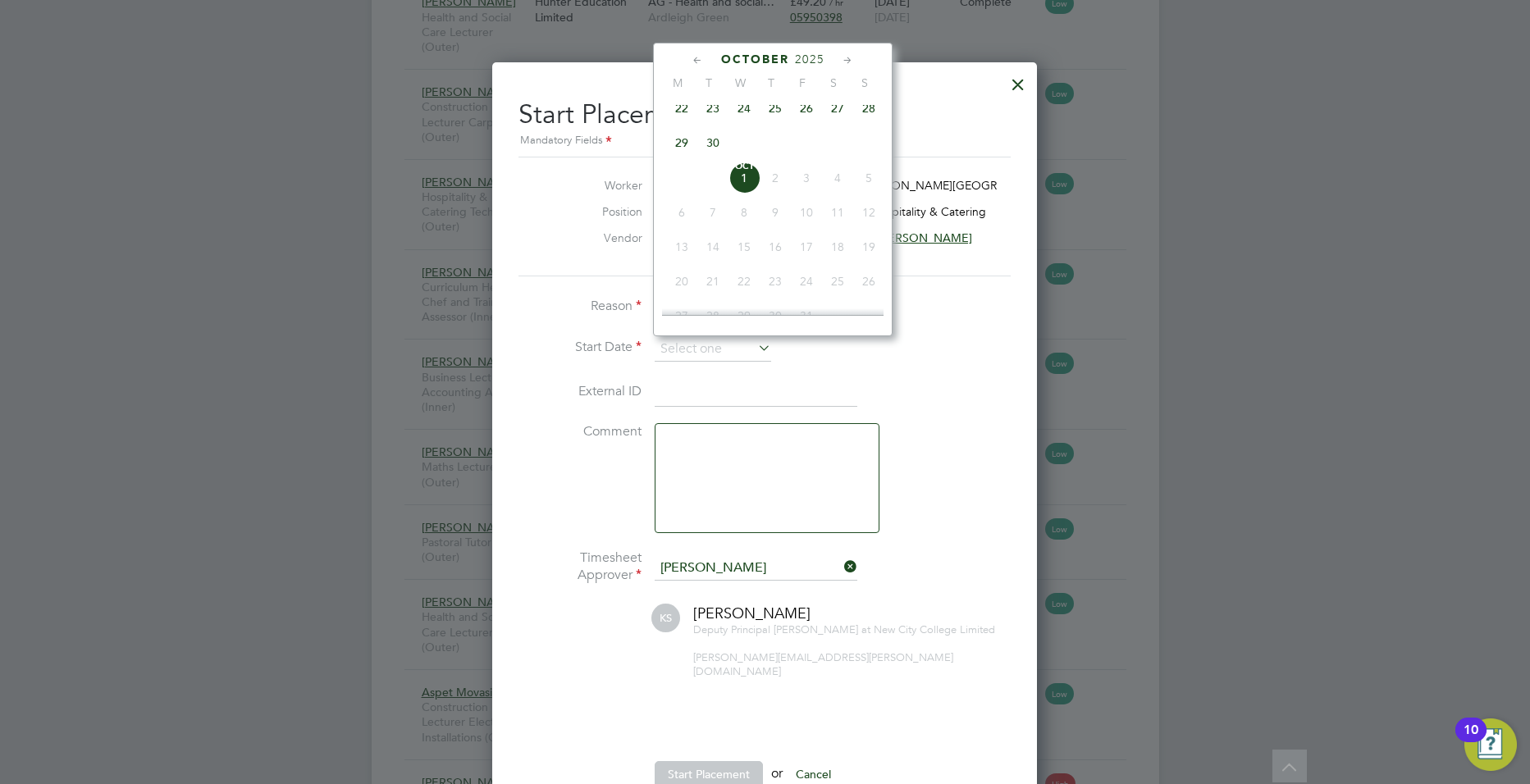
click at [772, 116] on span "25" at bounding box center [775, 109] width 31 height 31
type input "[DATE]"
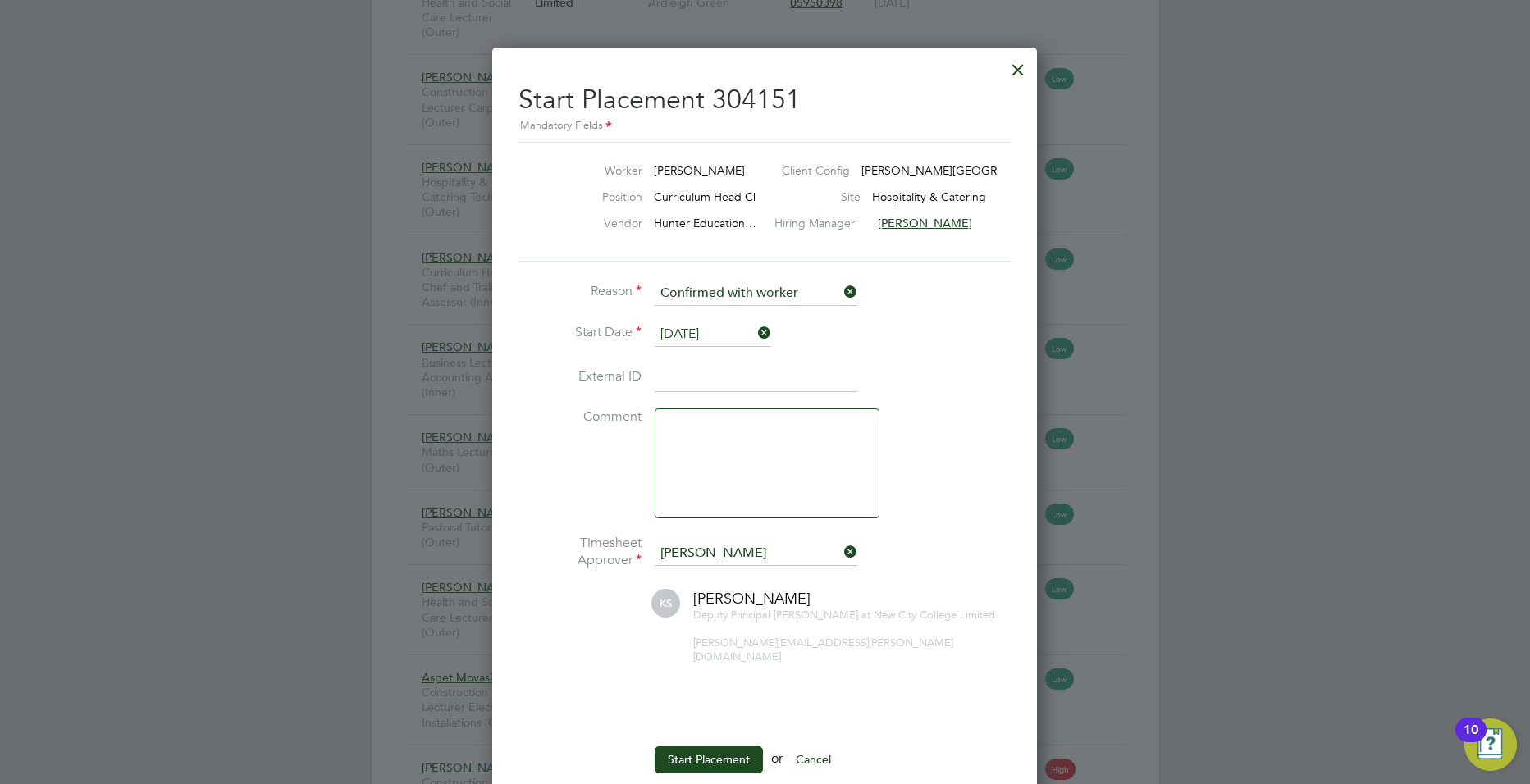
scroll to position [2497, 0]
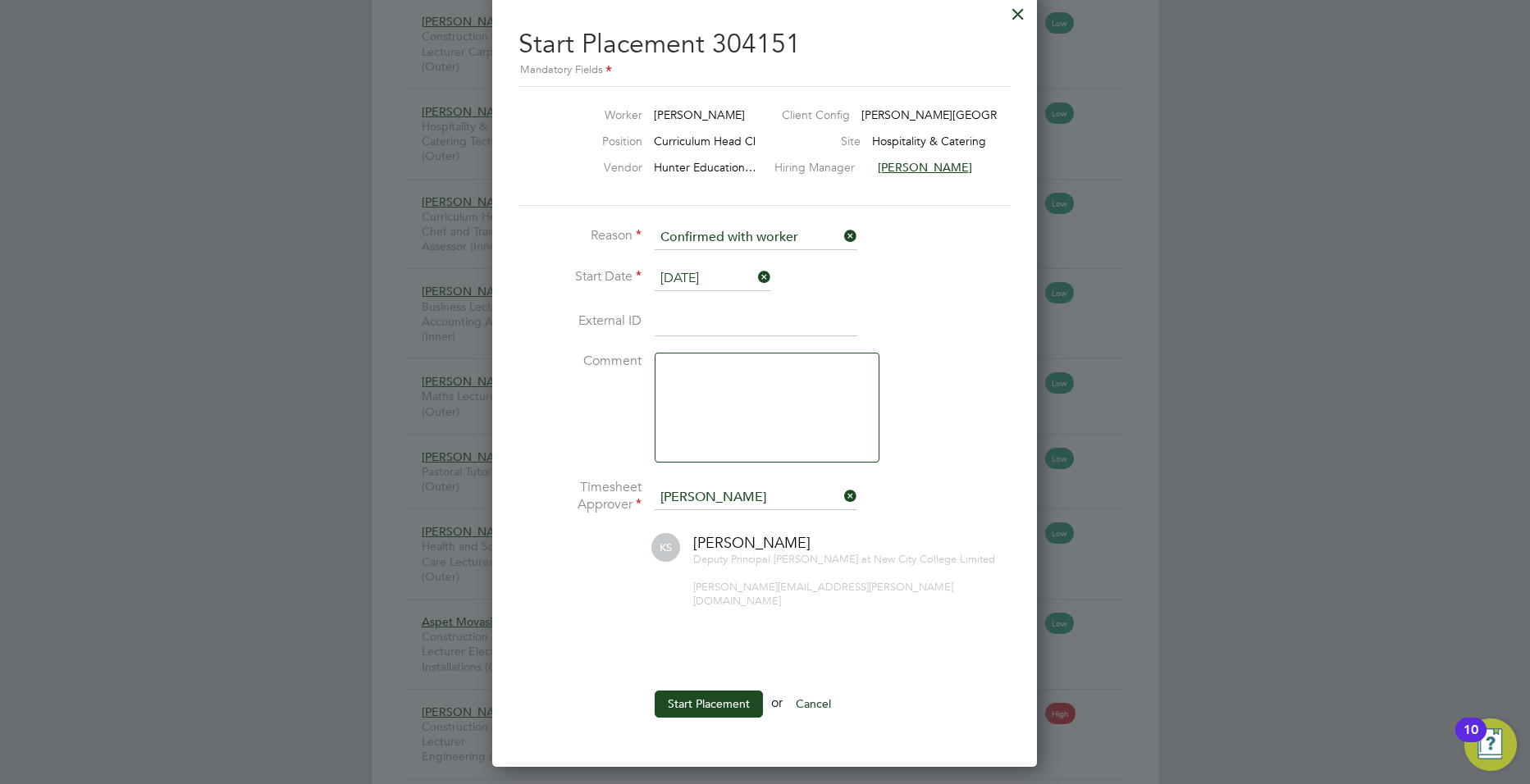
click at [820, 693] on button "Cancel" at bounding box center [813, 703] width 62 height 27
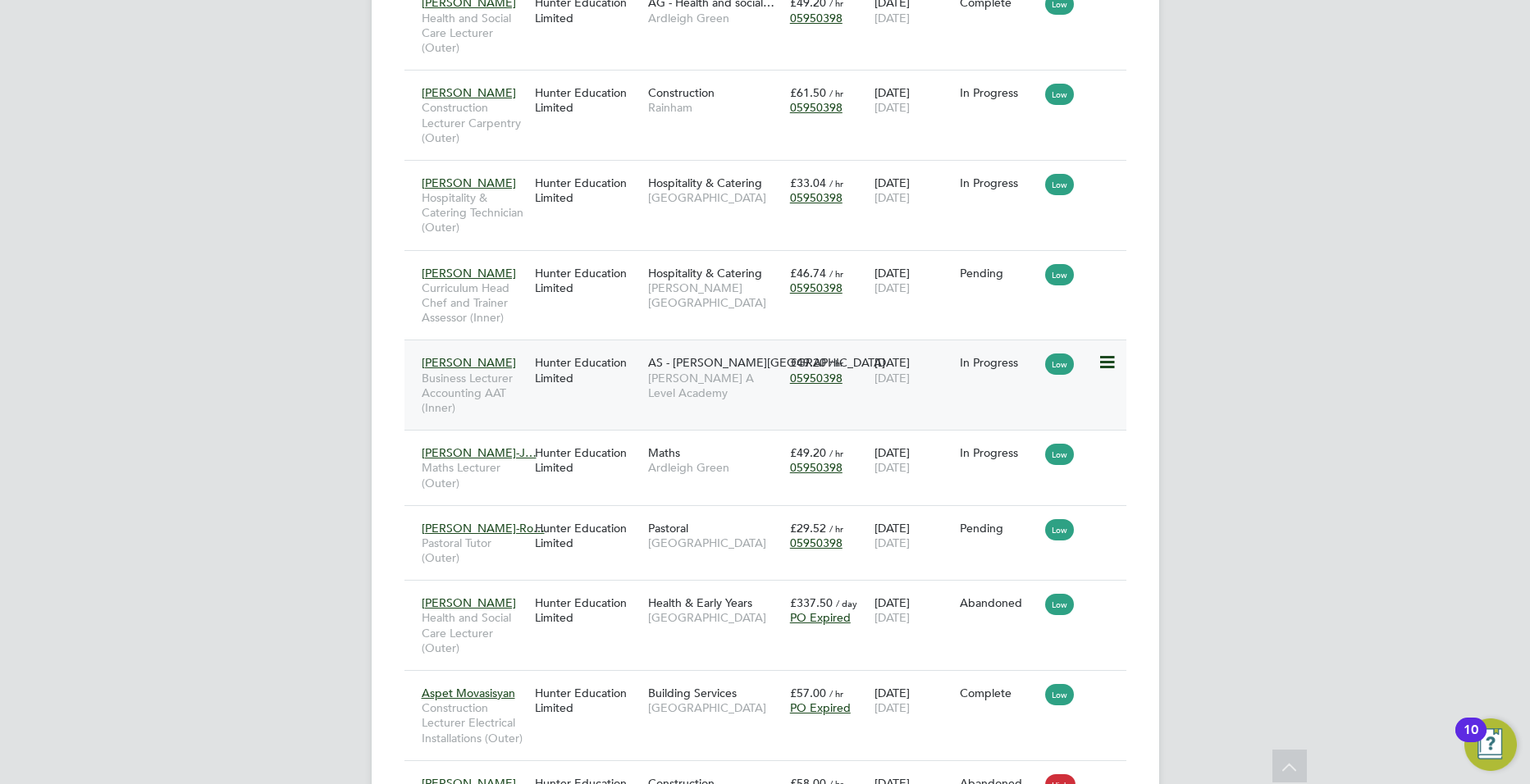
scroll to position [2425, 0]
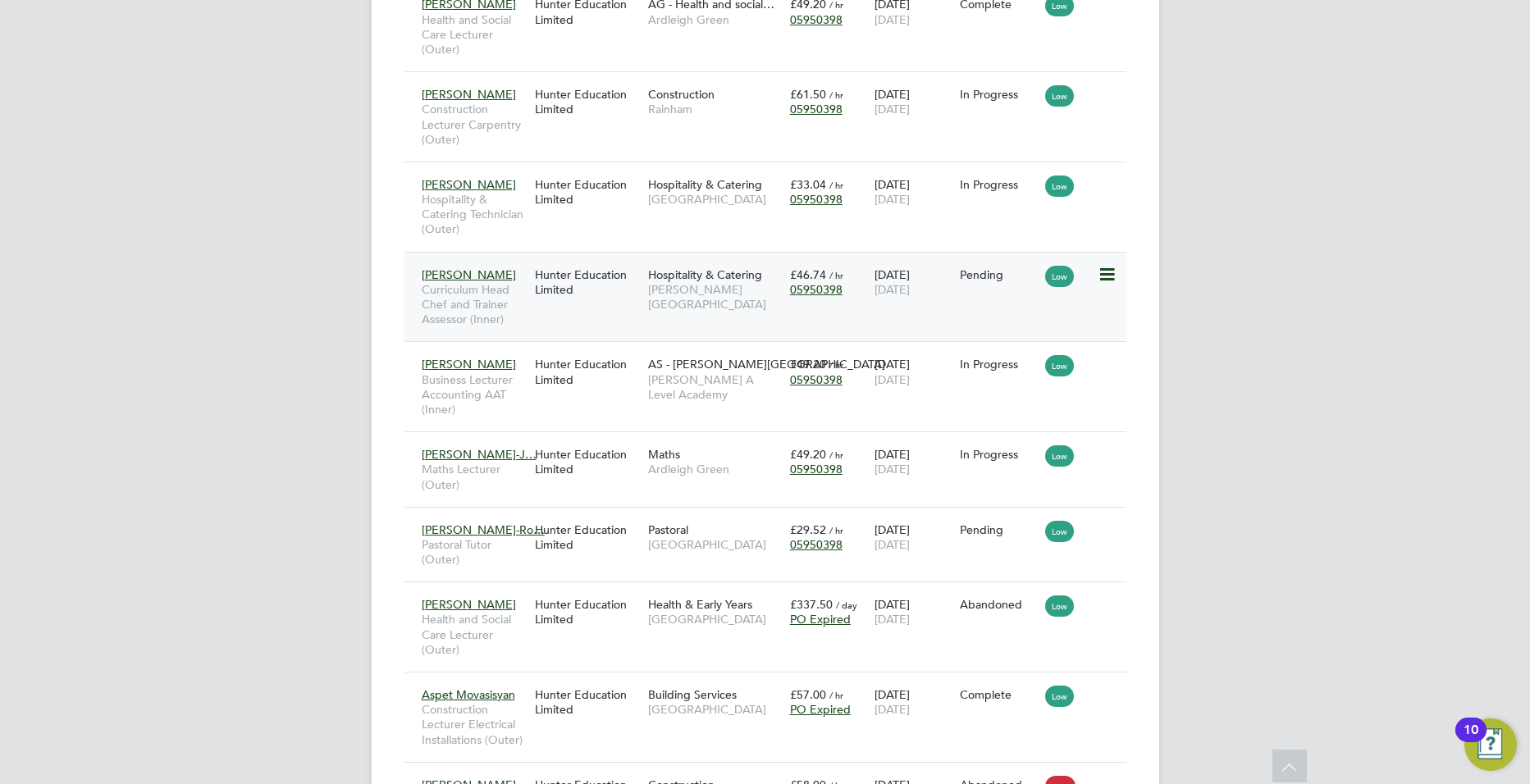
click at [1103, 275] on icon at bounding box center [1106, 274] width 17 height 19
click at [976, 379] on li "Start" at bounding box center [1031, 376] width 168 height 23
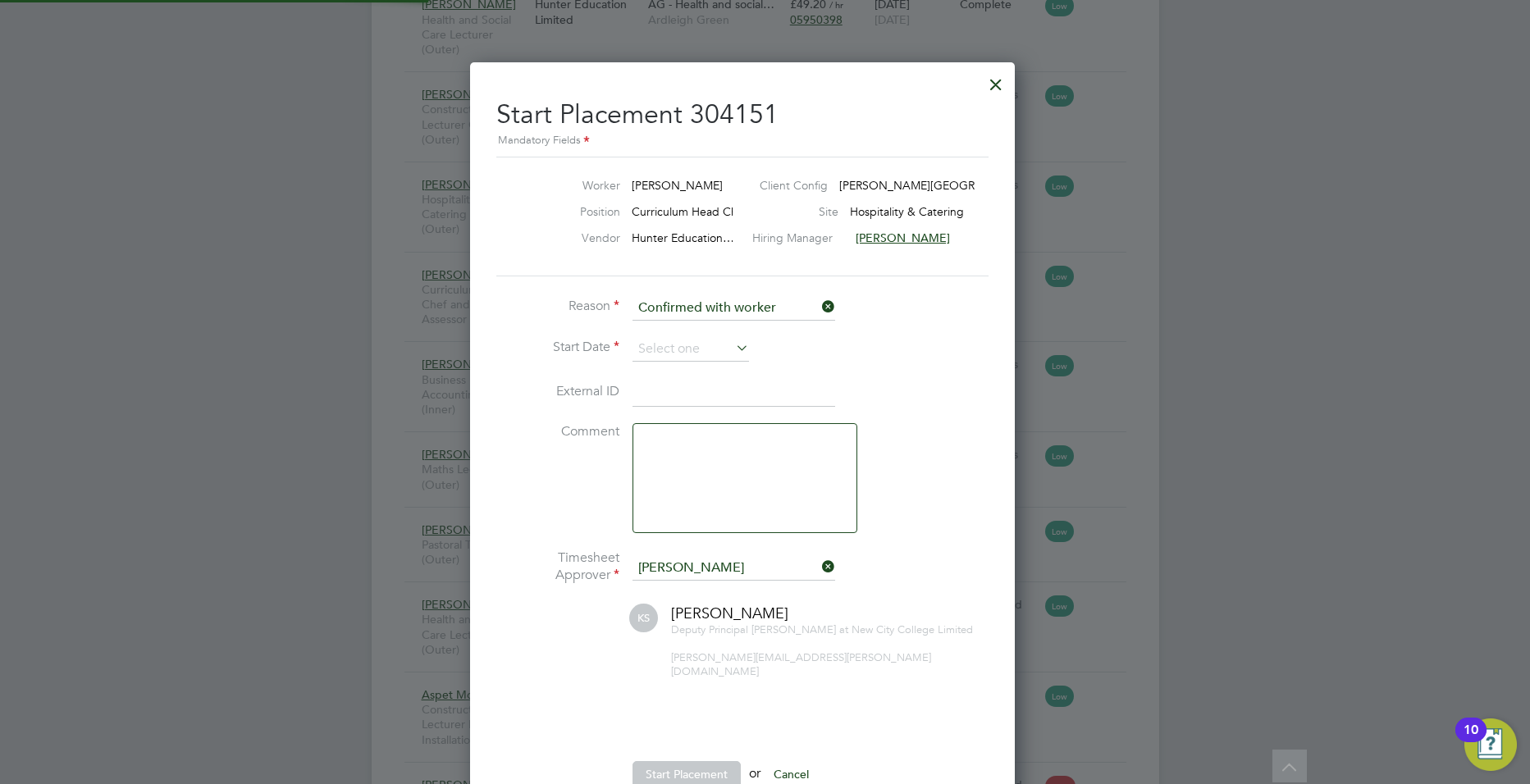
scroll to position [17, 216]
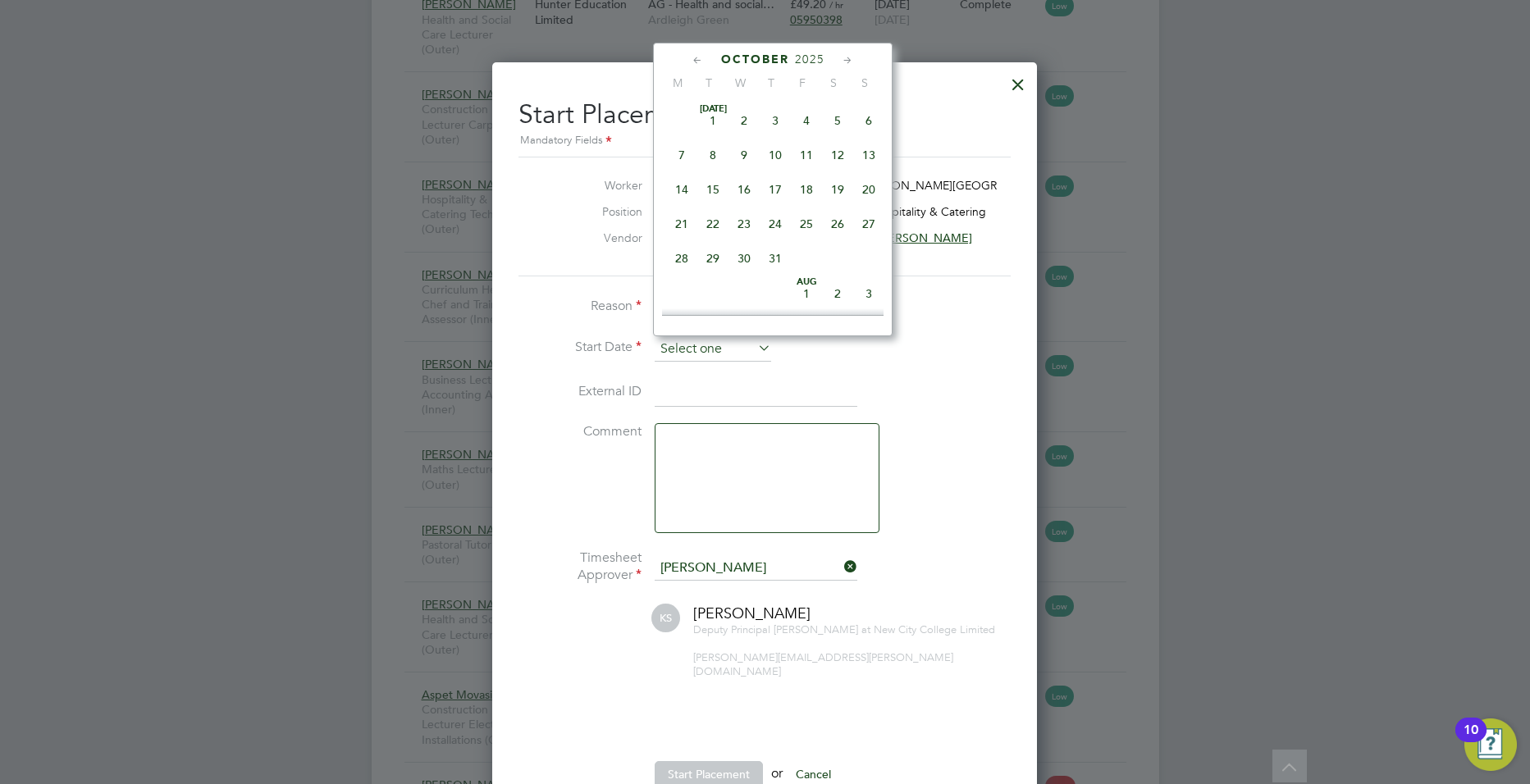
click at [704, 348] on input at bounding box center [713, 349] width 117 height 25
click at [714, 119] on span "23" at bounding box center [713, 109] width 31 height 31
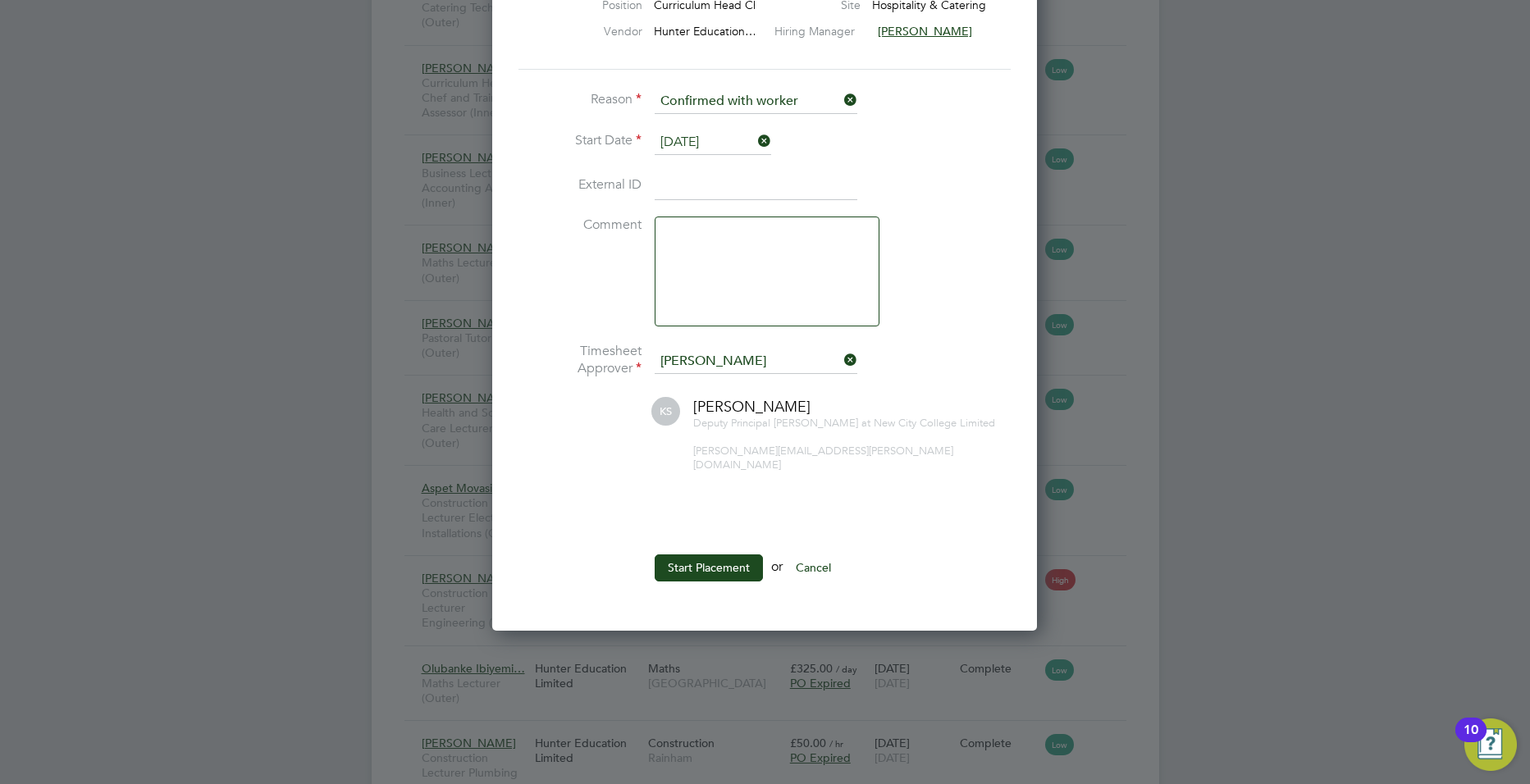
scroll to position [2630, 0]
click at [711, 133] on input "23 Sep 2025" at bounding box center [713, 144] width 117 height 25
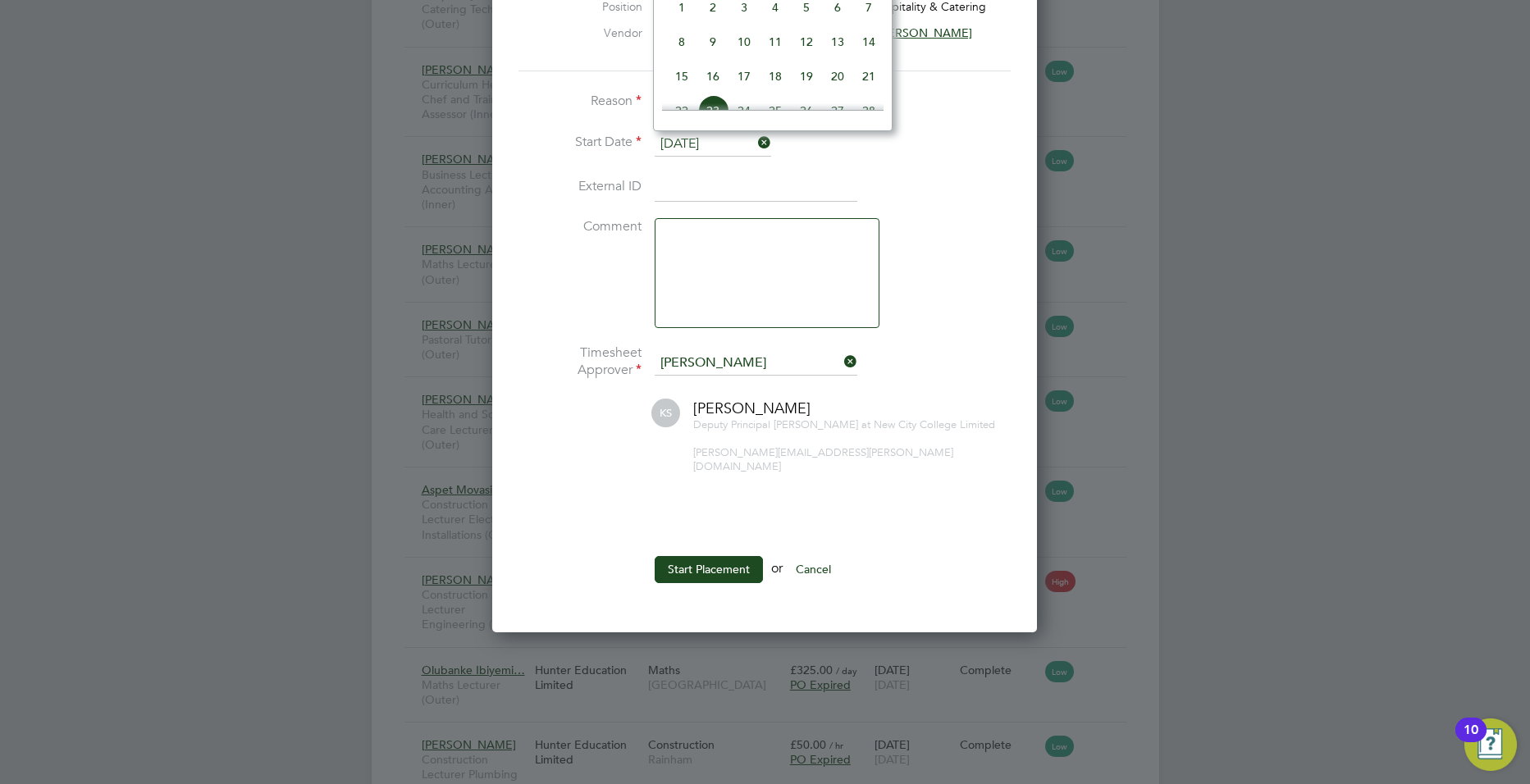
scroll to position [604, 0]
click at [776, 73] on span "25" at bounding box center [775, 57] width 31 height 31
type input "[DATE]"
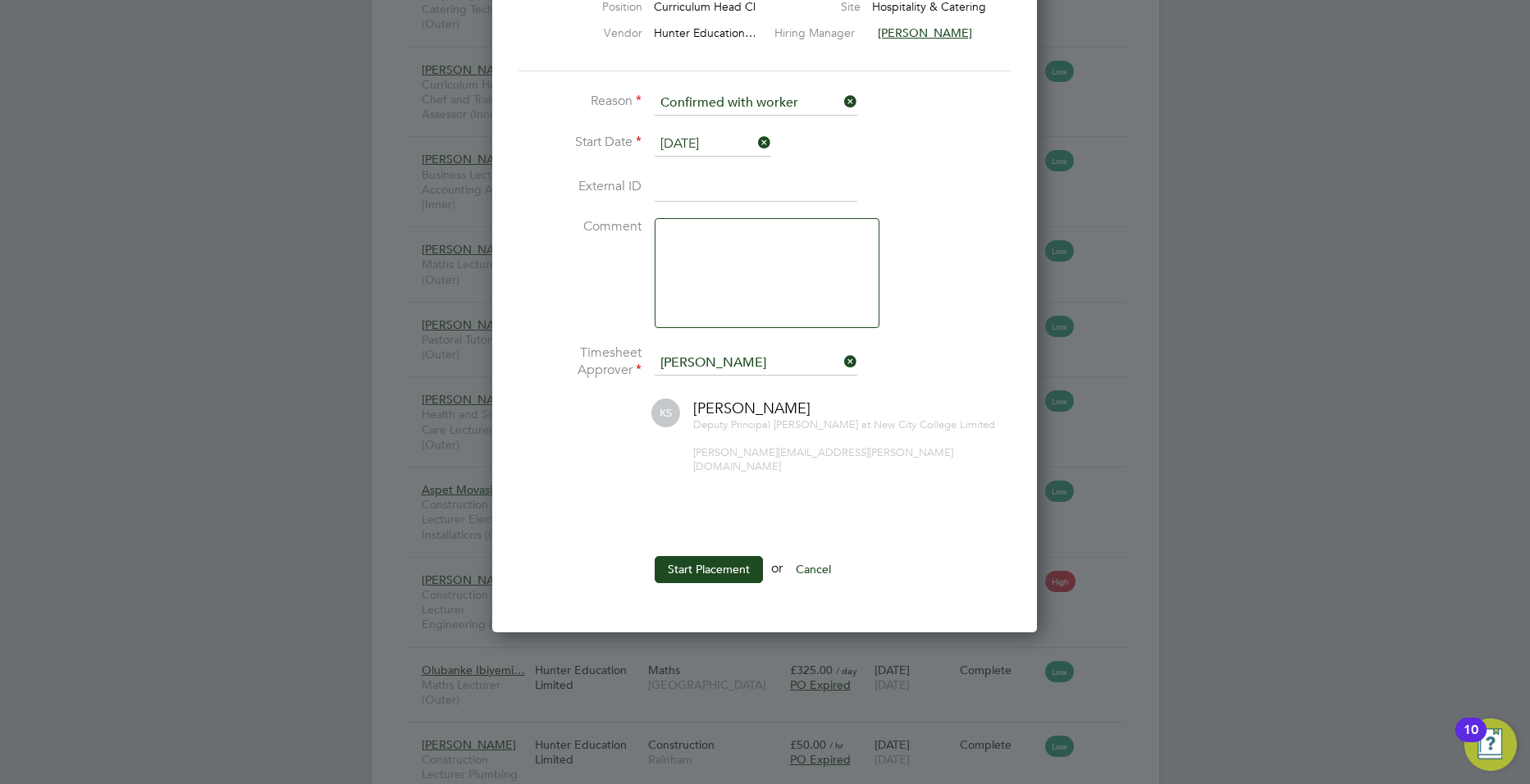
scroll to position [516, 0]
click at [678, 561] on button "Start Placement" at bounding box center [709, 569] width 109 height 27
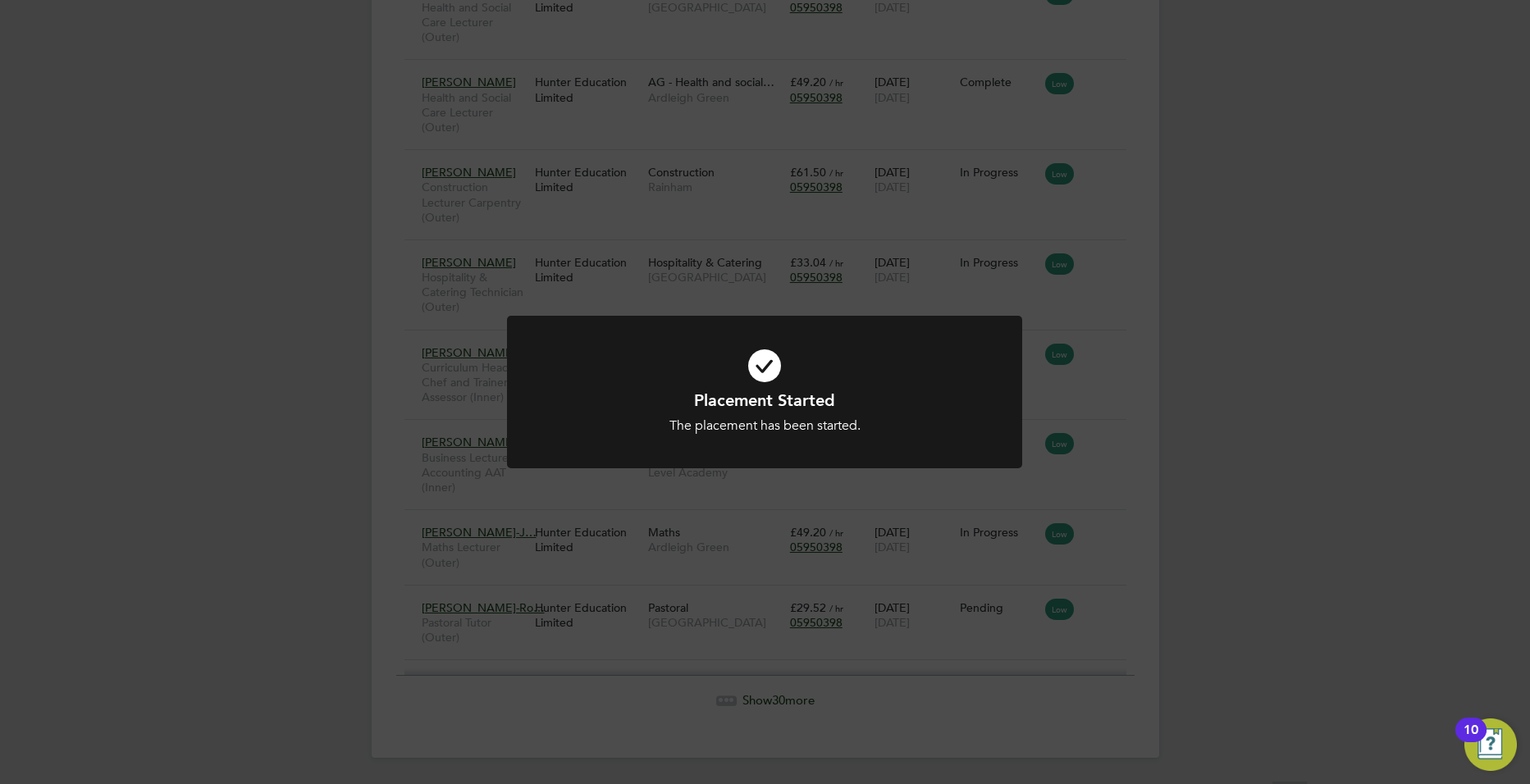
scroll to position [2346, 0]
click at [741, 368] on icon at bounding box center [764, 366] width 426 height 64
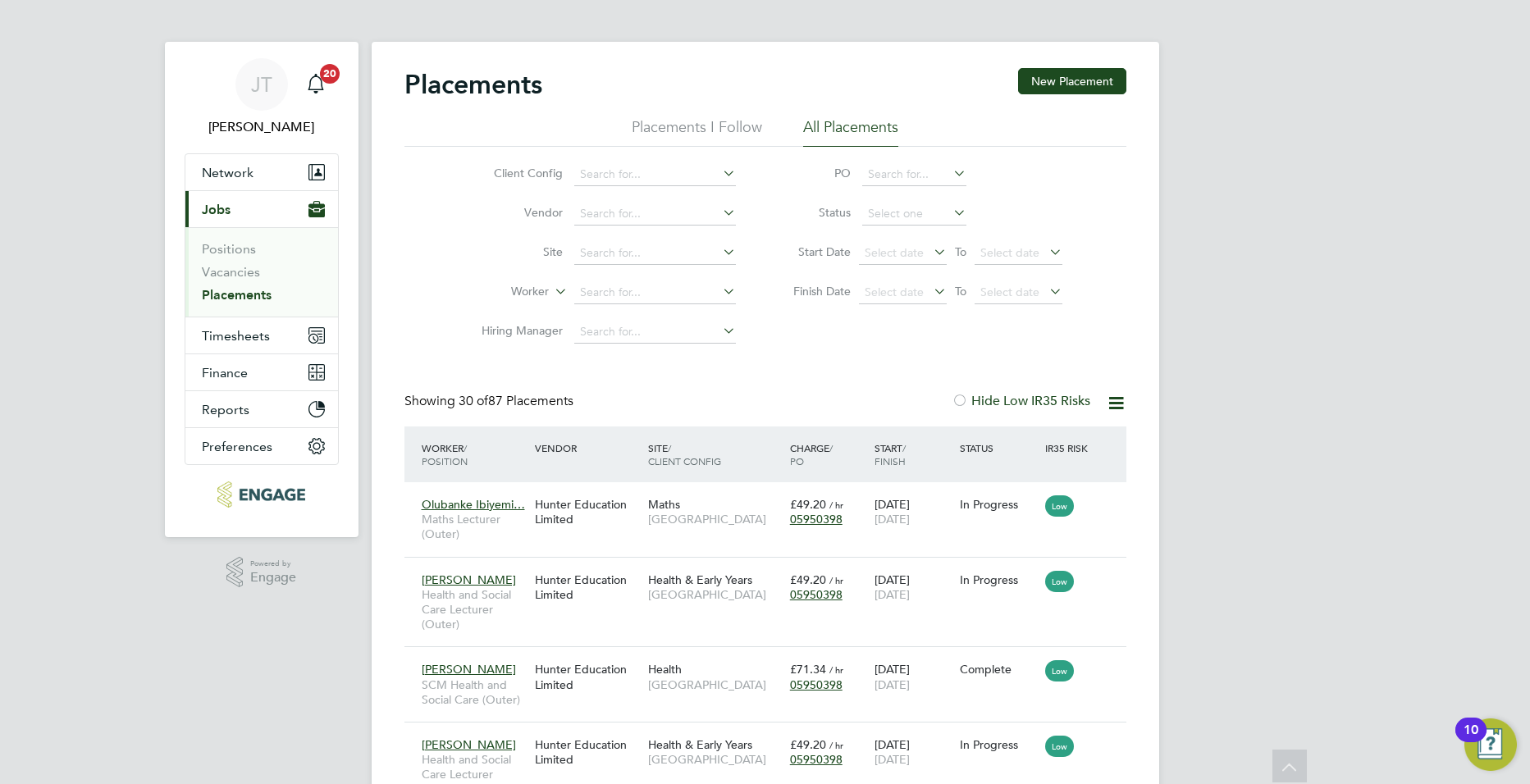
scroll to position [0, 0]
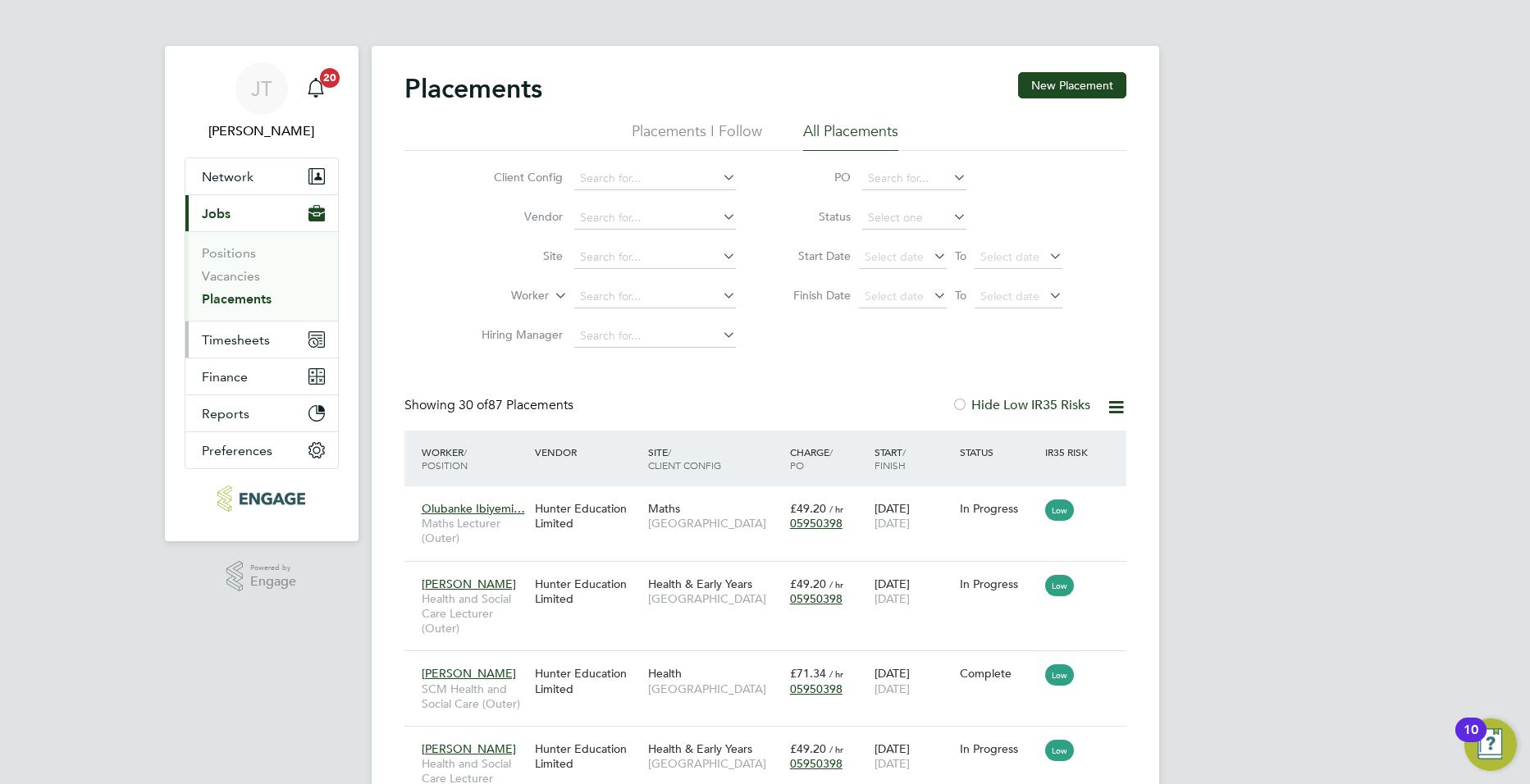
drag, startPoint x: 245, startPoint y: 340, endPoint x: 411, endPoint y: 344, distance: 166.0
click at [245, 339] on span "Timesheets" at bounding box center [236, 340] width 68 height 16
click at [227, 329] on button "Timesheets" at bounding box center [261, 339] width 153 height 36
click at [249, 348] on button "Timesheets" at bounding box center [261, 339] width 153 height 36
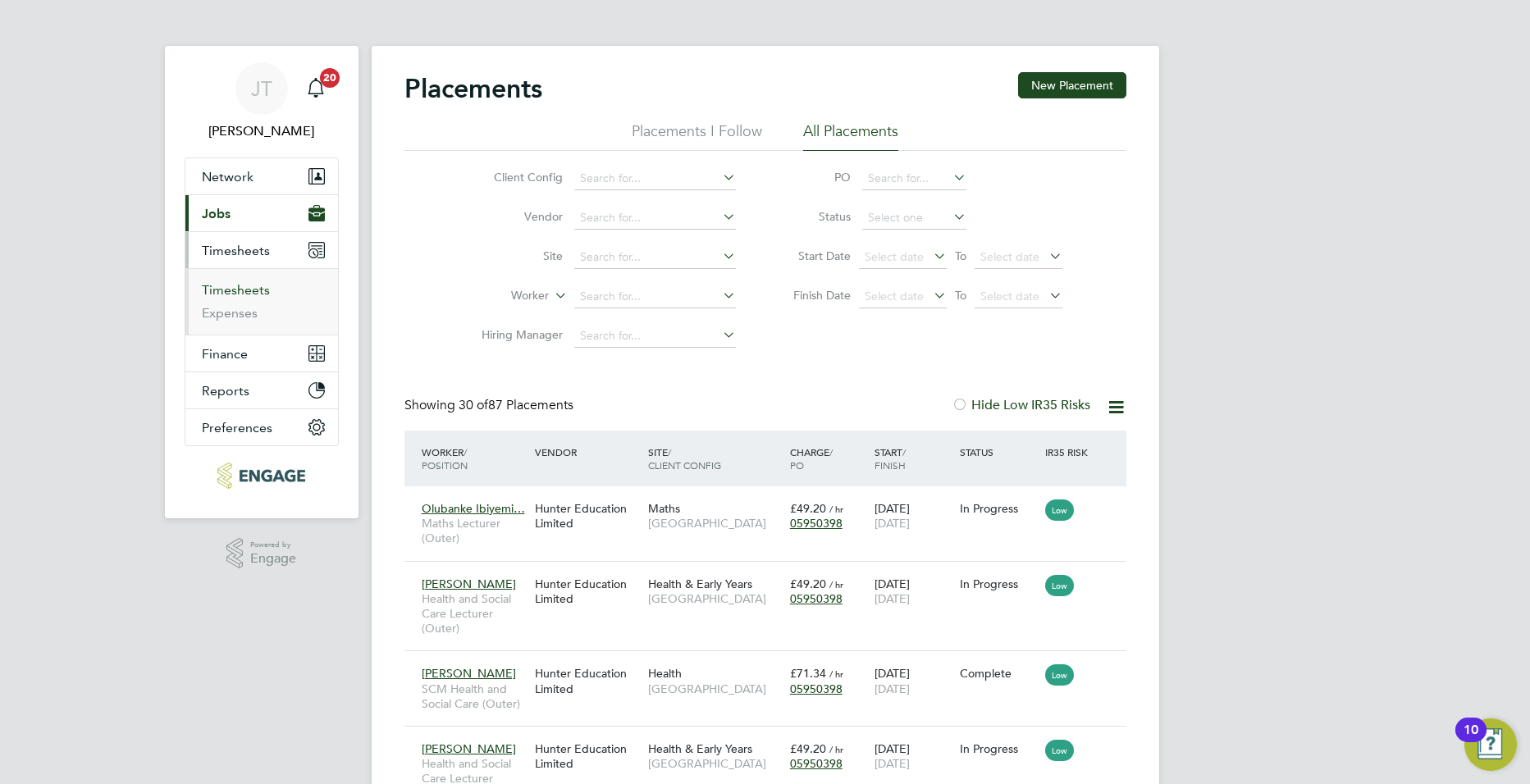
click at [251, 290] on link "Timesheets" at bounding box center [236, 290] width 68 height 16
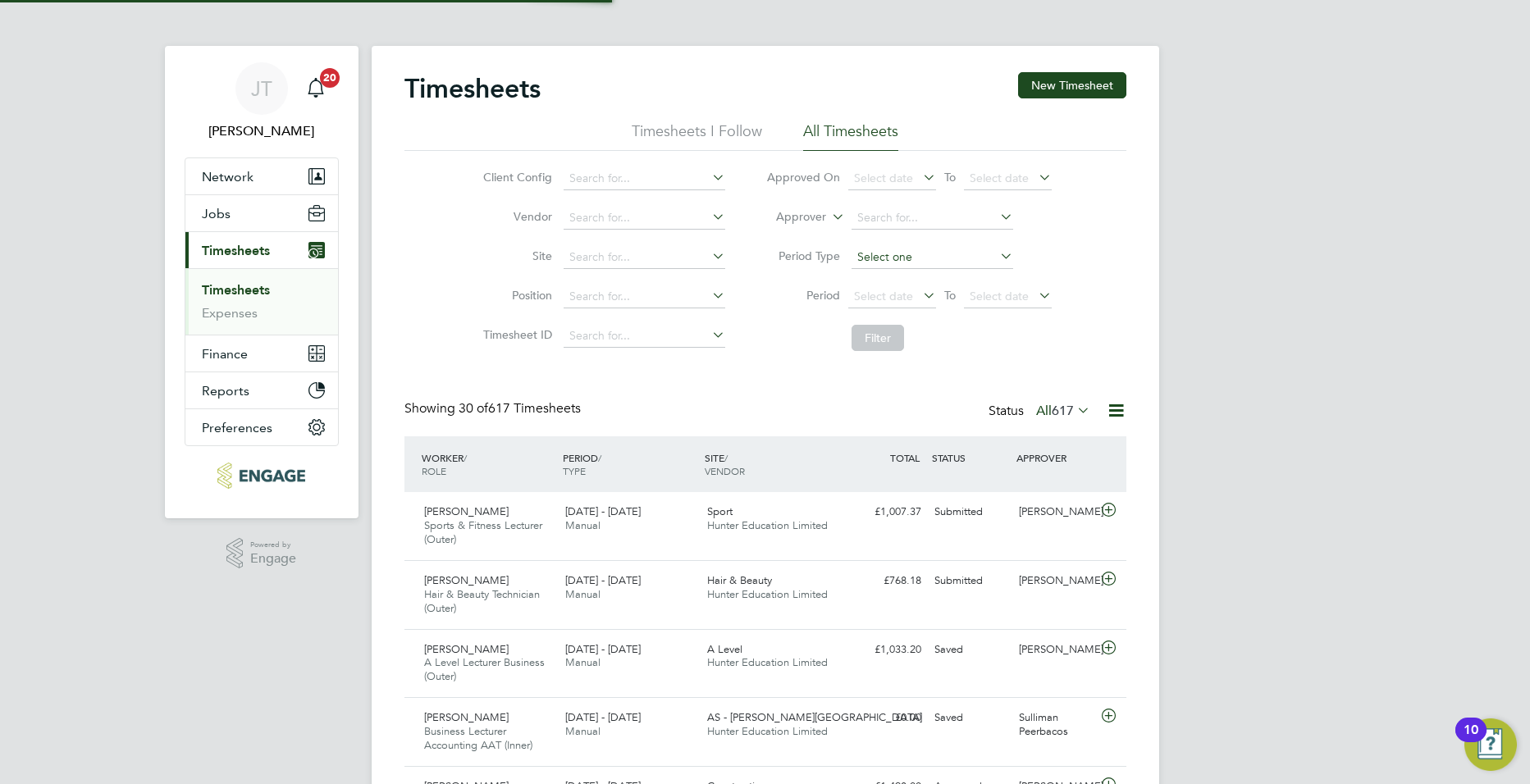
scroll to position [8, 8]
click at [1055, 83] on button "New Timesheet" at bounding box center [1072, 85] width 109 height 27
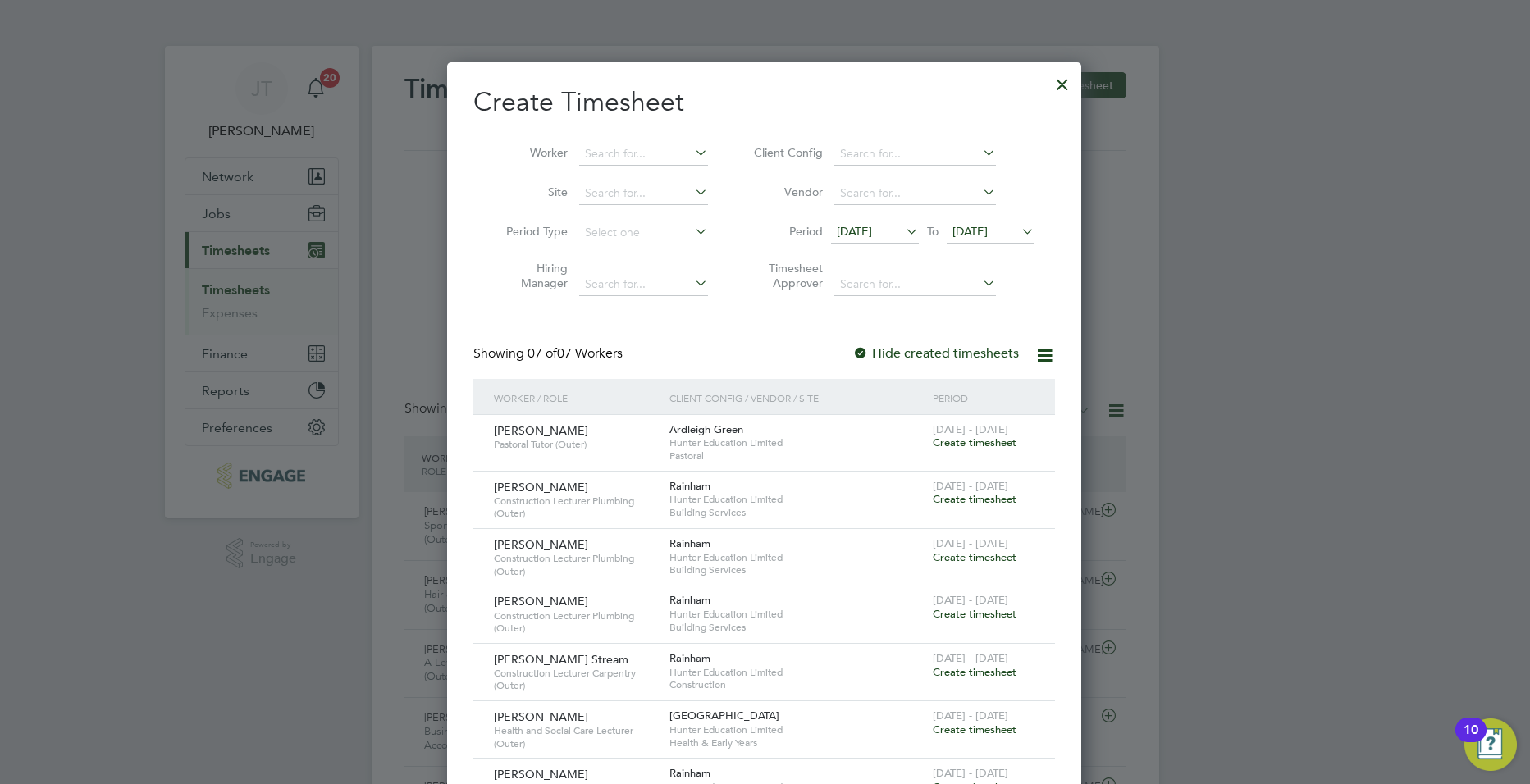
click at [872, 235] on span "[DATE]" at bounding box center [854, 231] width 35 height 15
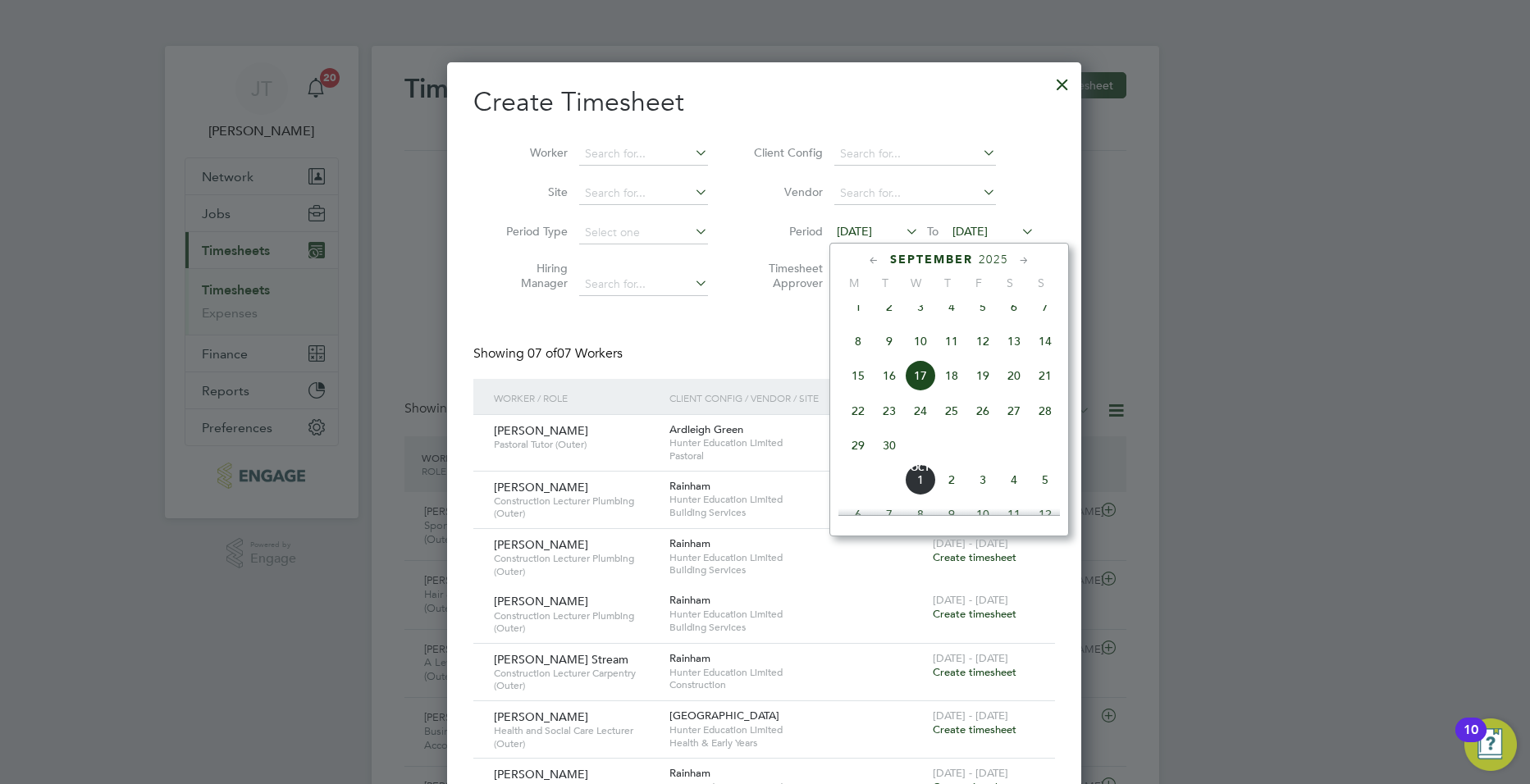
click at [854, 421] on span "22" at bounding box center [858, 411] width 31 height 31
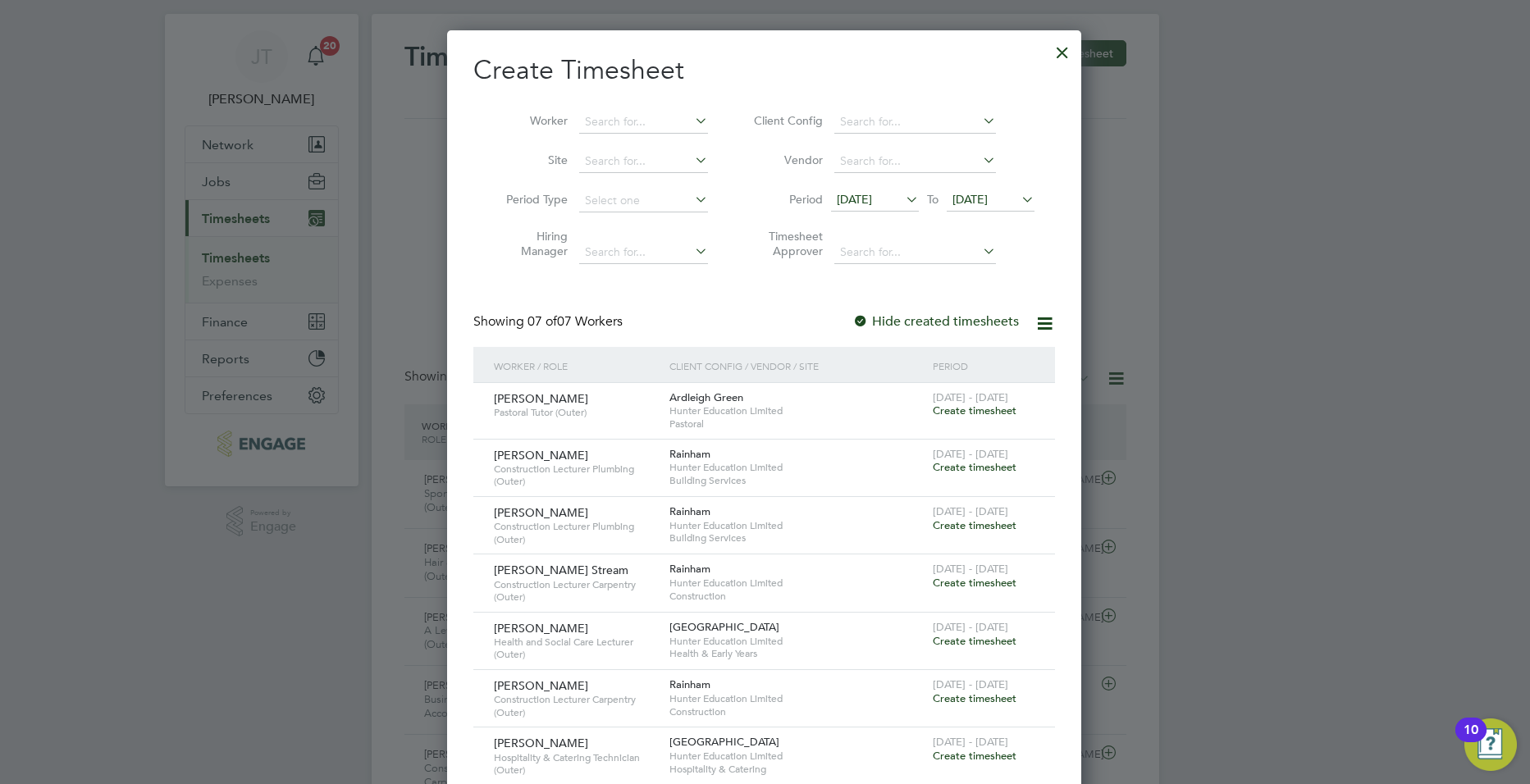
click at [1071, 53] on div at bounding box center [1062, 49] width 29 height 29
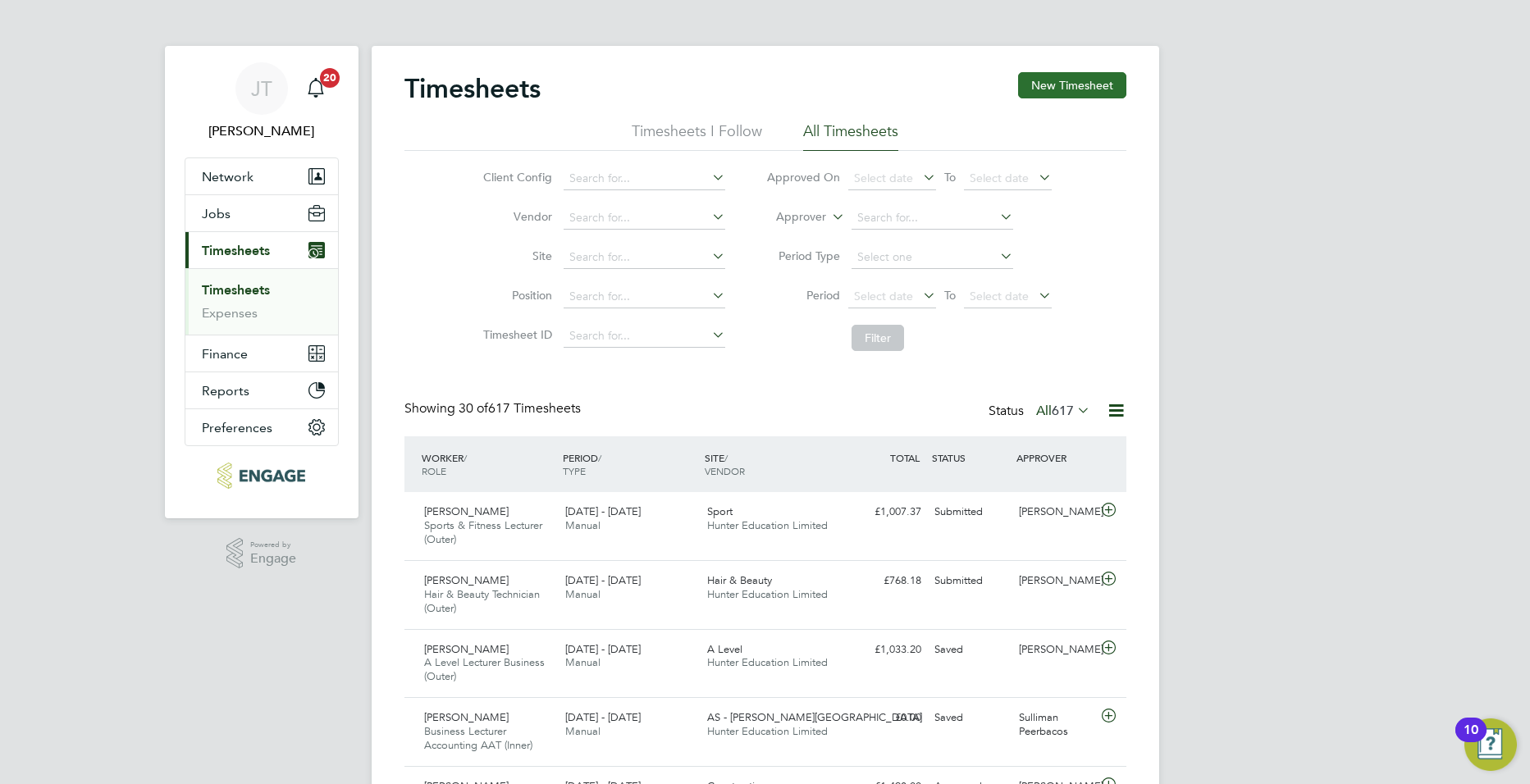
click at [1067, 78] on button "New Timesheet" at bounding box center [1072, 85] width 109 height 27
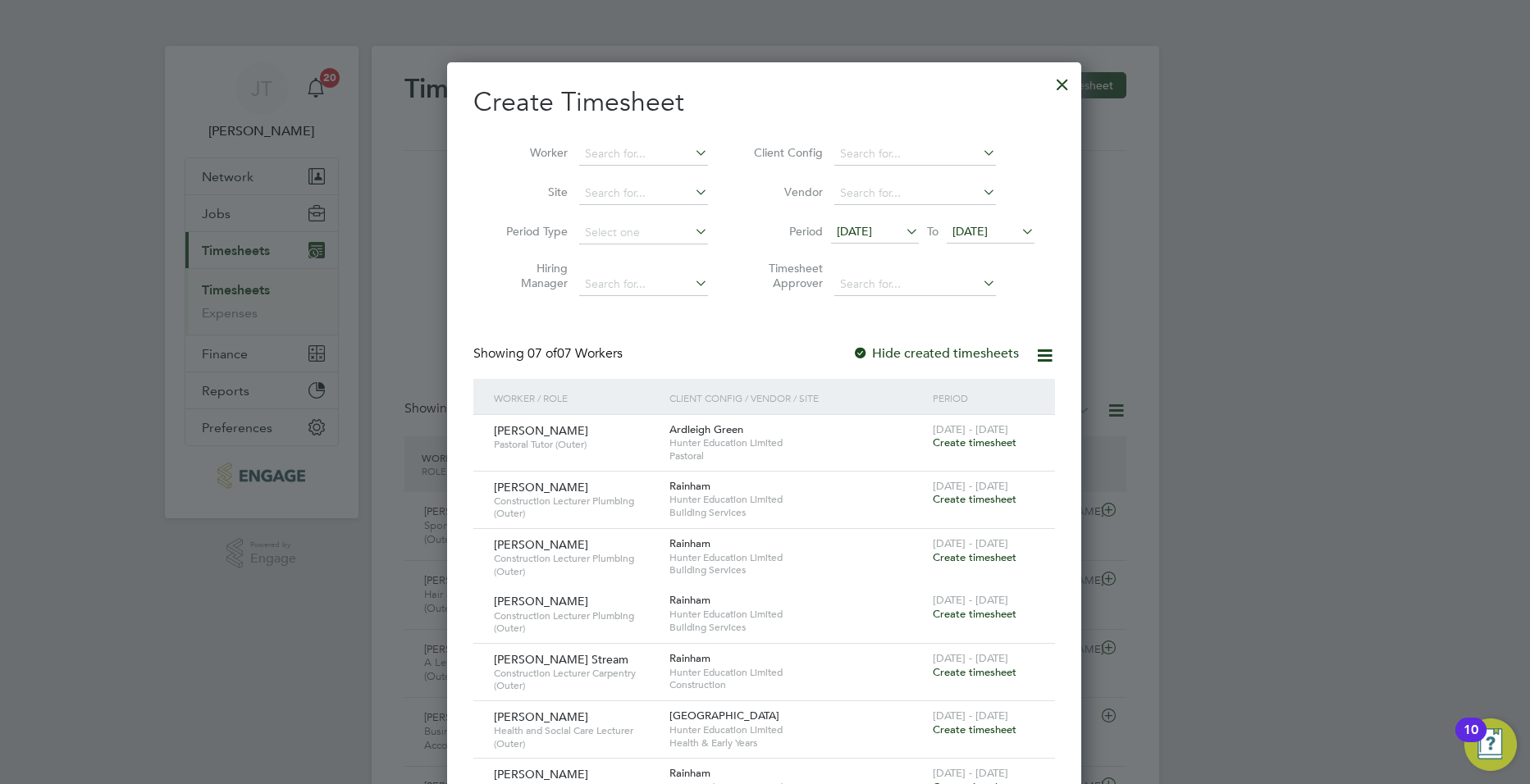
click at [1066, 94] on div at bounding box center [1062, 80] width 29 height 29
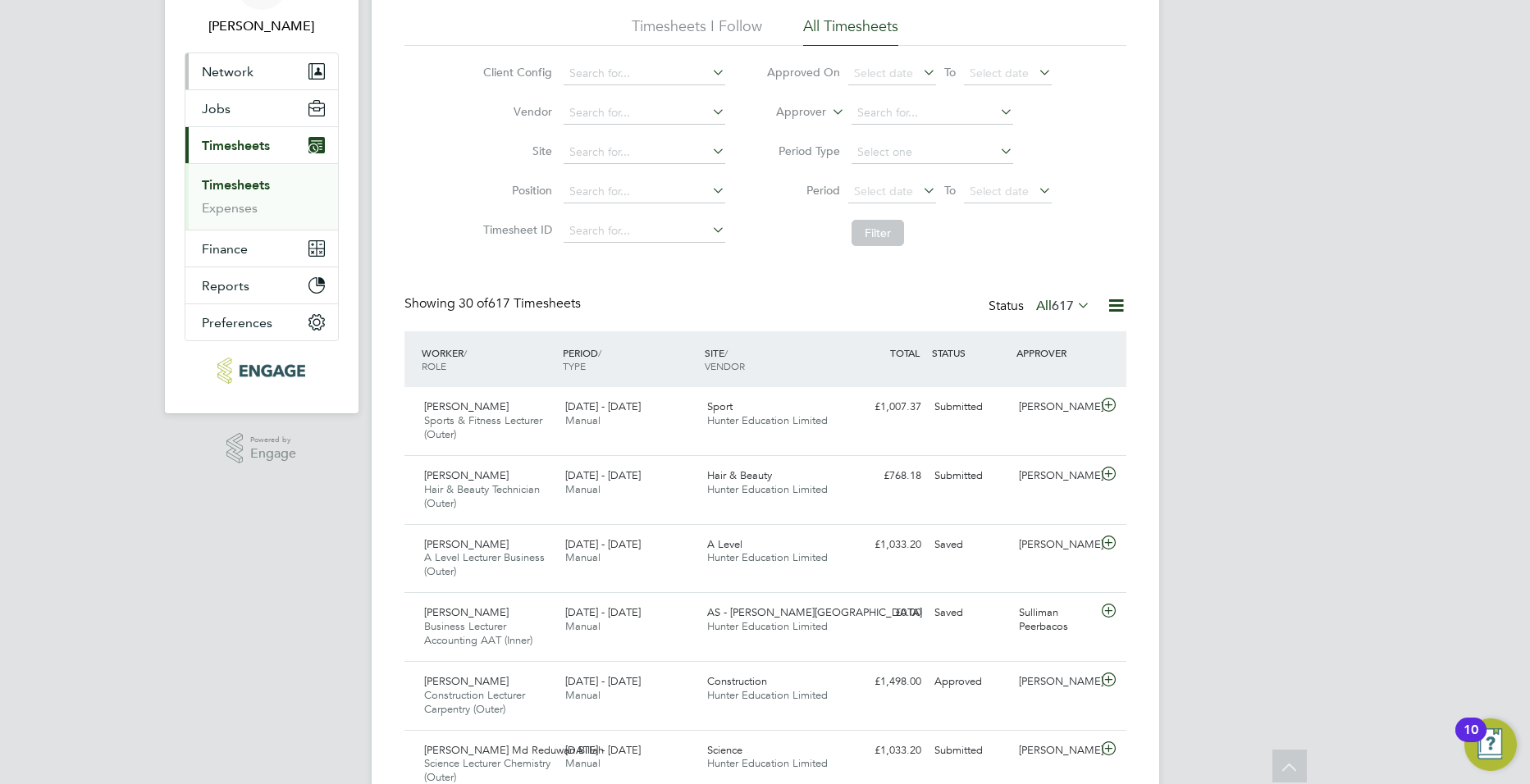
click at [254, 80] on button "Network" at bounding box center [261, 71] width 153 height 36
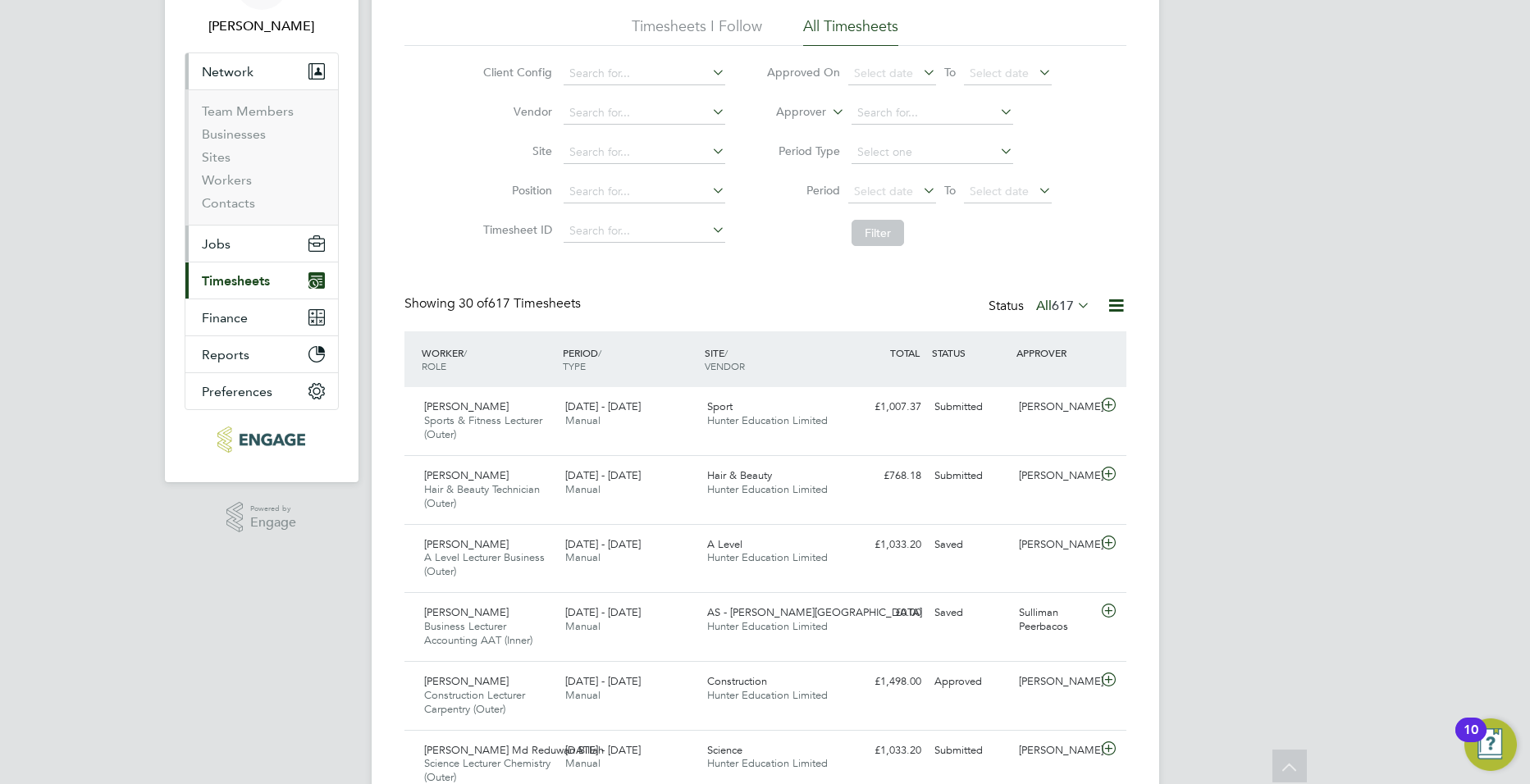
click at [250, 243] on button "Jobs" at bounding box center [261, 243] width 153 height 36
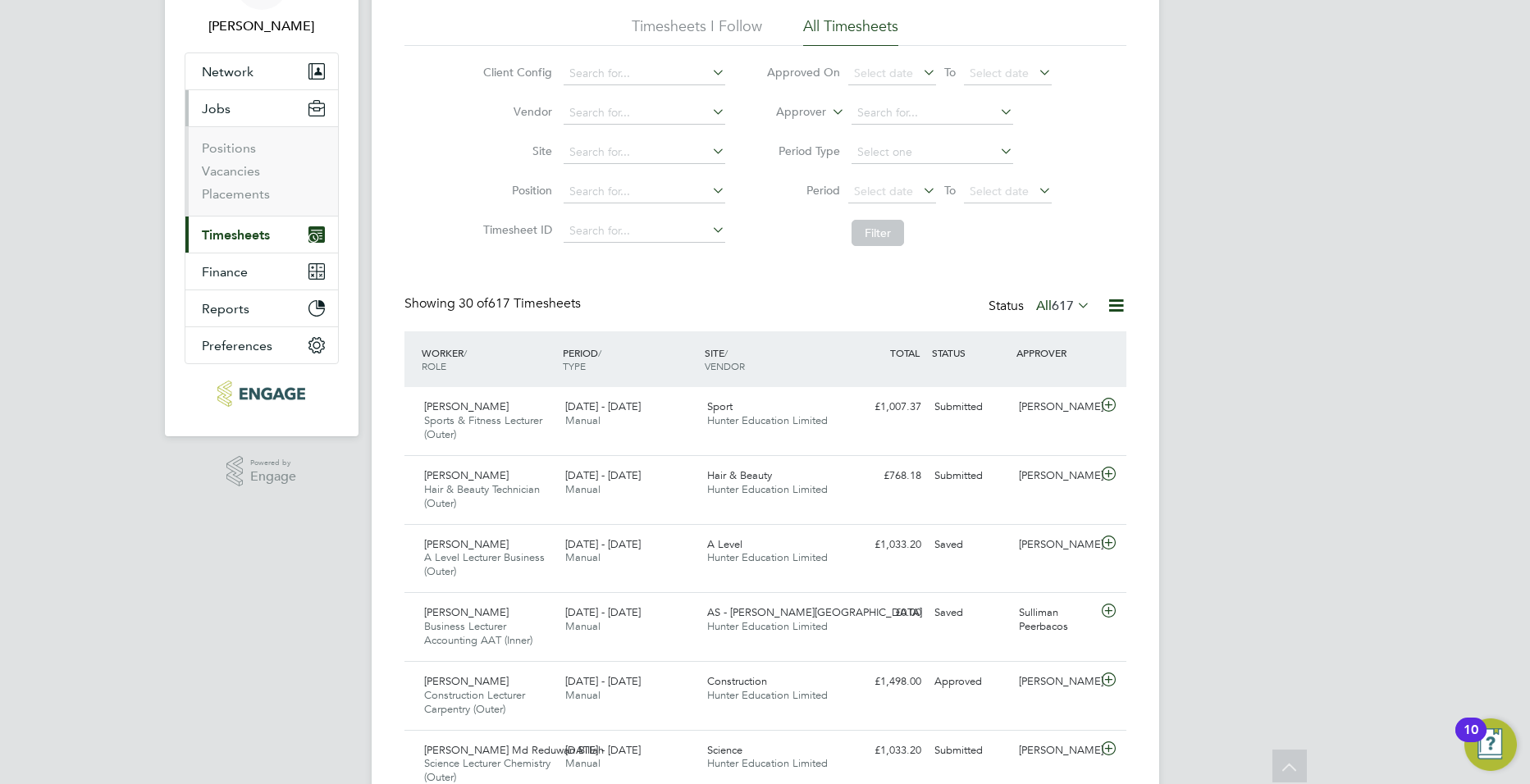
click at [253, 181] on li "Vacancies" at bounding box center [263, 174] width 123 height 23
click at [256, 189] on link "Placements" at bounding box center [236, 193] width 68 height 16
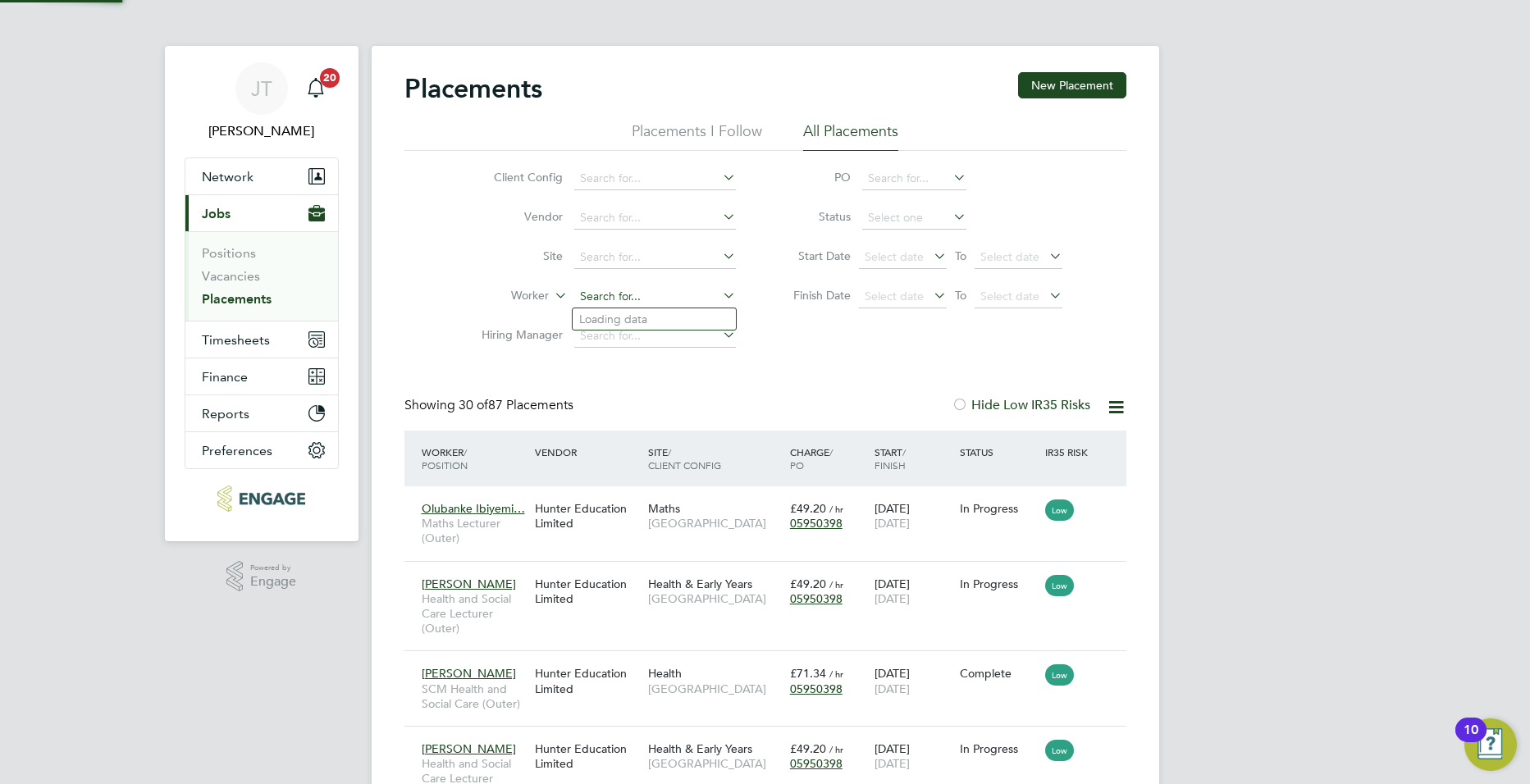
click at [616, 298] on input at bounding box center [655, 296] width 162 height 23
click at [615, 313] on li "Pa llavi Burke" at bounding box center [654, 319] width 163 height 22
type input "[PERSON_NAME]"
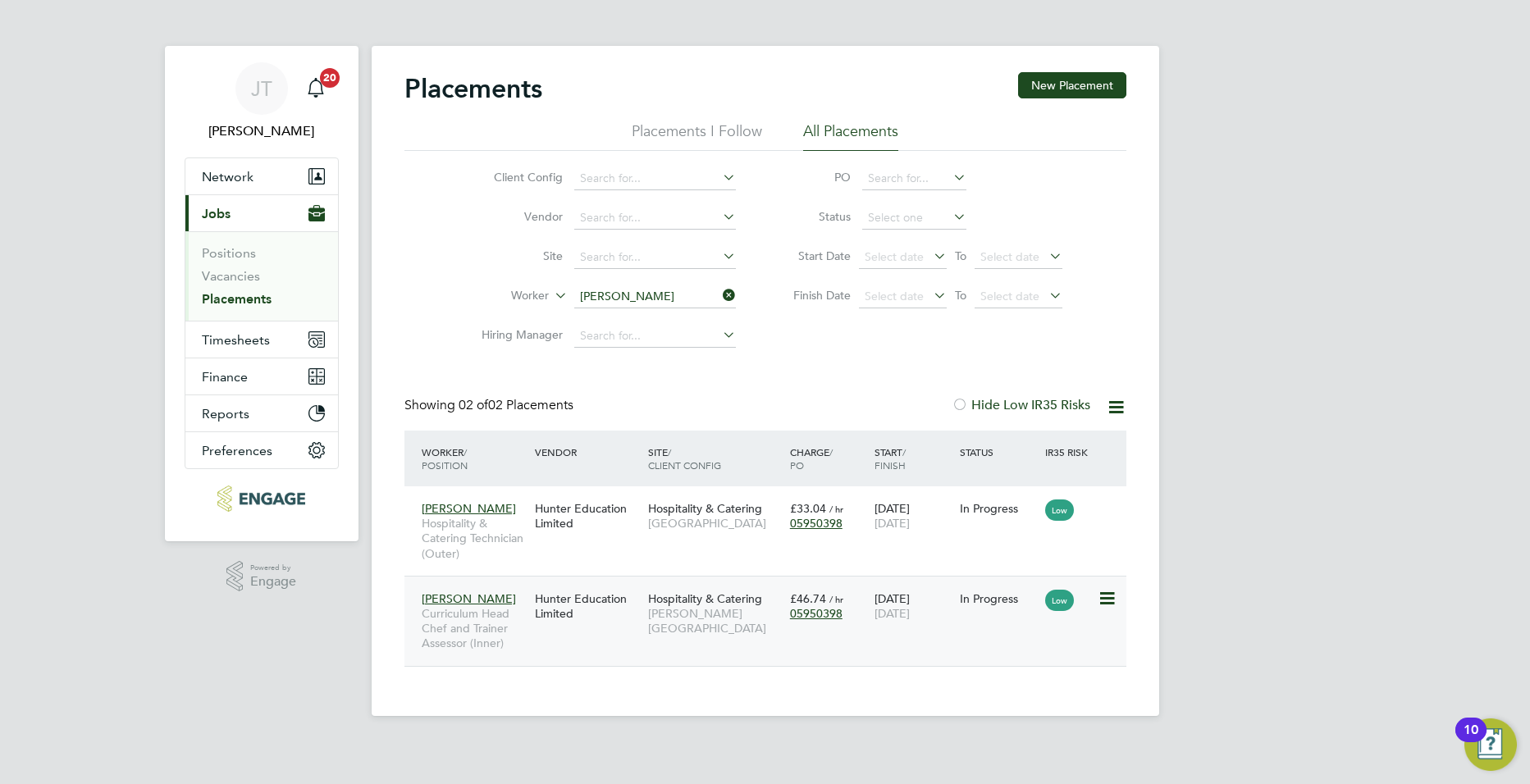
click at [710, 613] on span "[PERSON_NAME][GEOGRAPHIC_DATA]" at bounding box center [714, 621] width 133 height 29
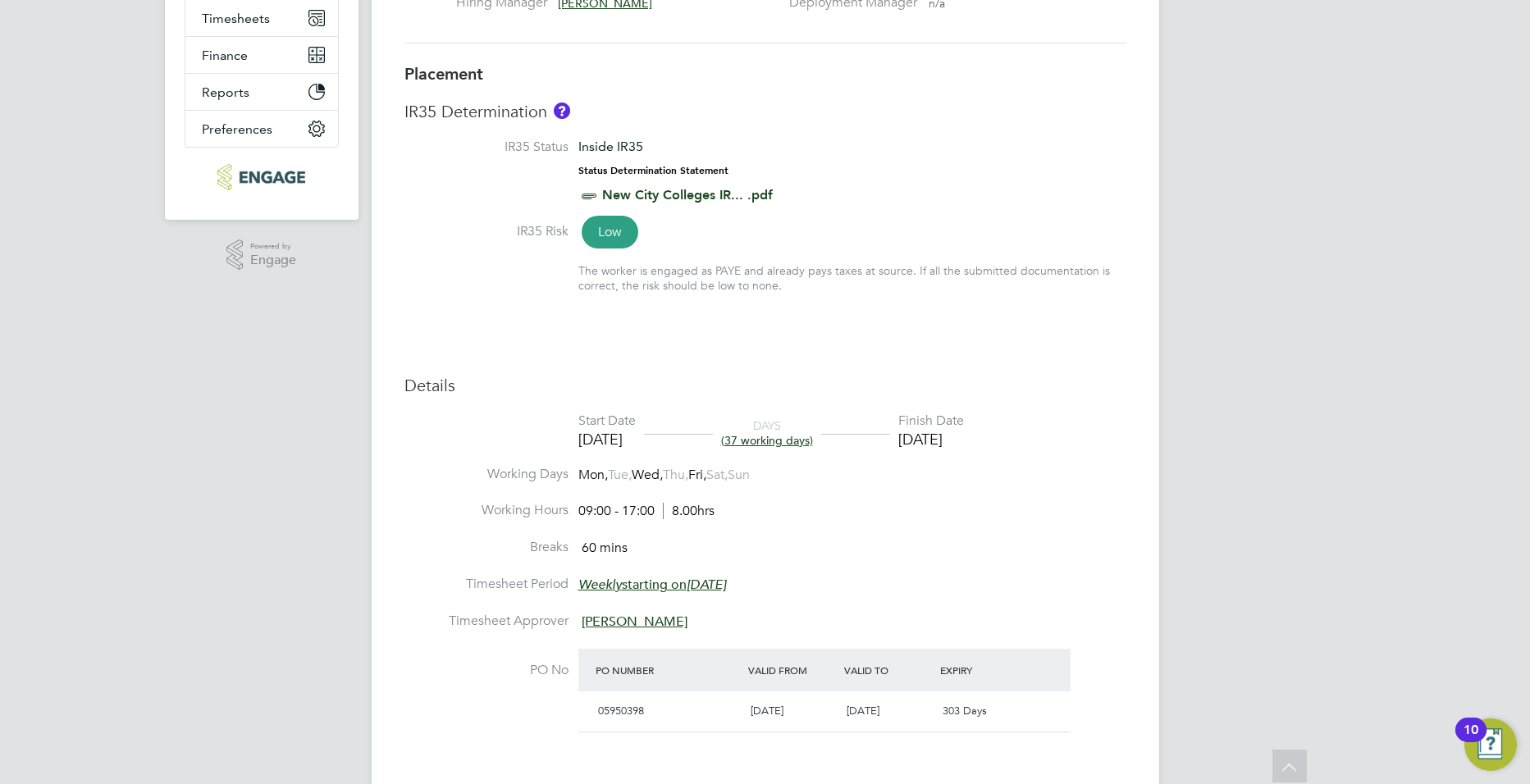
scroll to position [40, 0]
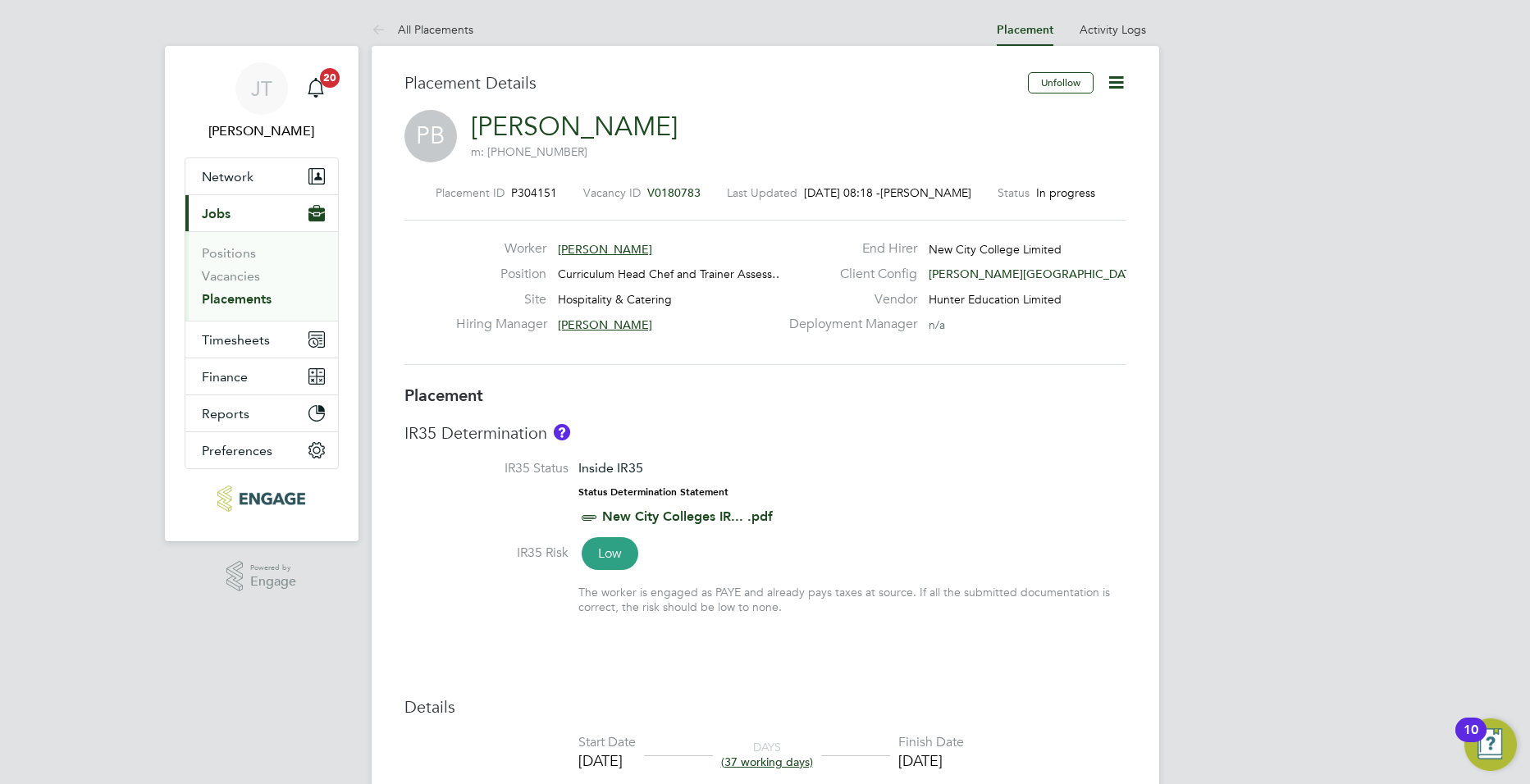
click at [543, 132] on link "[PERSON_NAME]" at bounding box center [574, 126] width 207 height 32
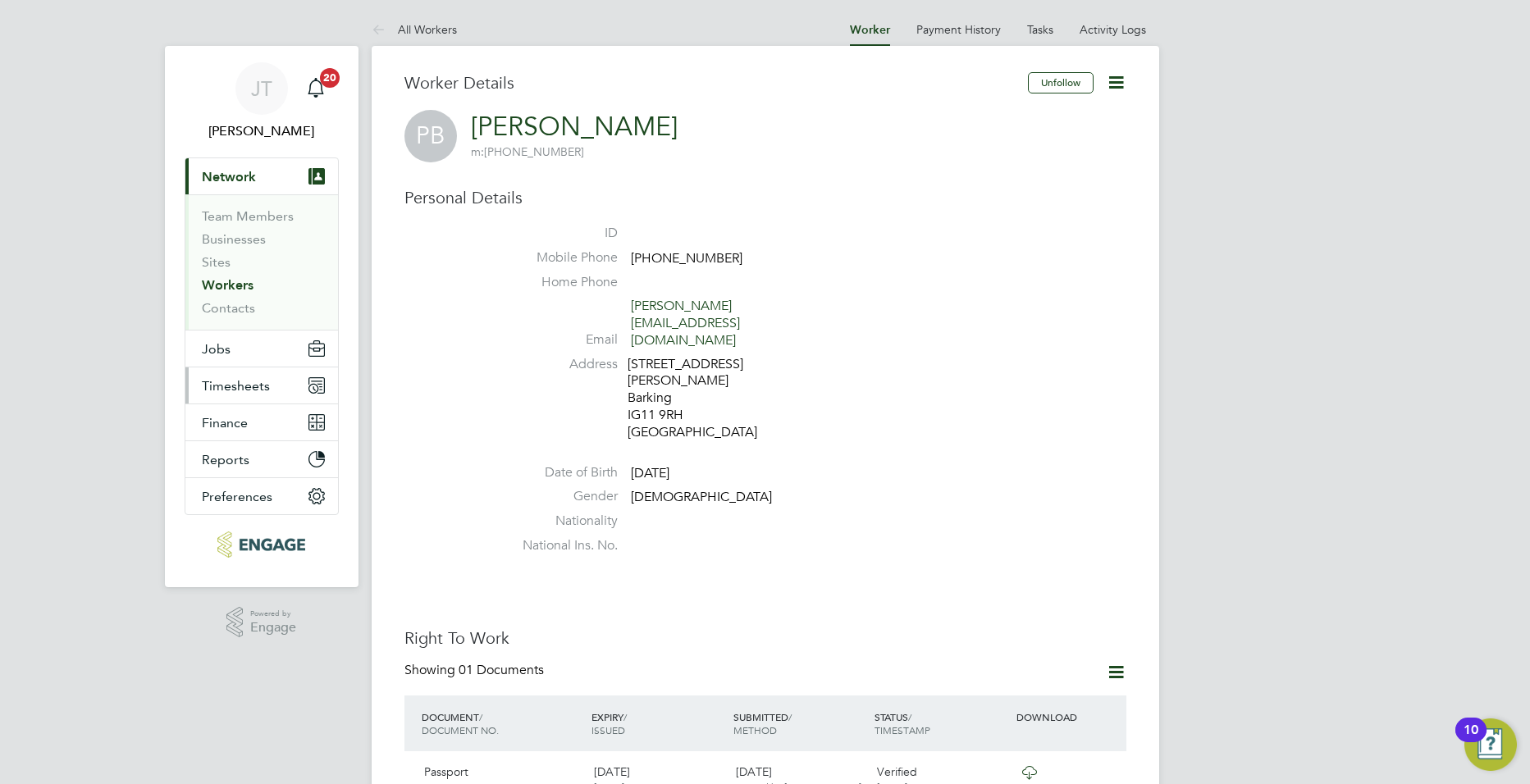
click at [238, 383] on span "Timesheets" at bounding box center [236, 386] width 68 height 16
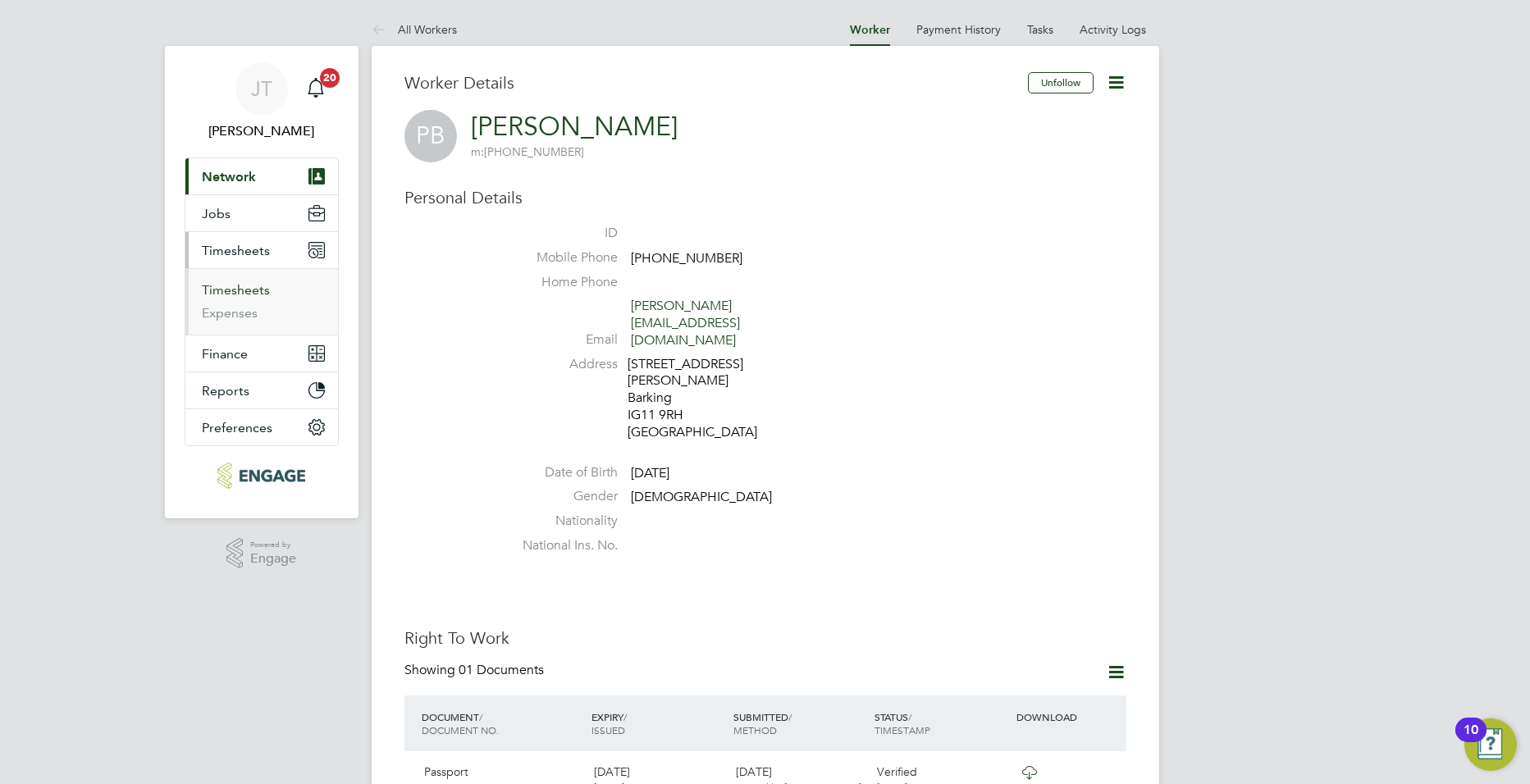
click at [243, 288] on link "Timesheets" at bounding box center [236, 290] width 68 height 16
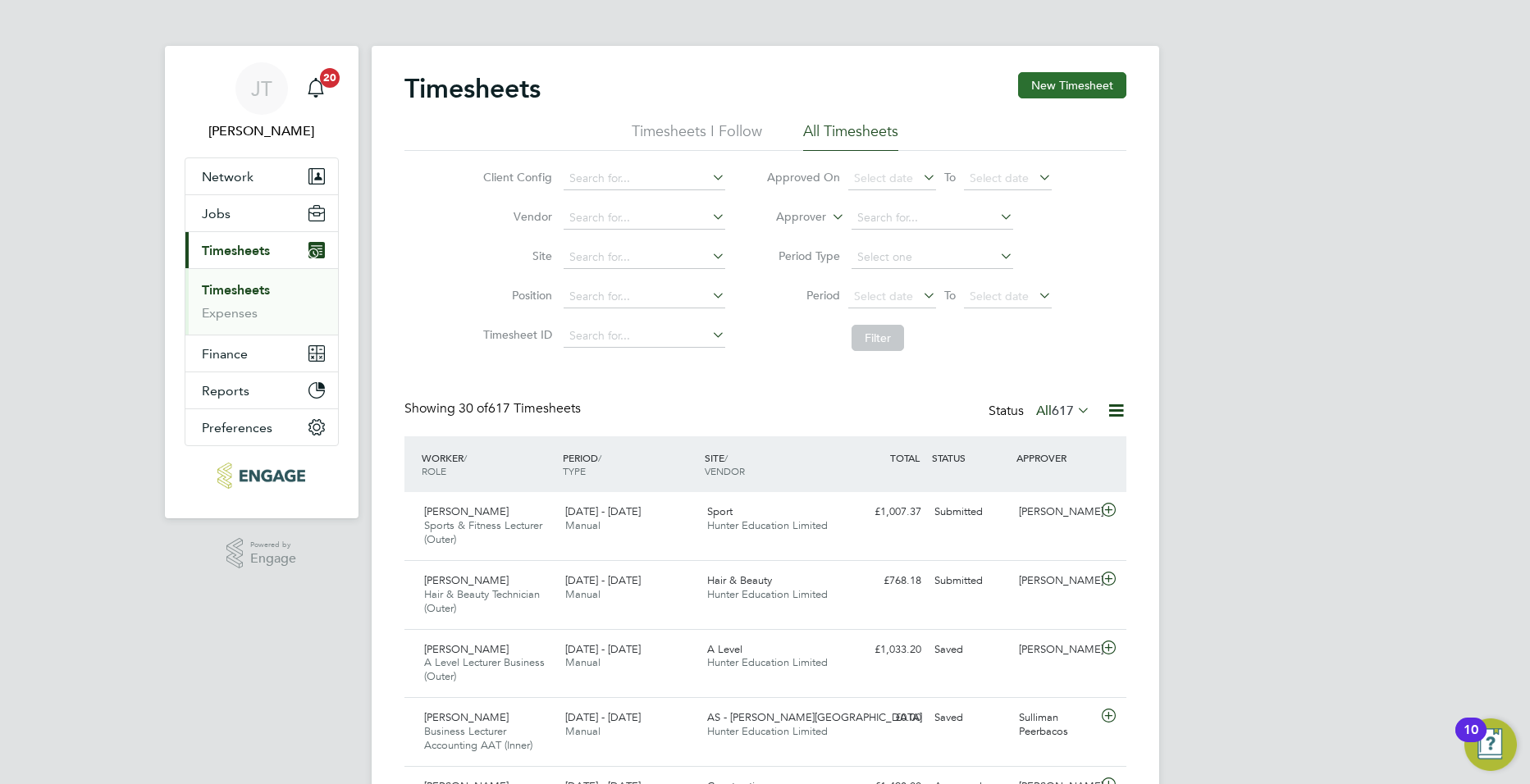
click at [1057, 82] on button "New Timesheet" at bounding box center [1072, 85] width 109 height 27
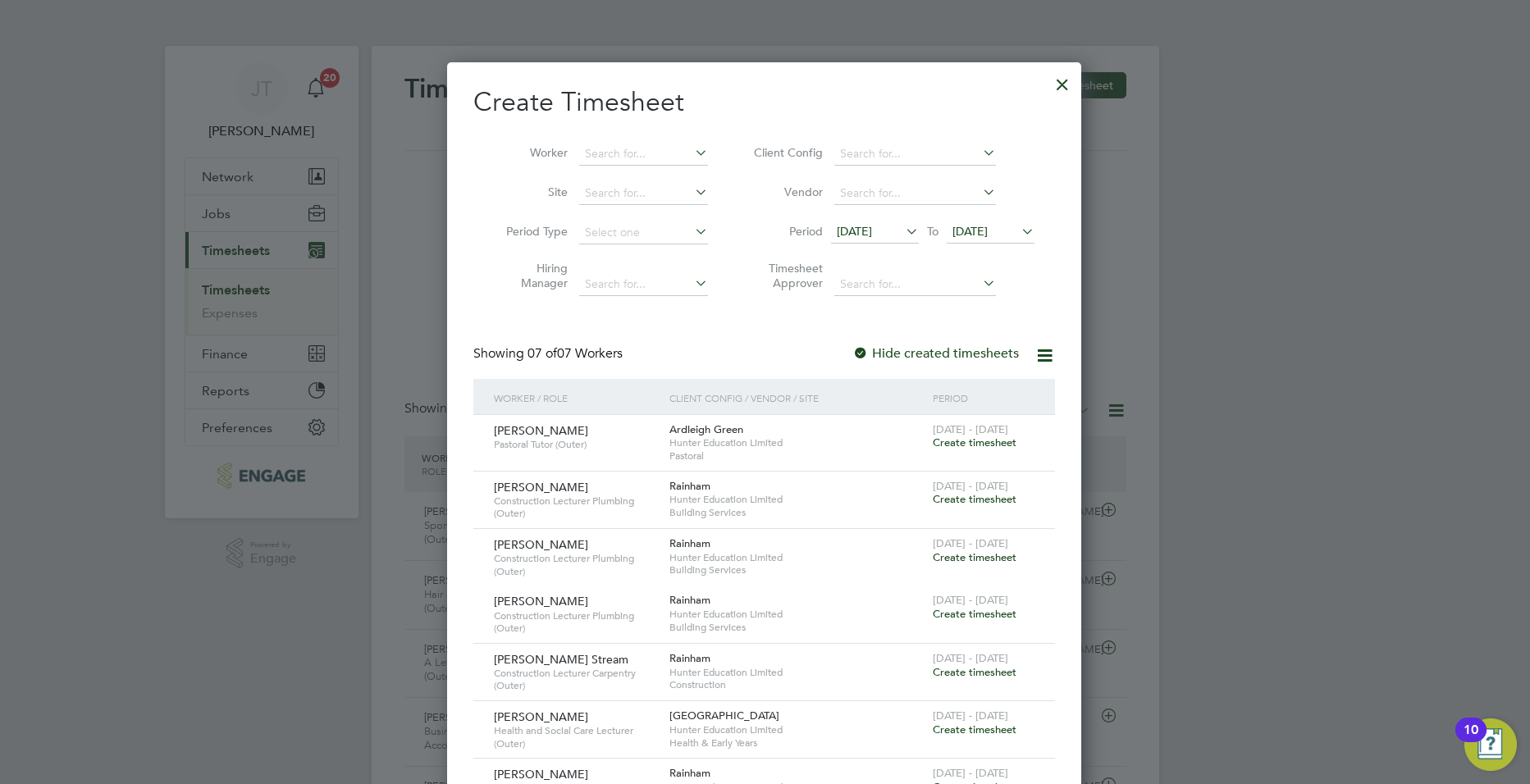
click at [875, 222] on div "[DATE] To [DATE]" at bounding box center [933, 233] width 203 height 23
click at [872, 225] on span "[DATE]" at bounding box center [854, 231] width 35 height 15
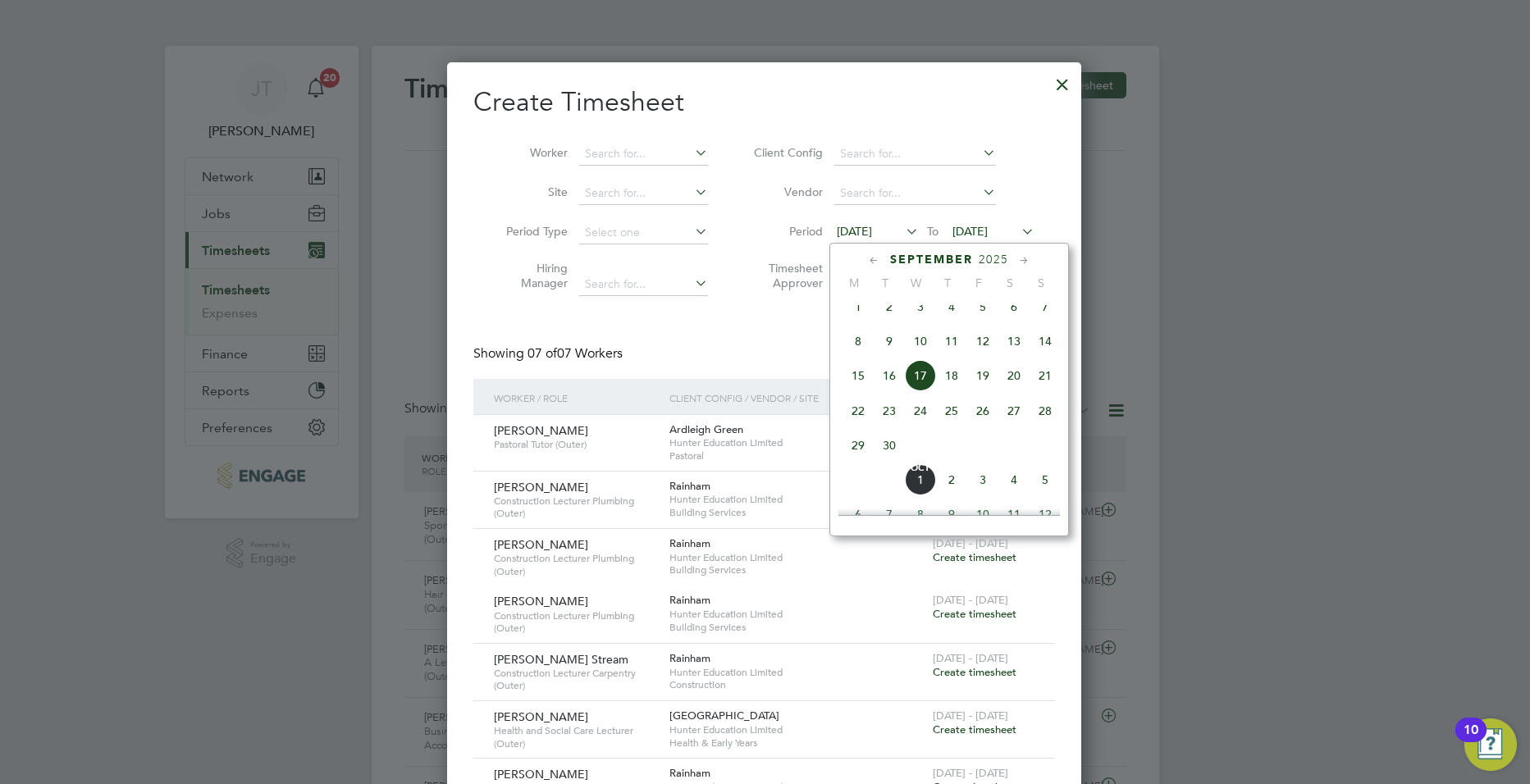
click at [954, 421] on span "25" at bounding box center [952, 411] width 31 height 31
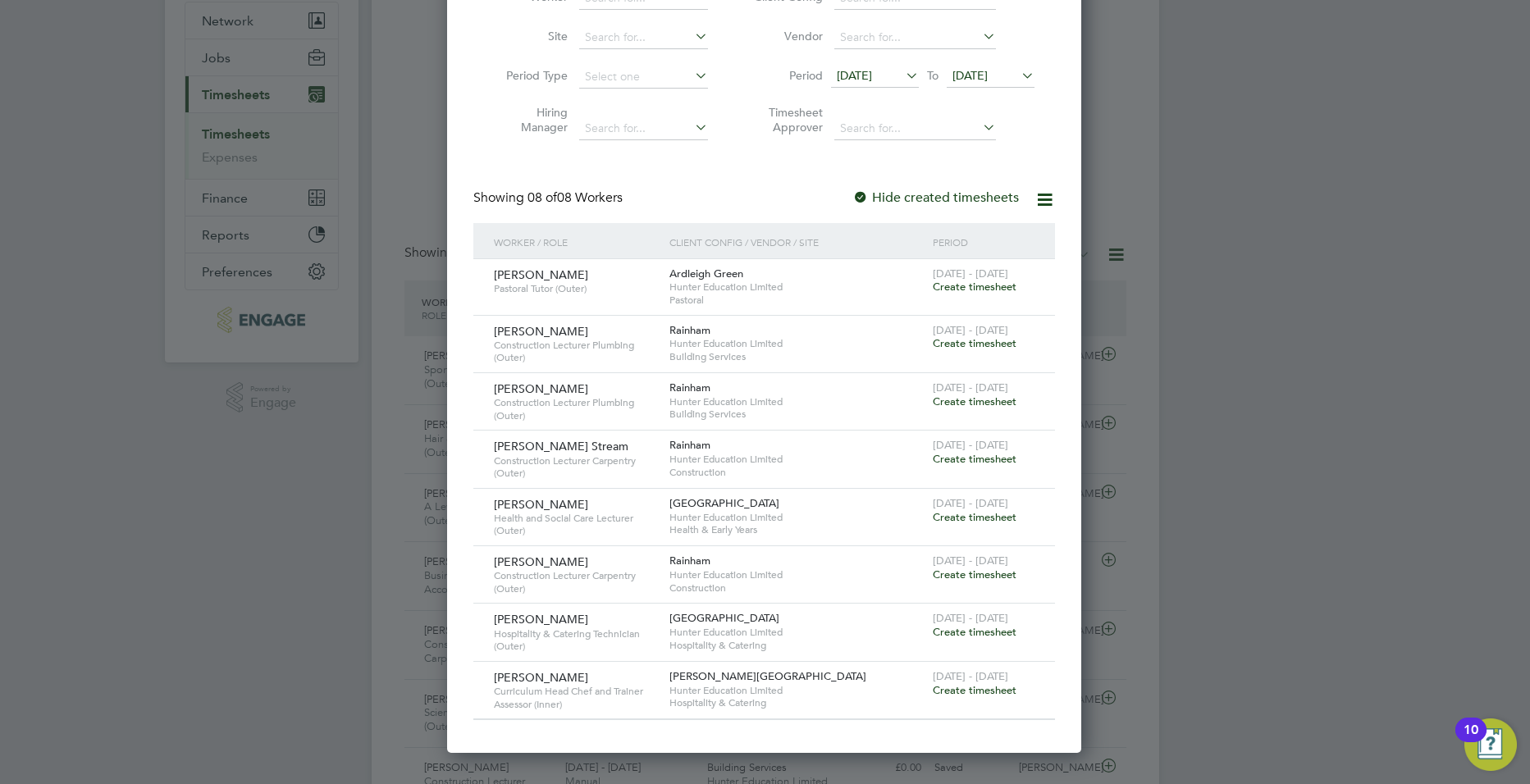
drag, startPoint x: 1362, startPoint y: 611, endPoint x: 1345, endPoint y: 611, distance: 17.0
click at [1362, 611] on div at bounding box center [765, 392] width 1530 height 784
click at [252, 782] on div at bounding box center [765, 392] width 1530 height 784
click at [1274, 479] on div at bounding box center [765, 392] width 1530 height 784
